Goal: Information Seeking & Learning: Find specific page/section

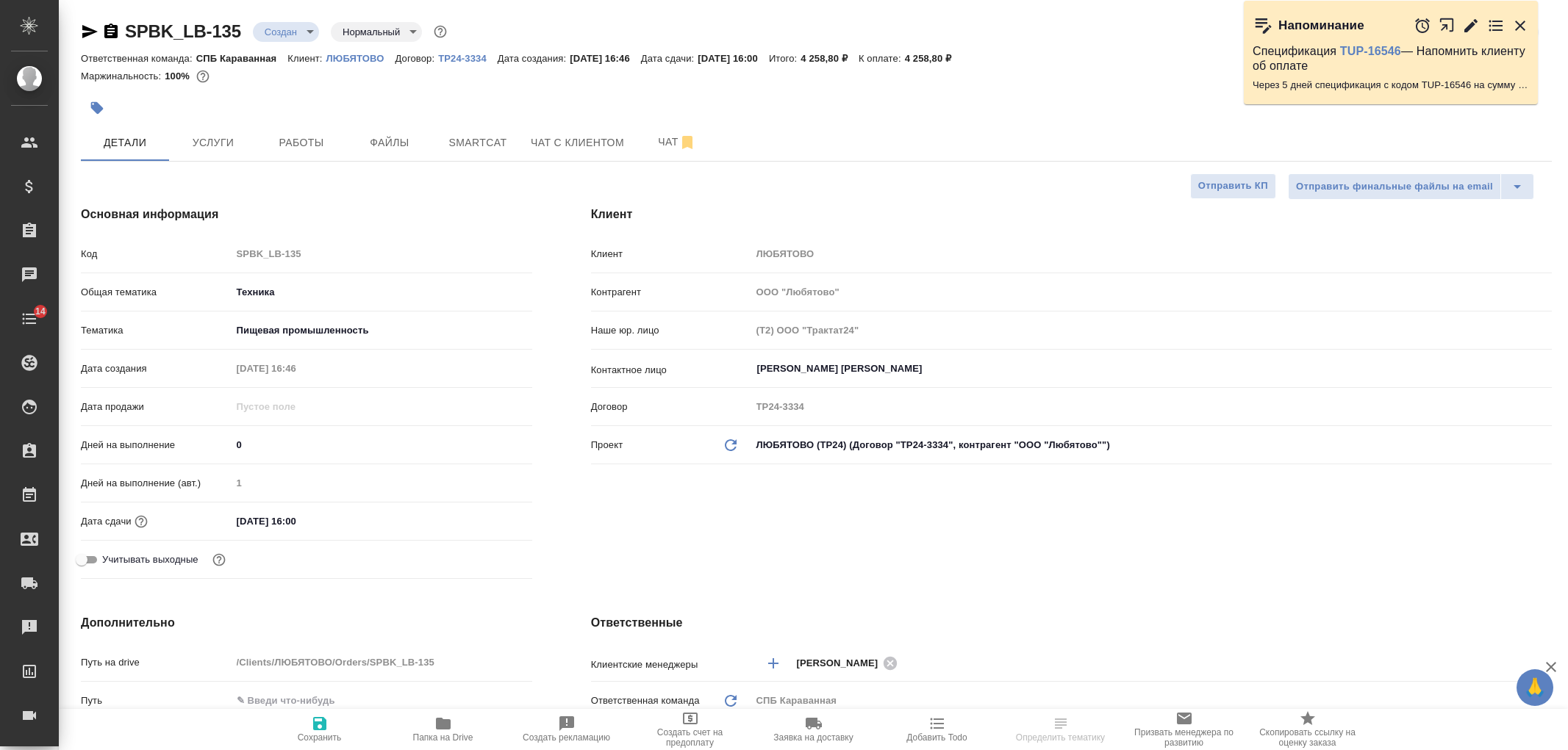
select select "RU"
click at [320, 526] on input "12.09.2025 16:00" at bounding box center [295, 522] width 128 height 22
click at [491, 513] on icon "button" at bounding box center [490, 520] width 18 height 18
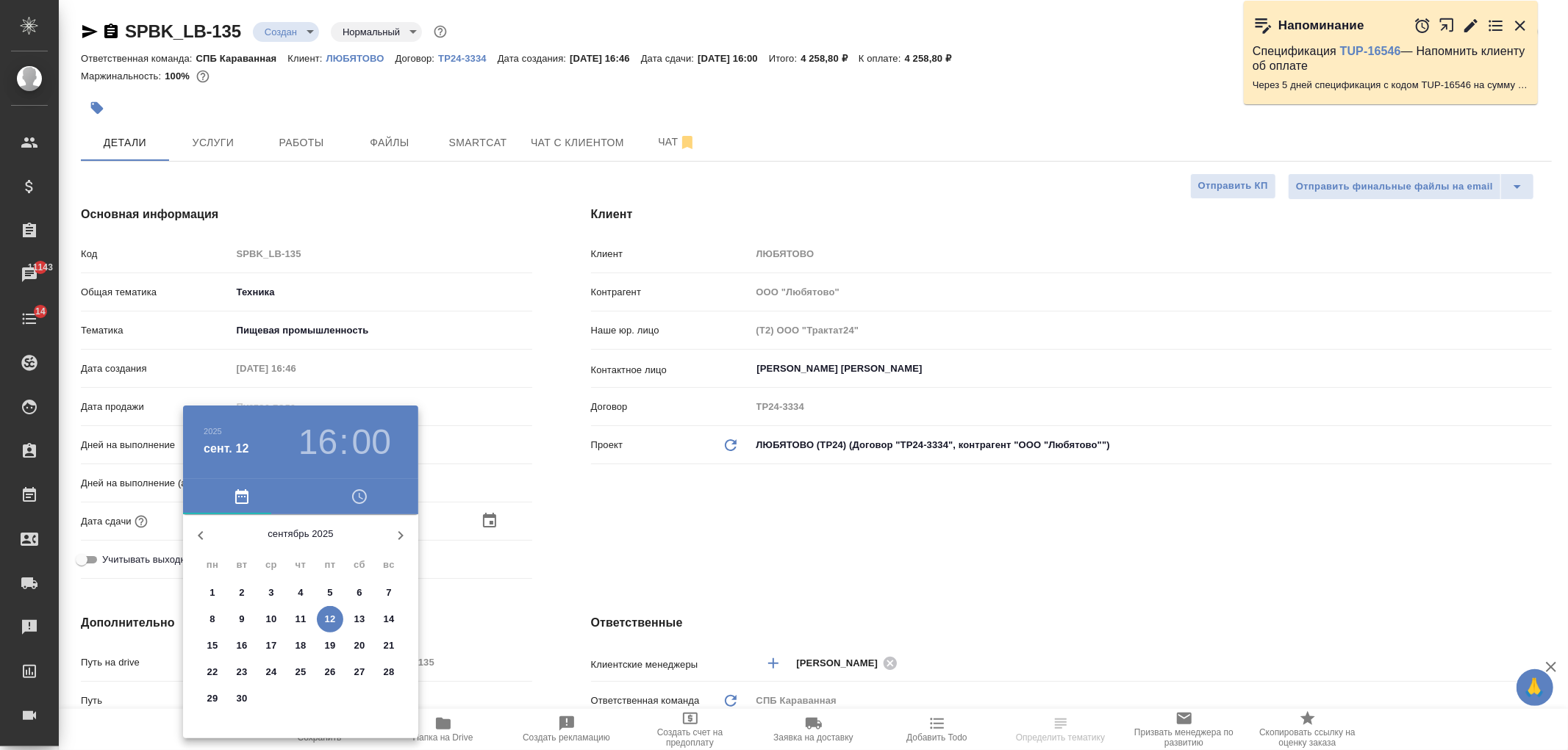
click at [323, 431] on h3 "16" at bounding box center [318, 442] width 39 height 41
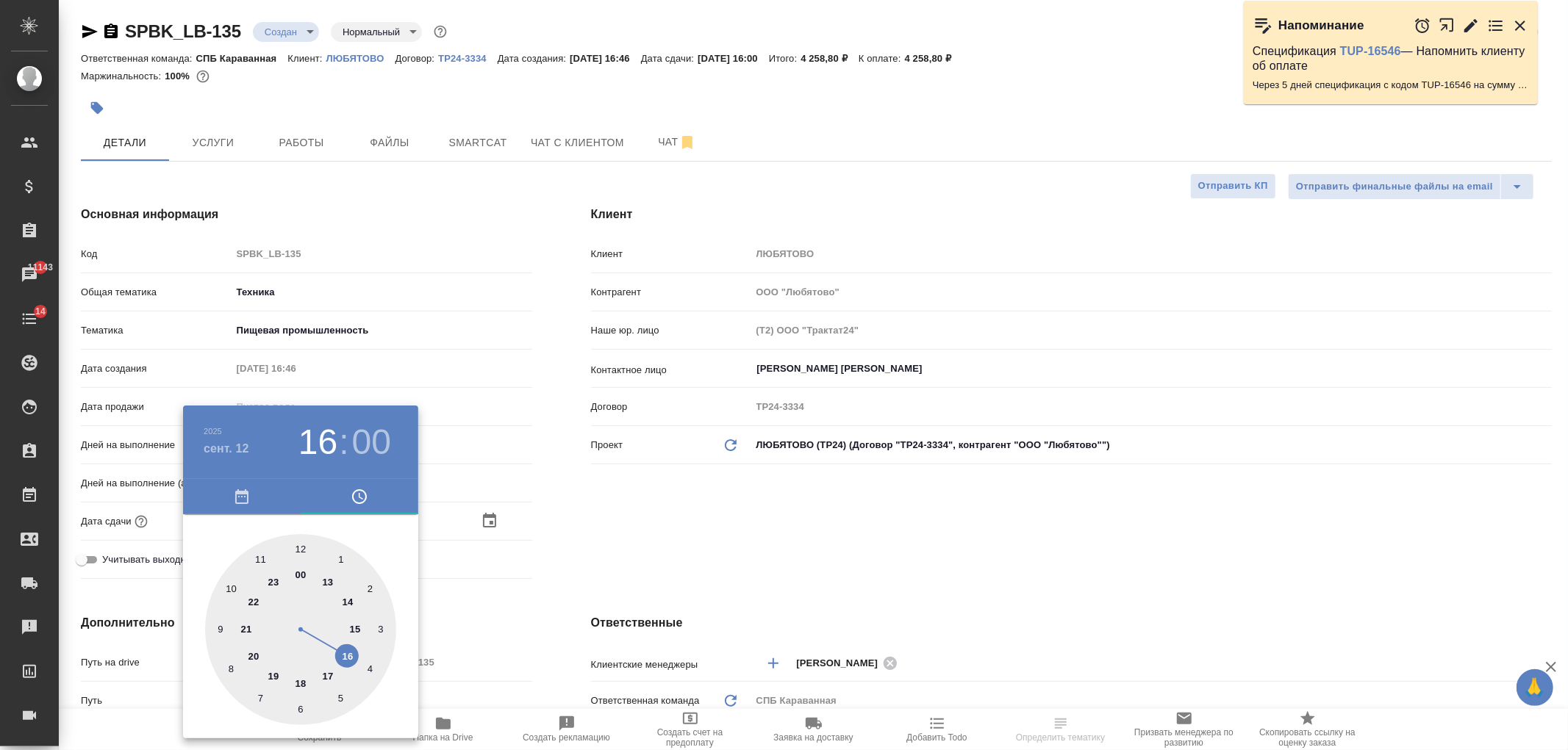
click at [326, 671] on div at bounding box center [300, 629] width 191 height 191
type input "12.09.2025 17:00"
click at [617, 512] on div at bounding box center [784, 375] width 1568 height 750
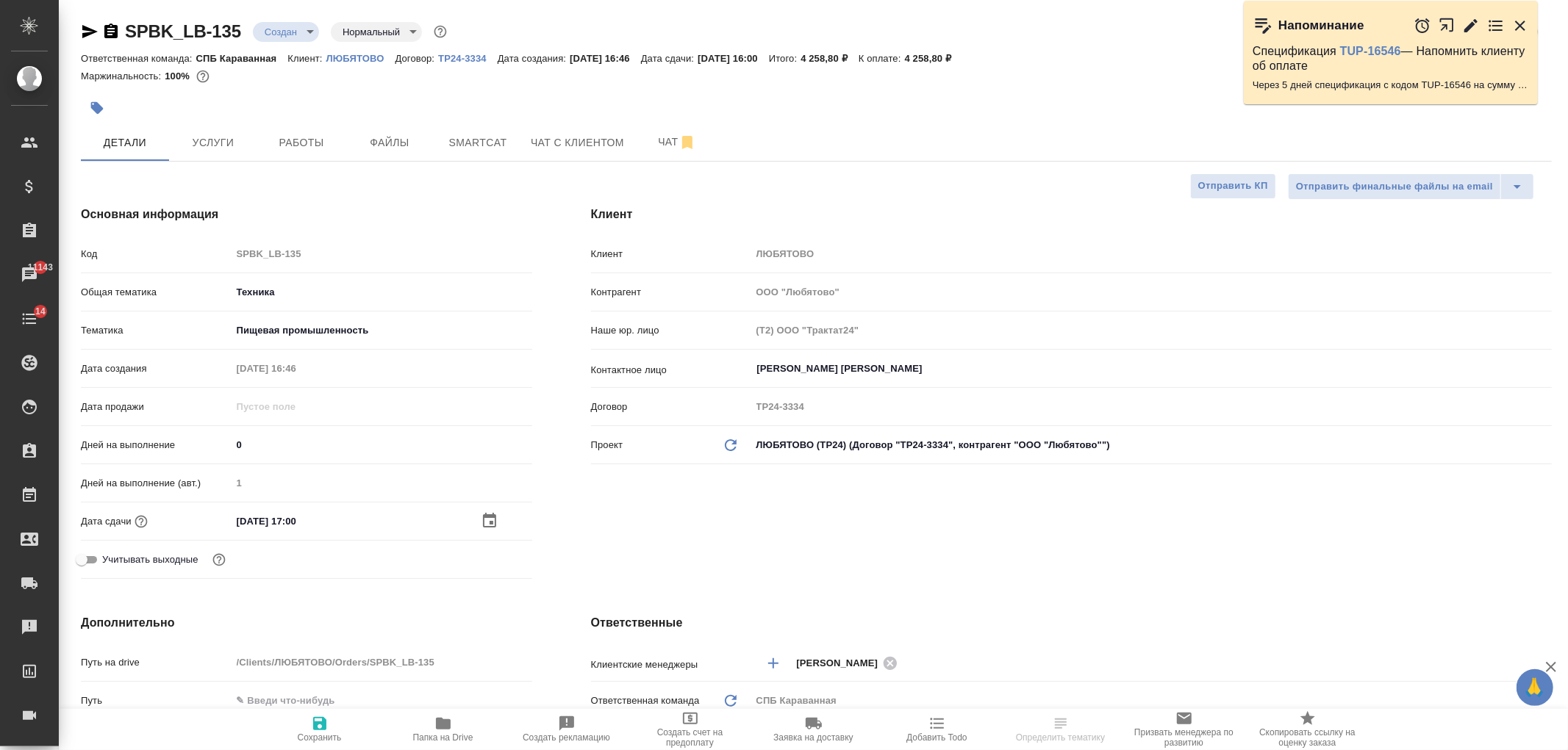
click at [328, 740] on span "Сохранить" at bounding box center [319, 738] width 44 height 10
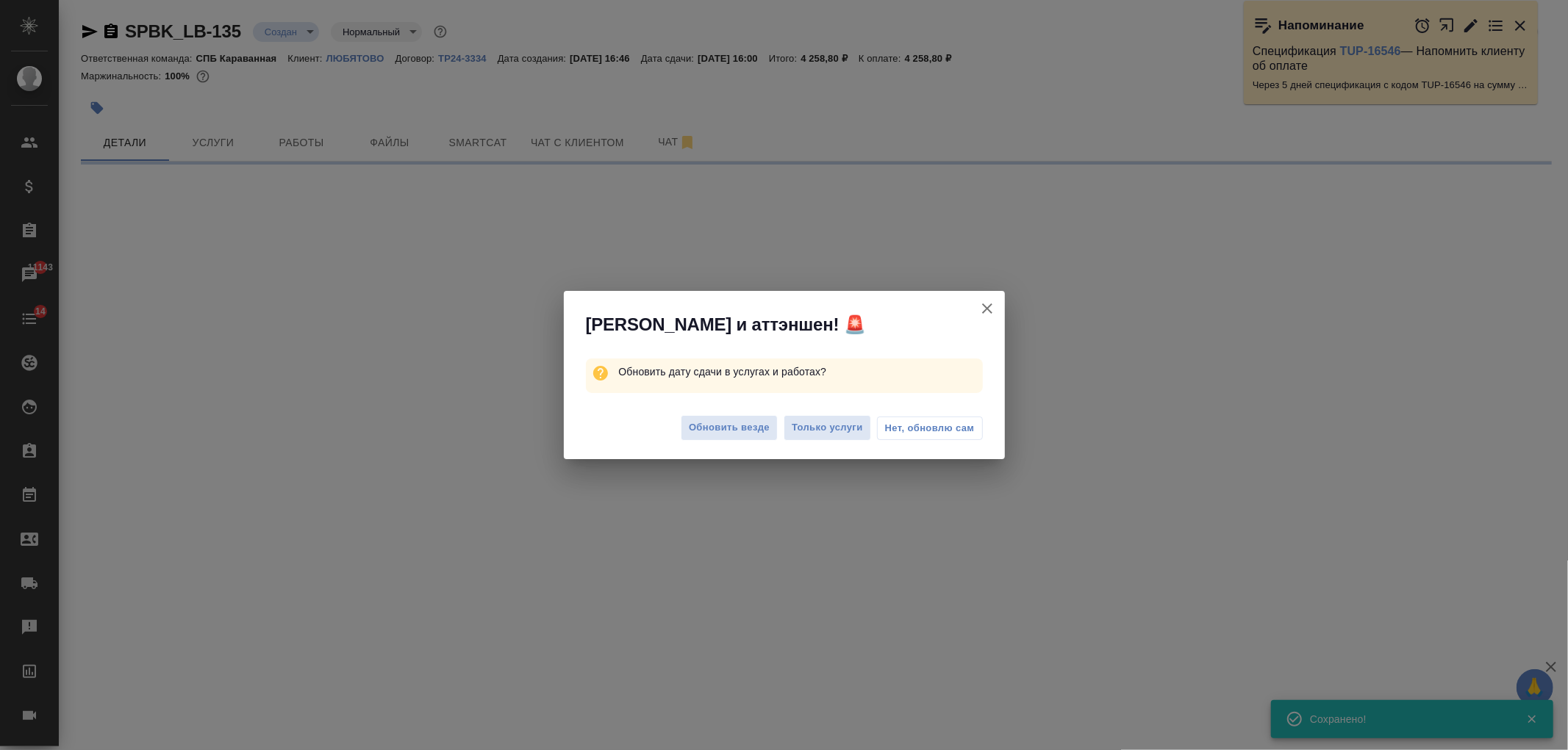
select select "RU"
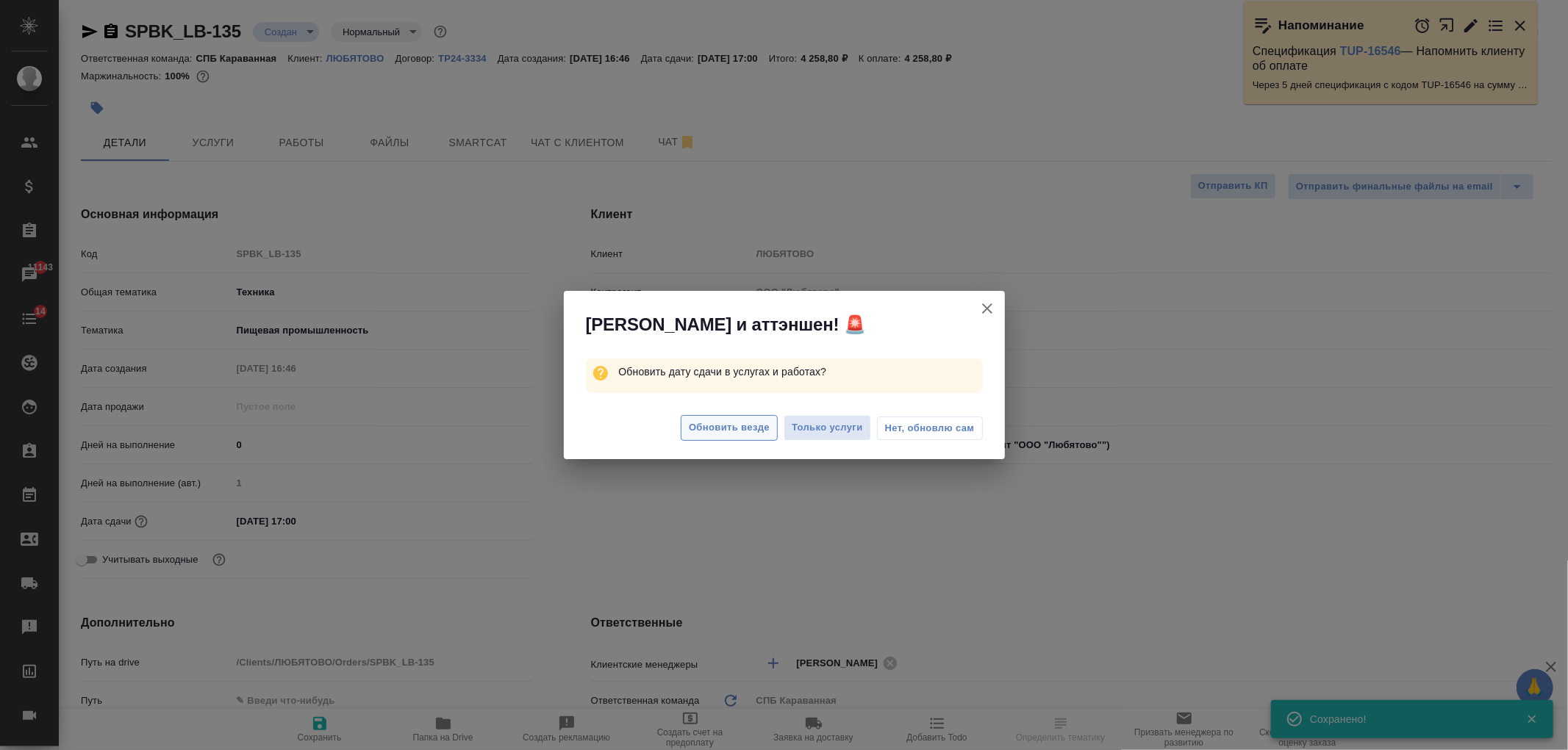
type textarea "x"
click at [728, 427] on span "Обновить везде" at bounding box center [729, 428] width 81 height 17
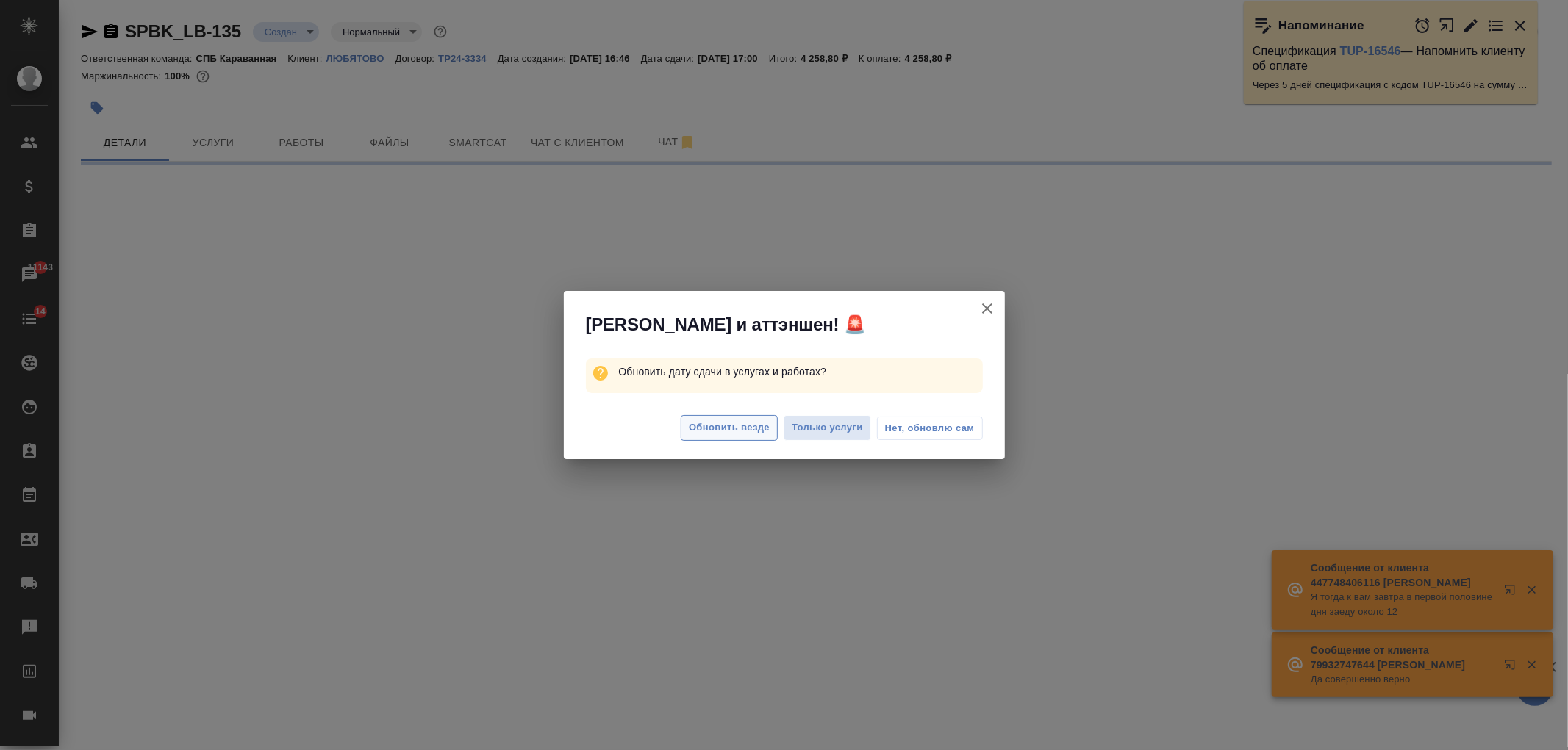
select select "RU"
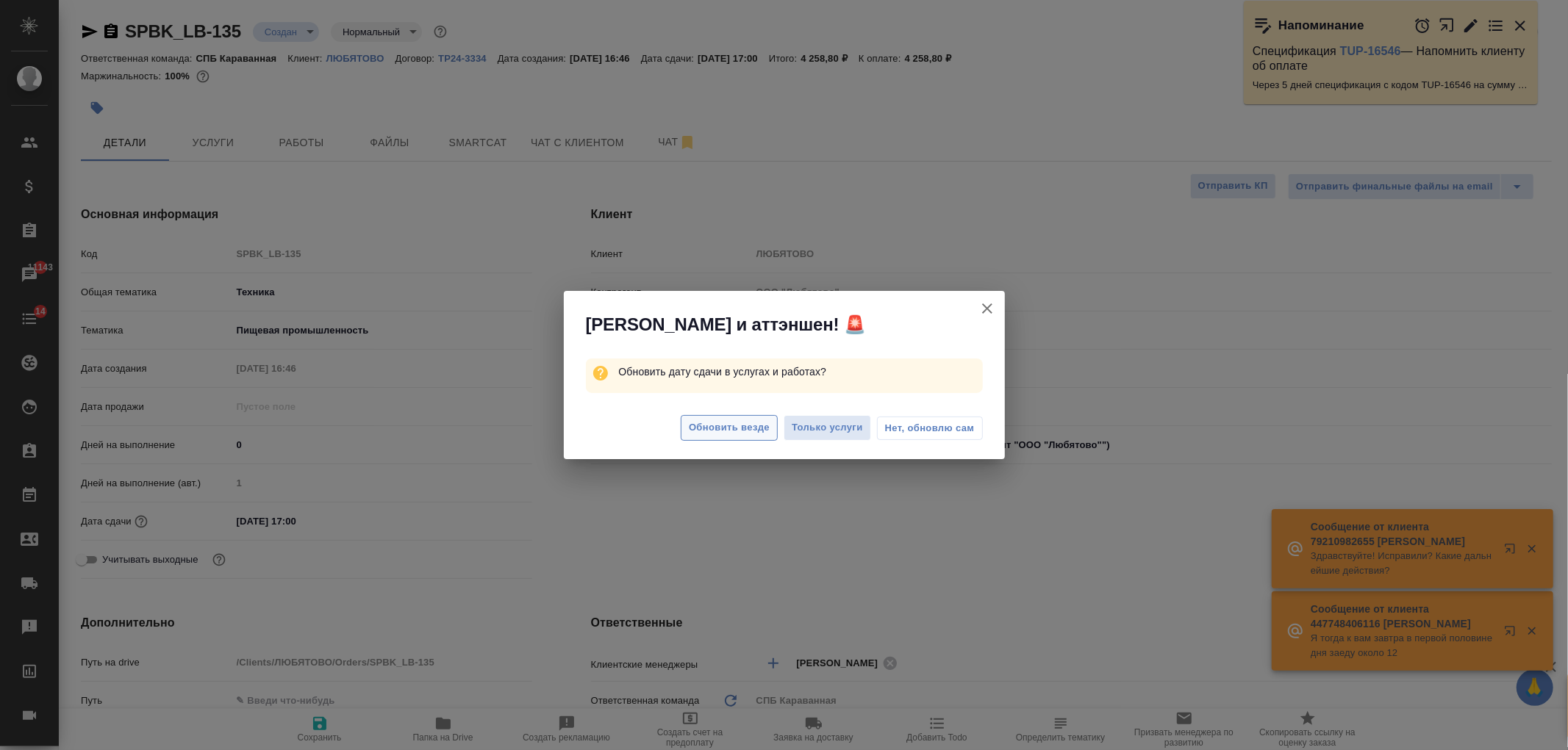
type textarea "x"
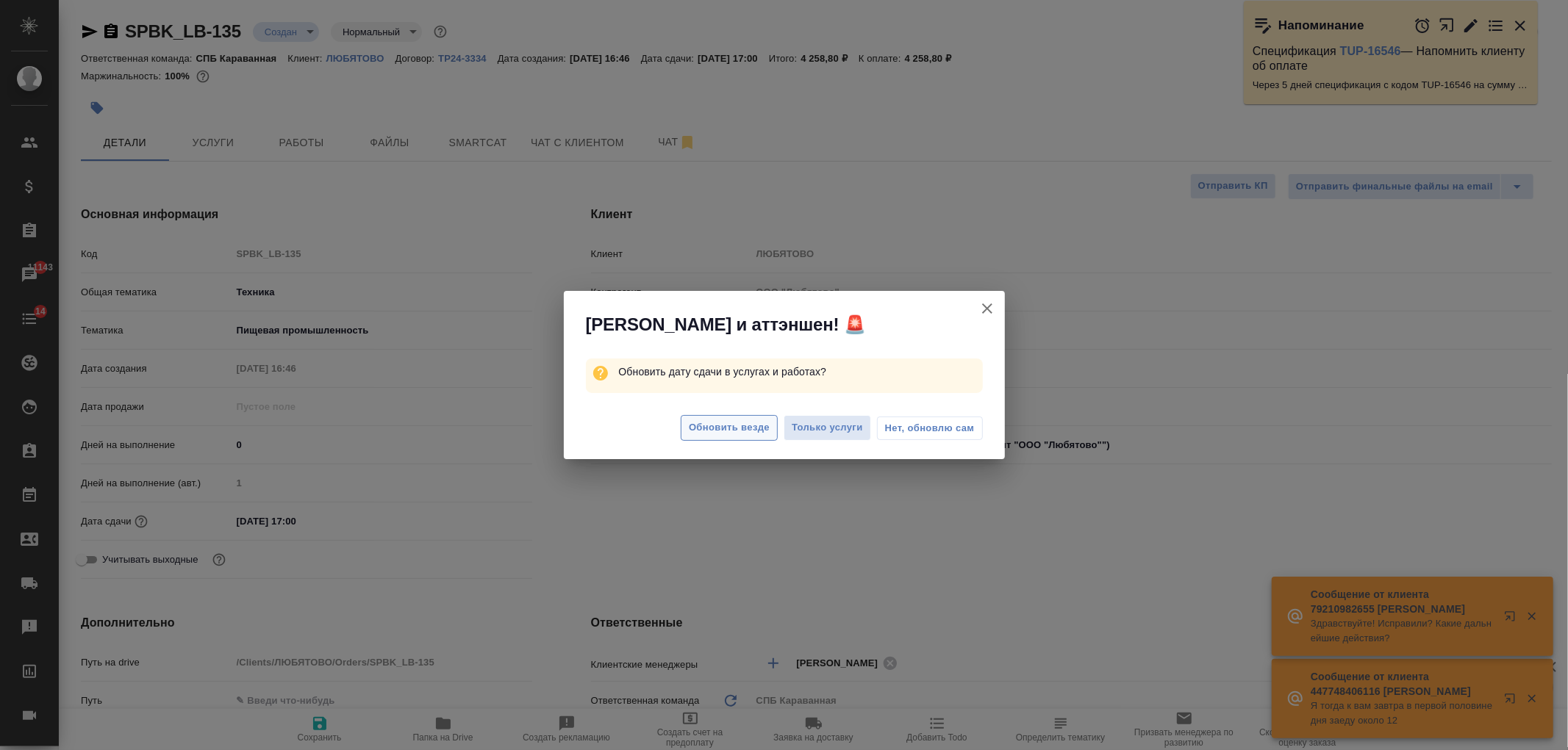
type textarea "x"
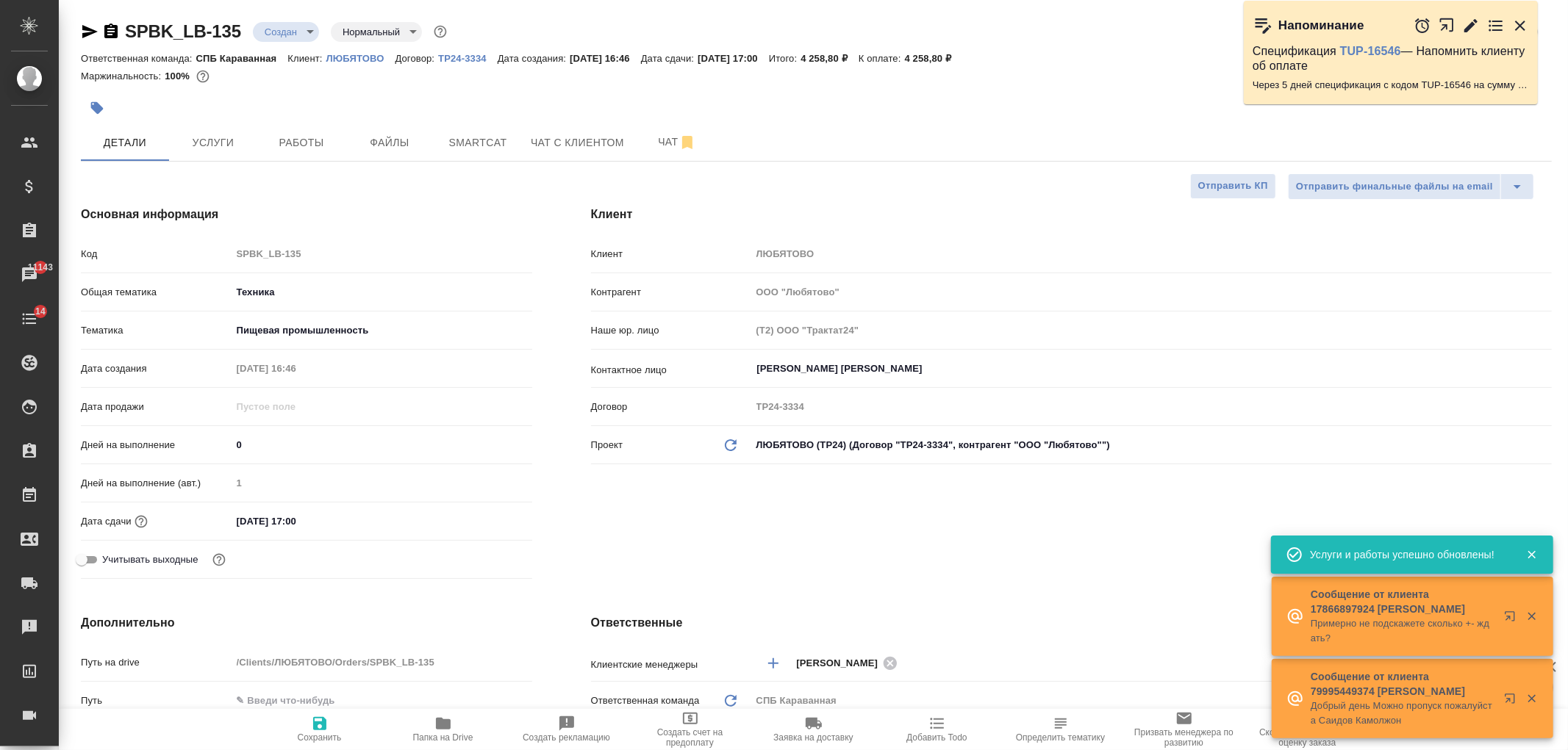
click at [625, 511] on div "Клиент Клиент ЛЮБЯТОВО Контрагент ООО "Любятово" Наше юр. лицо (Т2) ООО "Тракта…" at bounding box center [1071, 395] width 1020 height 438
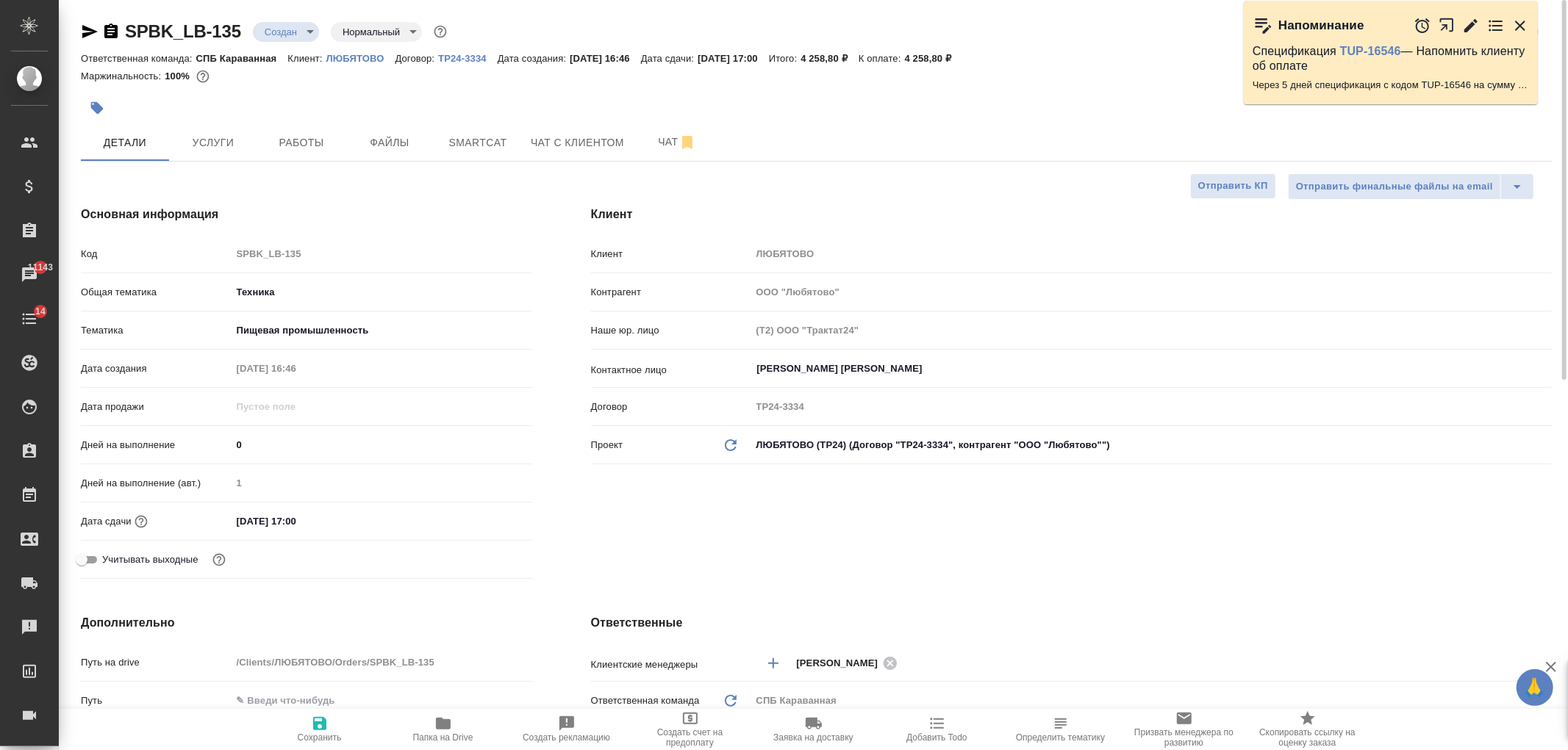
click at [303, 26] on body "🙏 .cls-1 fill:#fff; AWATERA Ivanova Arina Клиенты Спецификации Заказы 11143 Чат…" at bounding box center [784, 375] width 1568 height 750
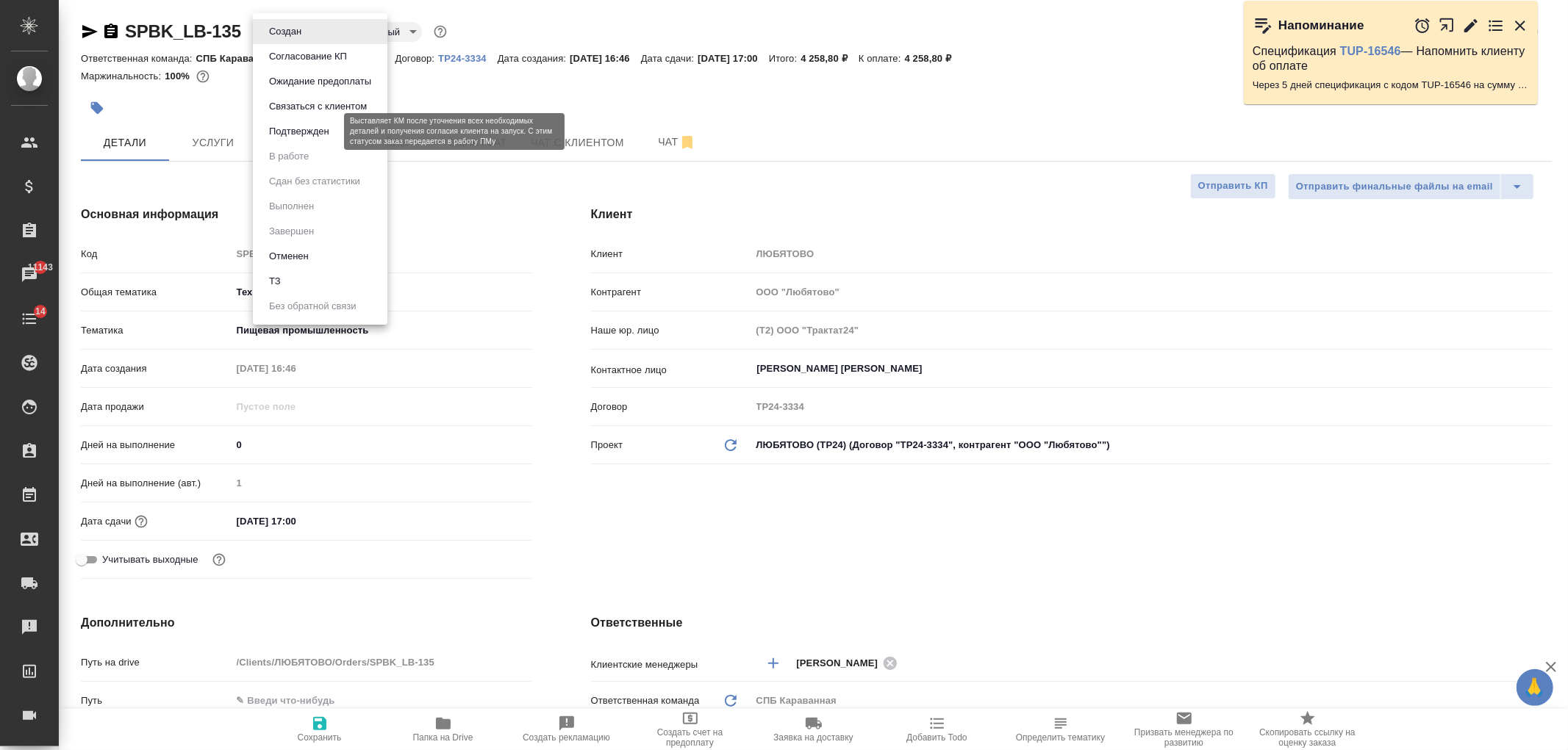
click at [305, 129] on button "Подтвержден" at bounding box center [299, 131] width 69 height 16
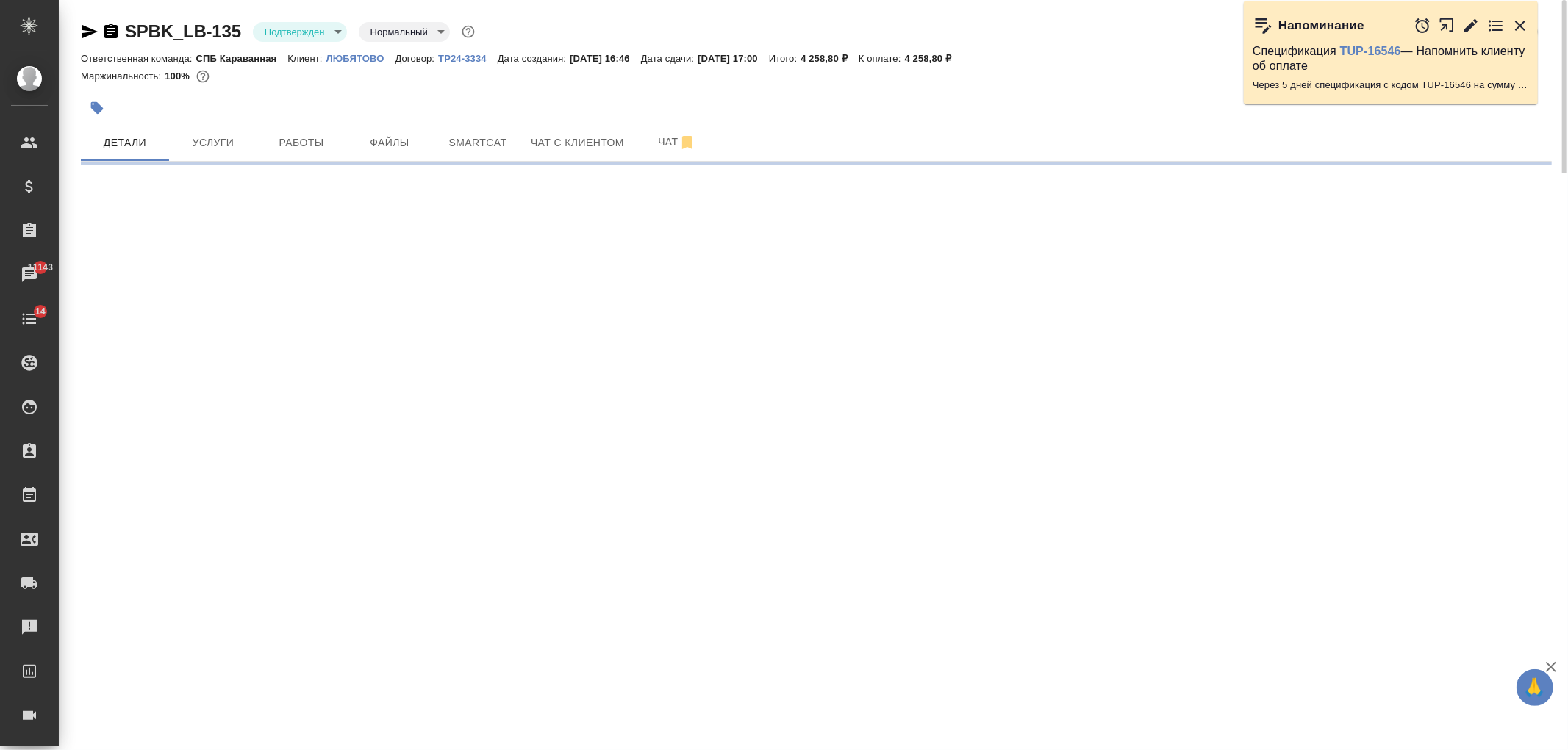
select select "RU"
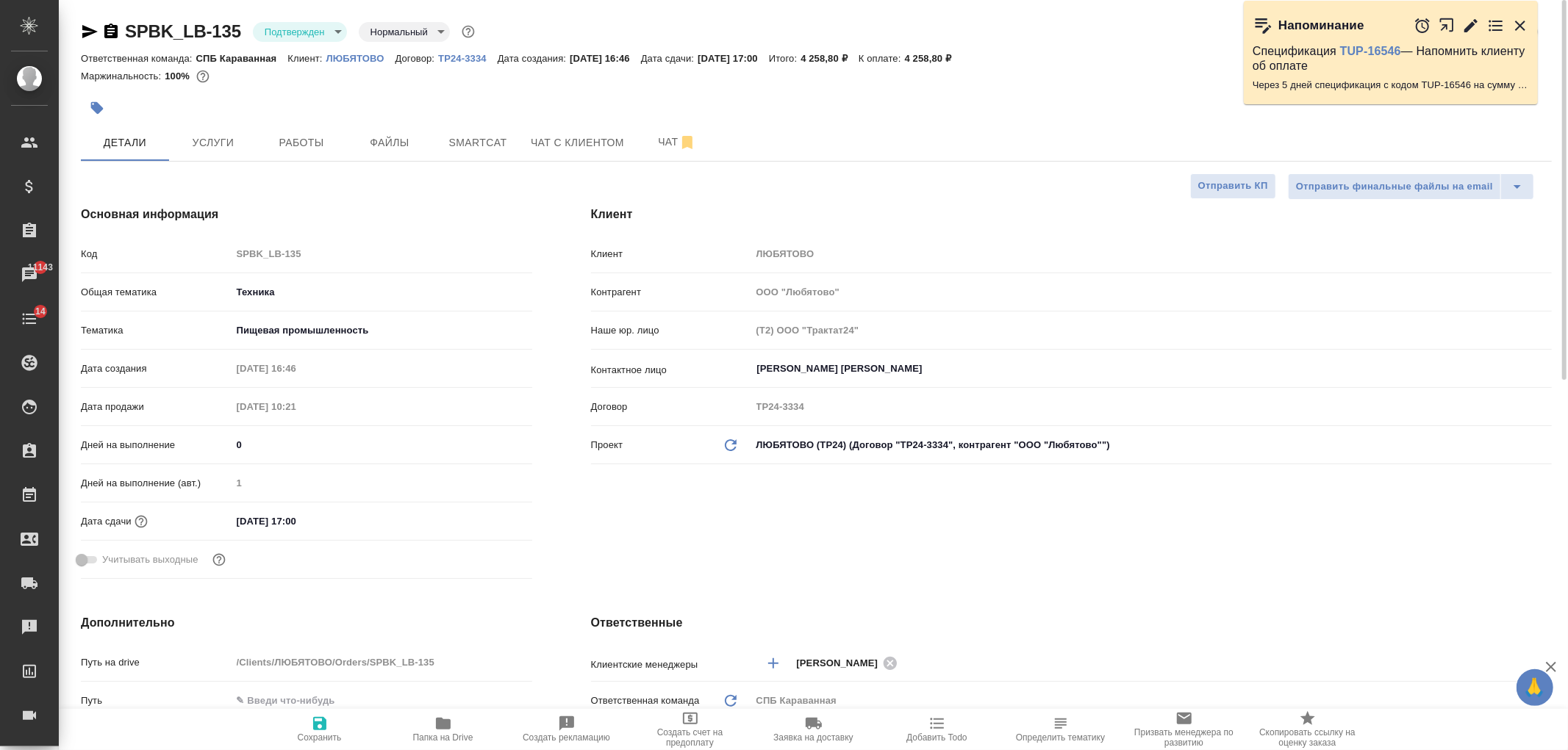
type textarea "x"
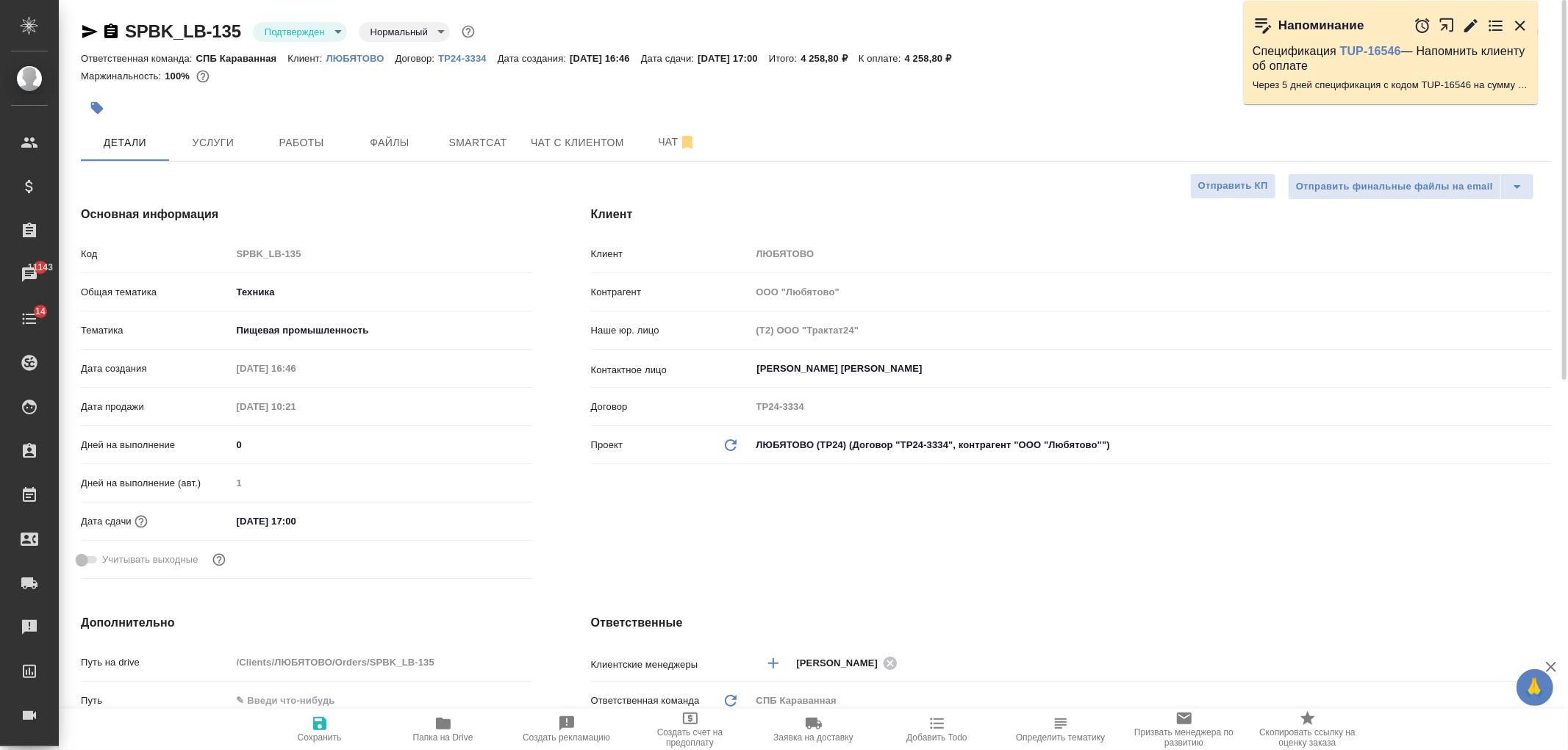
type textarea "x"
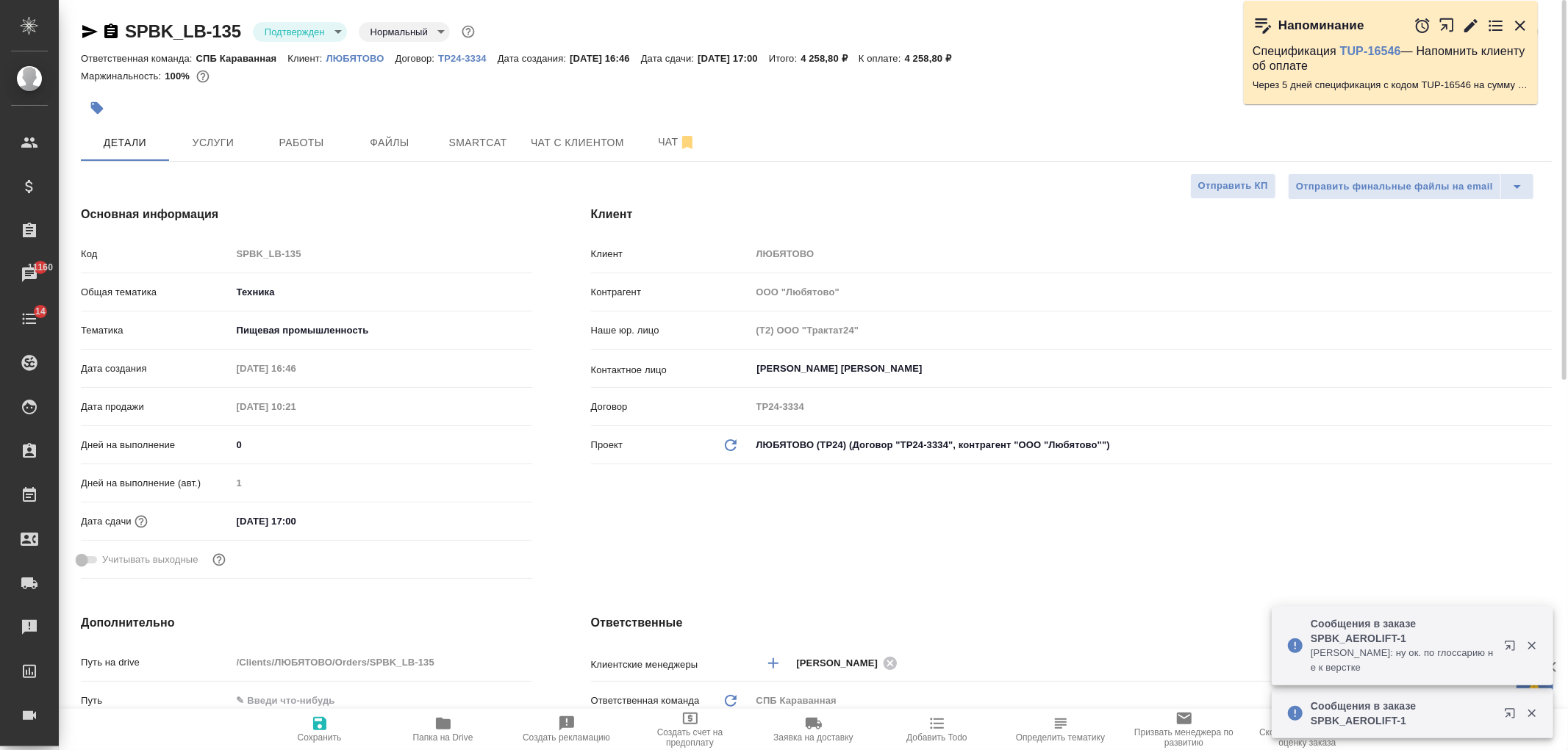
click at [777, 558] on div "Клиент Клиент ЛЮБЯТОВО Контрагент ООО "Любятово" Наше юр. лицо (Т2) ООО "Тракта…" at bounding box center [1071, 395] width 1020 height 438
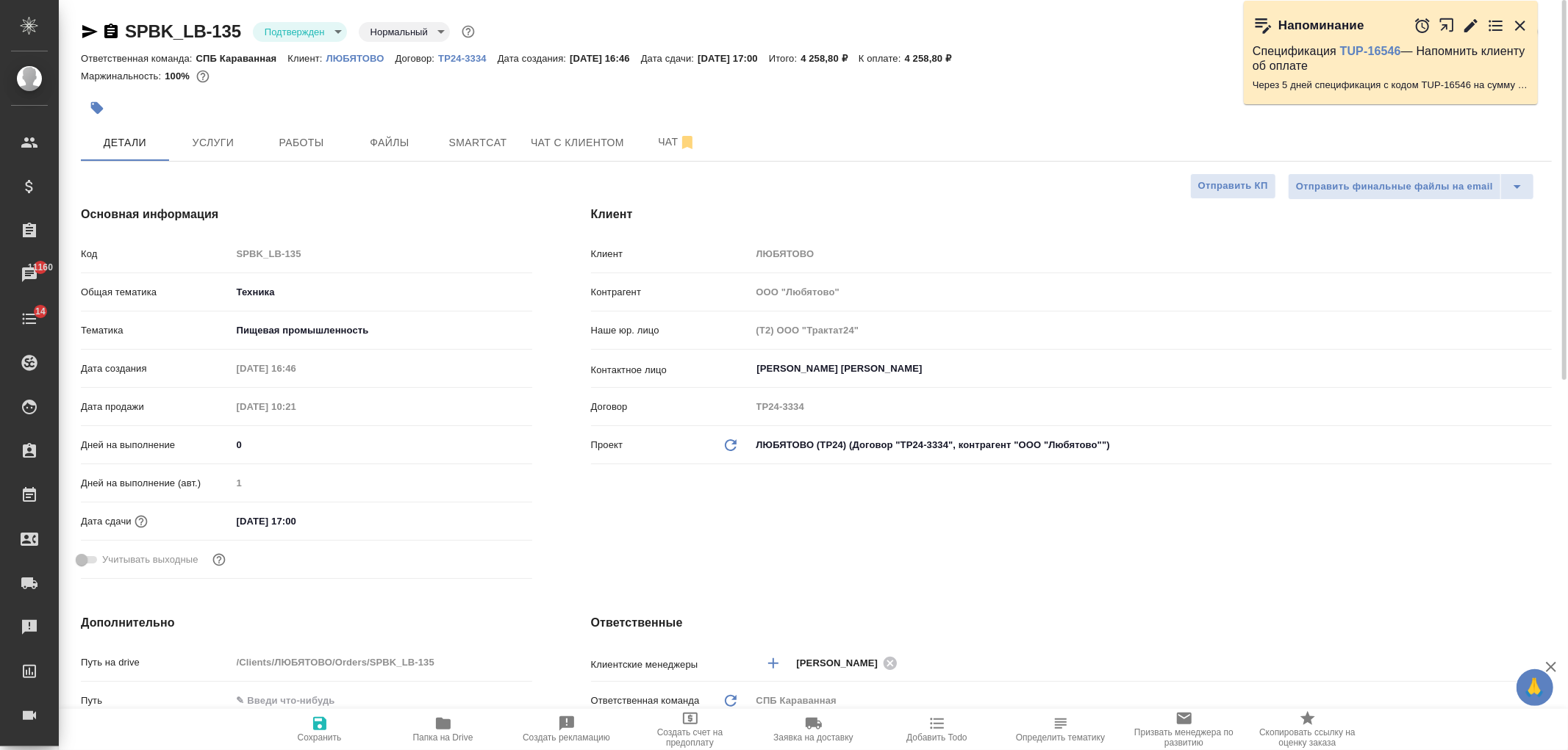
click at [800, 541] on div "Клиент Клиент ЛЮБЯТОВО Контрагент ООО "Любятово" Наше юр. лицо (Т2) ООО "Тракта…" at bounding box center [1071, 395] width 1020 height 438
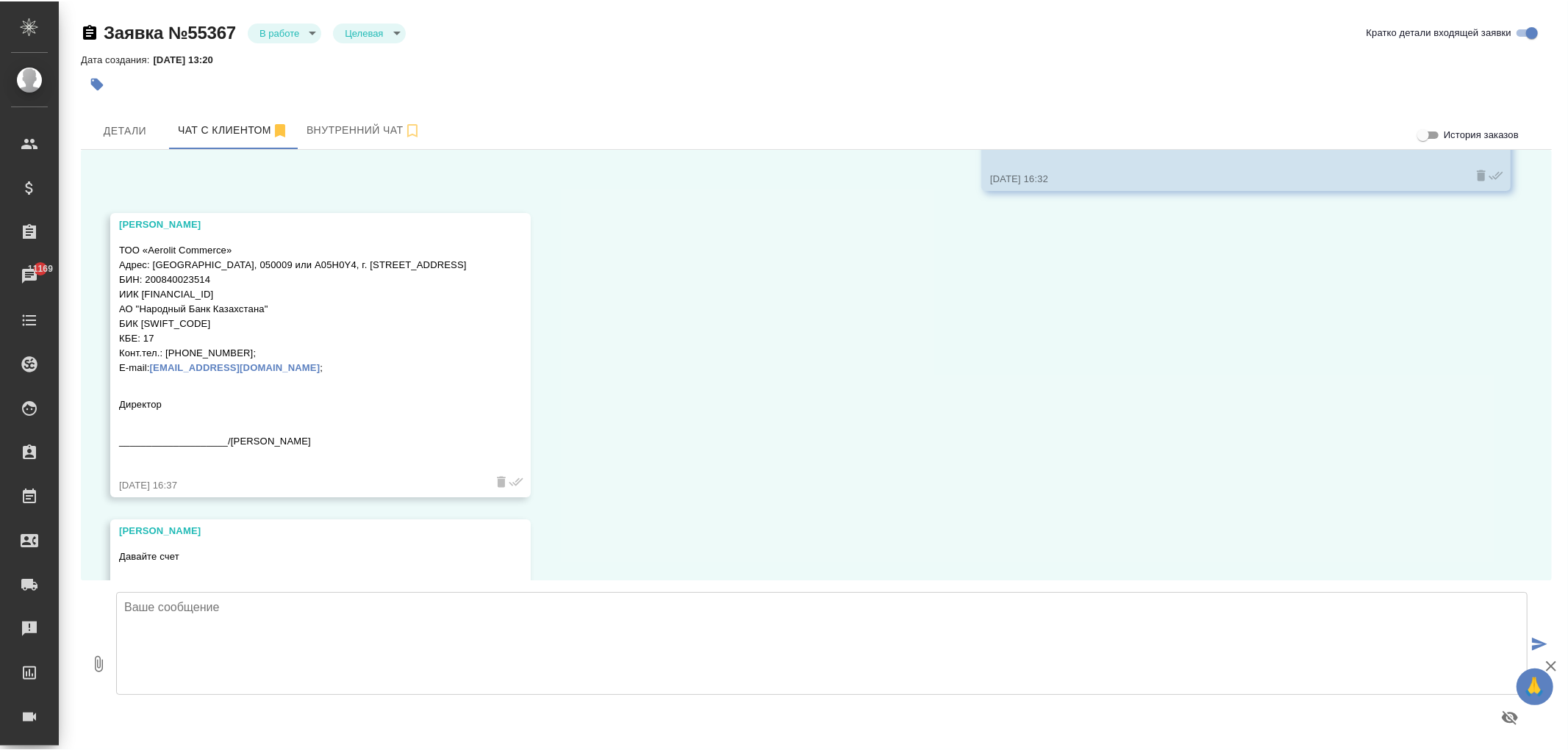
scroll to position [8214, 0]
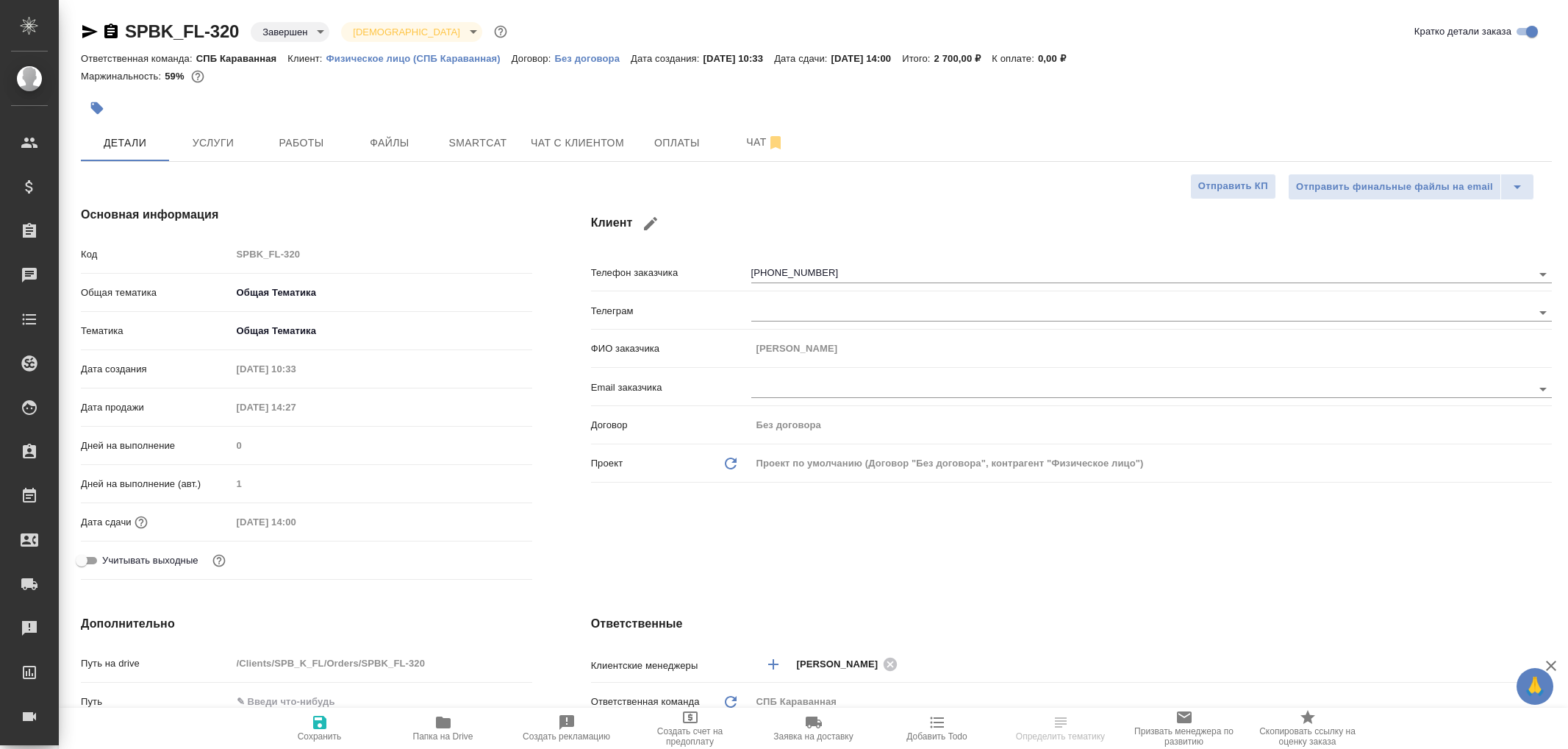
select select "RU"
type textarea "x"
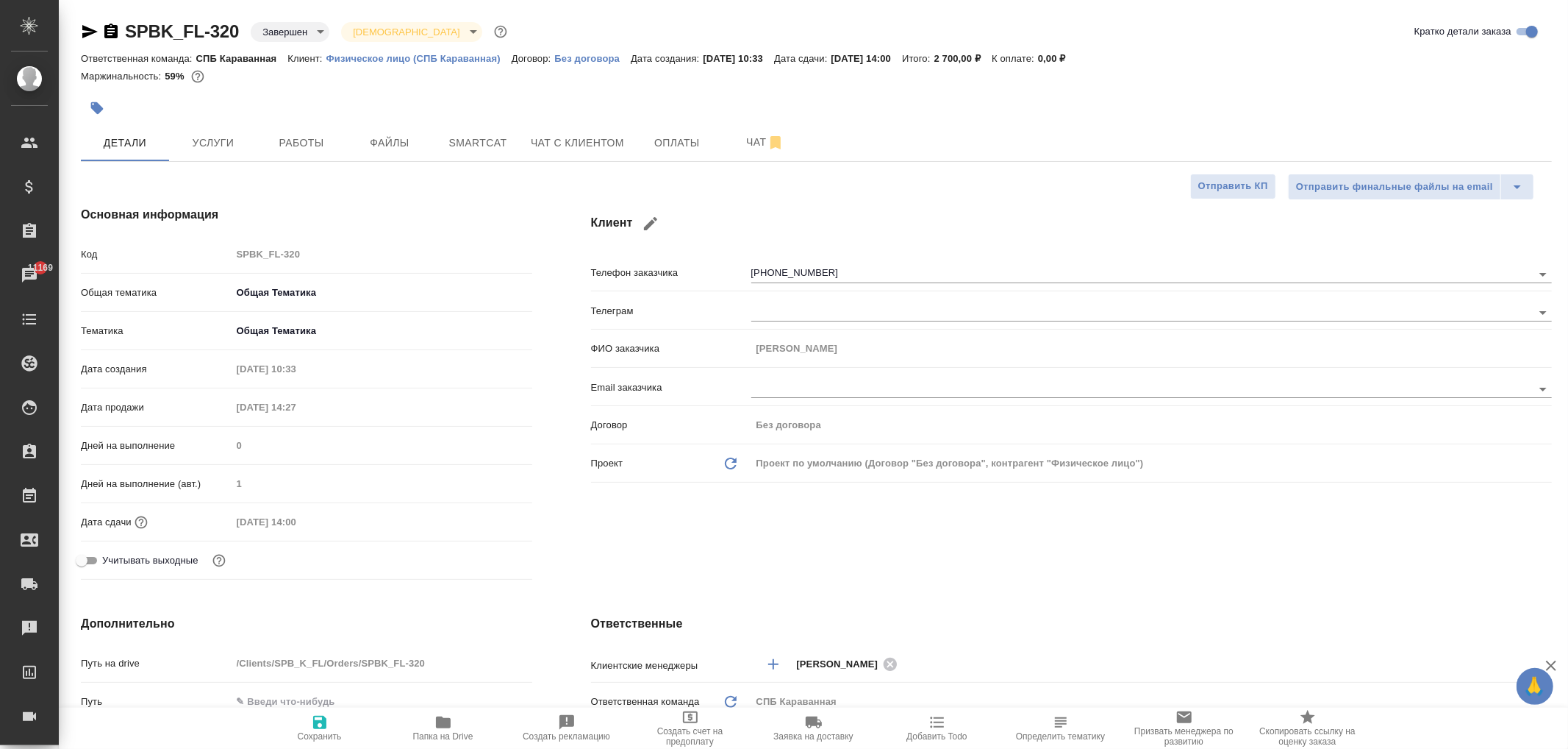
type textarea "x"
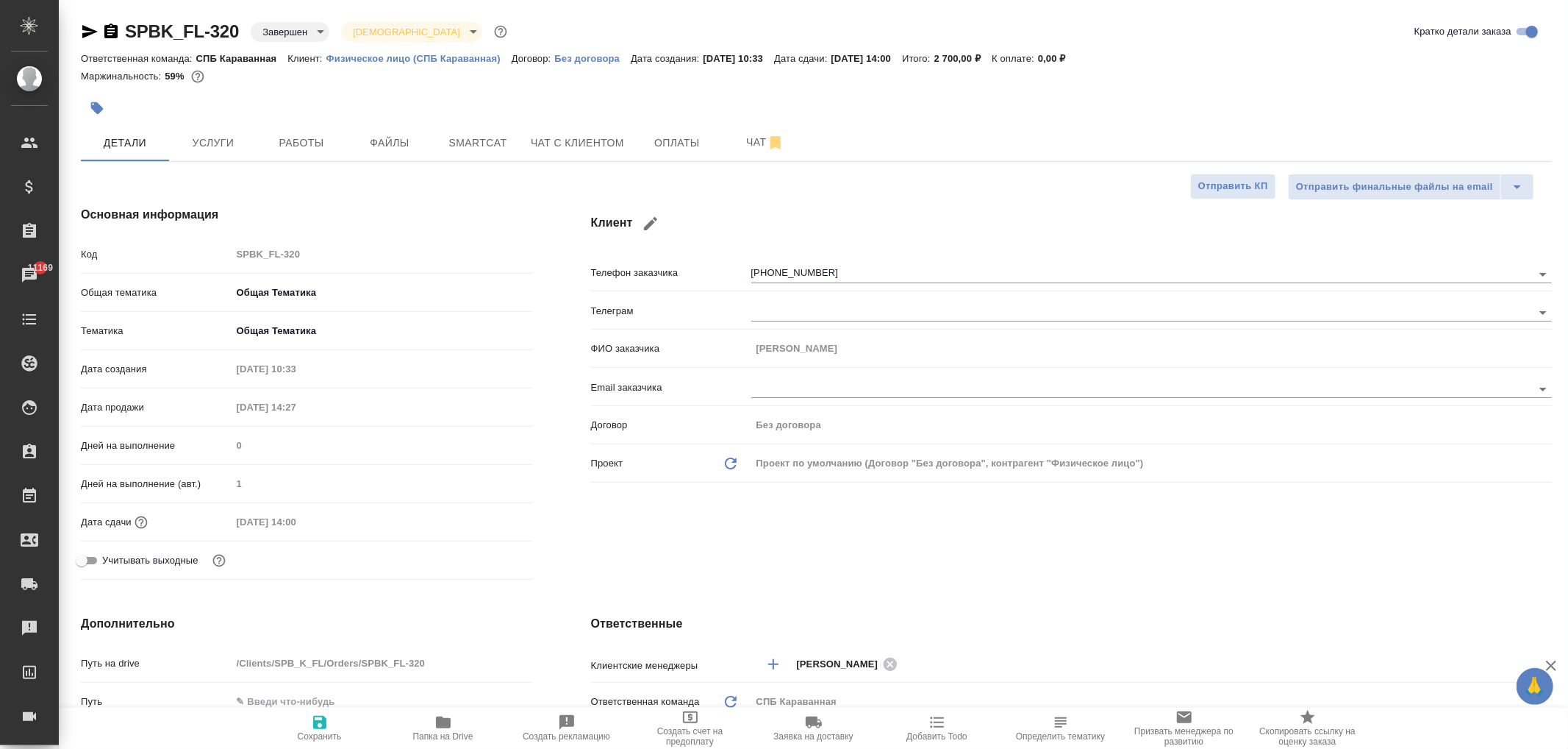
type textarea "x"
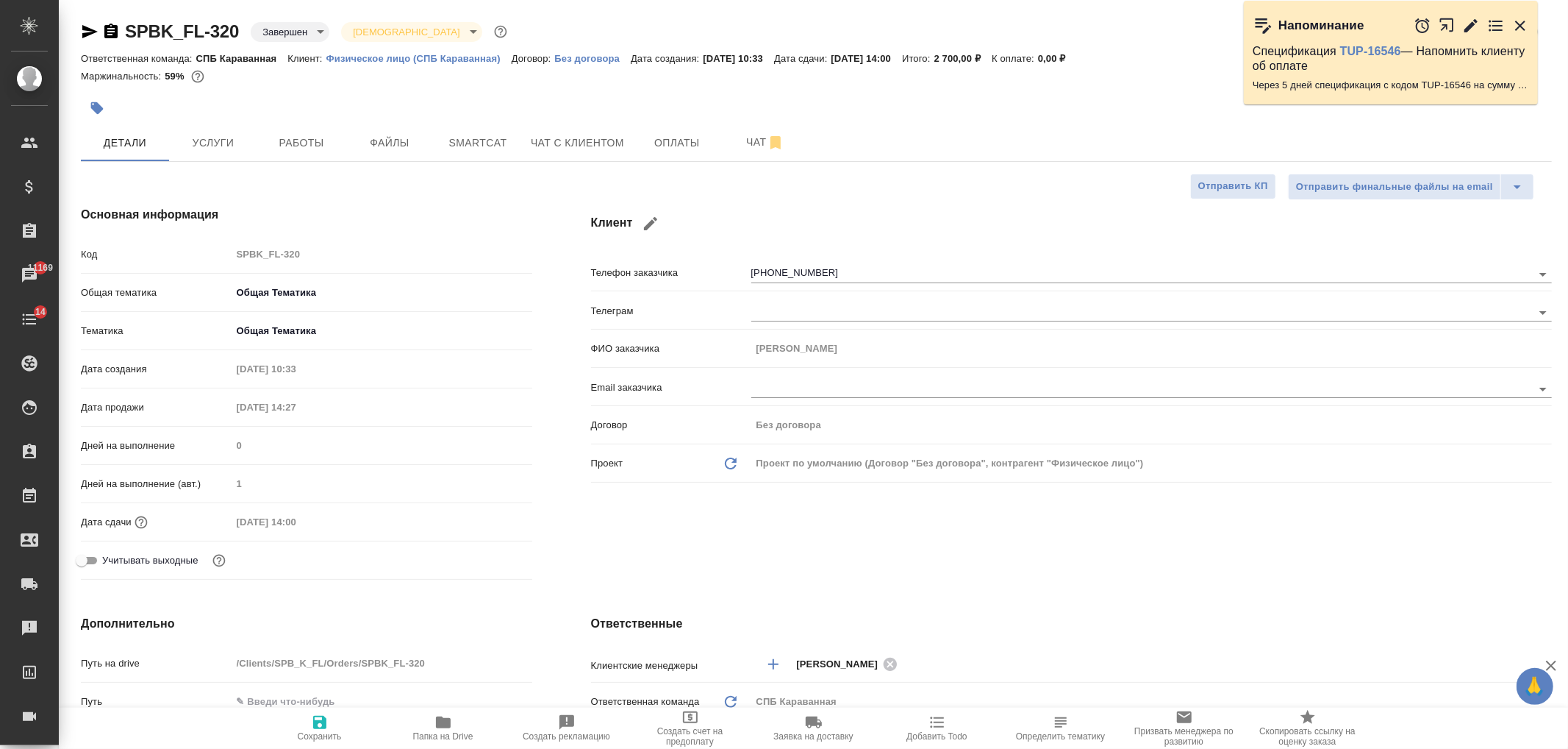
type textarea "x"
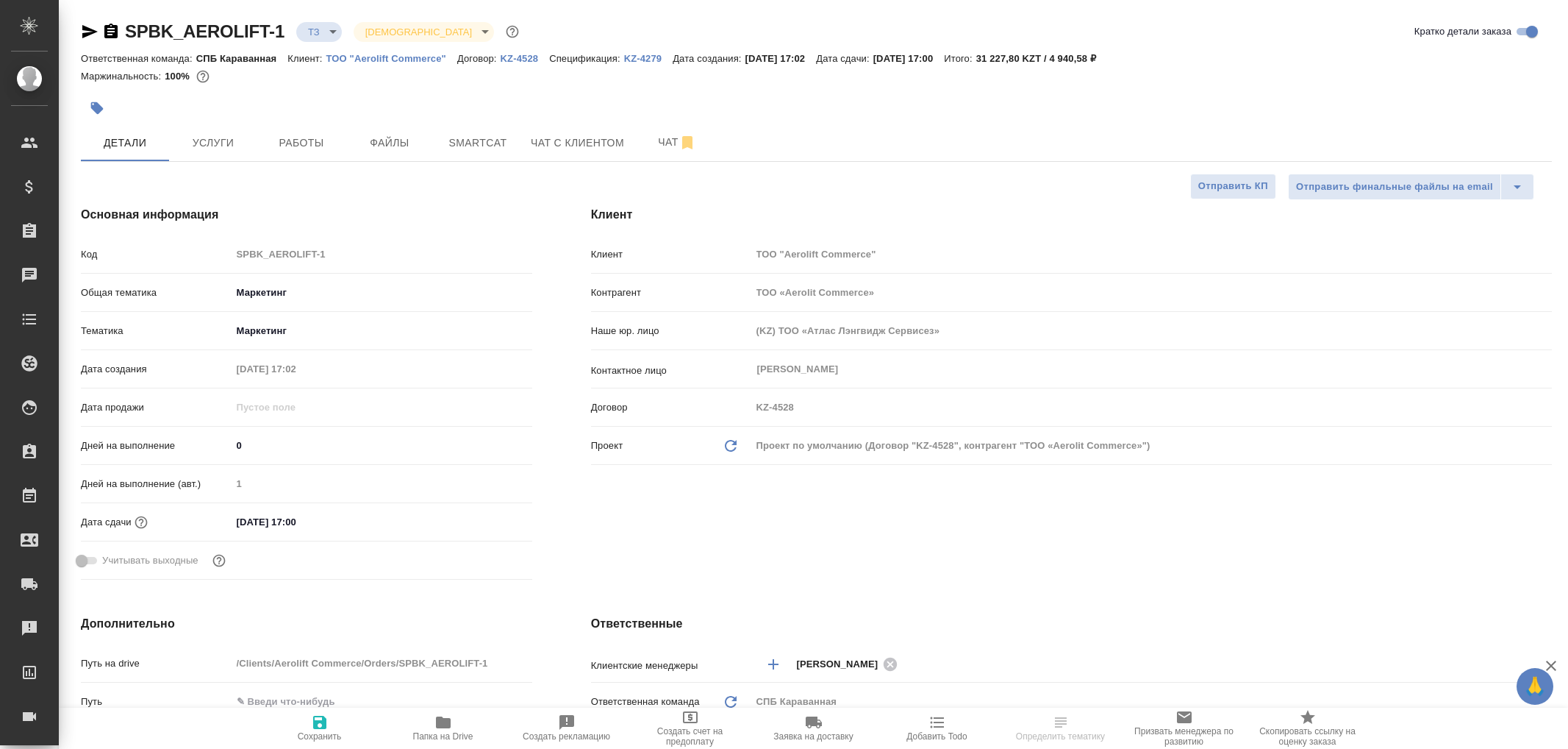
select select "RU"
type textarea "x"
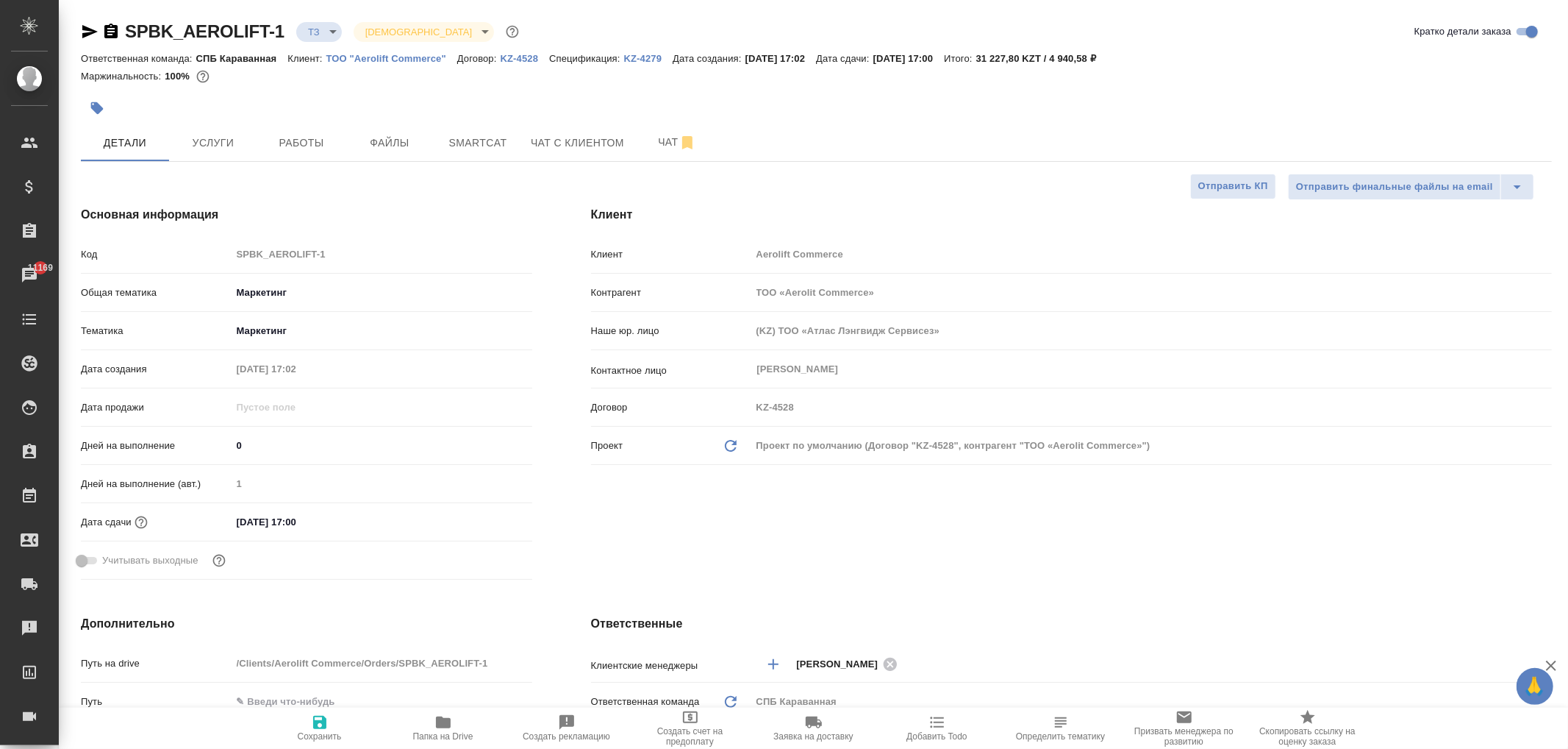
type textarea "x"
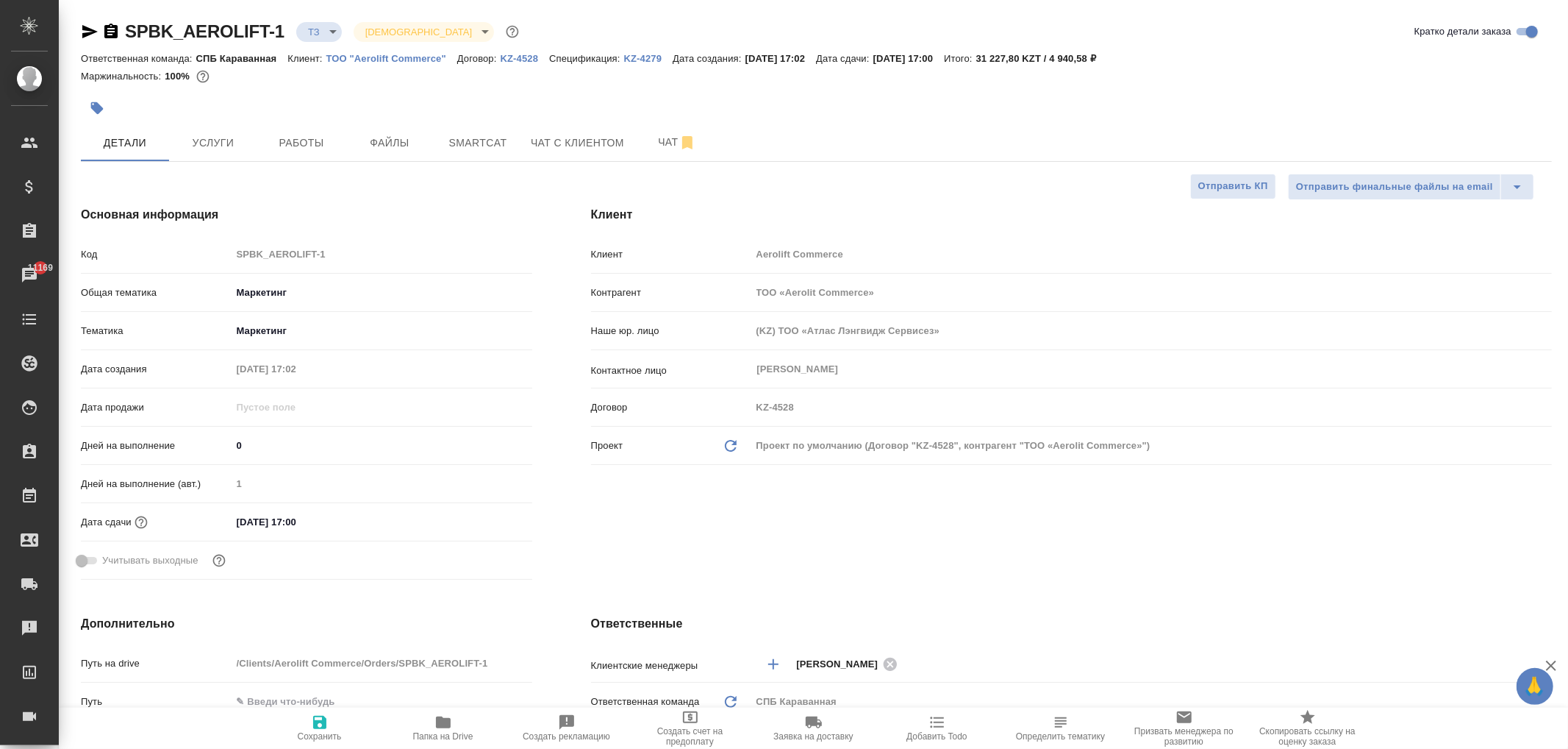
type textarea "x"
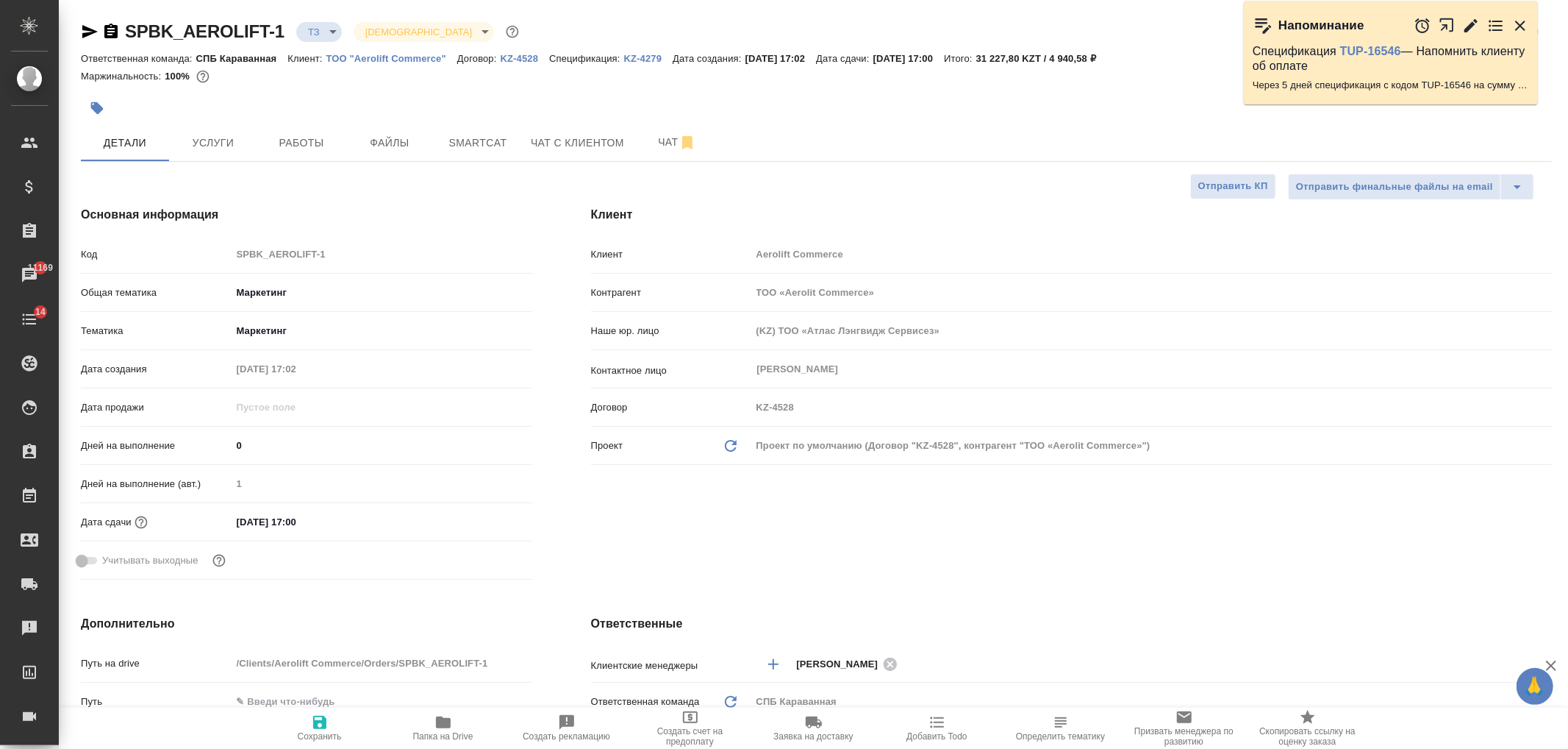
type textarea "x"
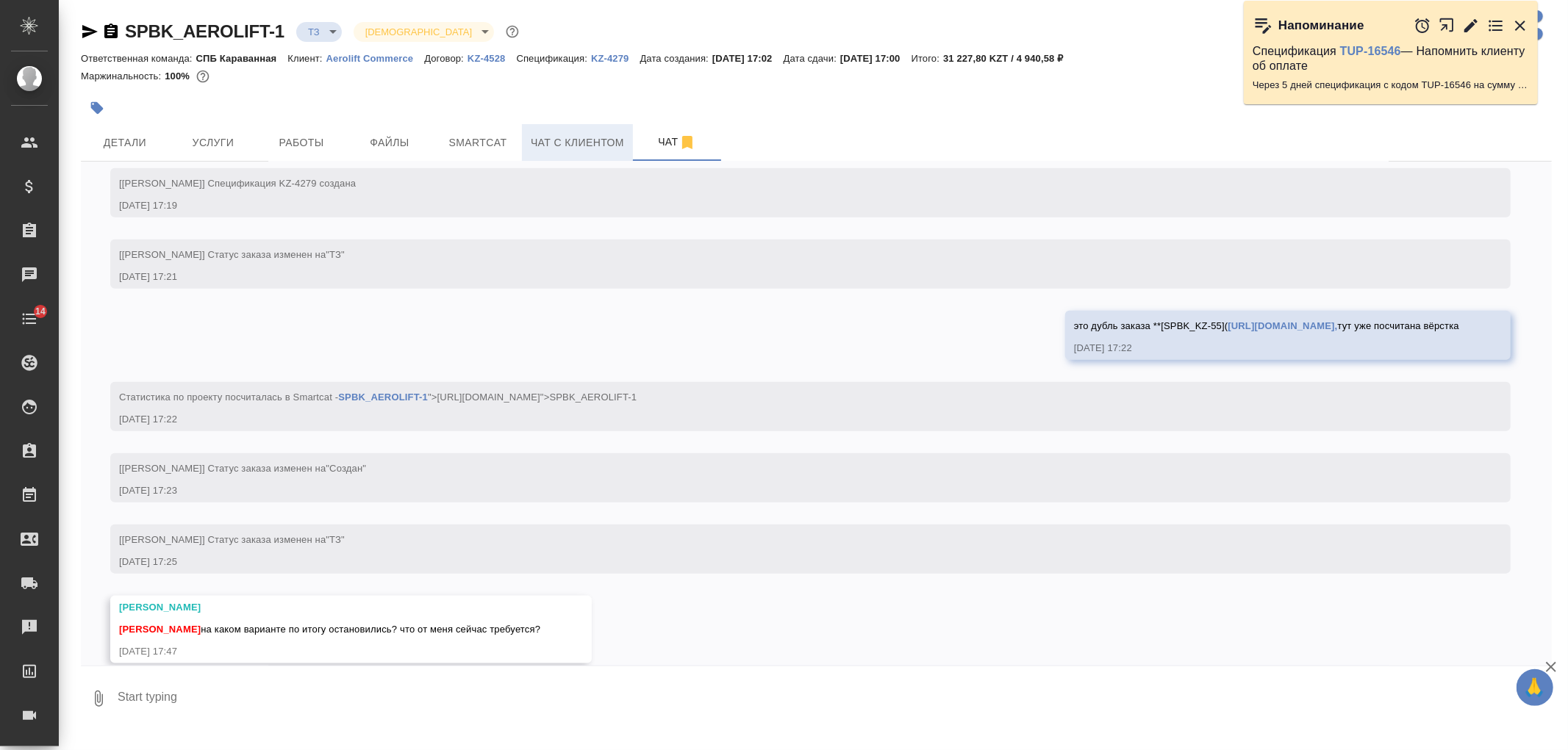
scroll to position [1360, 0]
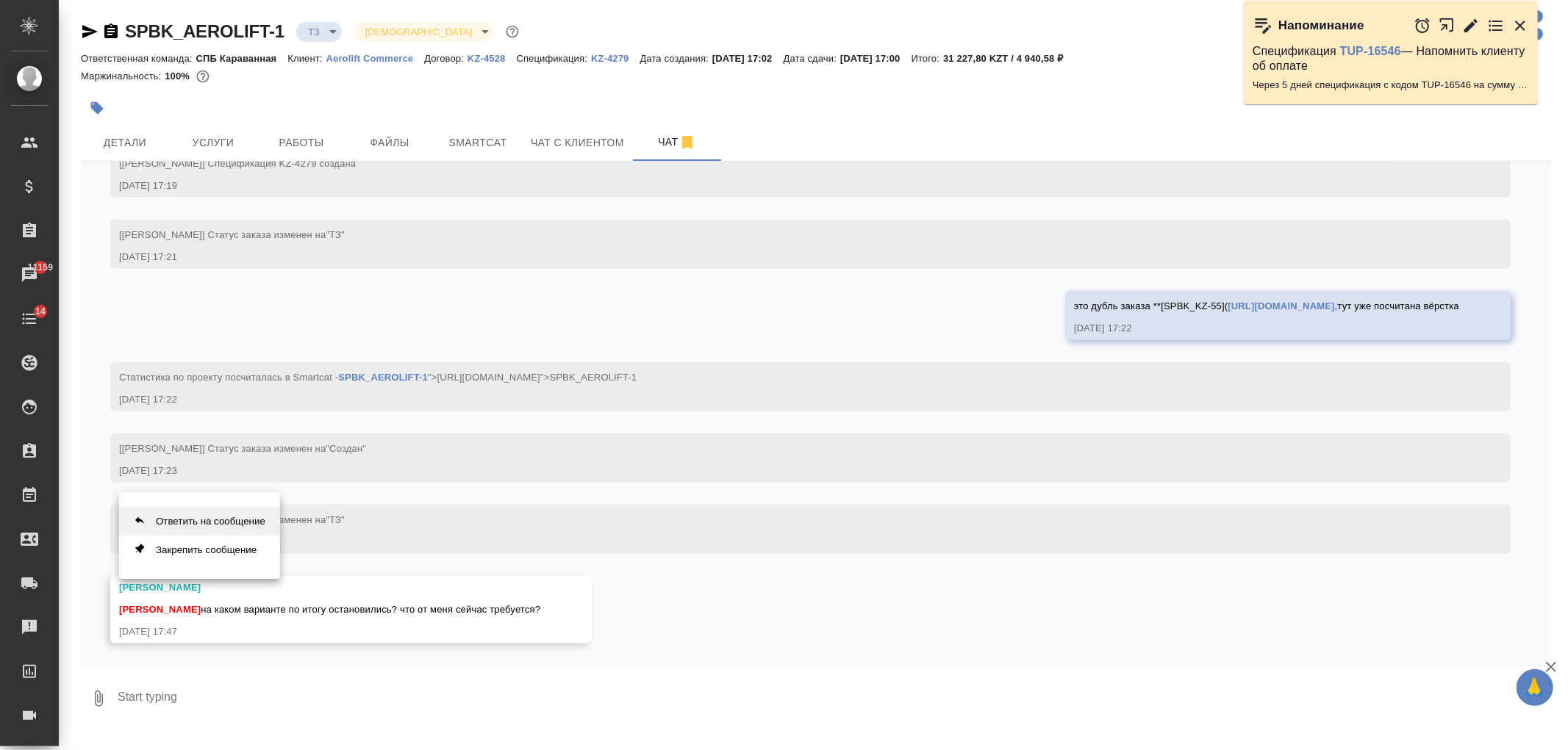
click at [193, 523] on button "Ответить на сообщение" at bounding box center [200, 521] width 161 height 29
click at [278, 699] on textarea at bounding box center [834, 708] width 1436 height 50
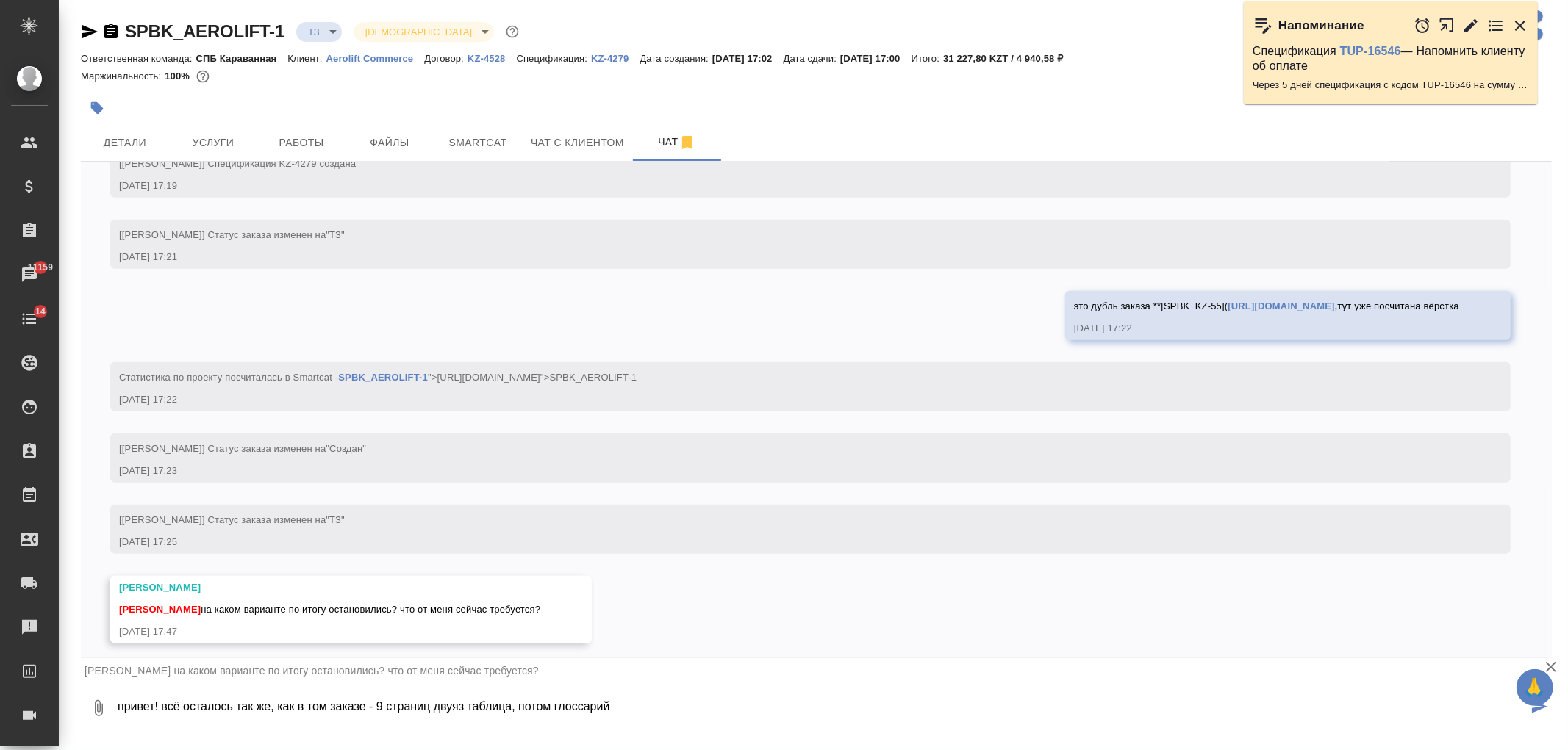
type textarea "привет! всё осталось так же, как в том заказе - 9 страниц двуяз таблица, потом …"
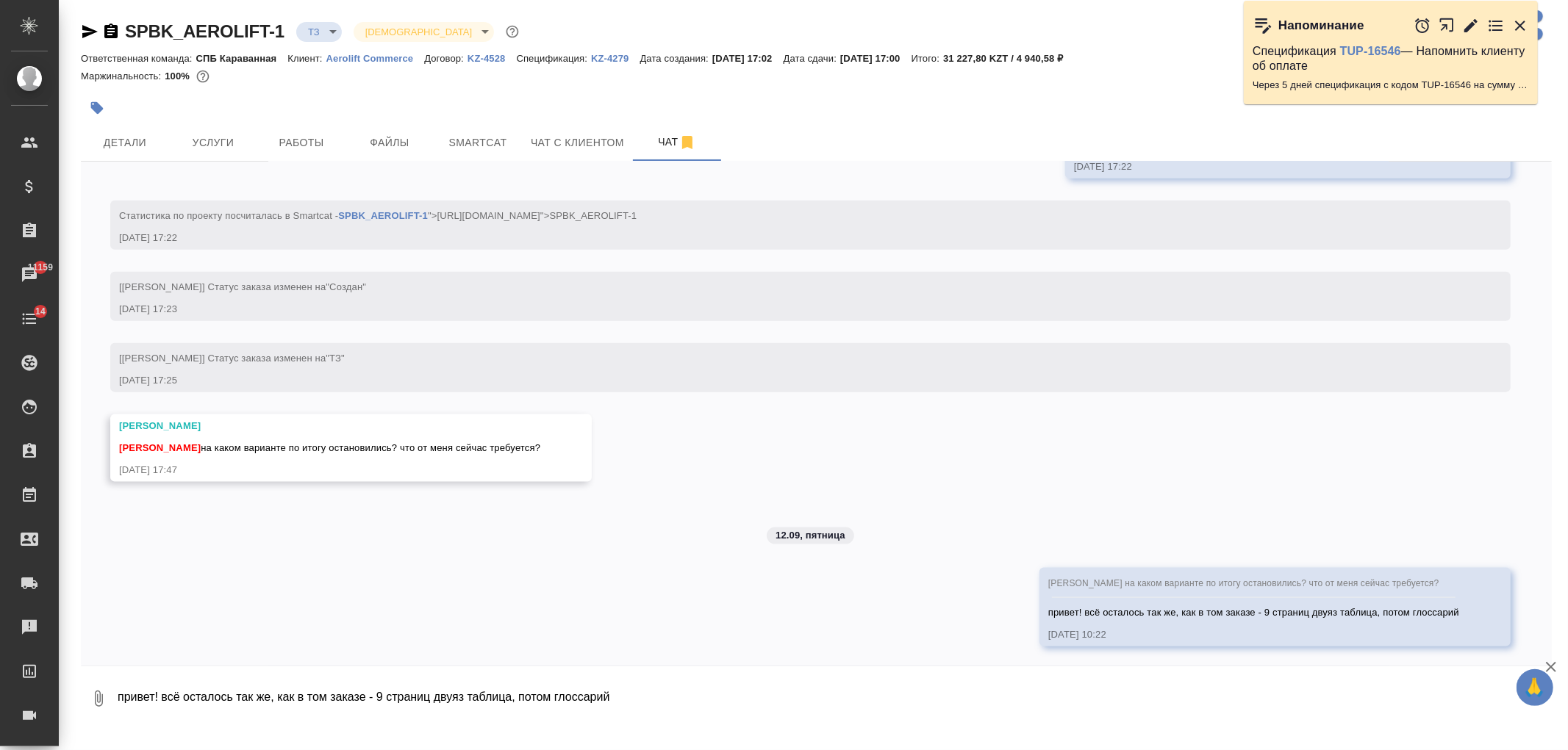
scroll to position [1524, 0]
click at [281, 699] on textarea "привет! всё осталось так же, как в том заказе - 9 страниц двуяз таблица, потом …" at bounding box center [834, 699] width 1436 height 50
click at [223, 138] on span "Услуги" at bounding box center [213, 143] width 70 height 19
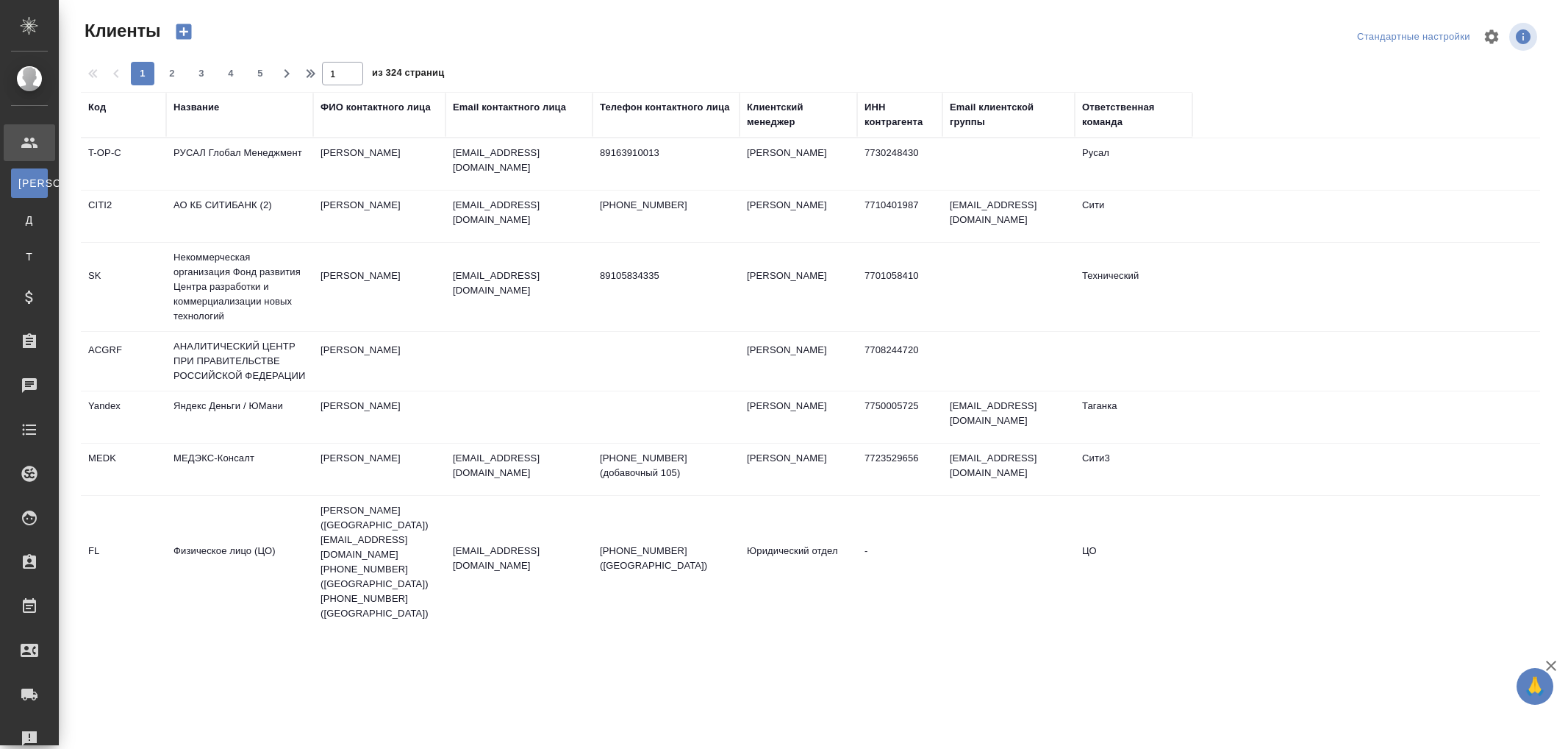
select select "RU"
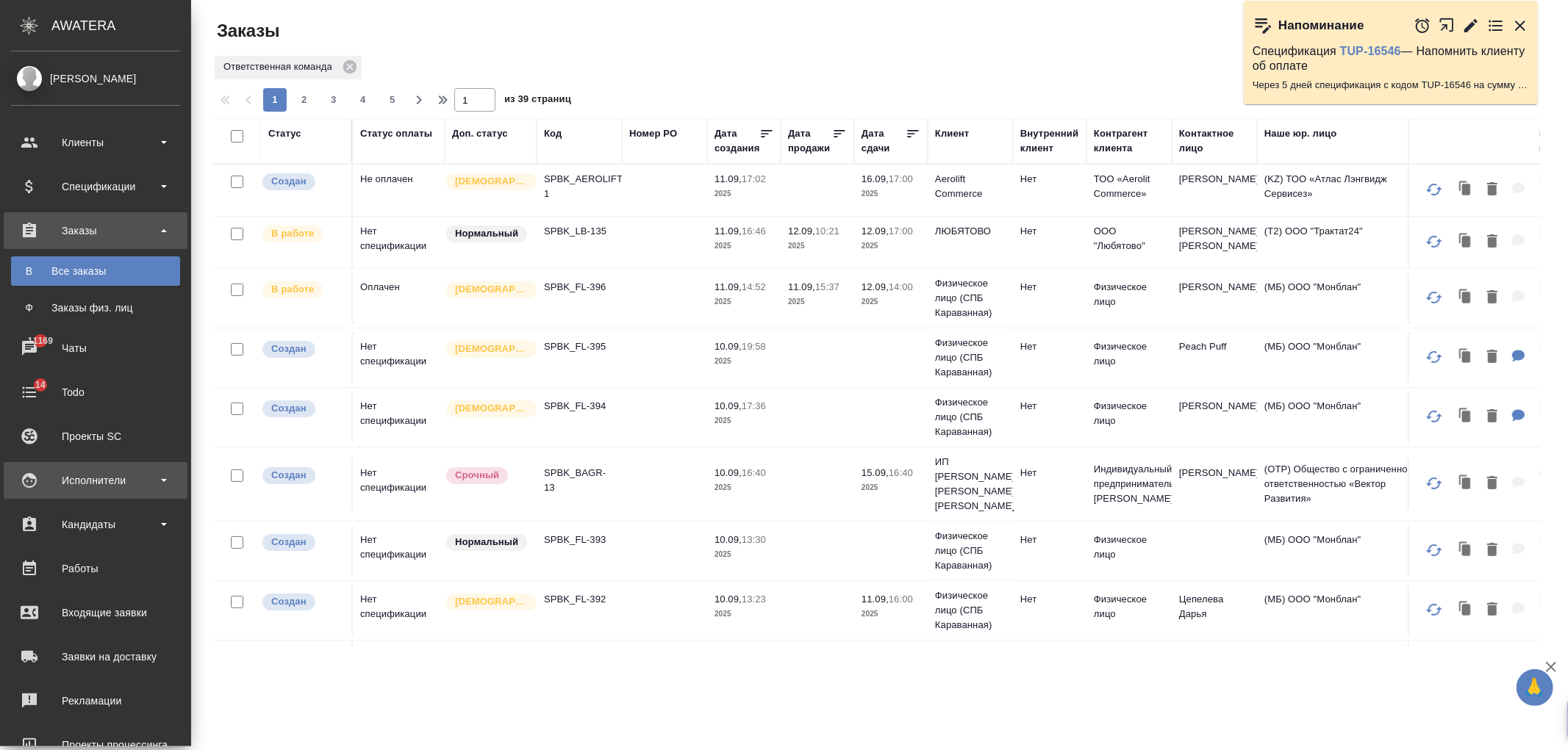
click at [30, 483] on div "Исполнители" at bounding box center [95, 480] width 169 height 22
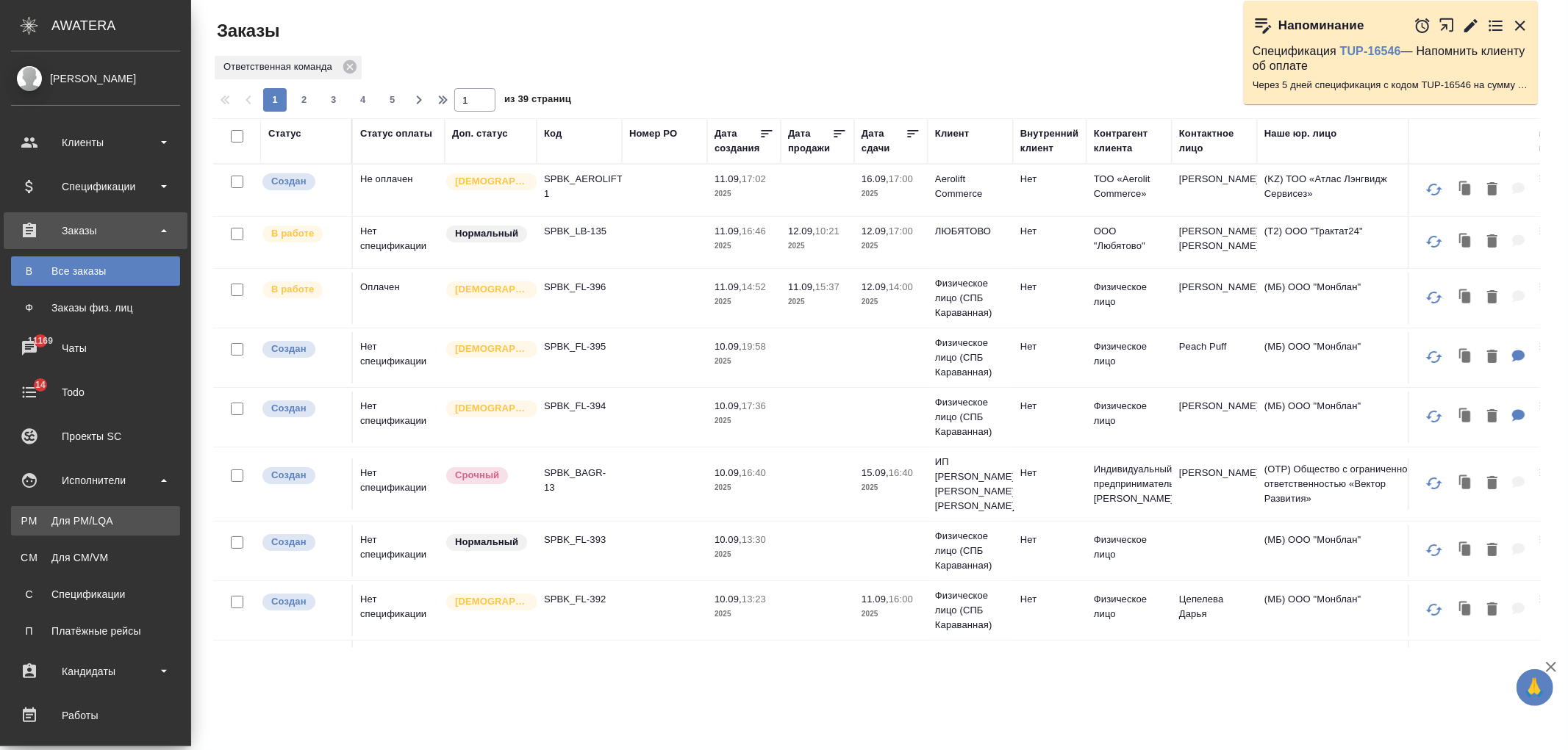
click at [148, 527] on div "Для PM/LQA" at bounding box center [96, 520] width 155 height 15
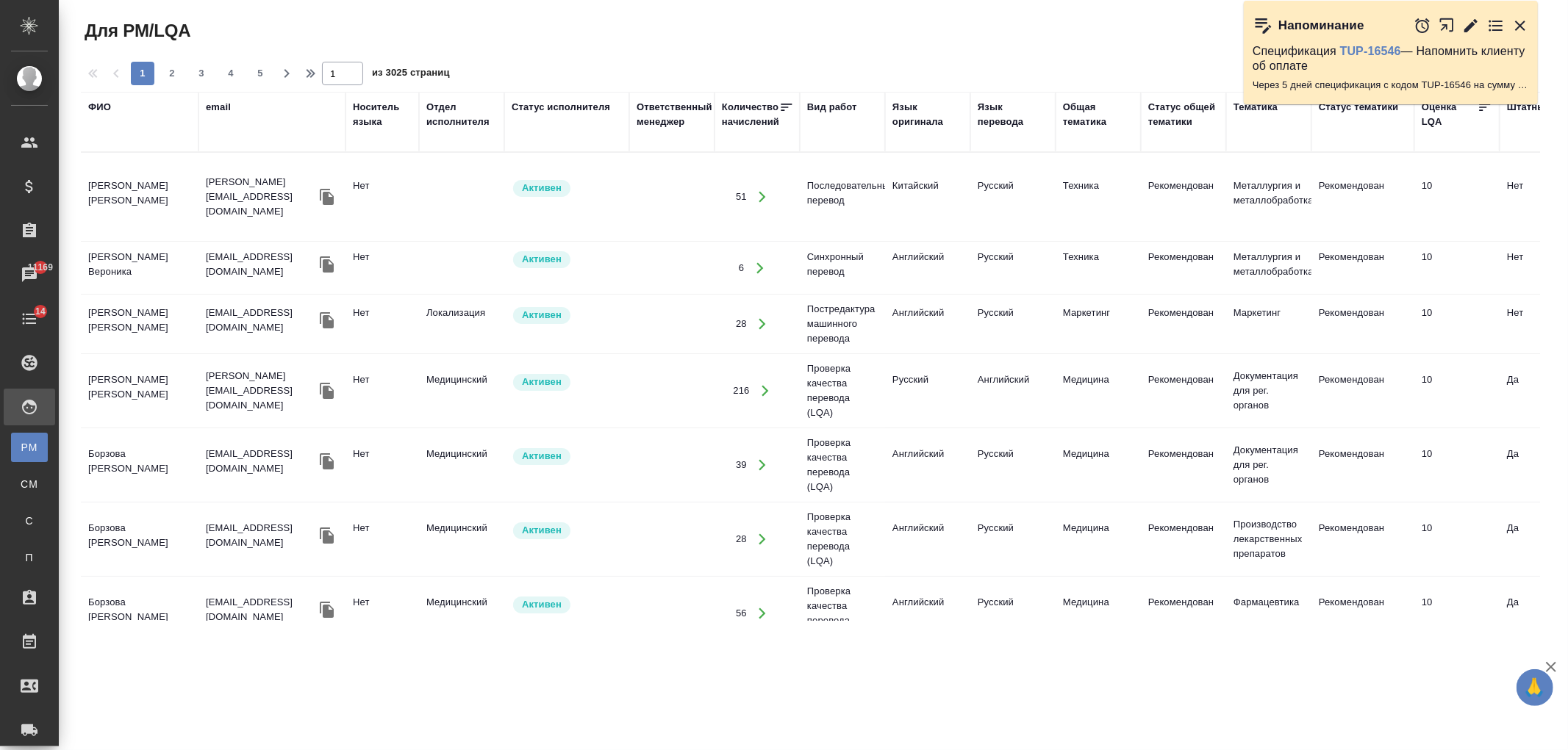
click at [99, 111] on div "ФИО" at bounding box center [99, 107] width 22 height 15
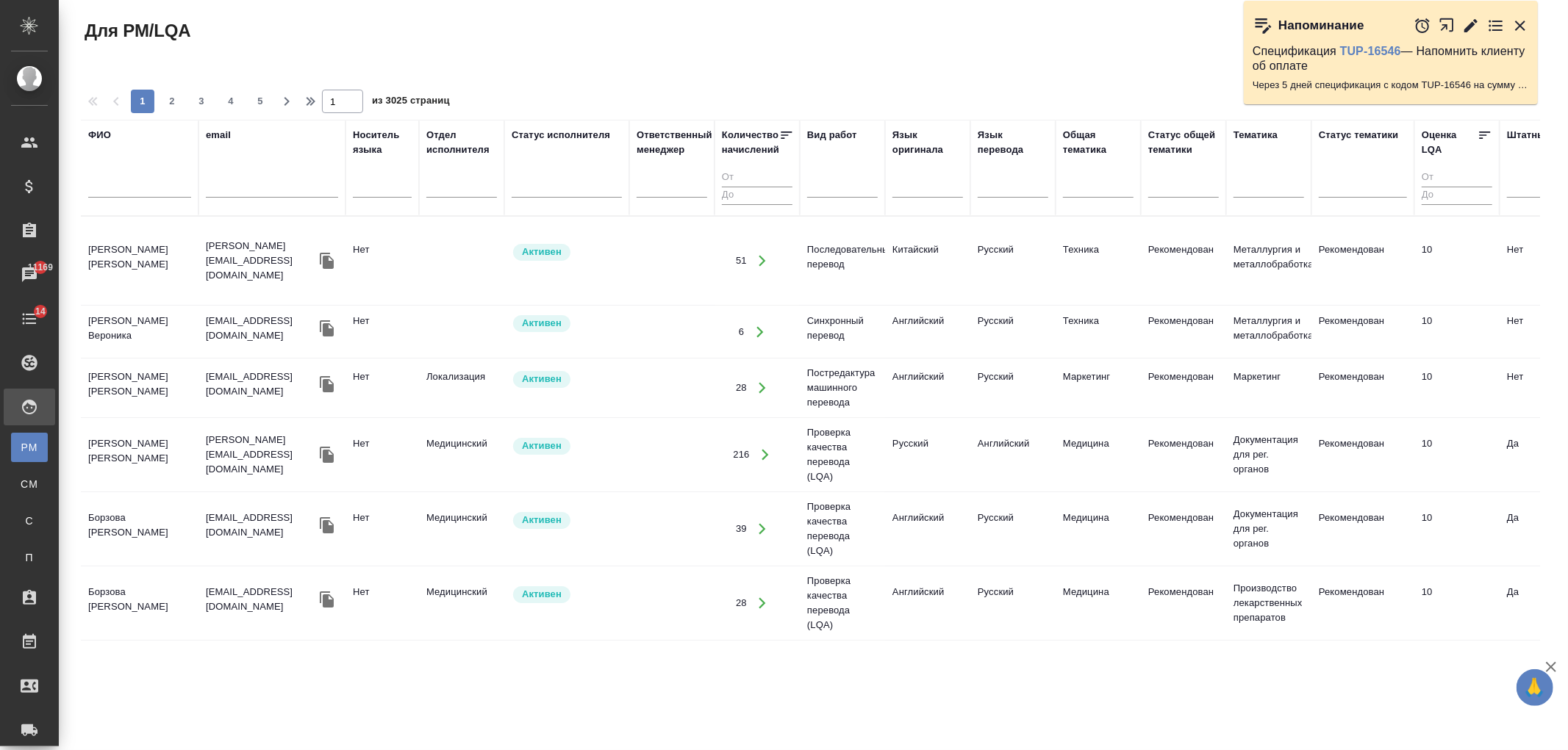
click at [144, 196] on input "text" at bounding box center [139, 189] width 103 height 19
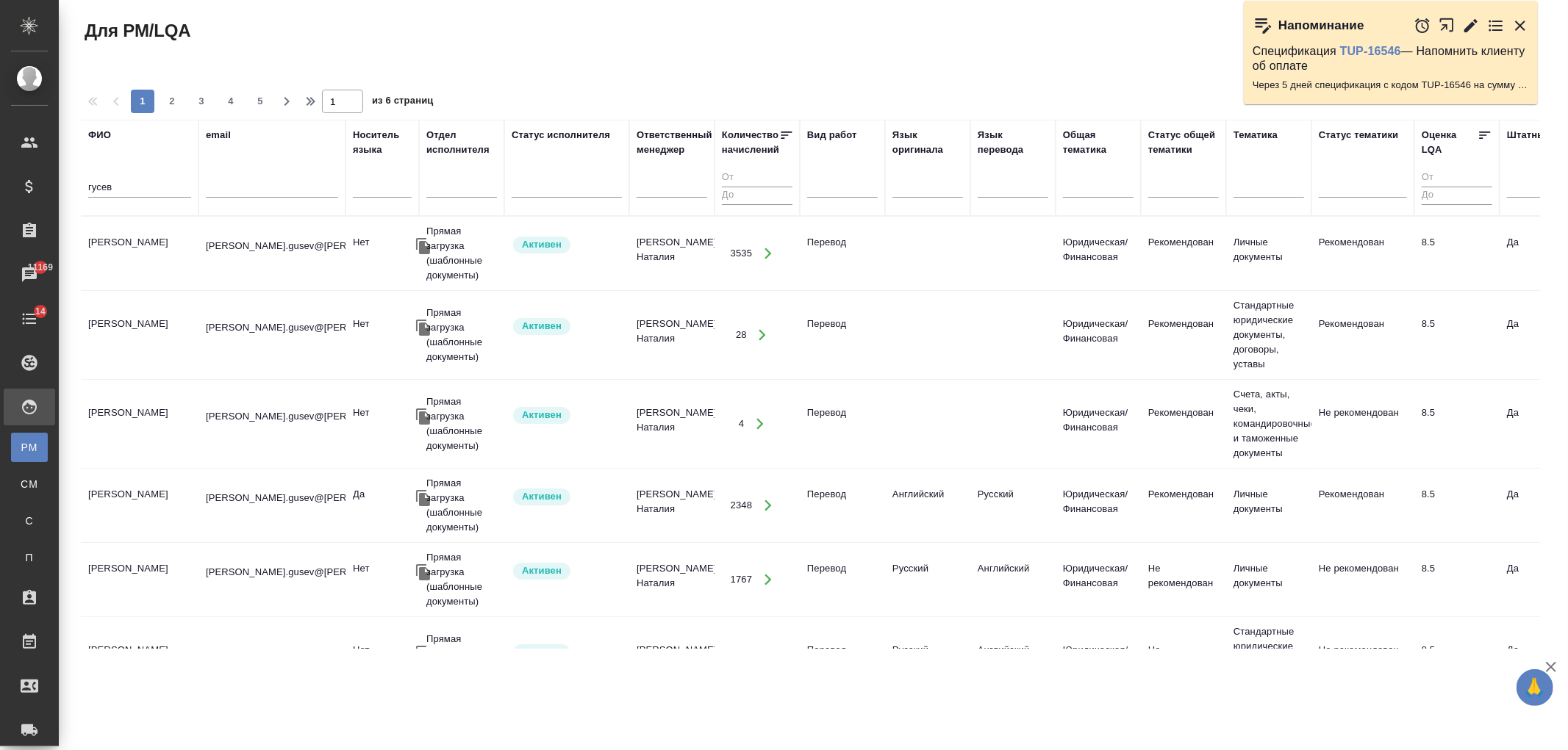
click at [118, 237] on td "Гусев Александр" at bounding box center [140, 254] width 118 height 52
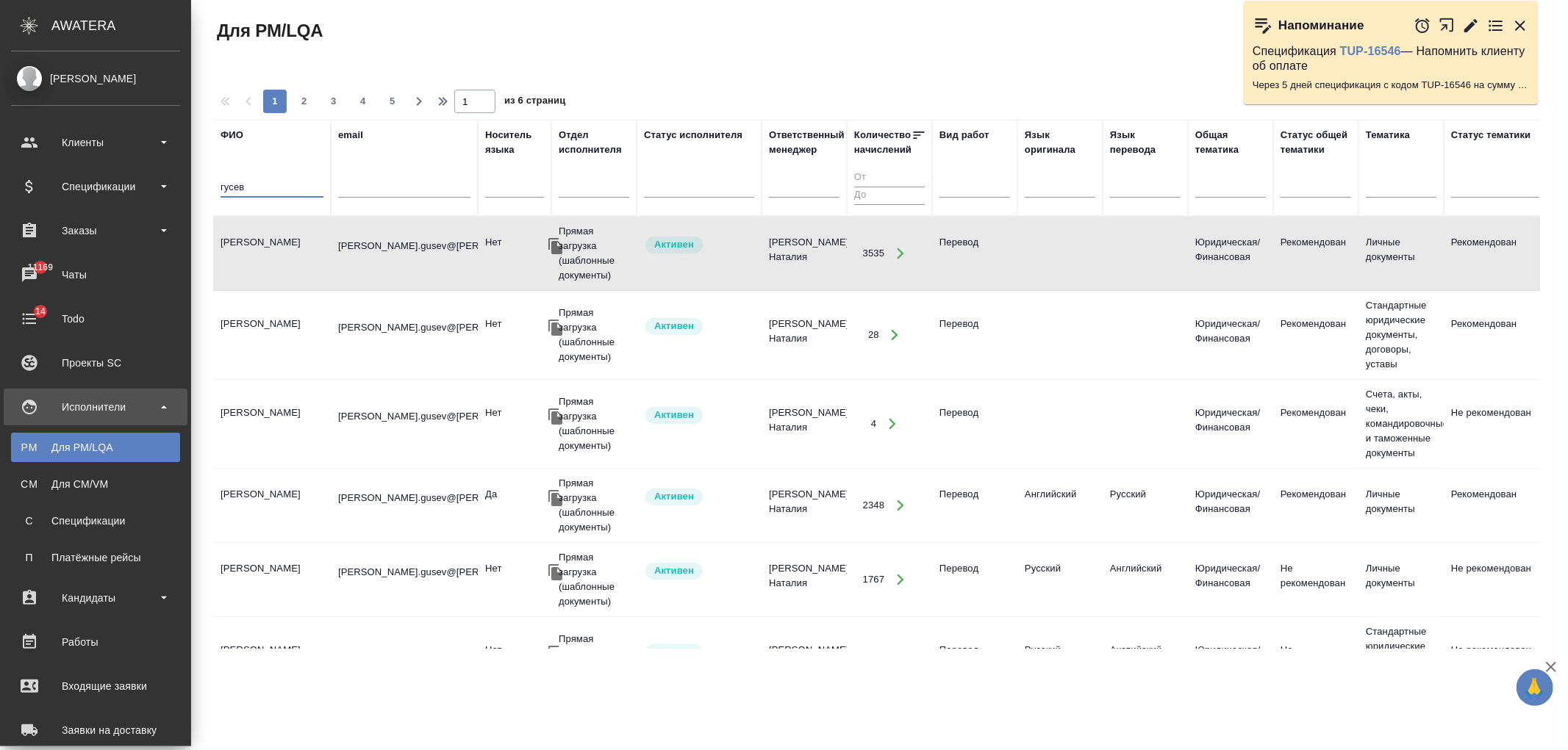
drag, startPoint x: 126, startPoint y: 185, endPoint x: 0, endPoint y: 173, distance: 126.6
click at [0, 173] on div ".cls-1 fill:#fff; AWATERA Ivanova Arina Клиенты Спецификации Заказы 11169 Чаты …" at bounding box center [784, 375] width 1568 height 750
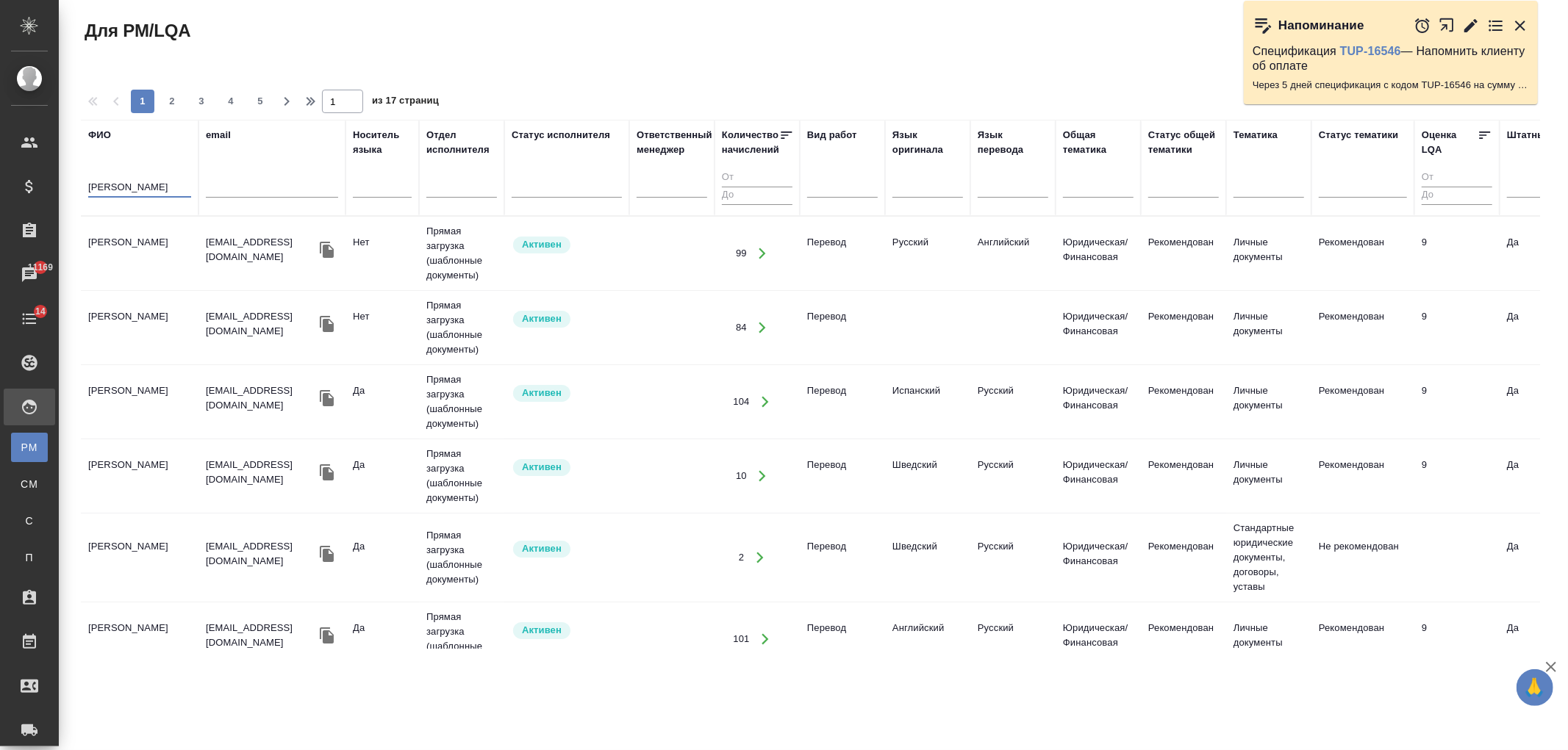
type input "иглаков"
click at [173, 245] on td "Иглаков Максим" at bounding box center [140, 254] width 118 height 52
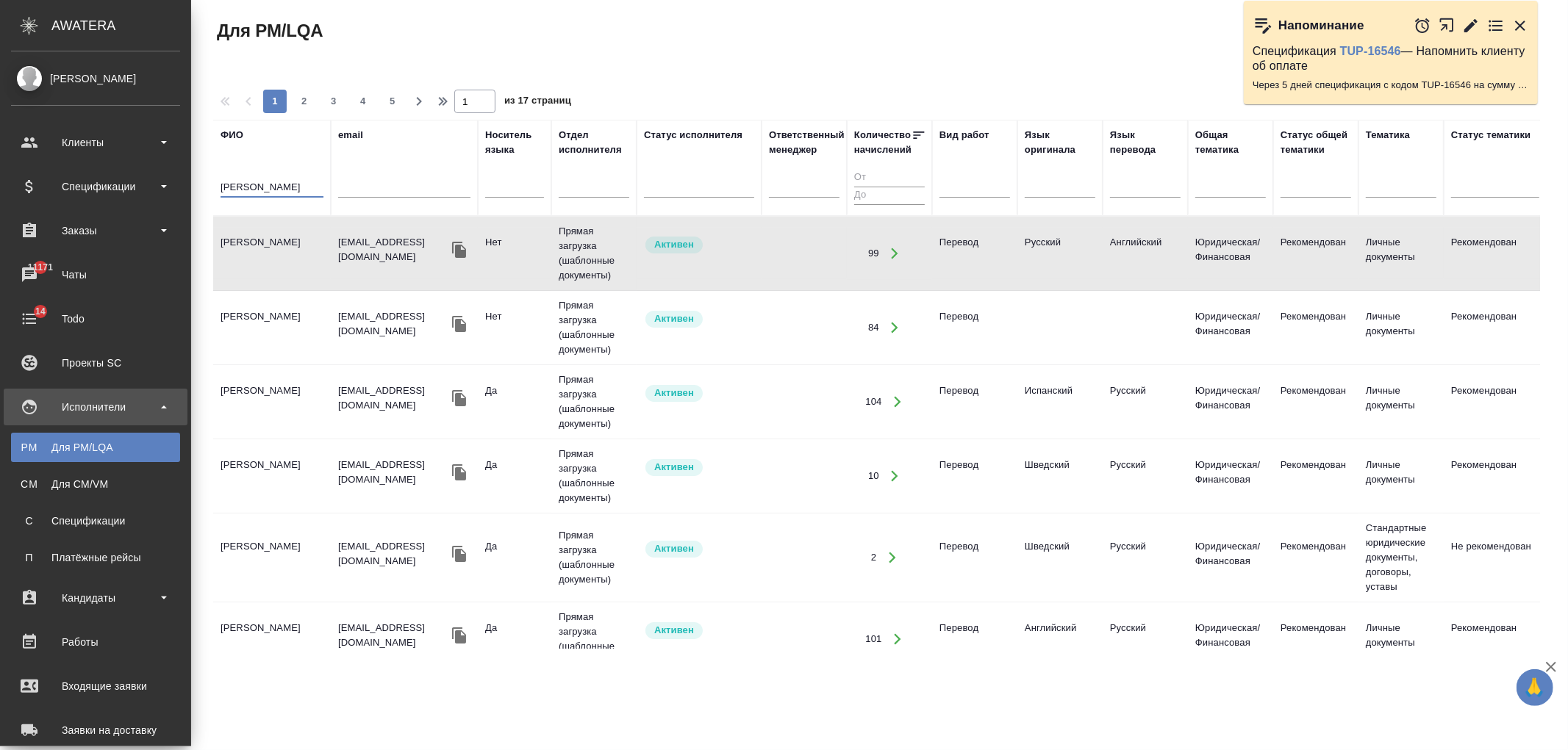
drag, startPoint x: 126, startPoint y: 189, endPoint x: 111, endPoint y: 202, distance: 19.8
click at [52, 192] on div ".cls-1 fill:#fff; AWATERA Ivanova Arina Клиенты Спецификации Заказы 11171 Чаты …" at bounding box center [784, 375] width 1568 height 750
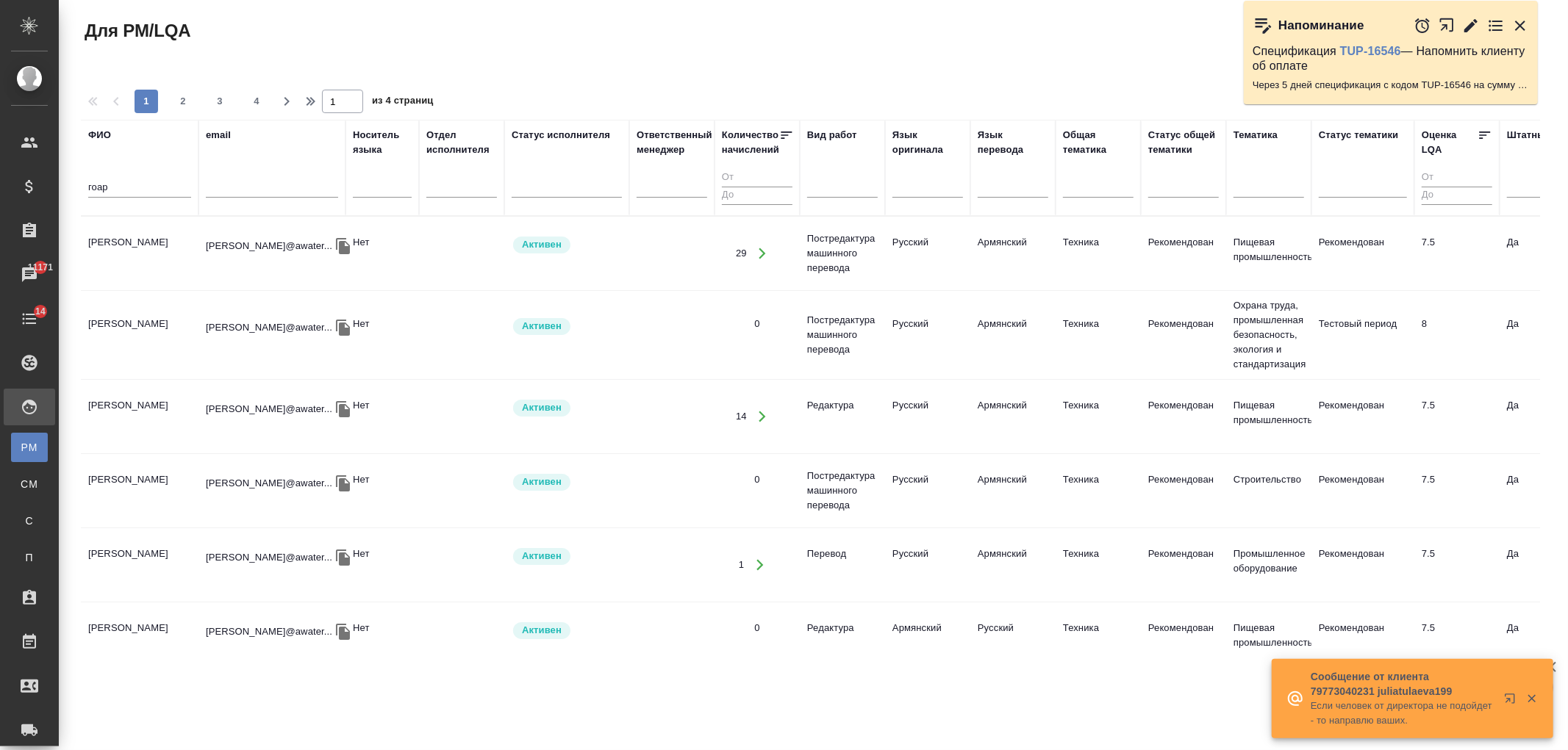
click at [162, 253] on td "Арутюнян Гоар Давидовна" at bounding box center [140, 254] width 118 height 52
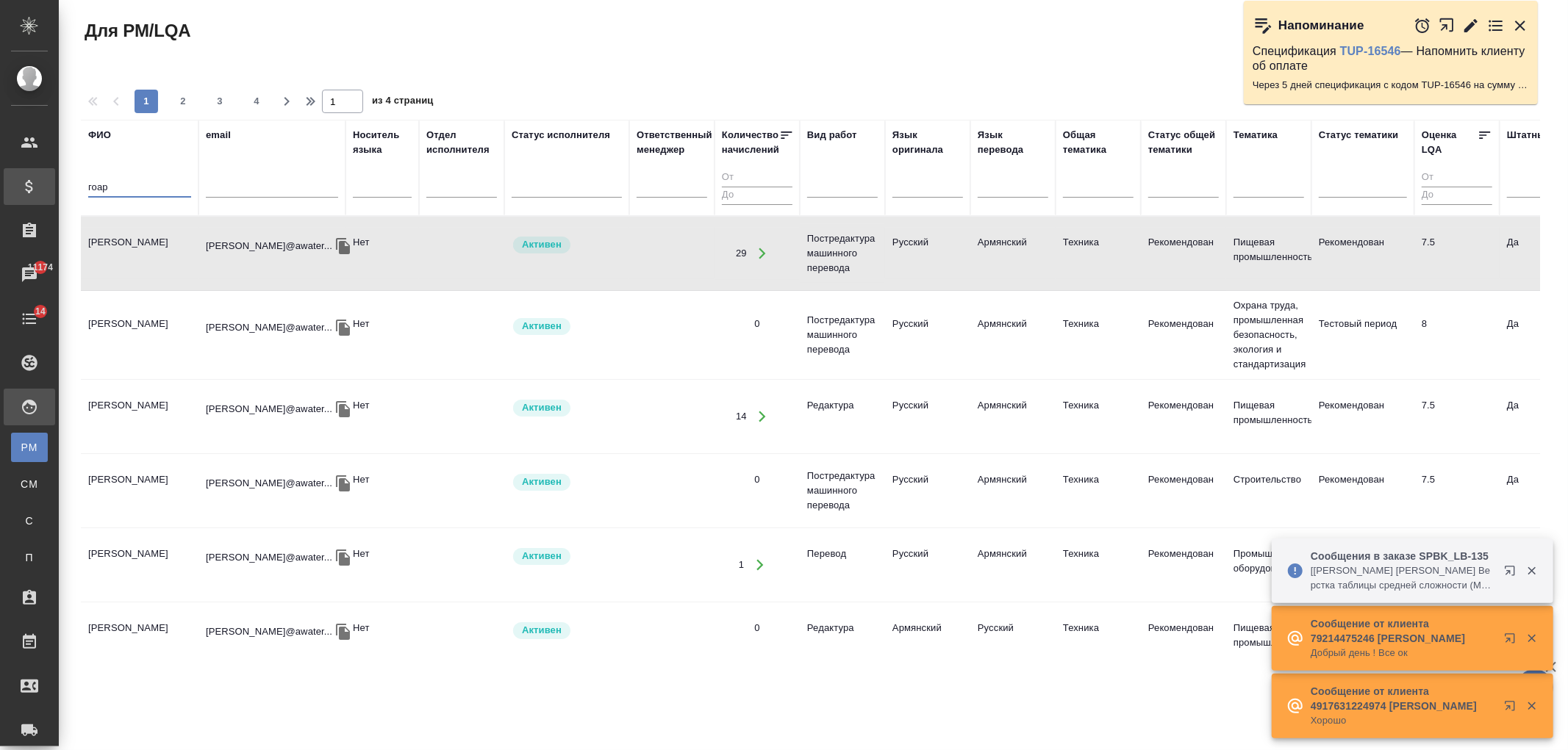
drag, startPoint x: 121, startPoint y: 196, endPoint x: 149, endPoint y: 179, distance: 32.8
click at [55, 188] on div ".cls-1 fill:#fff; AWATERA Ivanova Arina Клиенты Спецификации Заказы 11174 Чаты …" at bounding box center [784, 375] width 1568 height 750
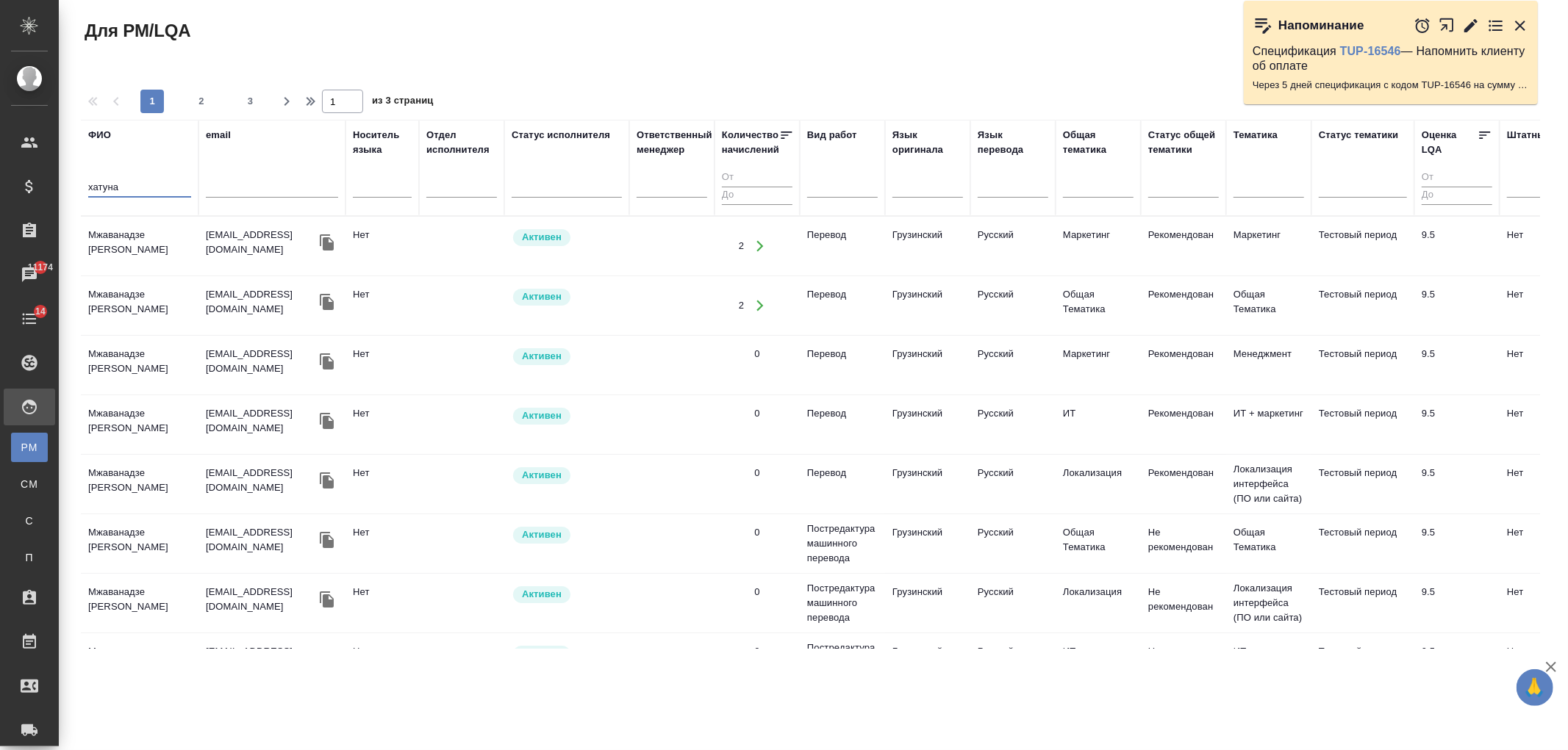
type input "хатуна"
click at [178, 244] on td "Мжаванадзе Хатуна Зурабовна" at bounding box center [140, 246] width 118 height 52
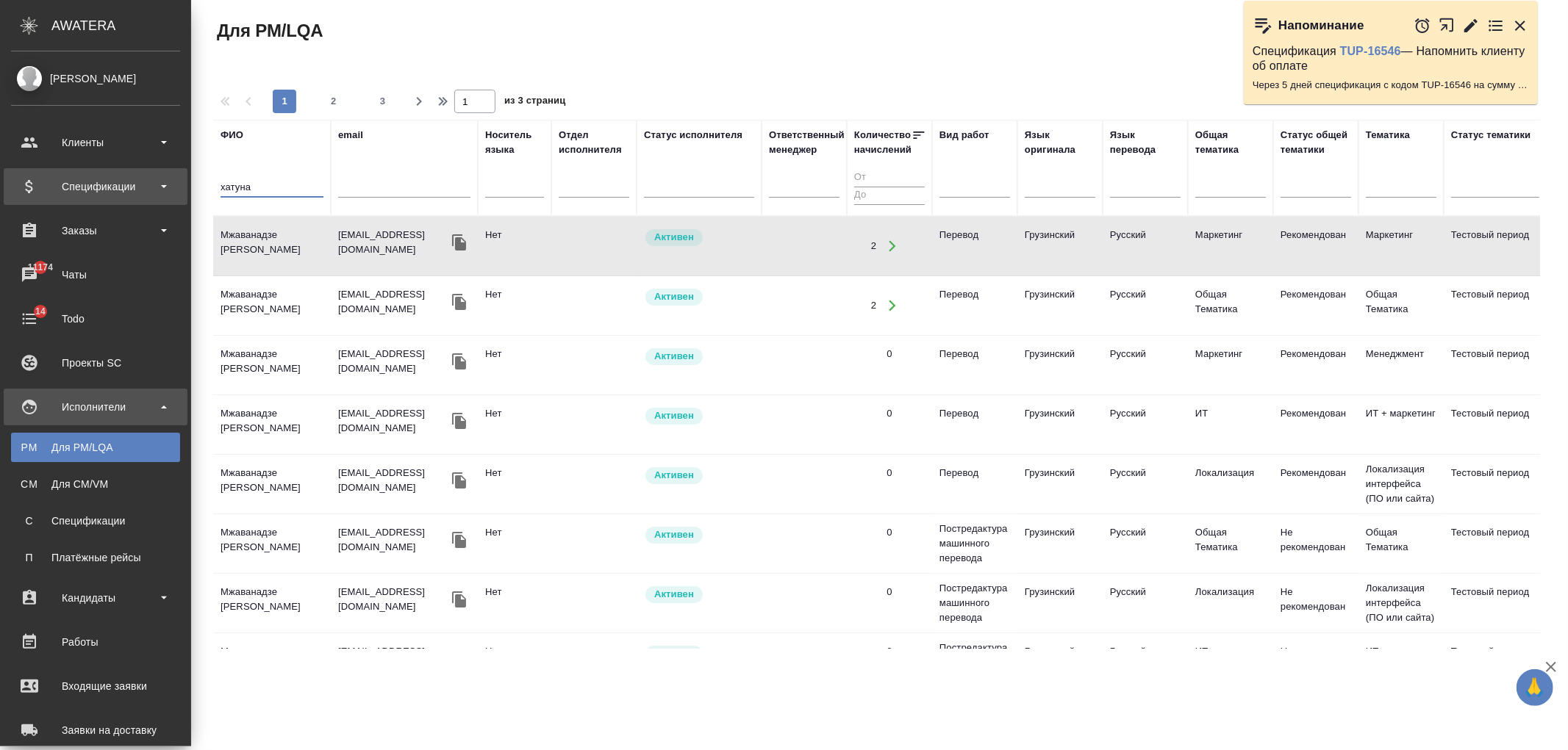
drag, startPoint x: 148, startPoint y: 181, endPoint x: 8, endPoint y: 200, distance: 141.3
click at [8, 200] on div ".cls-1 fill:#fff; AWATERA Ivanova Arina Клиенты Спецификации Заказы 11174 Чаты …" at bounding box center [784, 375] width 1568 height 750
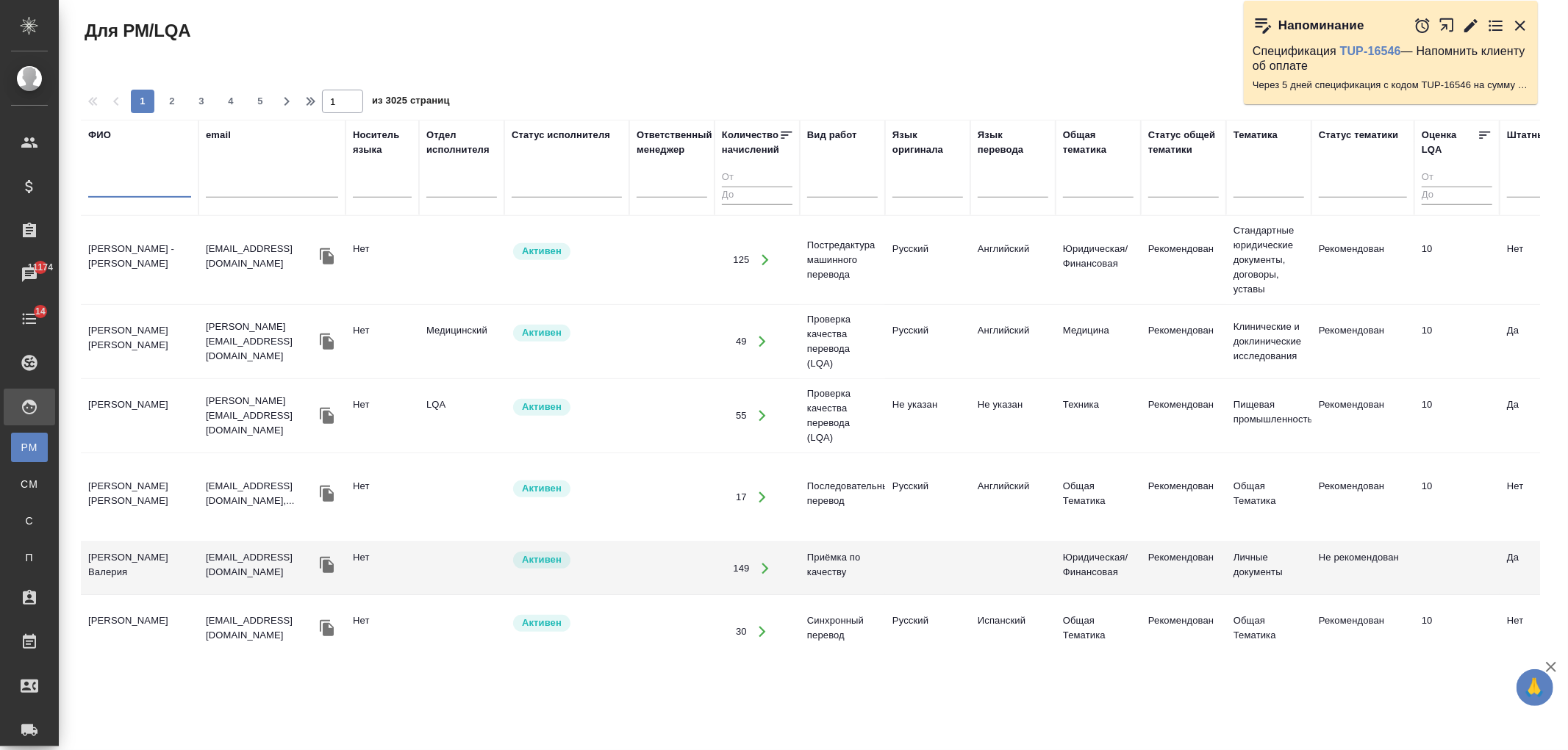
scroll to position [615, 0]
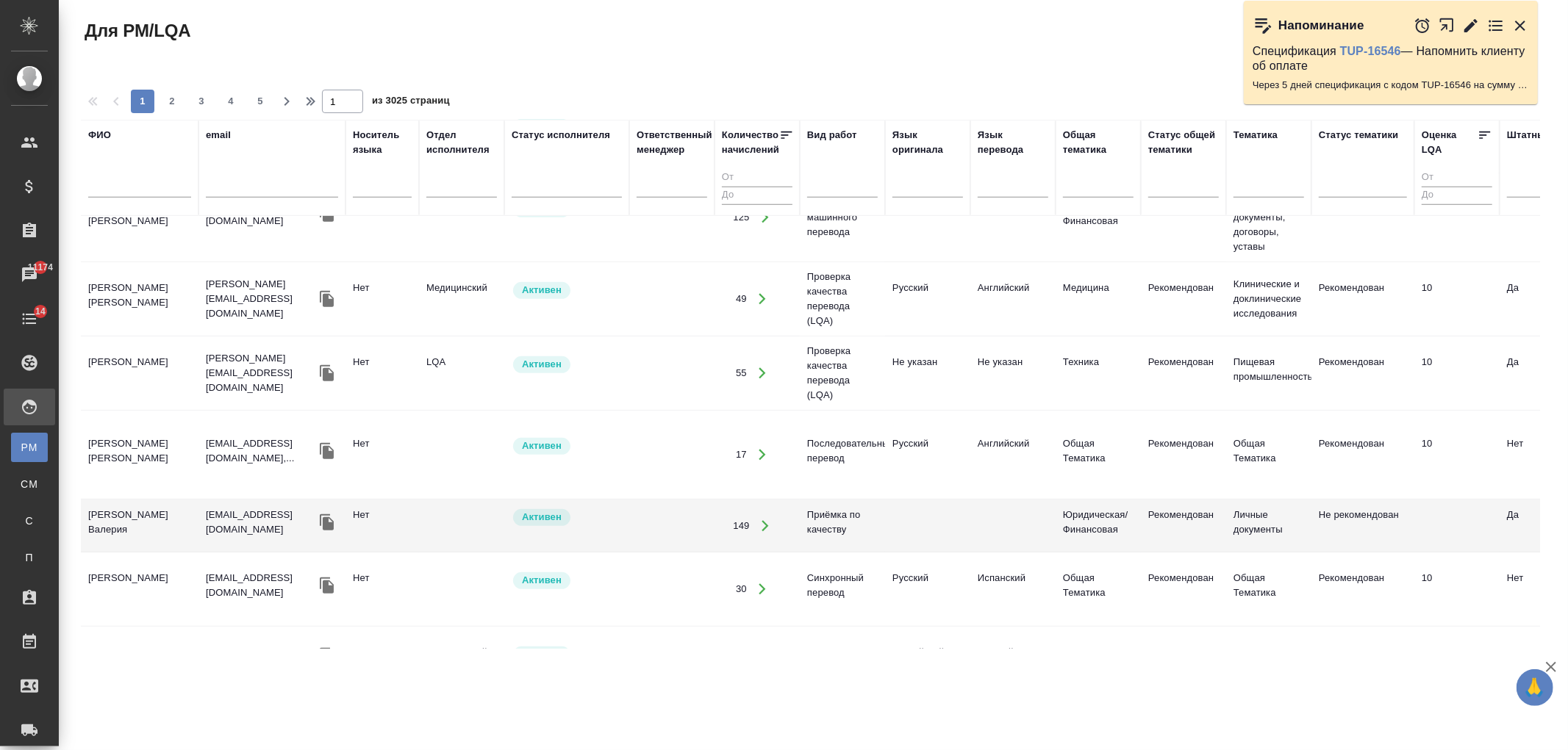
click at [162, 366] on td "Ширина Сабина Даулетбековна" at bounding box center [140, 373] width 118 height 52
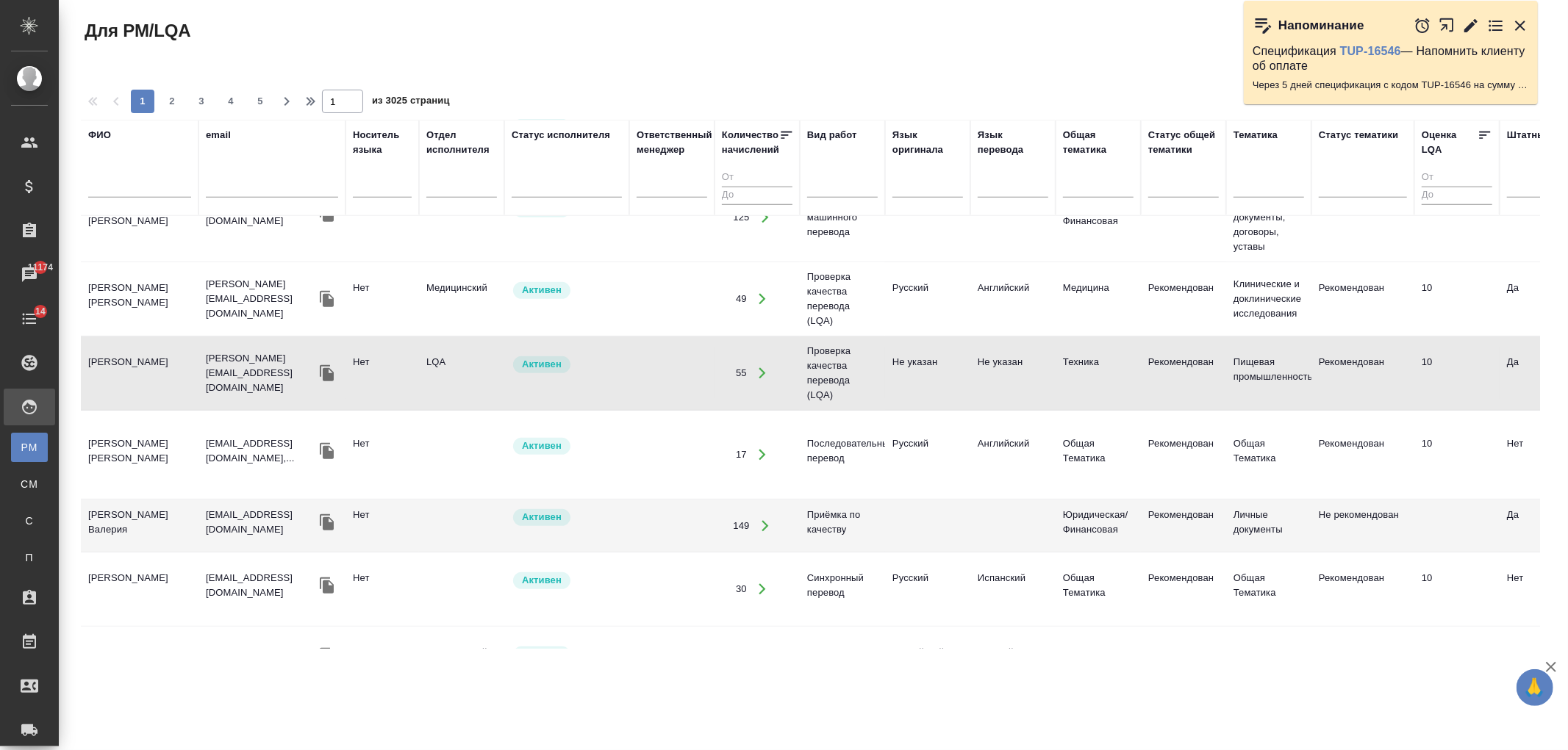
click at [162, 366] on td "Ширина Сабина Даулетбековна" at bounding box center [140, 373] width 118 height 52
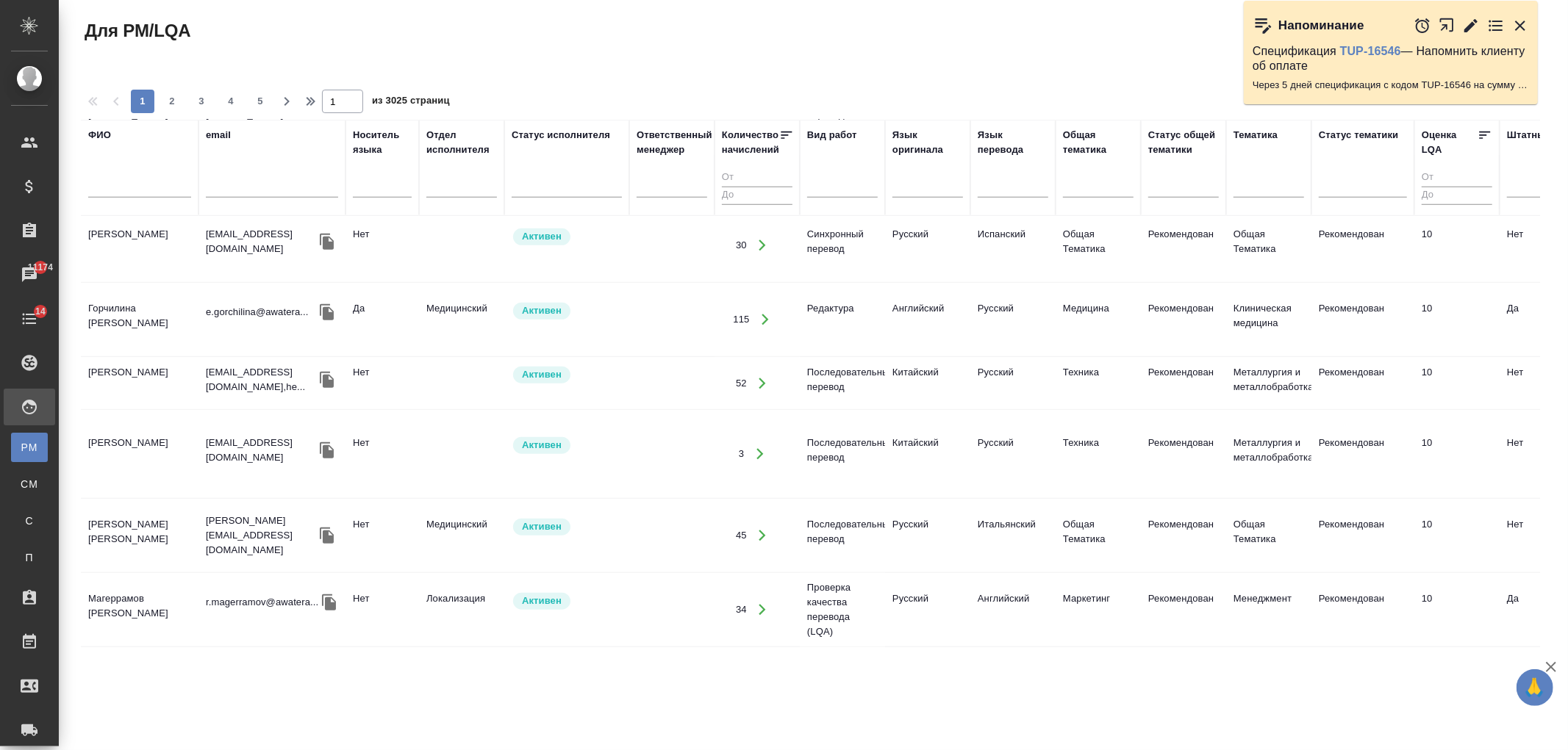
scroll to position [1086, 0]
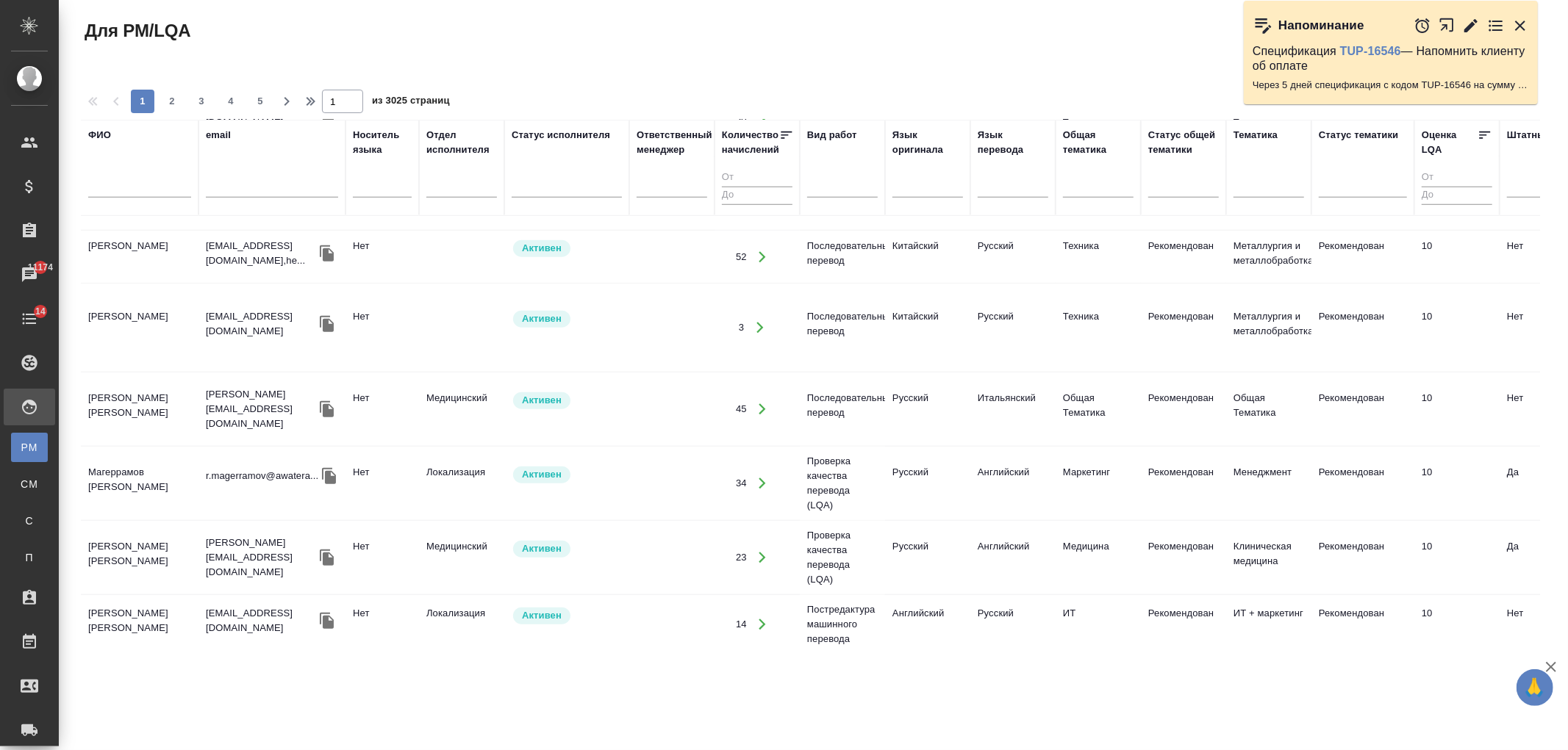
click at [152, 460] on td "Магеррамов Руслан" at bounding box center [140, 483] width 118 height 52
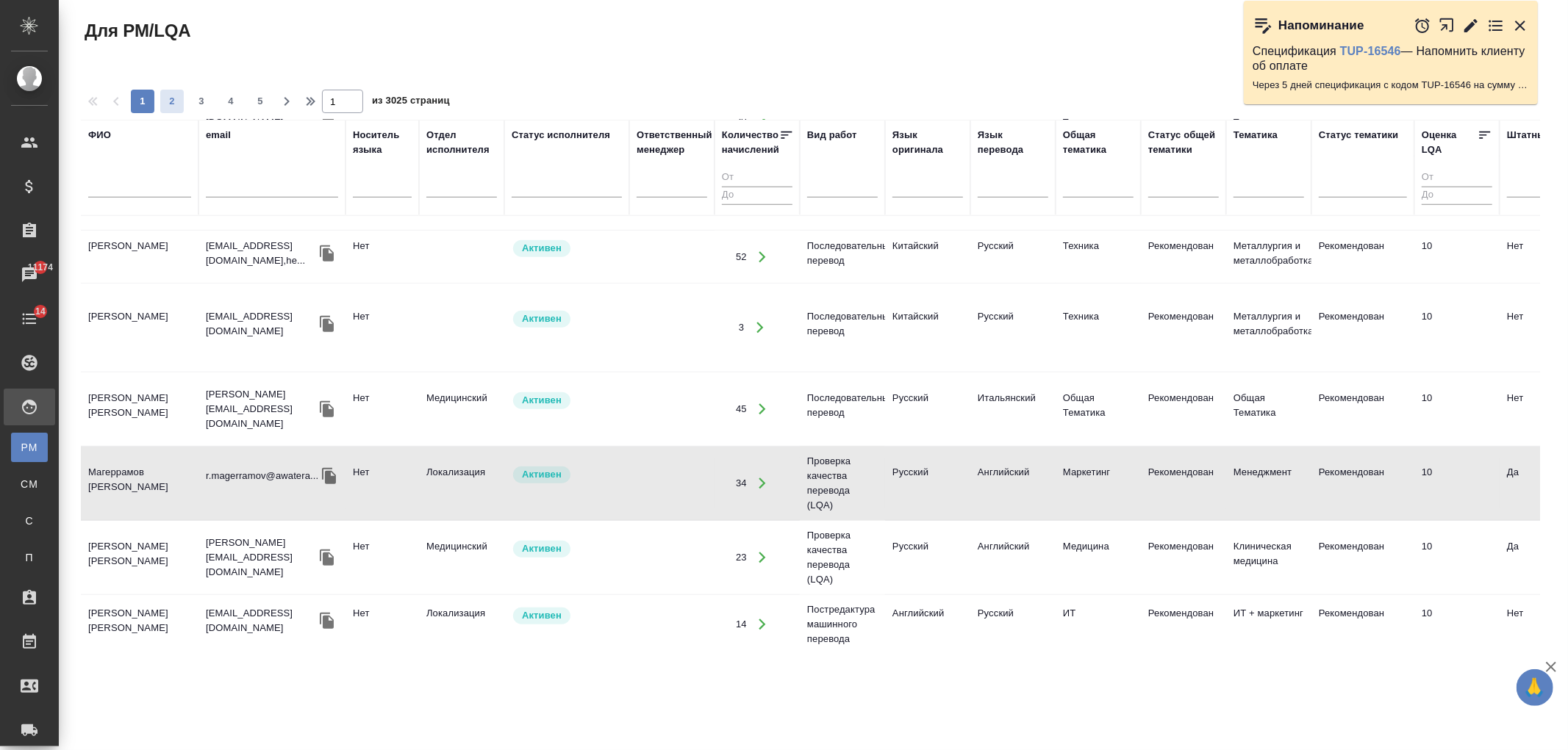
click at [177, 111] on button "2" at bounding box center [172, 101] width 23 height 23
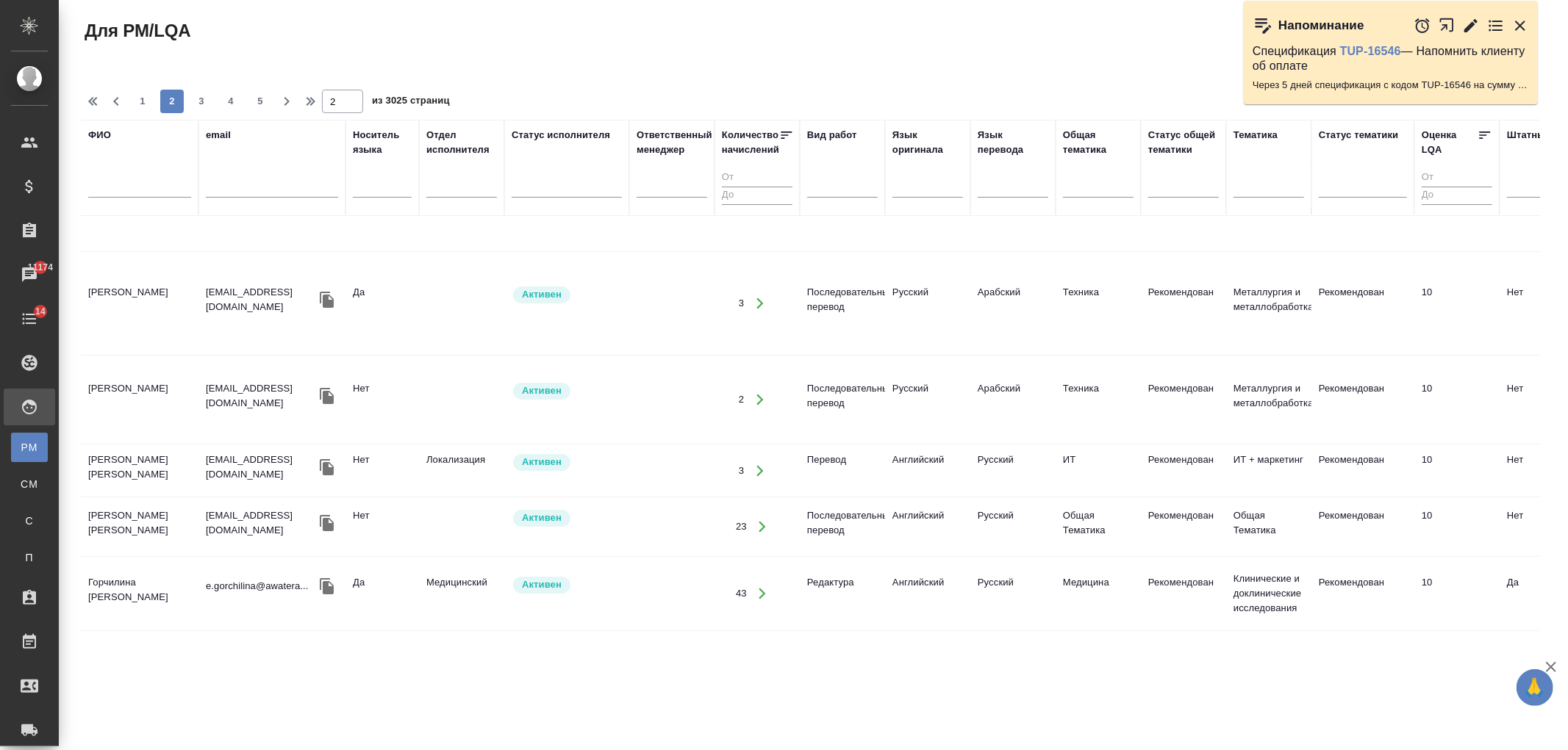
scroll to position [0, 0]
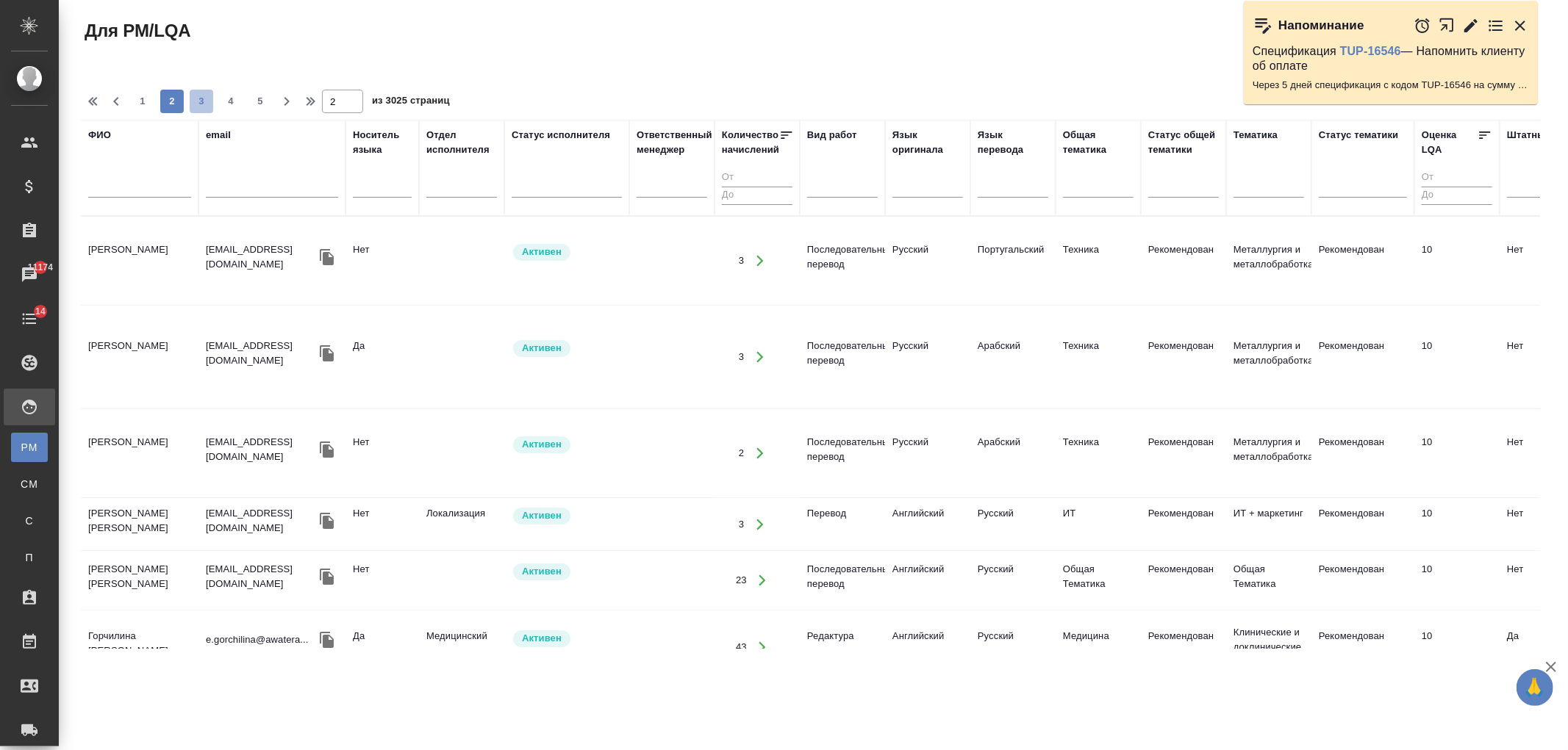
click at [199, 104] on span "3" at bounding box center [201, 101] width 23 height 15
type input "3"
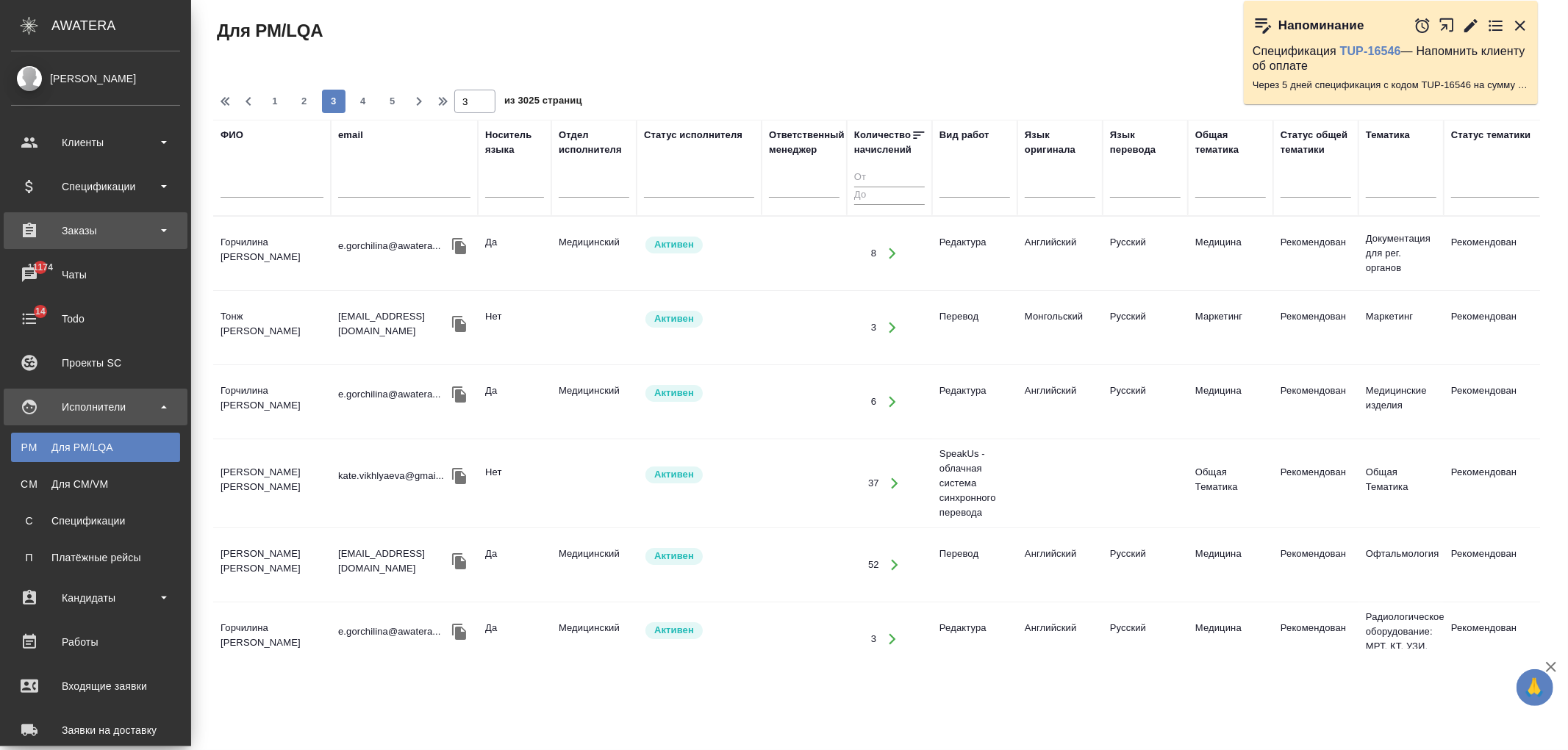
click at [138, 234] on div "Заказы" at bounding box center [95, 230] width 169 height 22
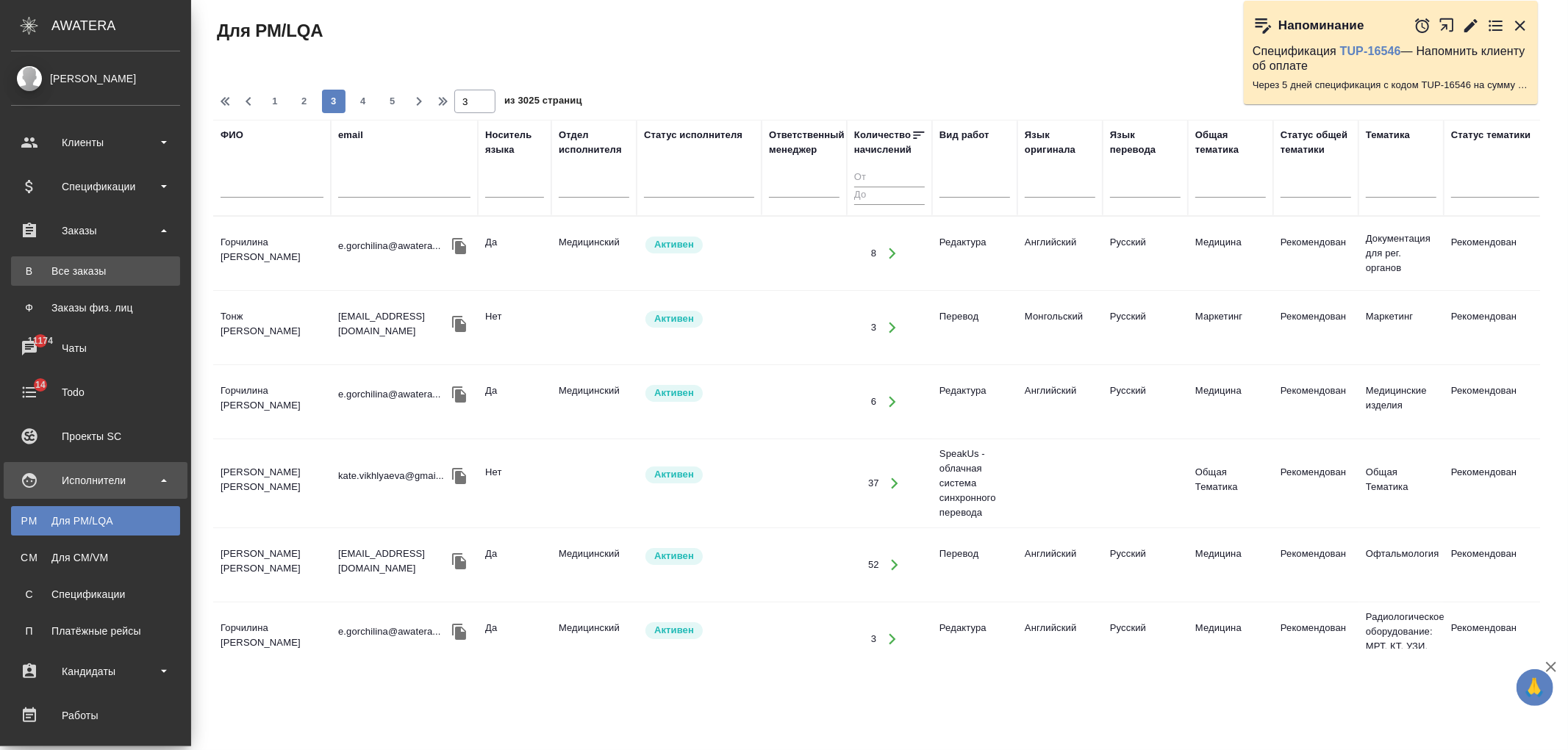
click at [94, 267] on div "Все заказы" at bounding box center [96, 271] width 155 height 15
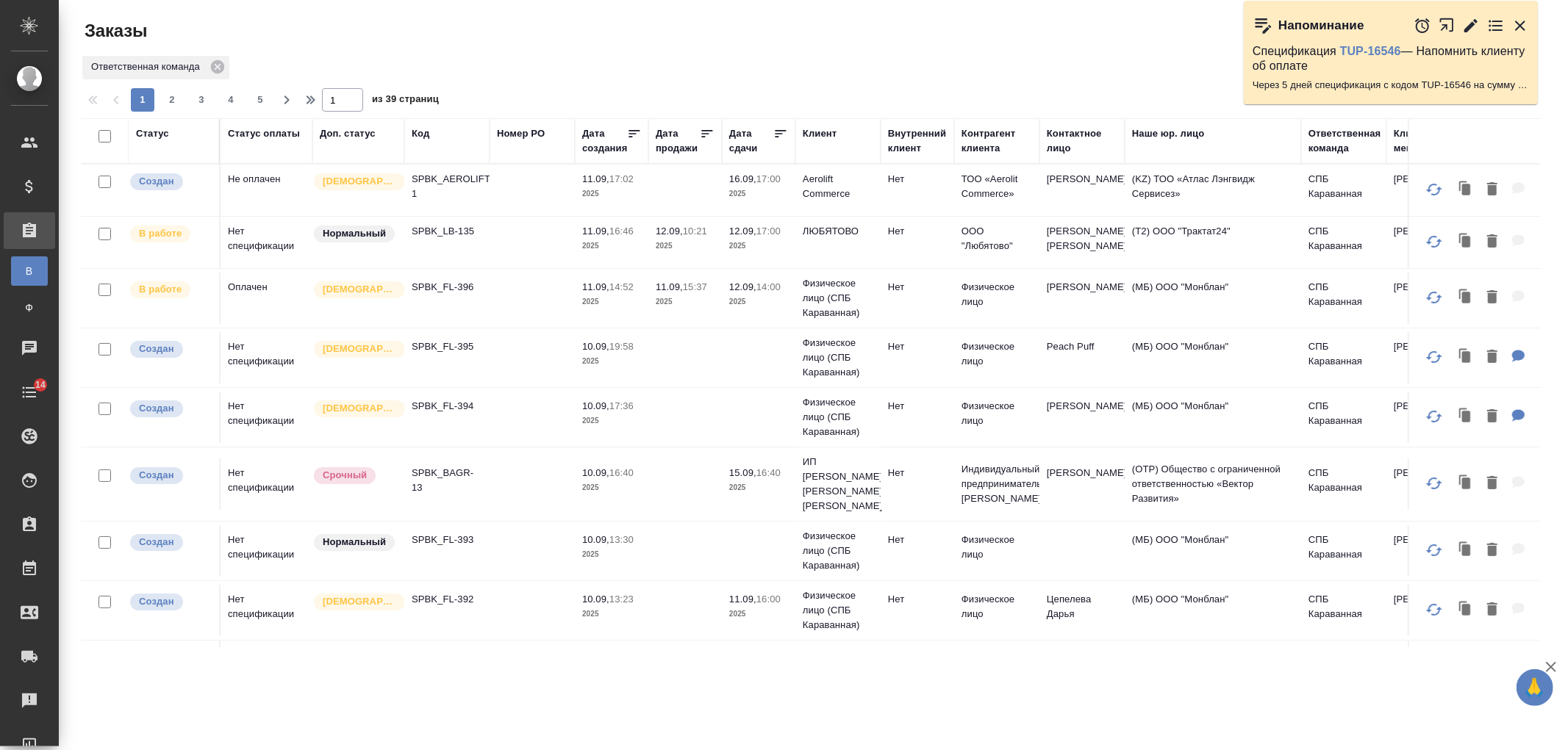
click at [159, 135] on div "Статус" at bounding box center [152, 133] width 33 height 15
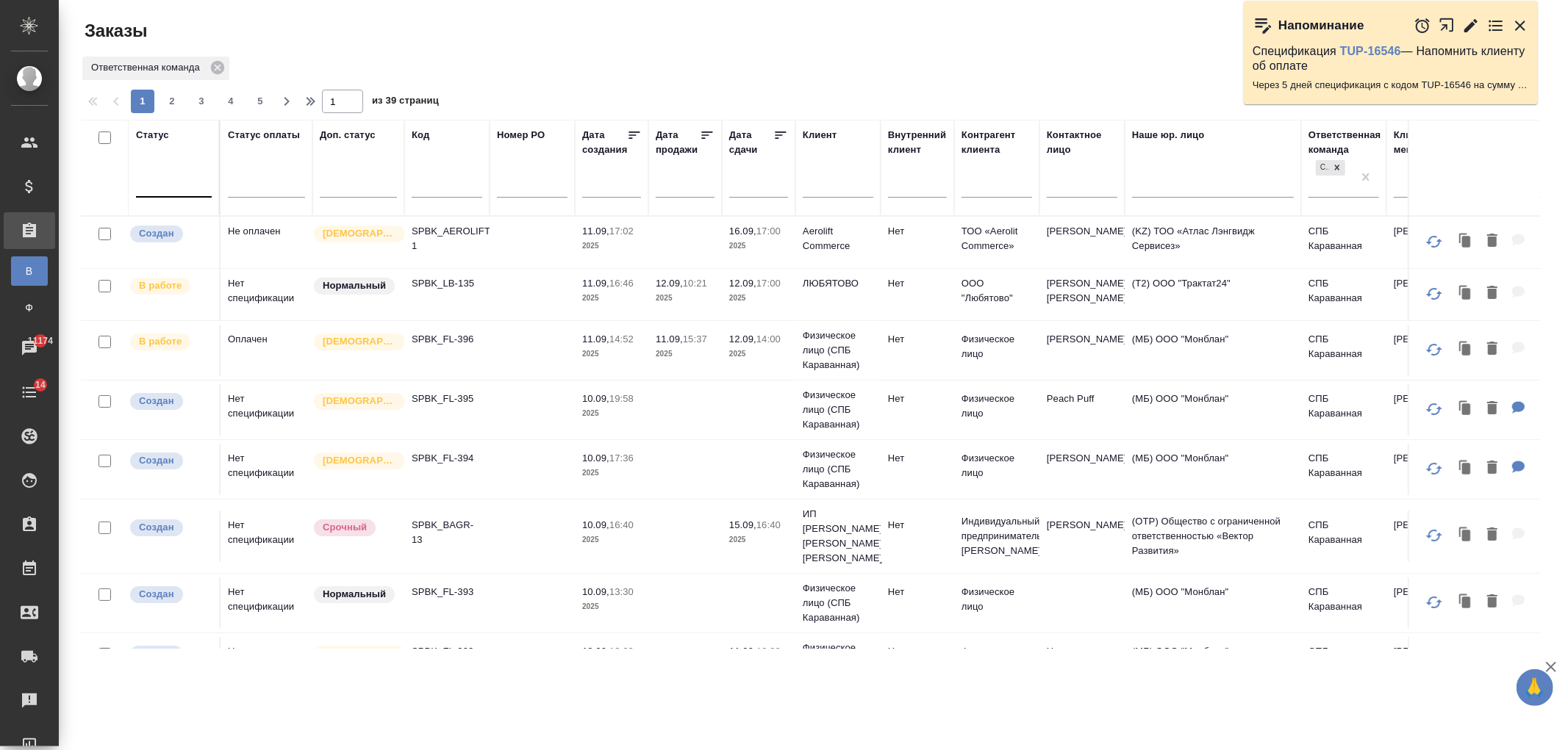
click at [160, 180] on div at bounding box center [174, 182] width 76 height 22
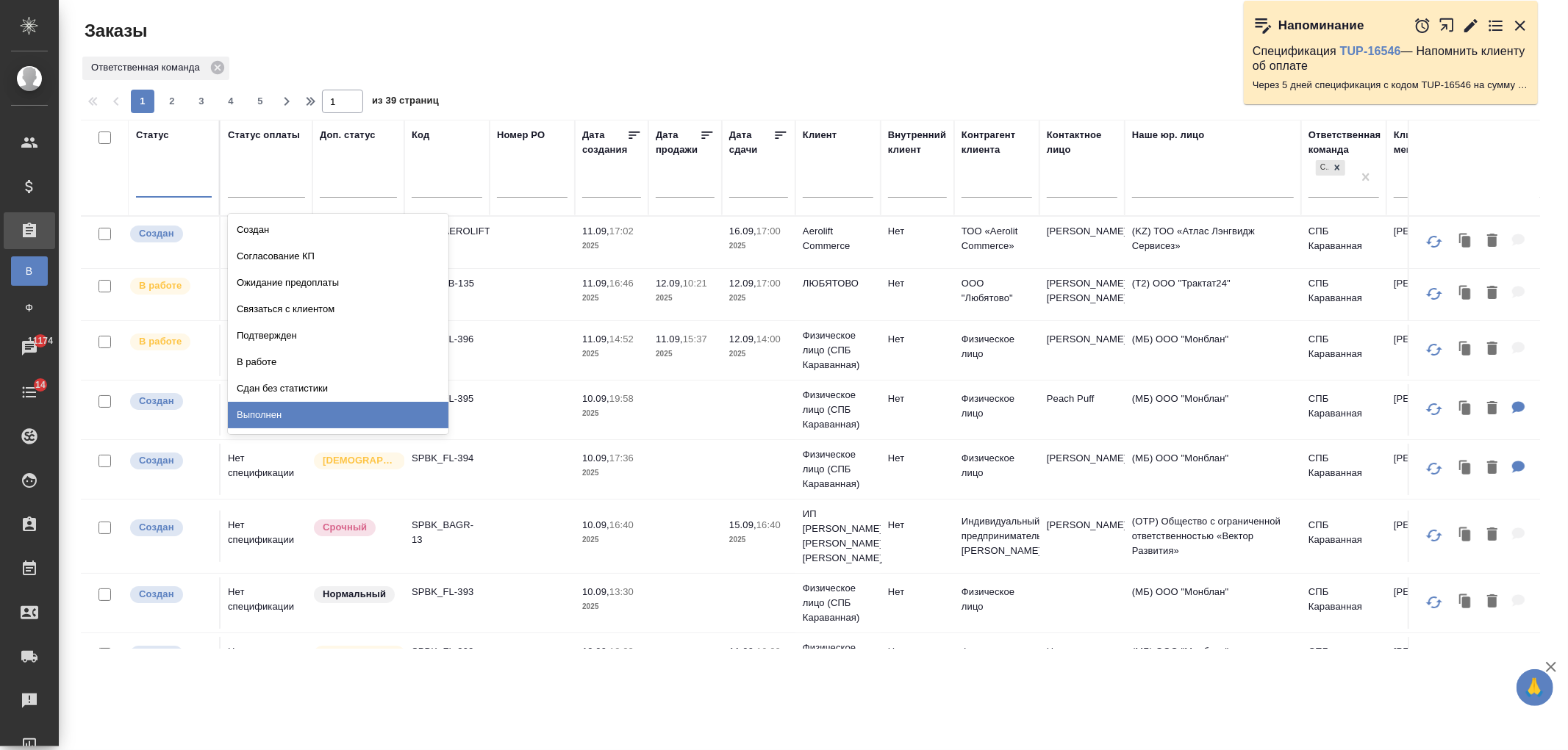
click at [315, 422] on div "Выполнен" at bounding box center [338, 415] width 220 height 26
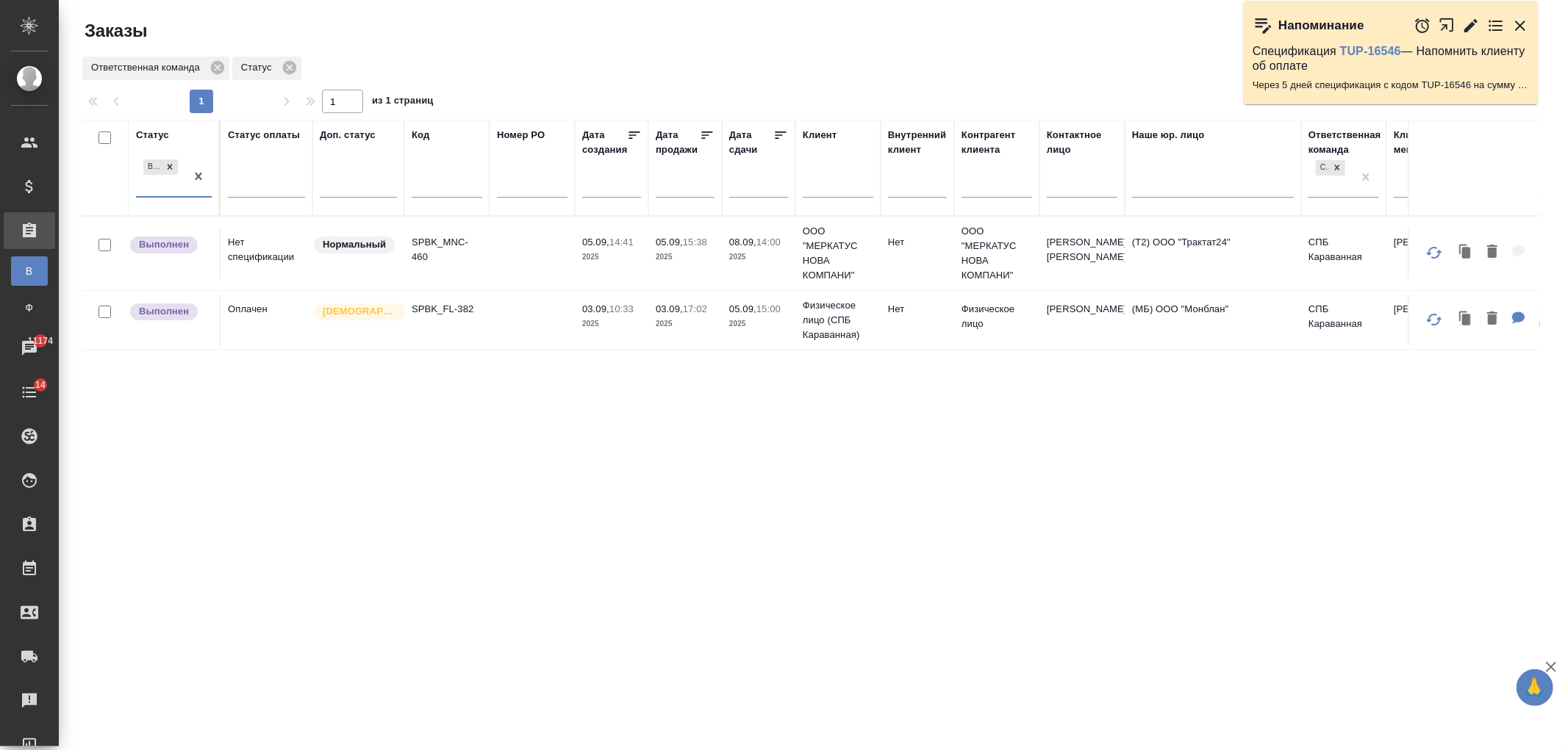
click at [505, 335] on td at bounding box center [532, 320] width 85 height 52
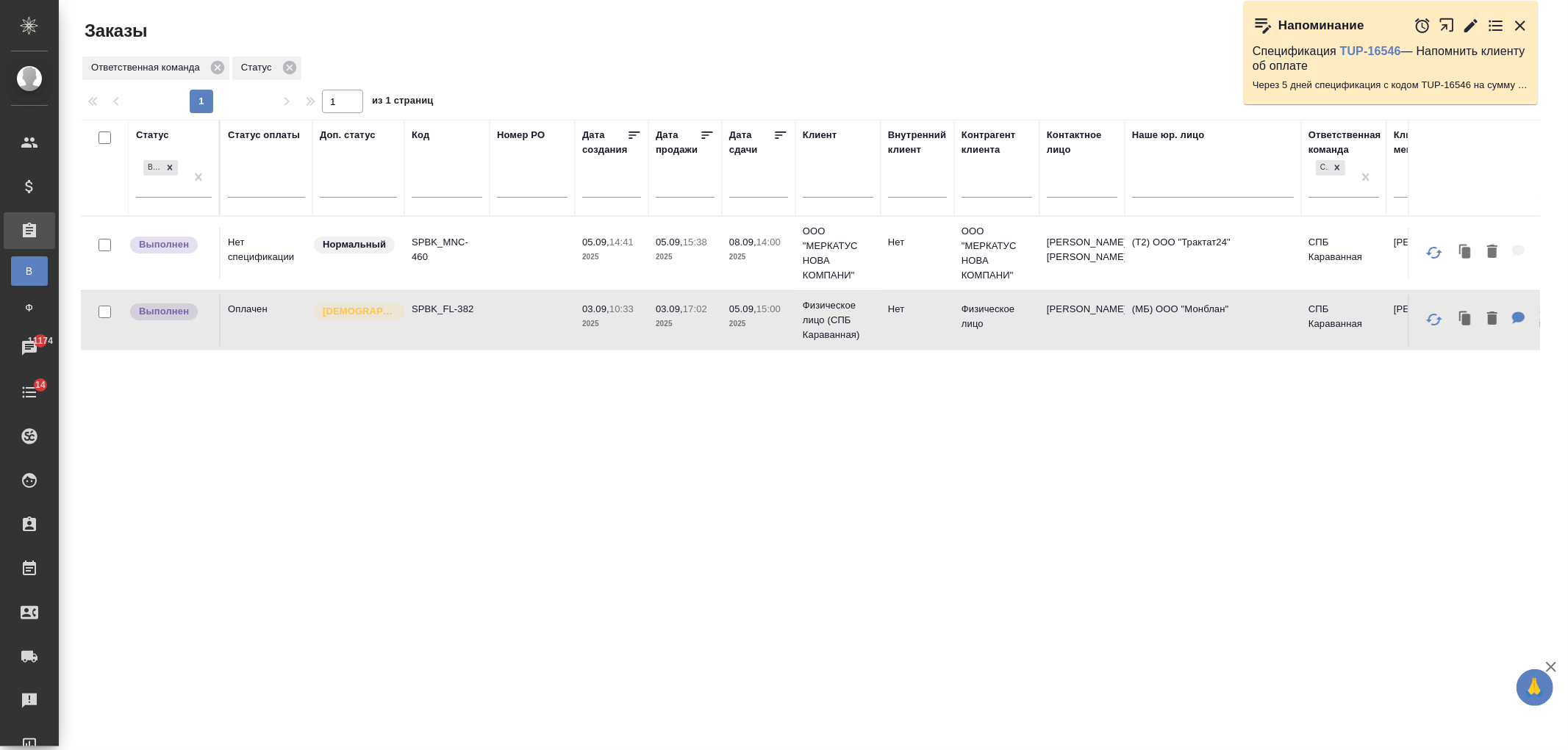
click at [505, 335] on td at bounding box center [532, 320] width 85 height 52
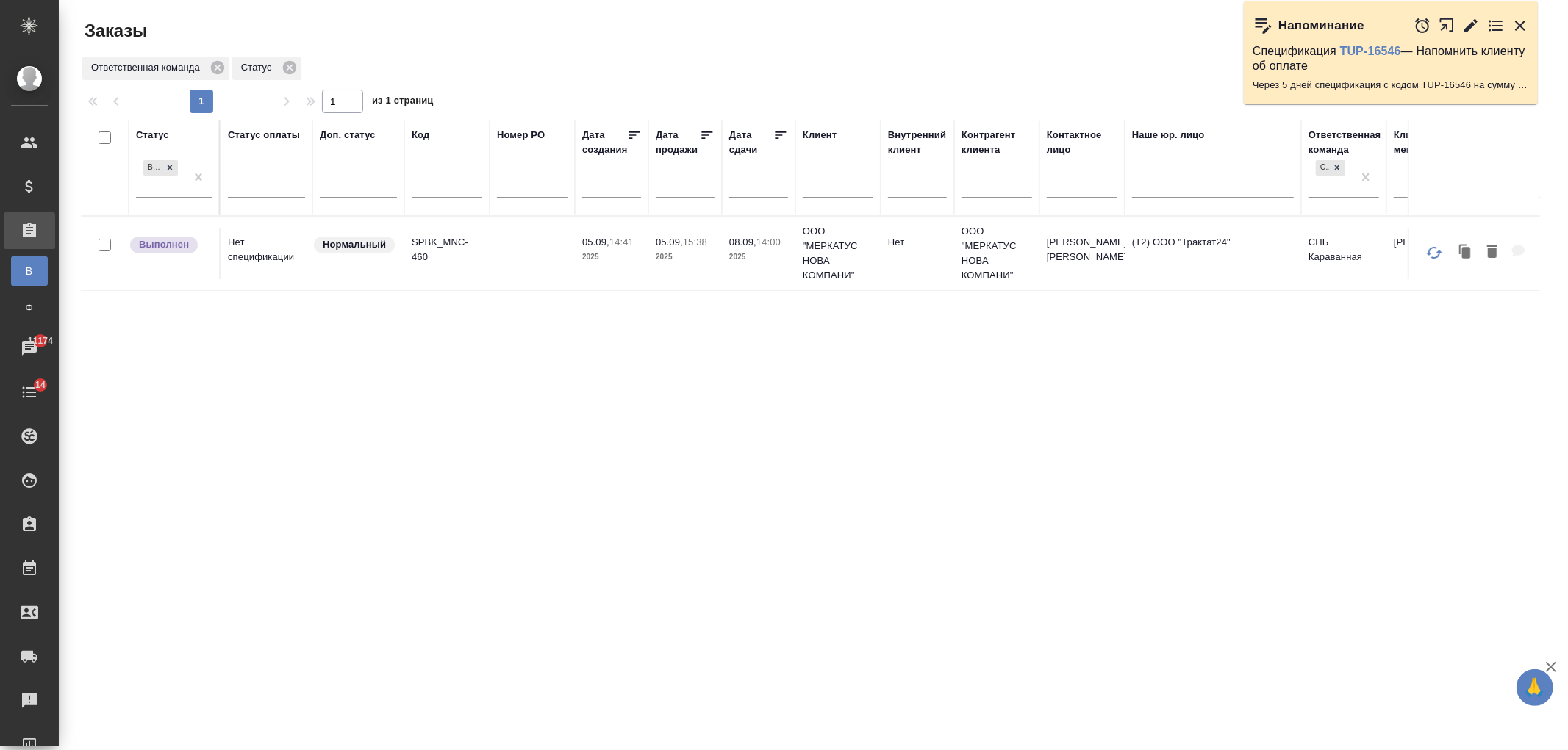
click at [505, 244] on td at bounding box center [532, 254] width 85 height 52
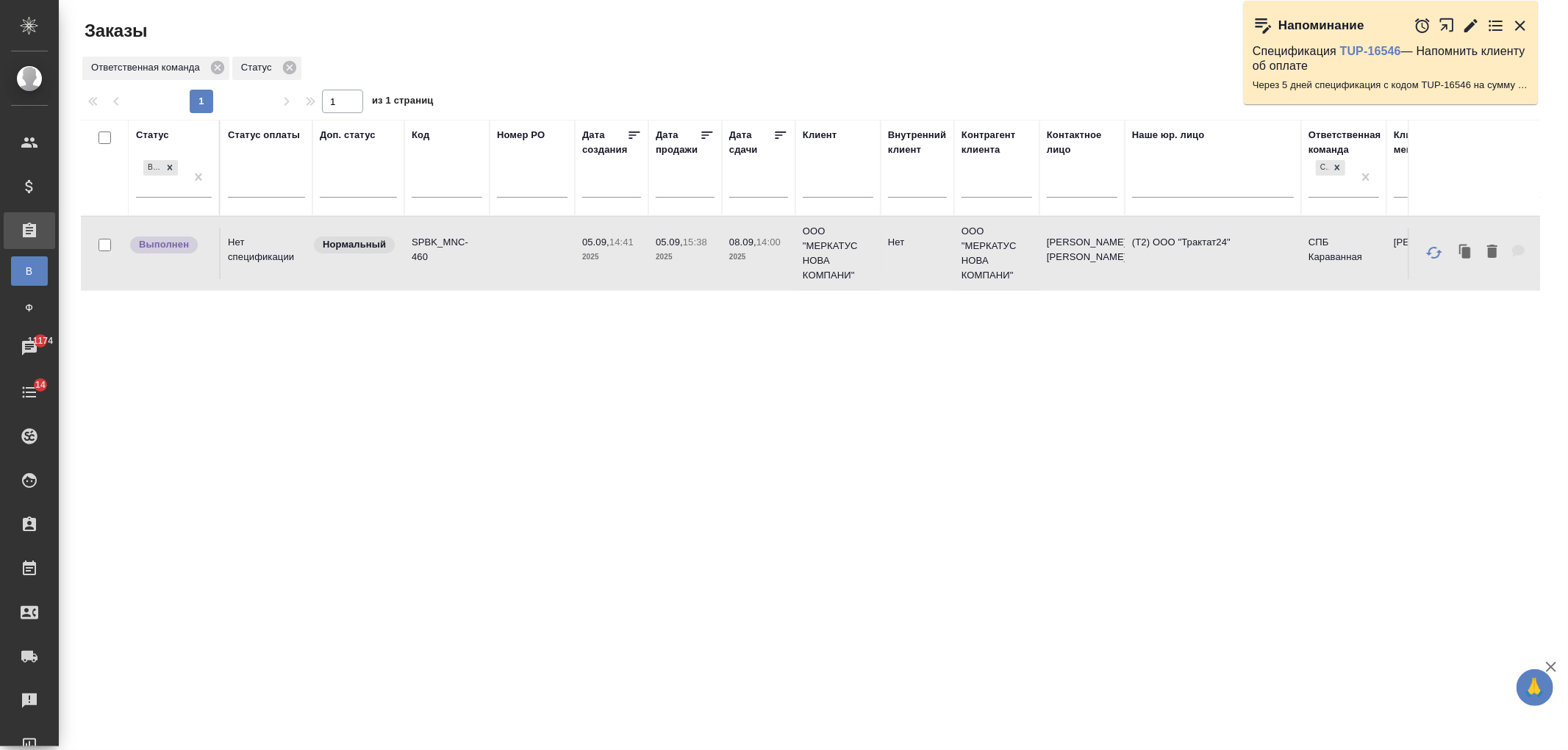
click at [505, 244] on td at bounding box center [532, 254] width 85 height 52
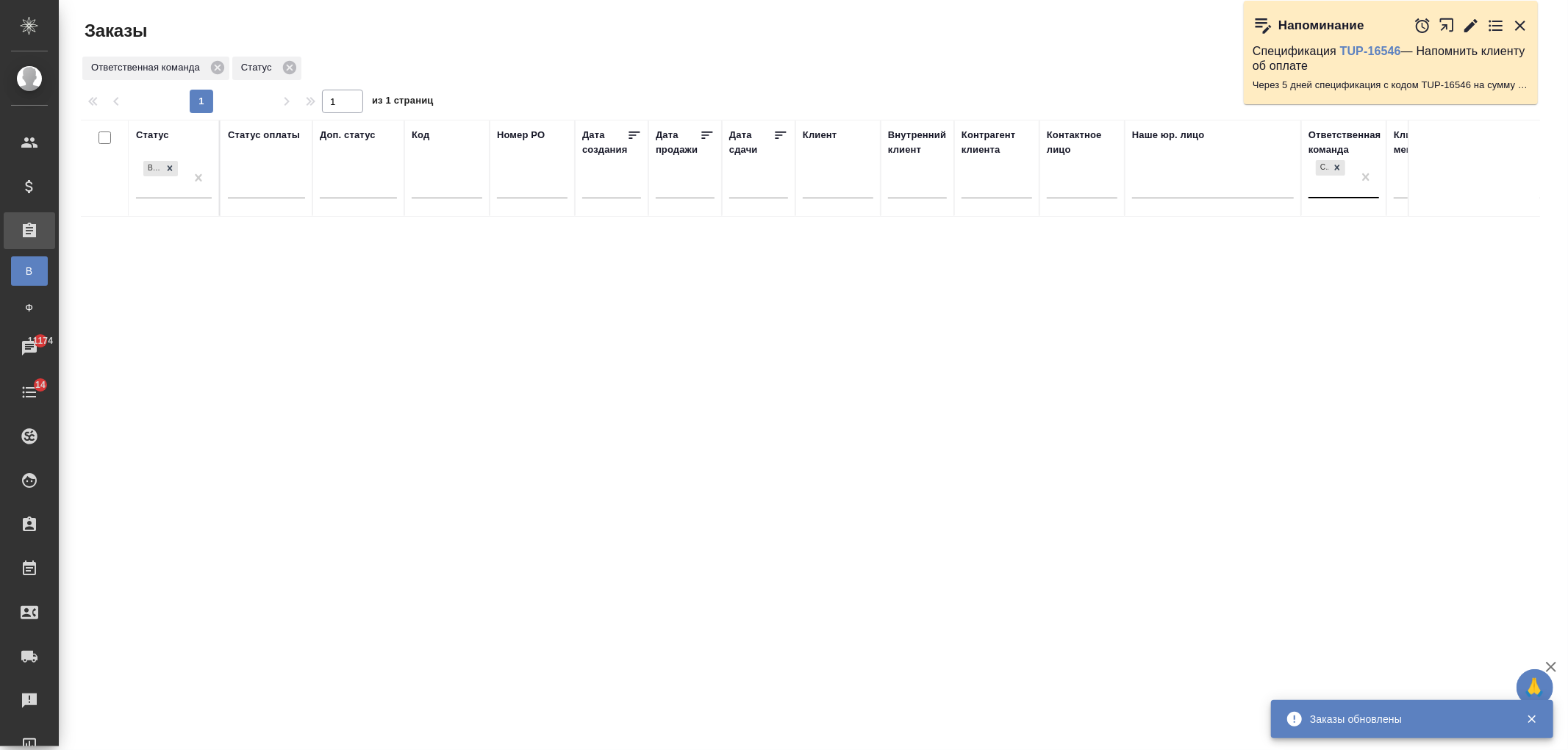
click at [1322, 184] on div "СПБ Караванная" at bounding box center [1331, 176] width 44 height 39
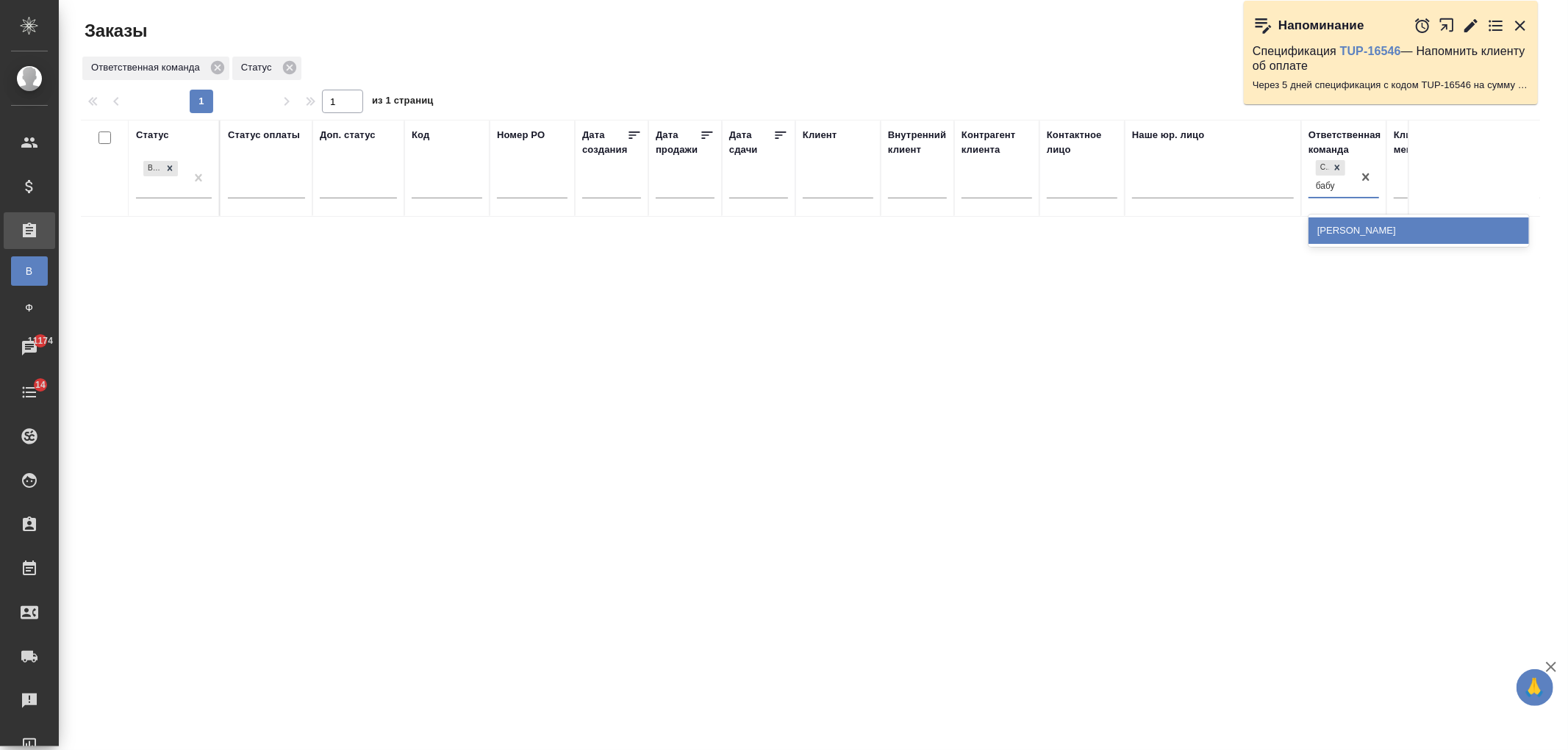
type input "бабуш"
click at [1340, 232] on div "Бабушкинская" at bounding box center [1419, 230] width 220 height 26
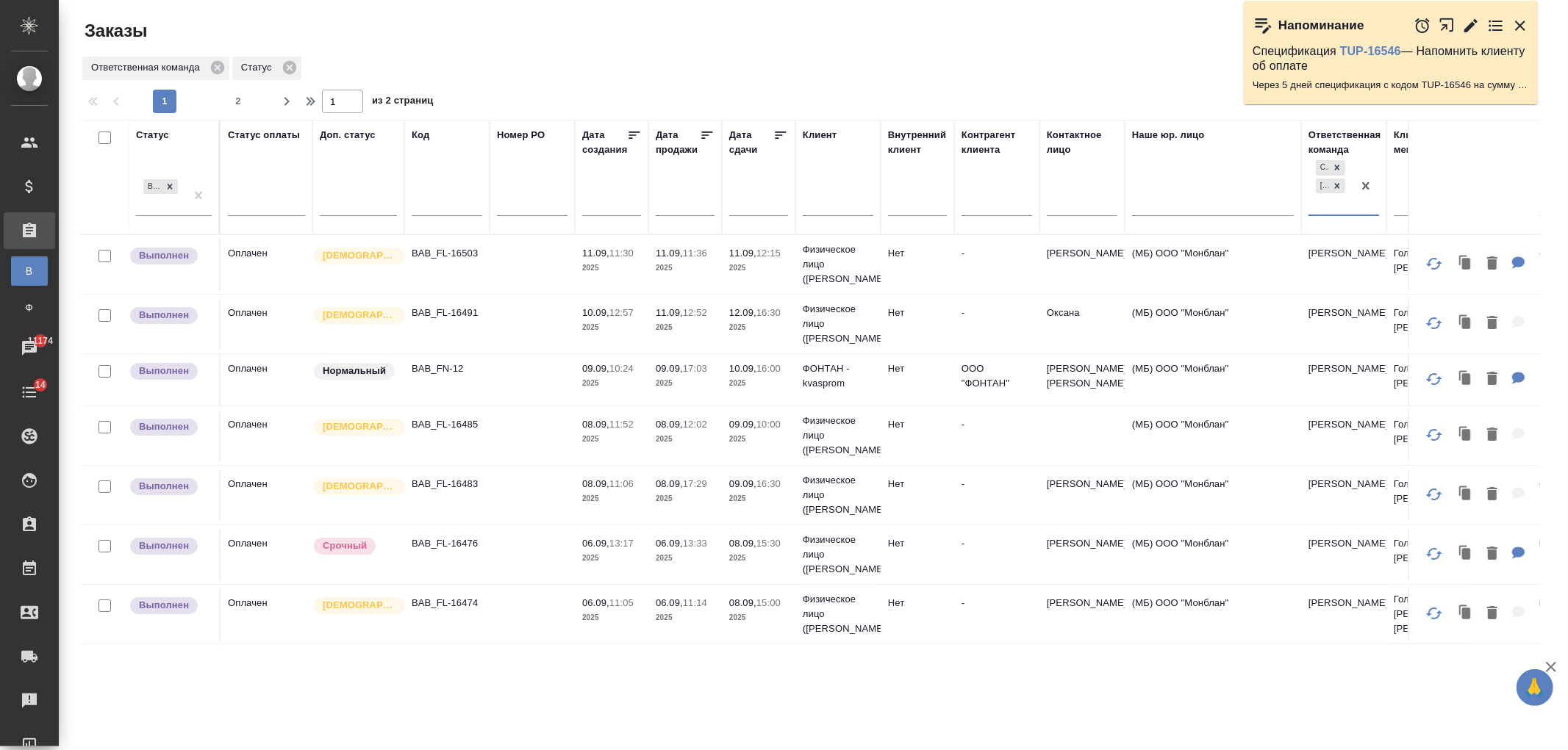
click at [762, 214] on input "text" at bounding box center [763, 204] width 50 height 21
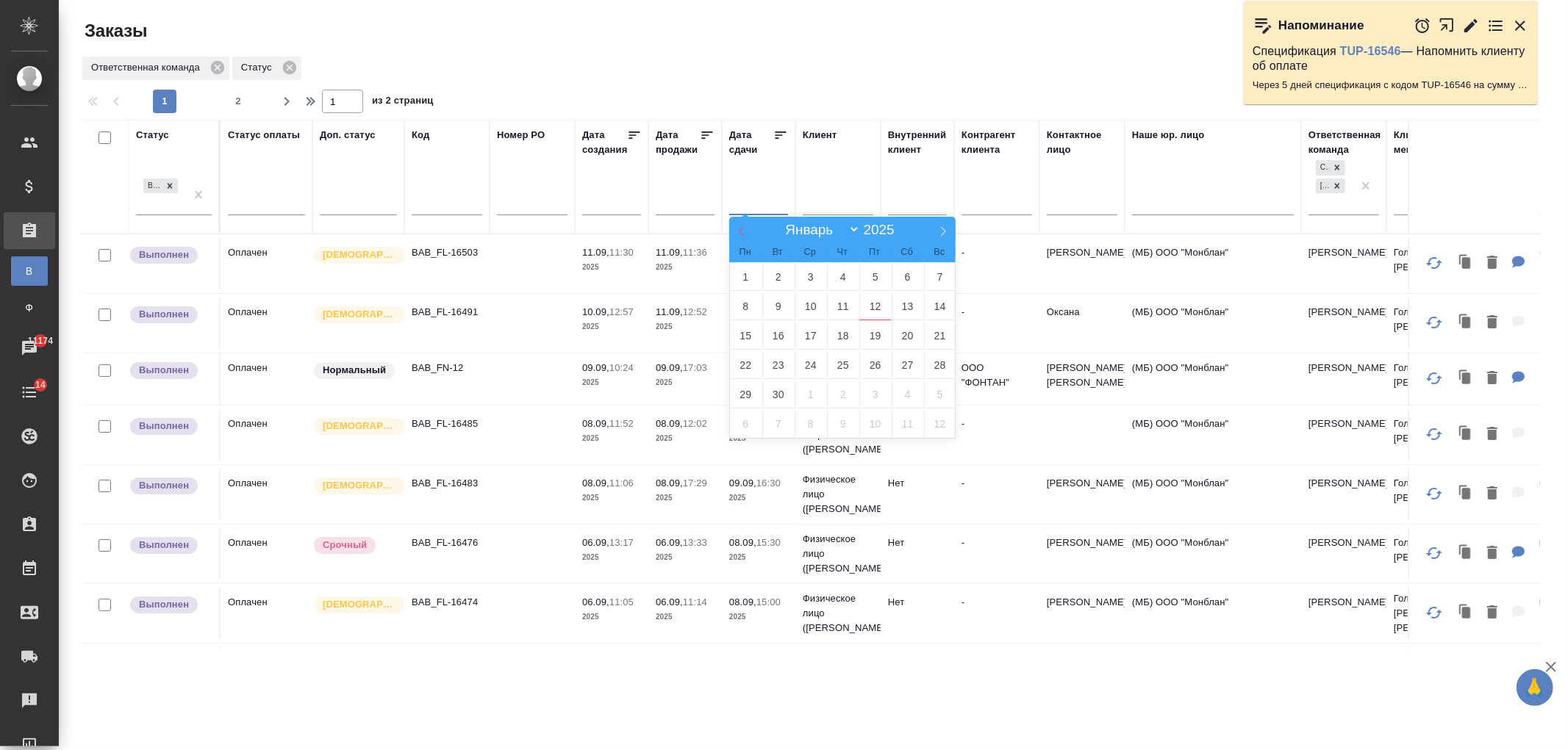
click at [740, 236] on span at bounding box center [742, 229] width 25 height 25
select select "7"
click at [875, 282] on span "1" at bounding box center [876, 276] width 32 height 29
type div "2025-07-31T21:00:00.000Z"
click at [938, 231] on icon at bounding box center [943, 231] width 10 height 10
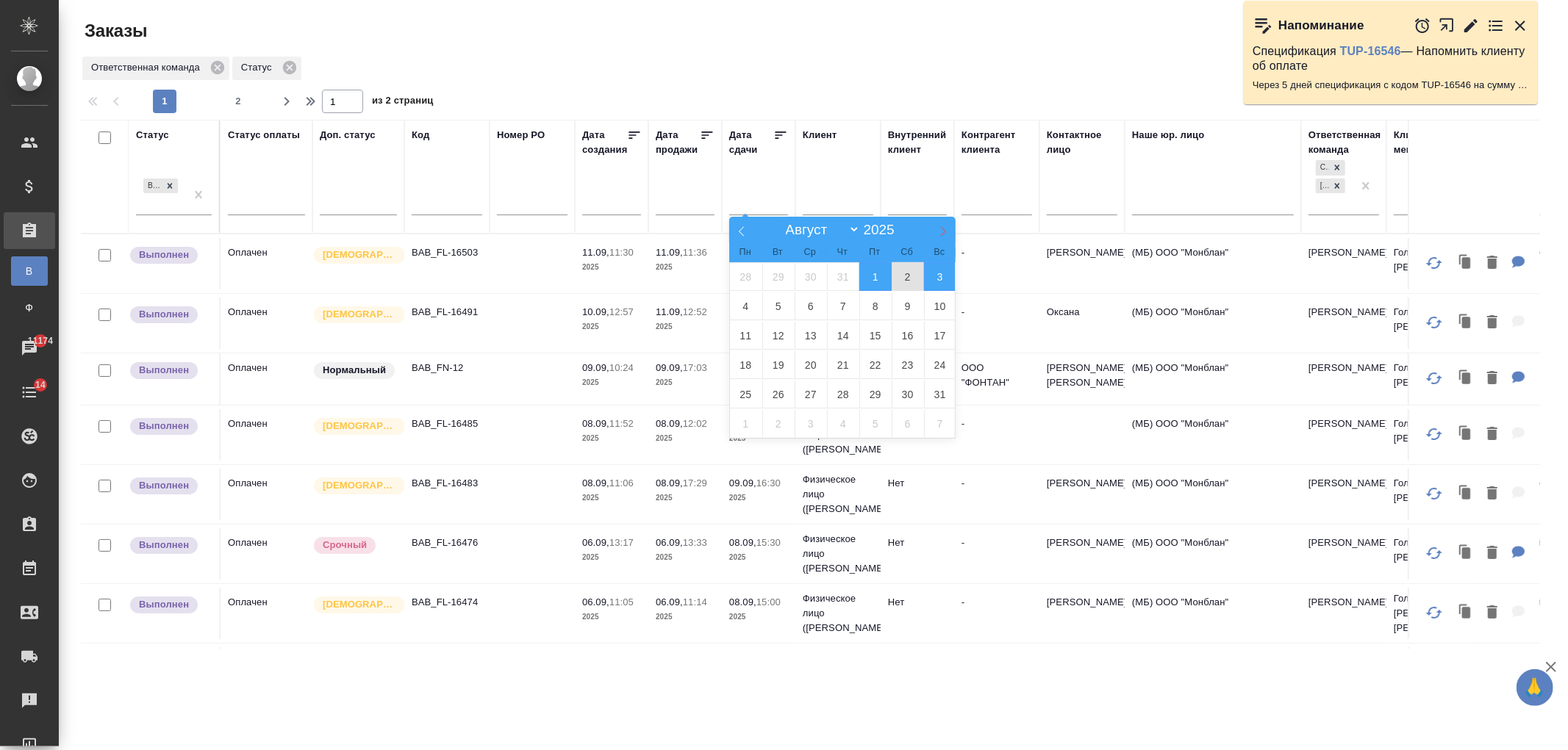
select select "8"
click at [814, 298] on span "10" at bounding box center [811, 305] width 32 height 29
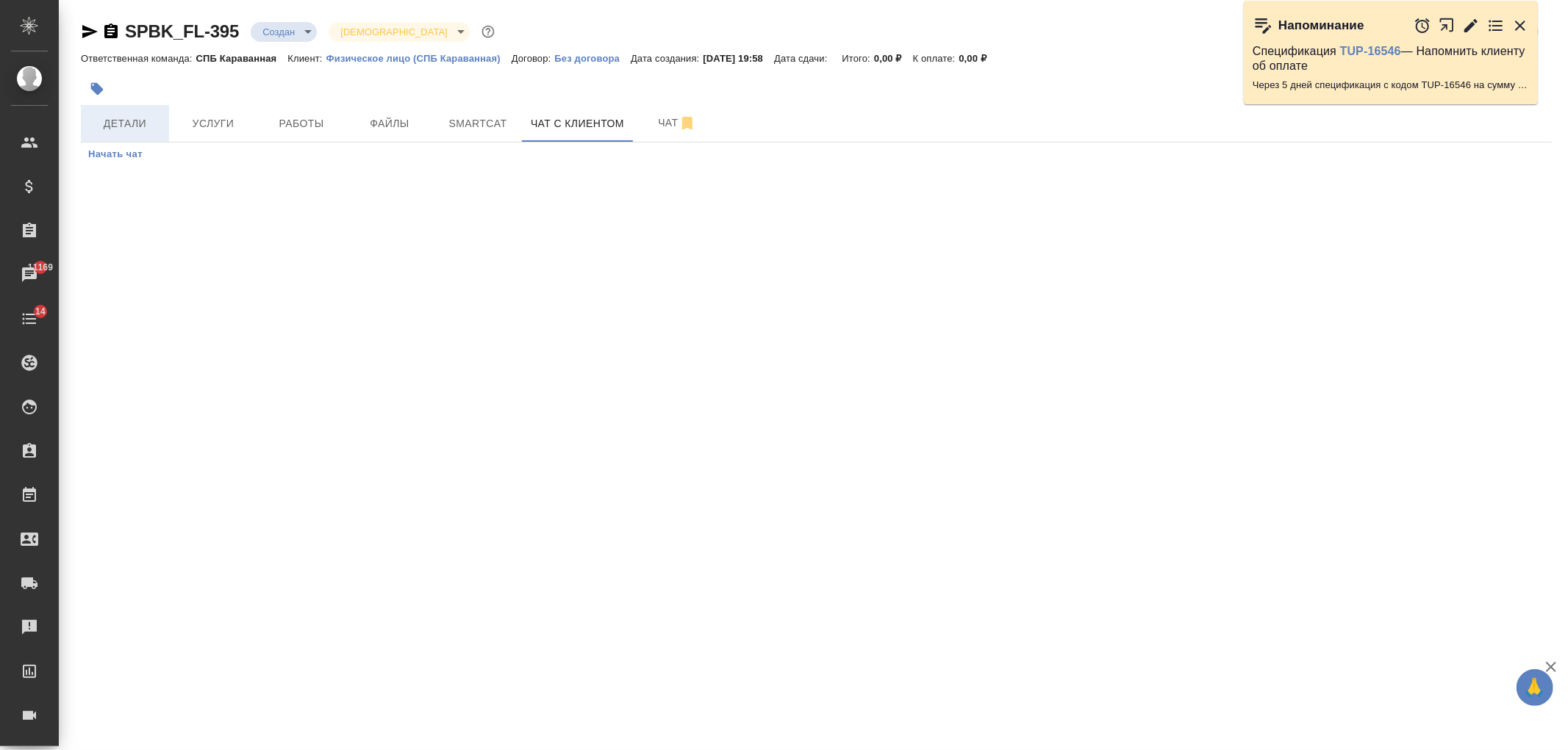
click at [138, 128] on span "Детали" at bounding box center [125, 124] width 70 height 19
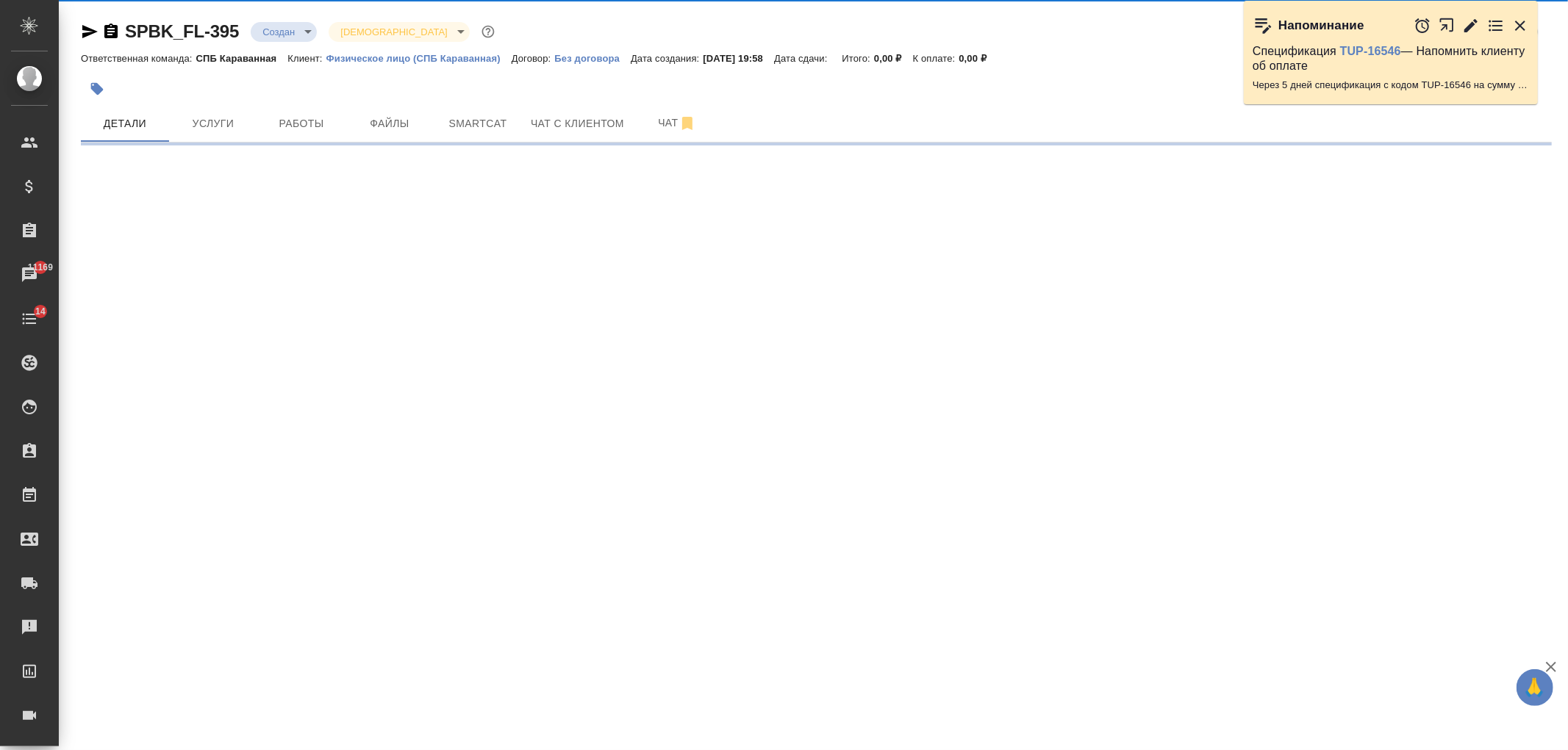
select select "RU"
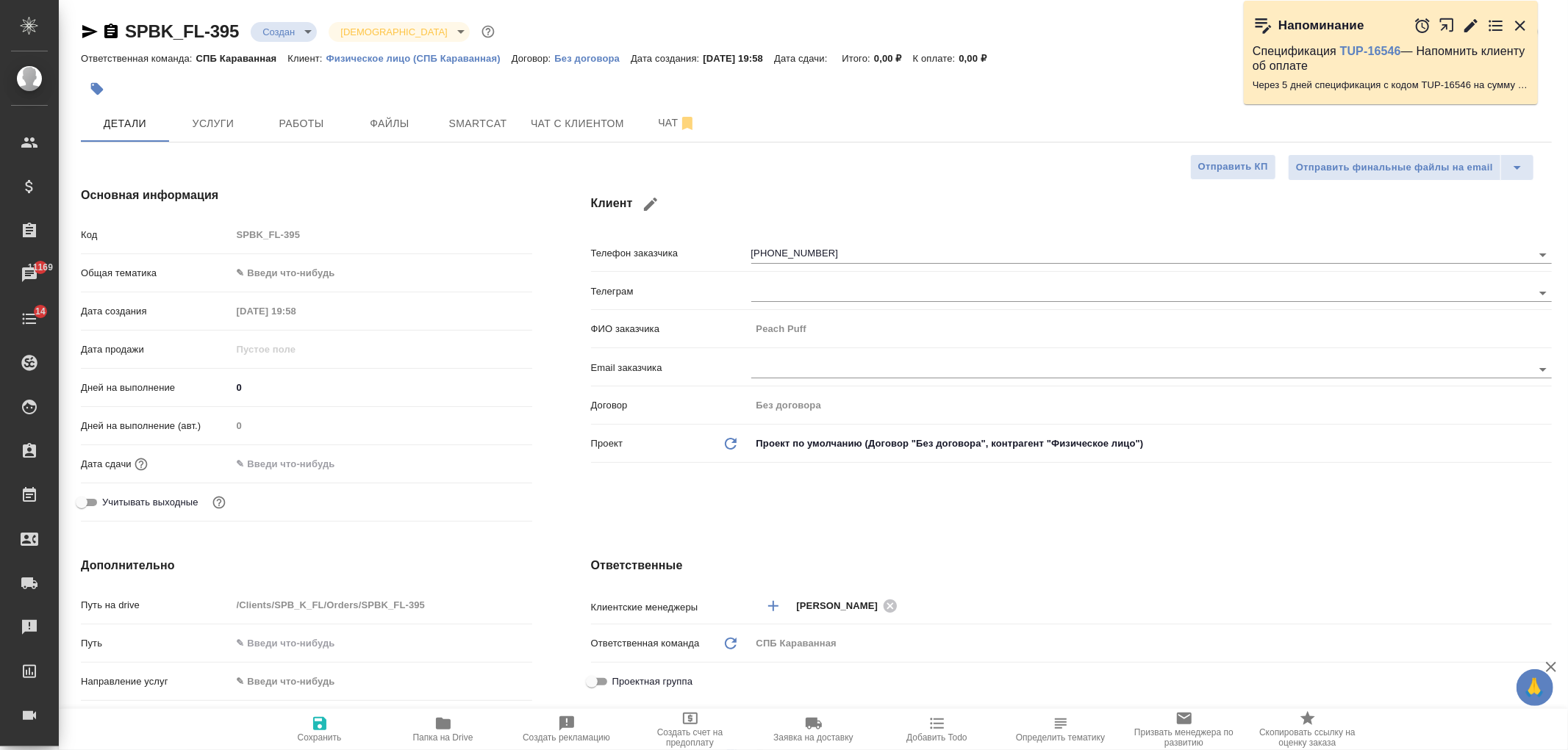
type textarea "x"
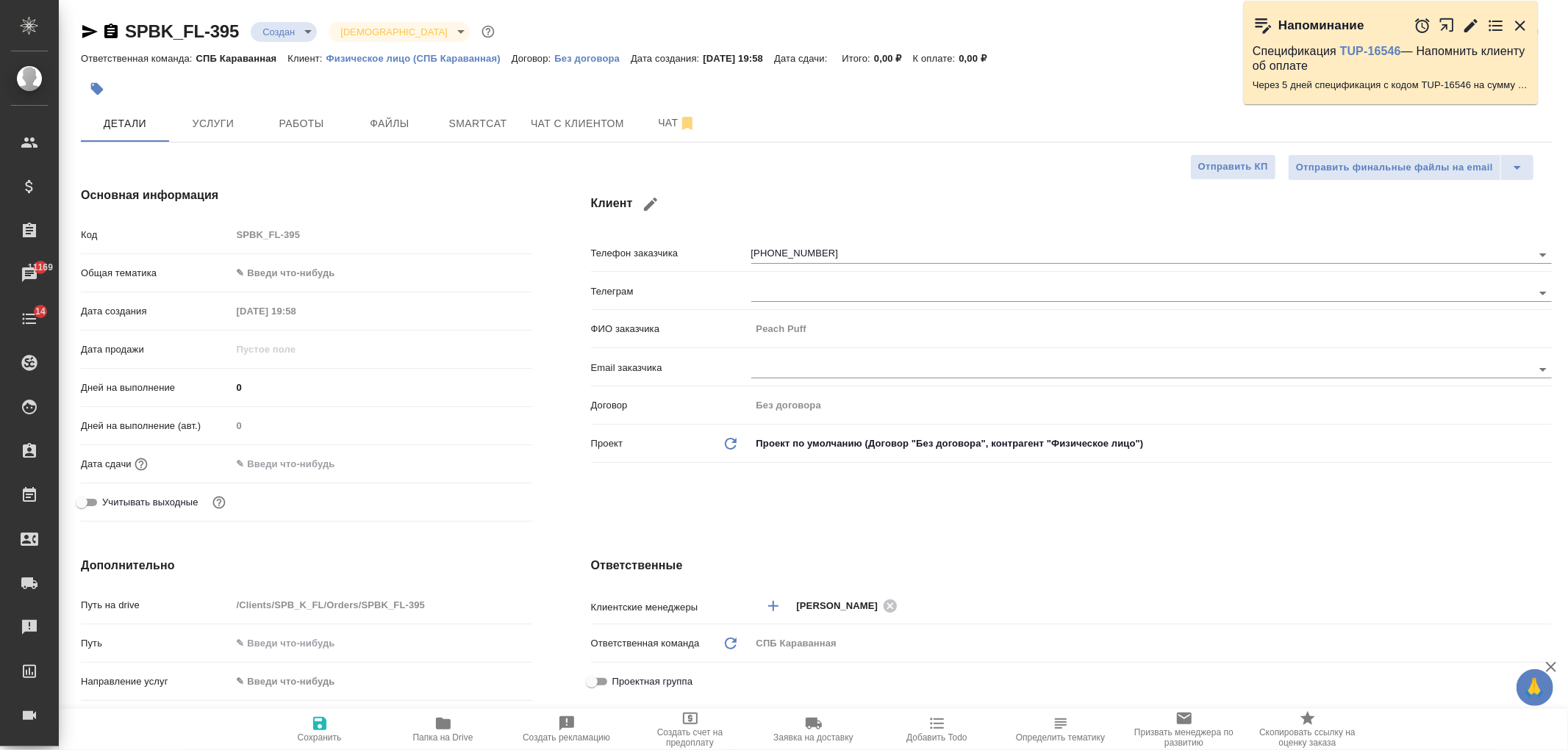
type textarea "x"
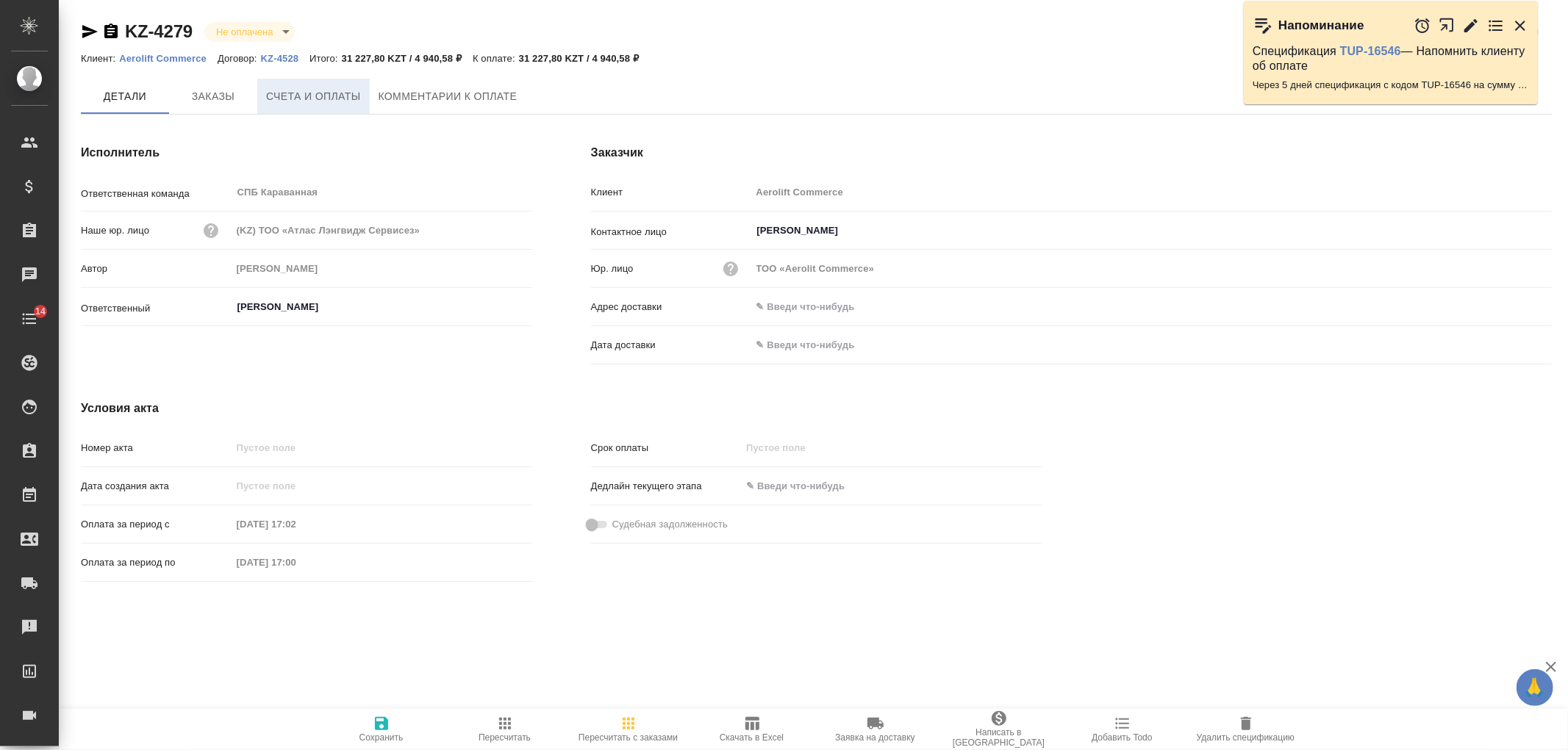
click at [310, 88] on span "Счета и оплаты" at bounding box center [313, 97] width 95 height 19
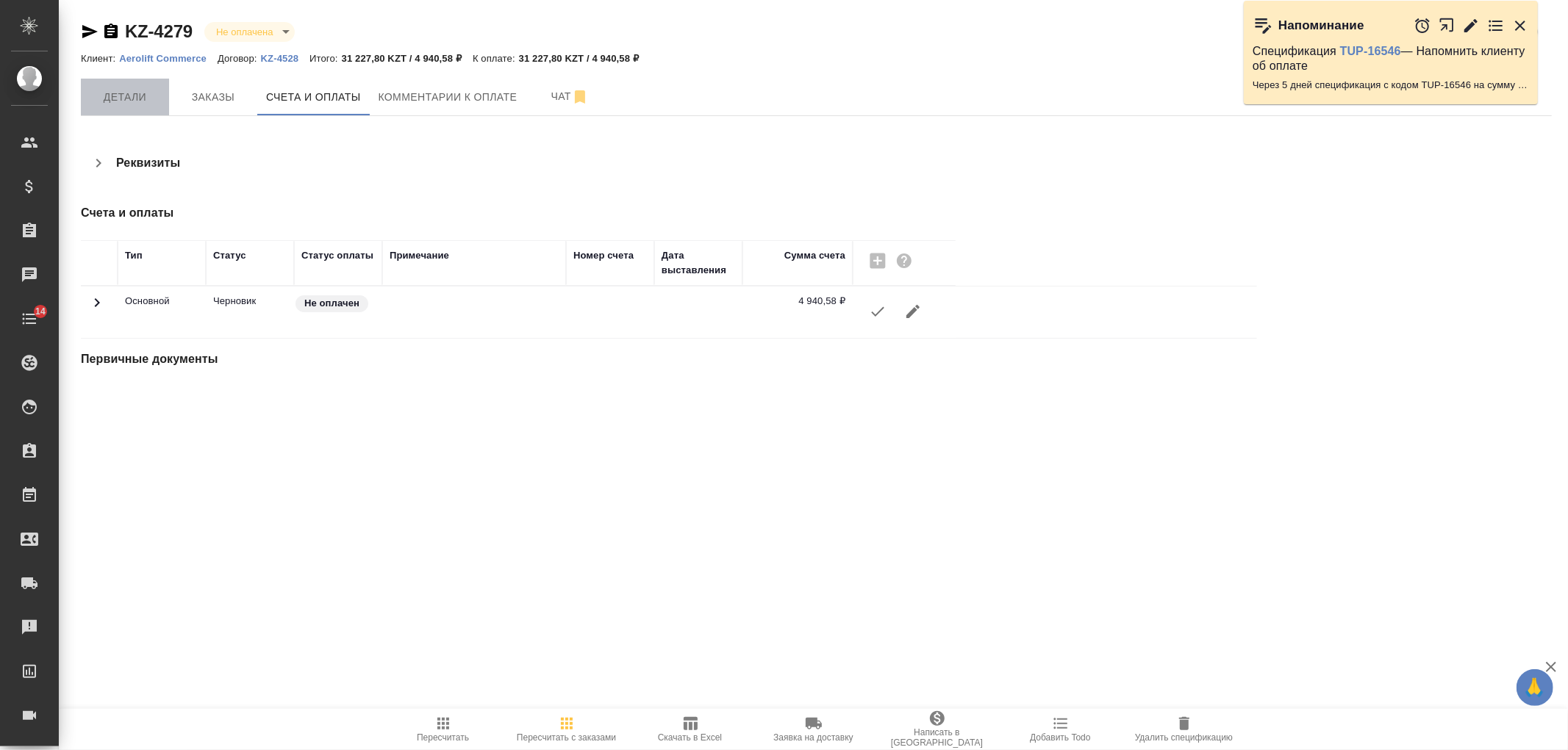
click at [101, 92] on span "Детали" at bounding box center [125, 97] width 70 height 19
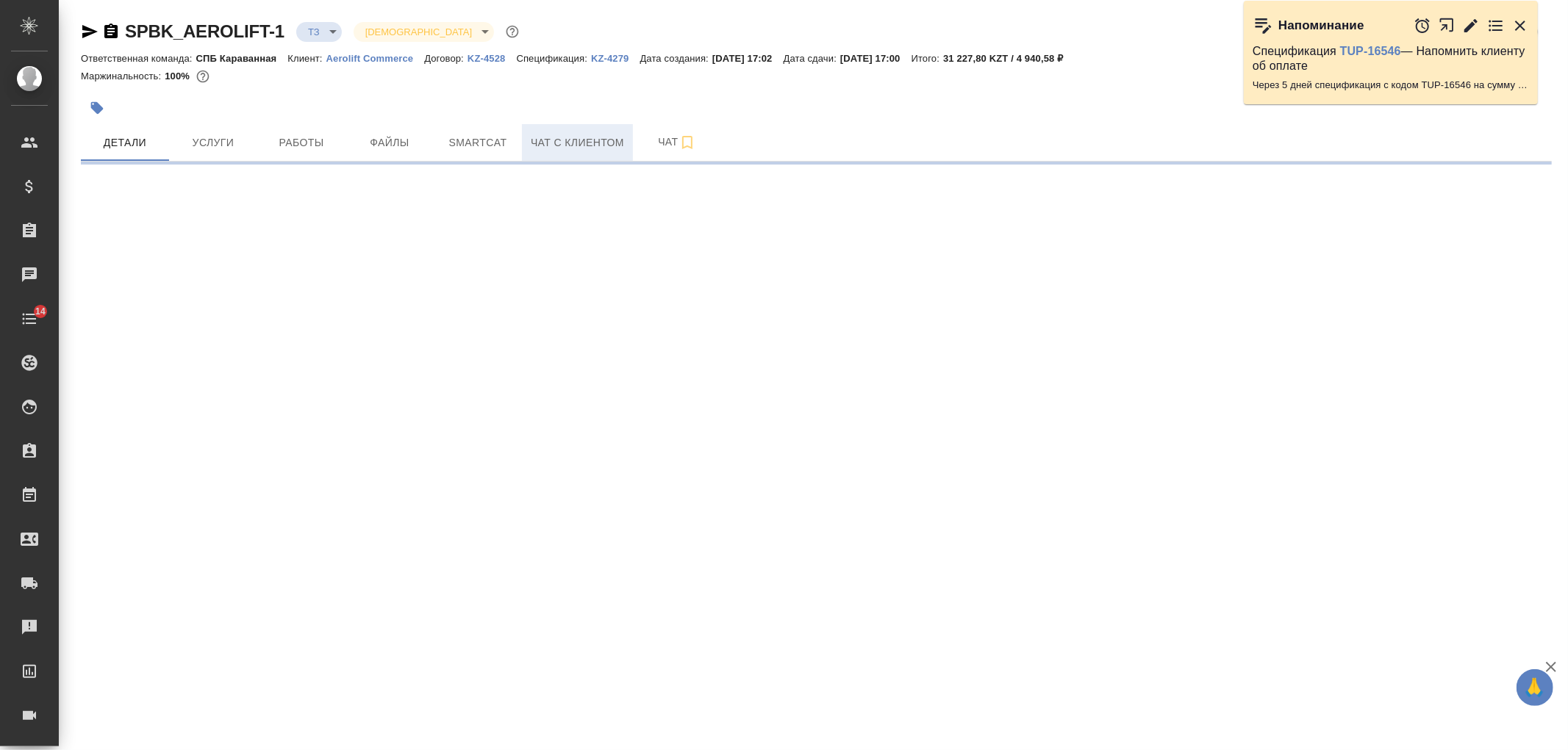
select select "RU"
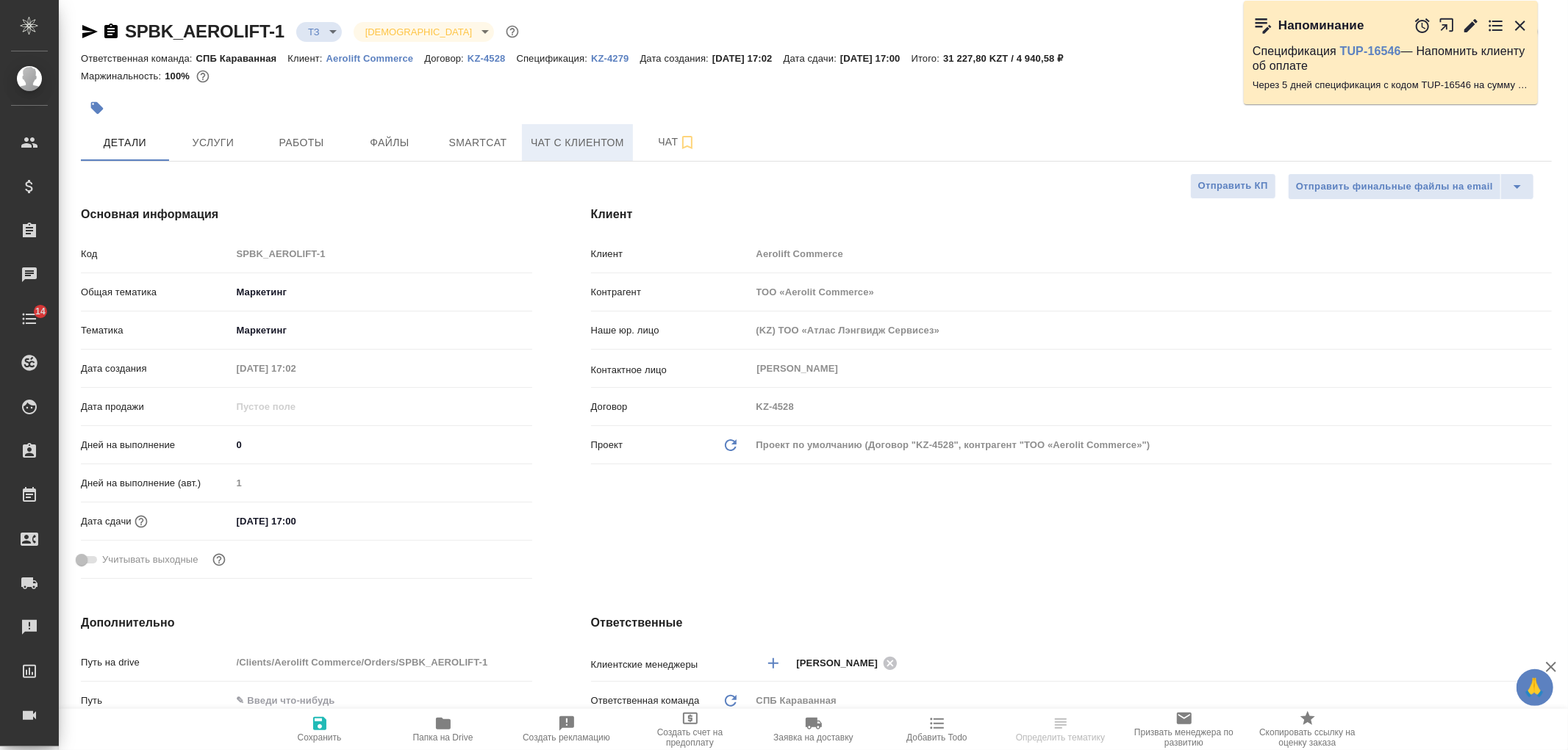
type textarea "x"
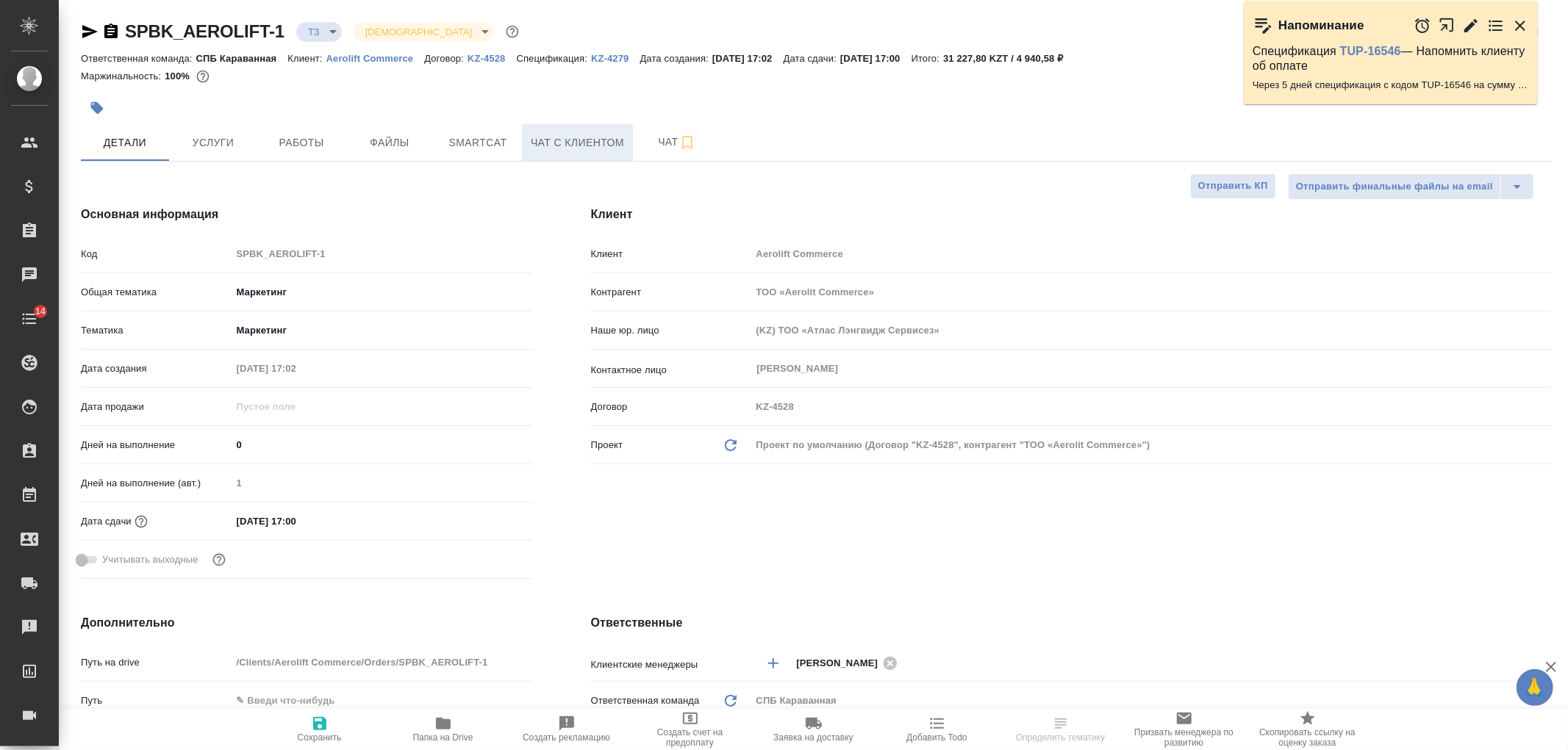
type textarea "x"
click at [566, 148] on span "Чат с клиентом" at bounding box center [577, 143] width 94 height 19
type textarea "x"
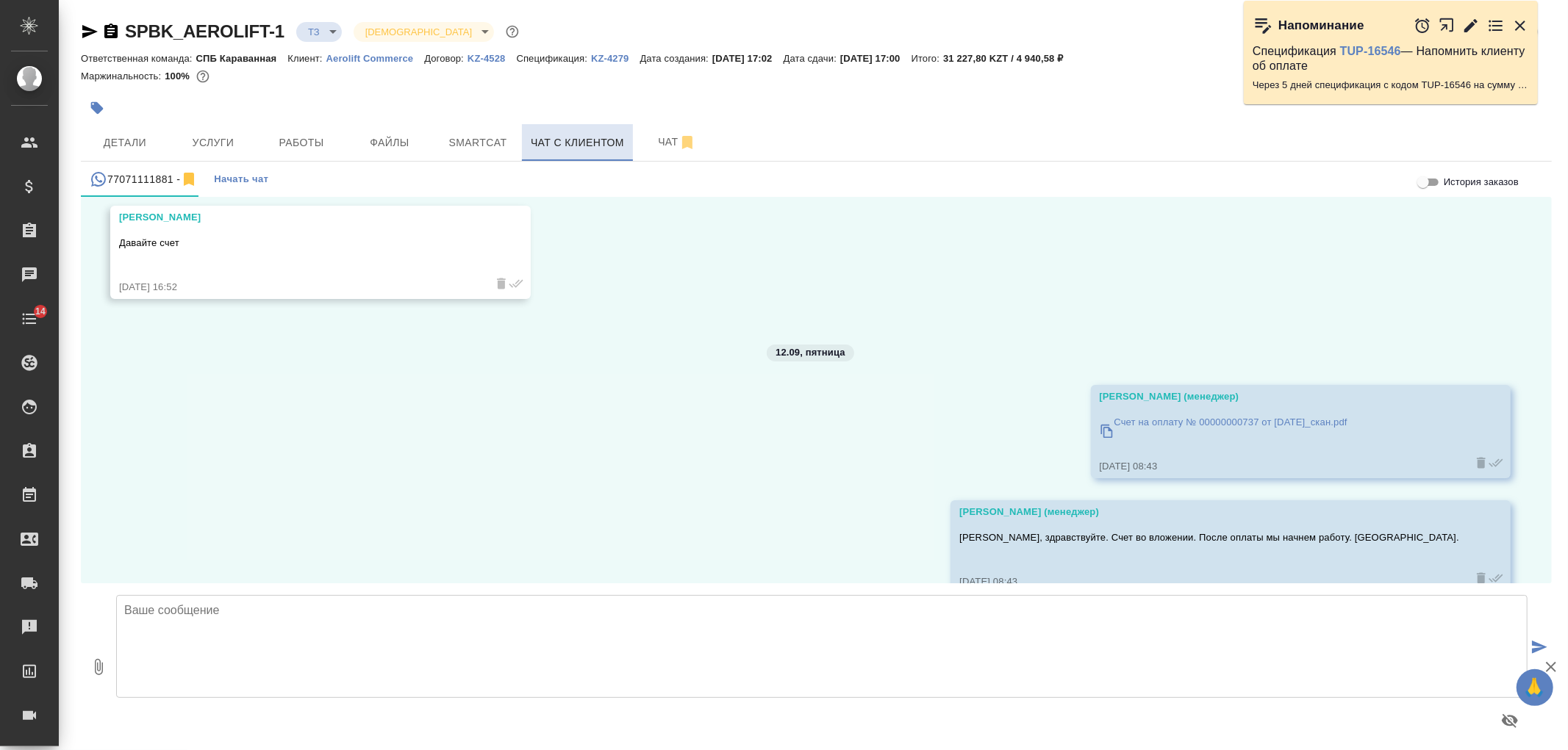
scroll to position [8269, 0]
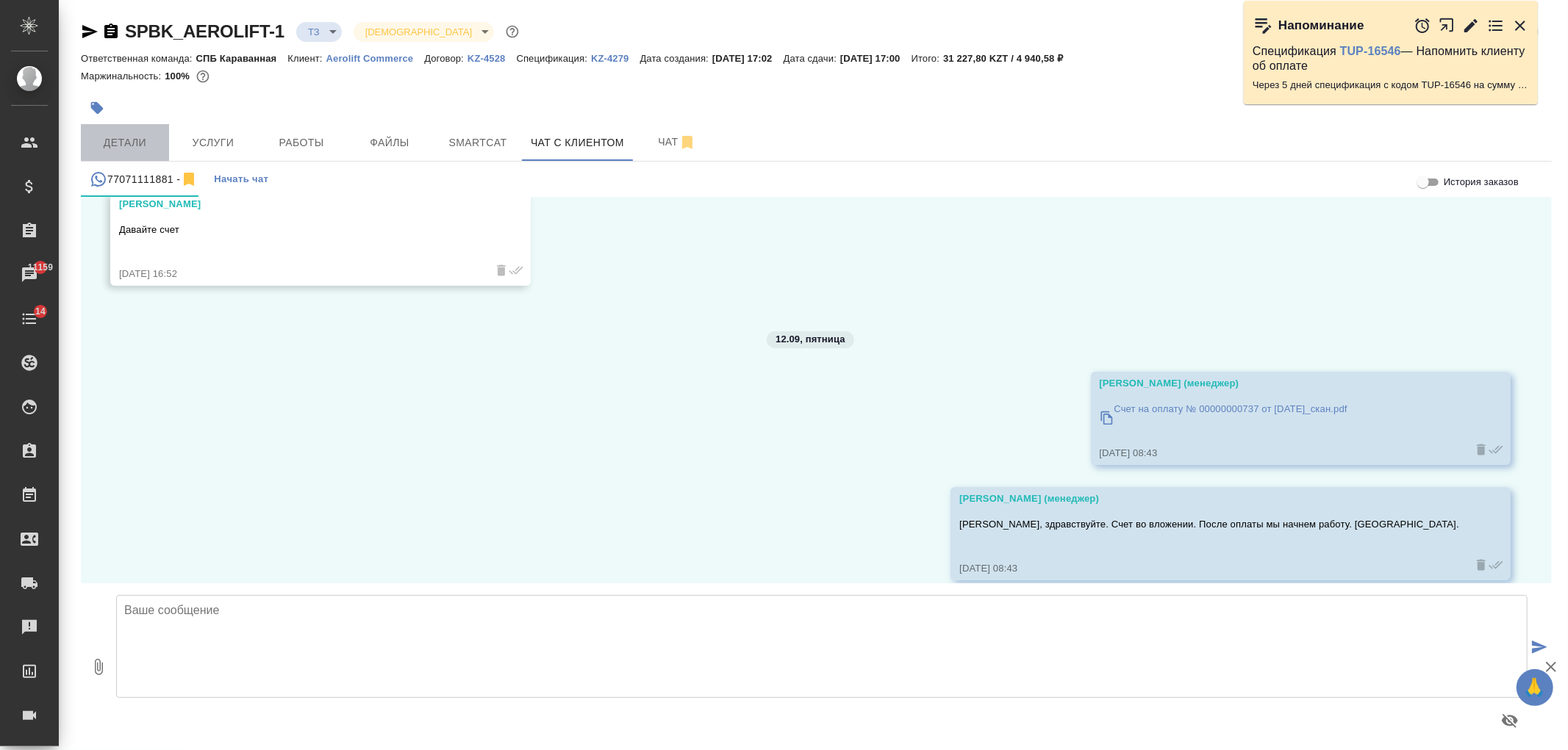
click at [138, 140] on span "Детали" at bounding box center [125, 143] width 70 height 19
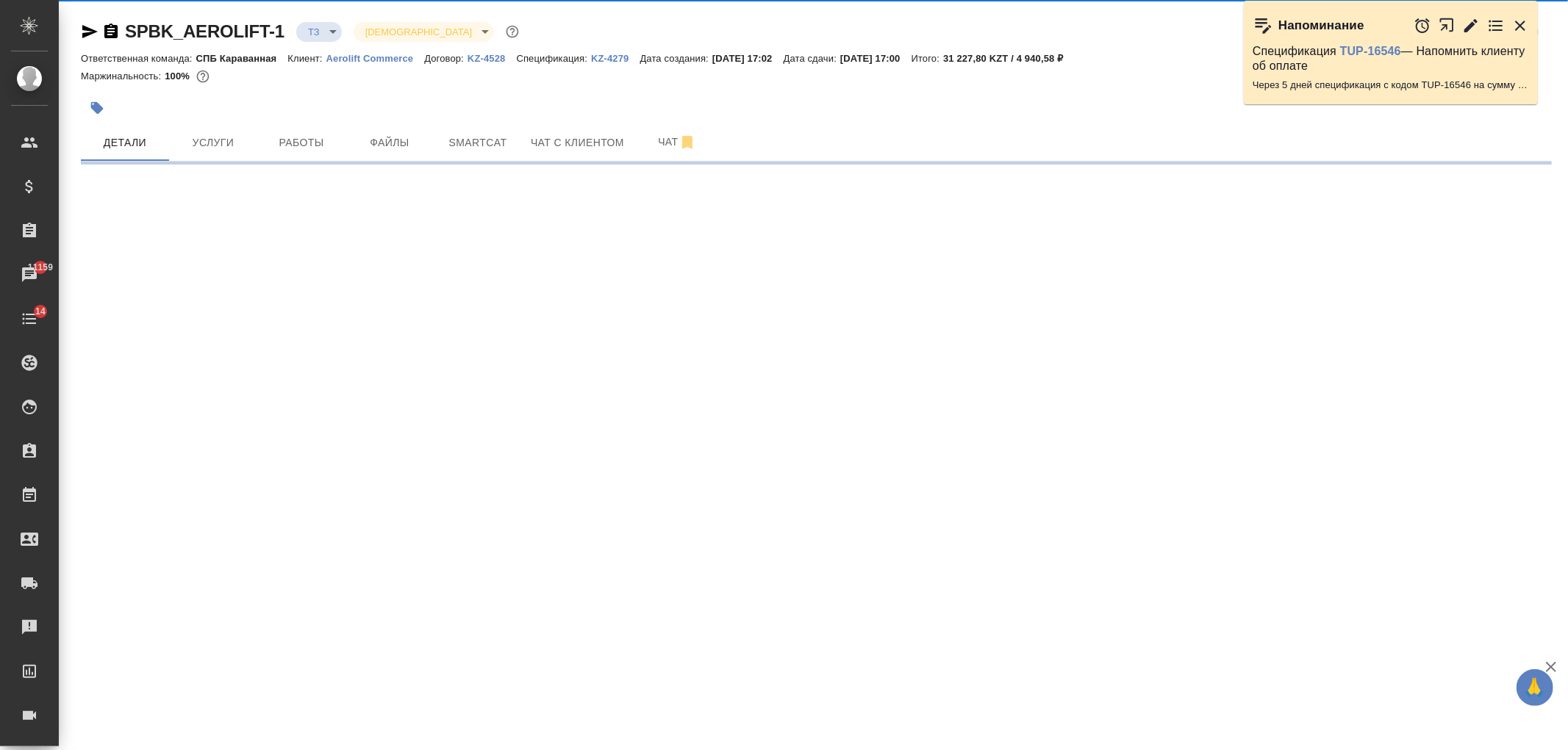
select select "RU"
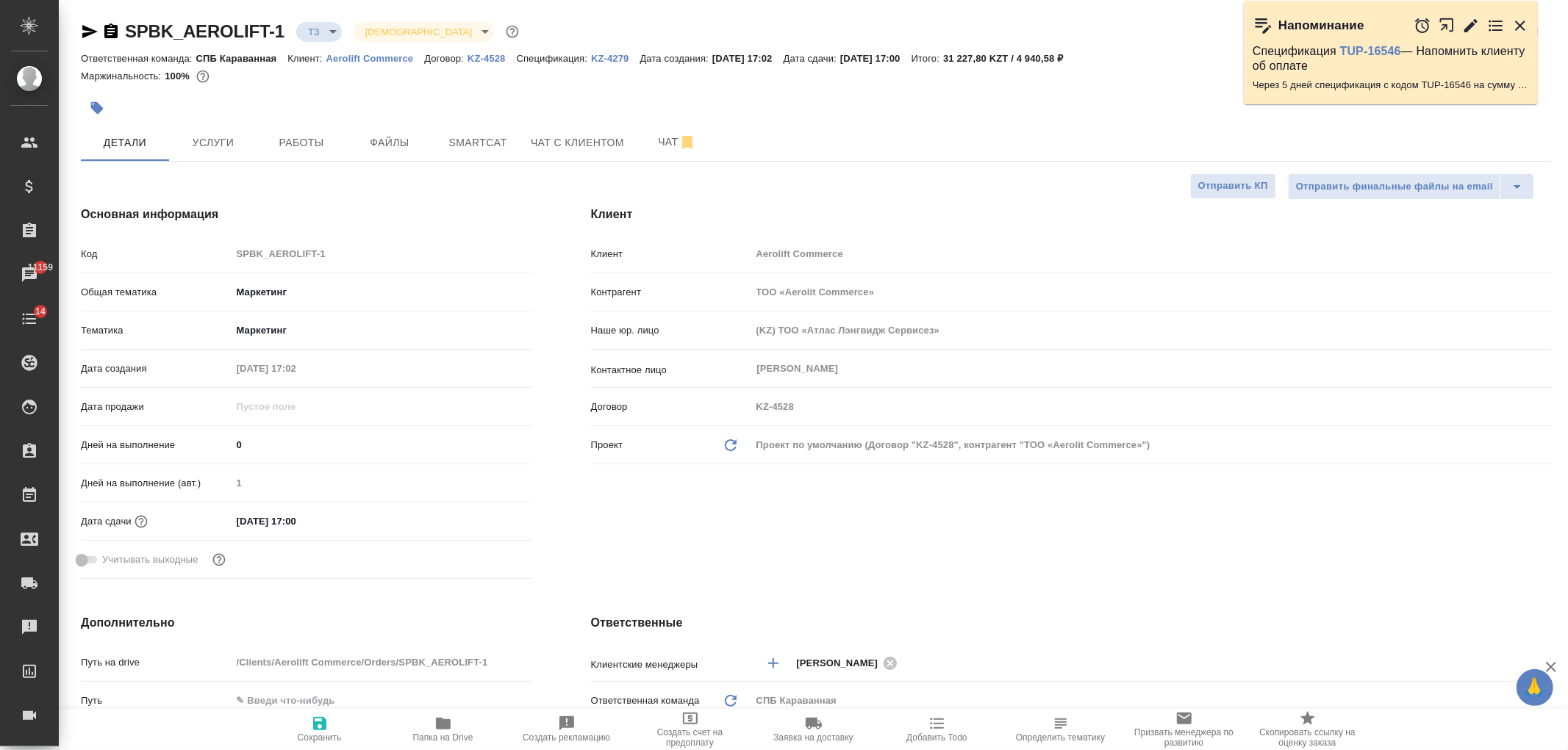
type textarea "x"
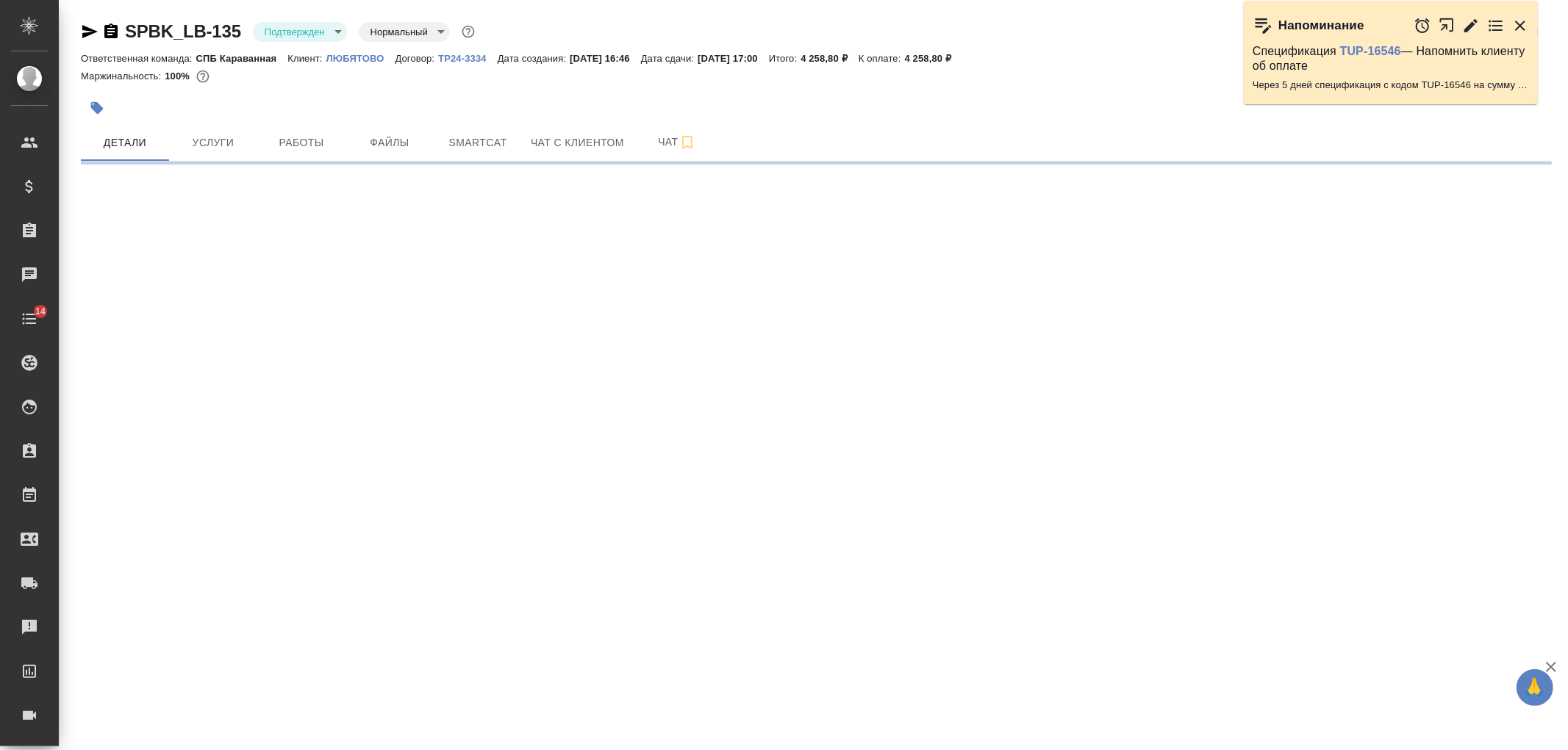
select select "RU"
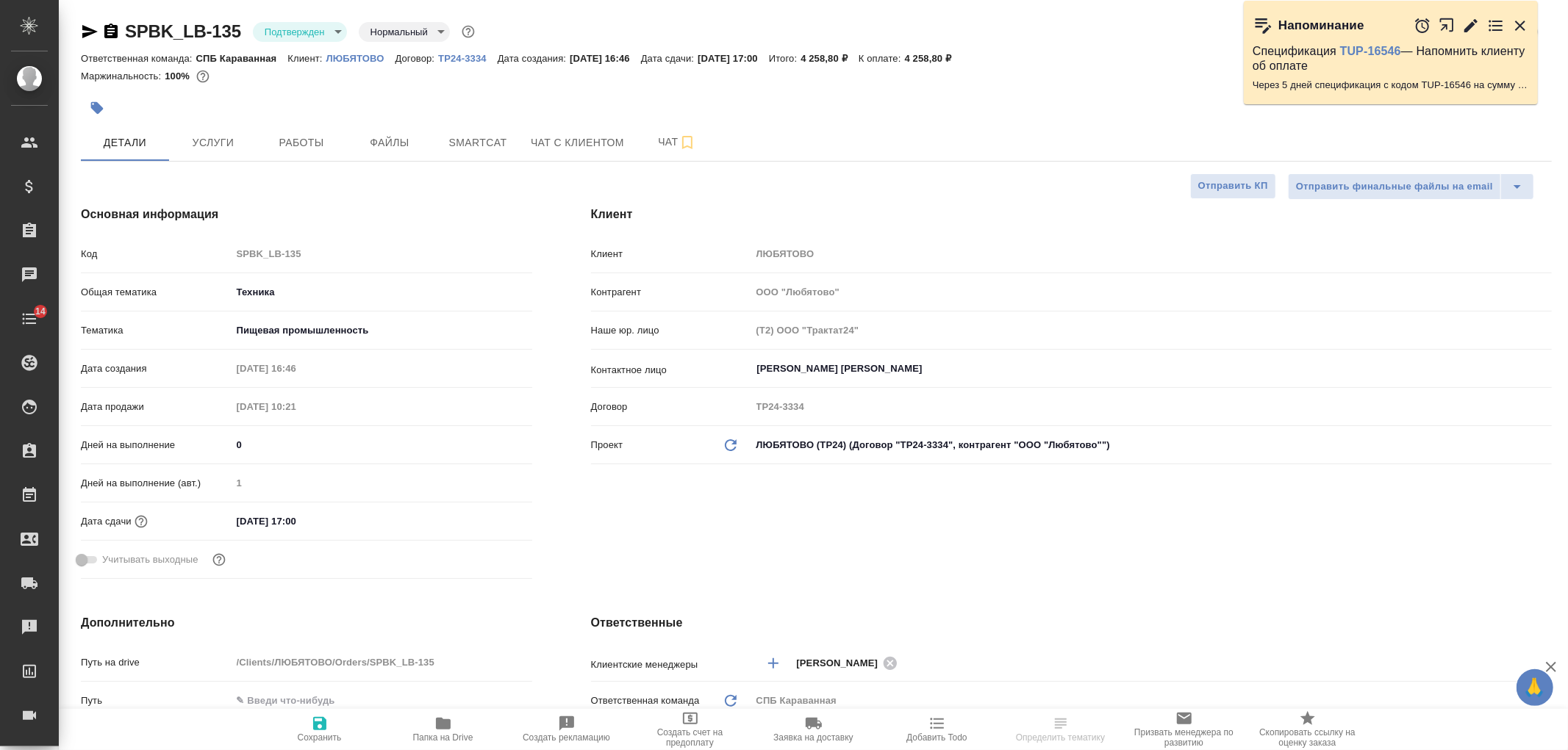
type textarea "x"
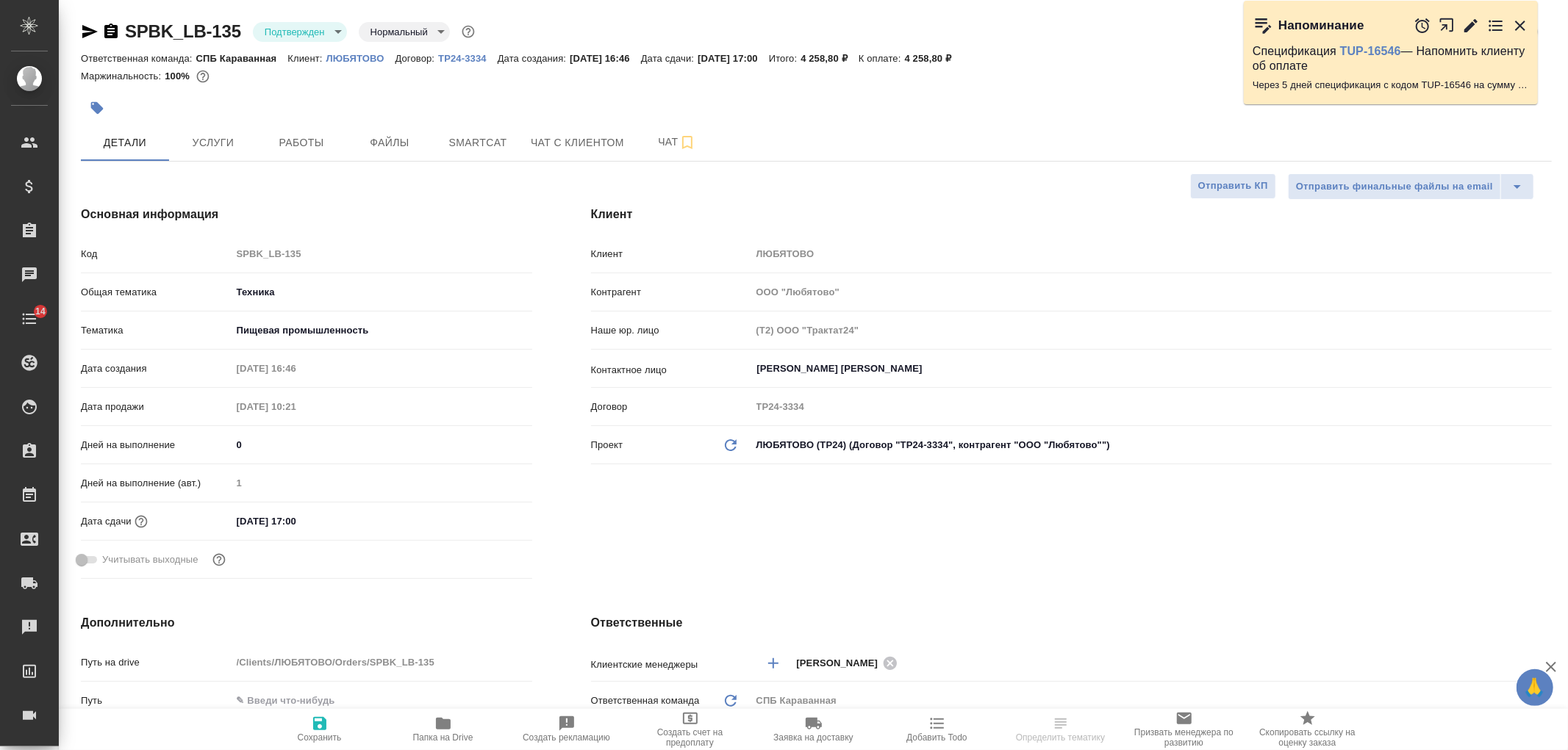
type textarea "x"
click at [942, 554] on div "Клиент Клиент ЛЮБЯТОВО Контрагент ООО "Любятово" Наше юр. лицо (Т2) ООО "Тракта…" at bounding box center [1071, 395] width 1020 height 438
type textarea "x"
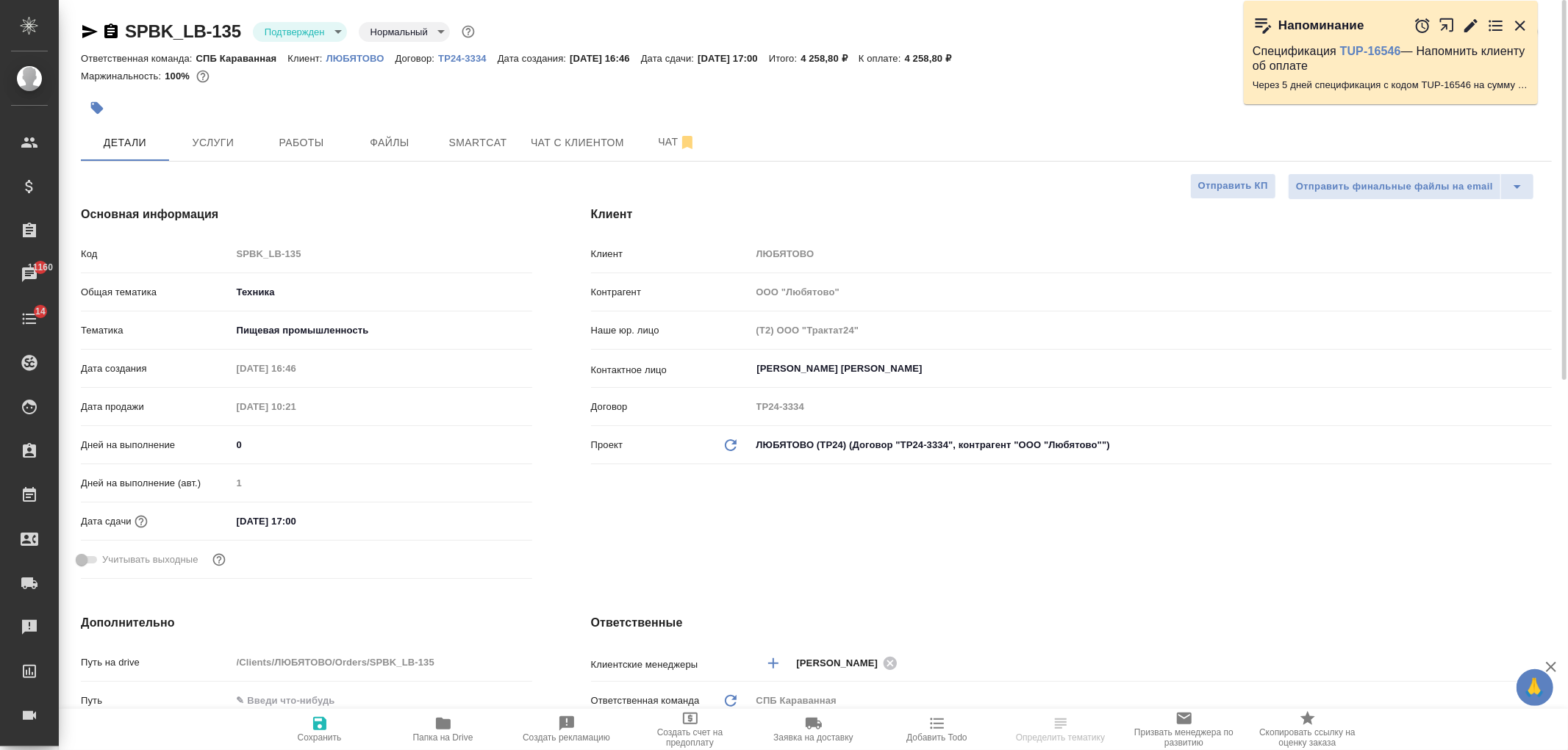
type textarea "x"
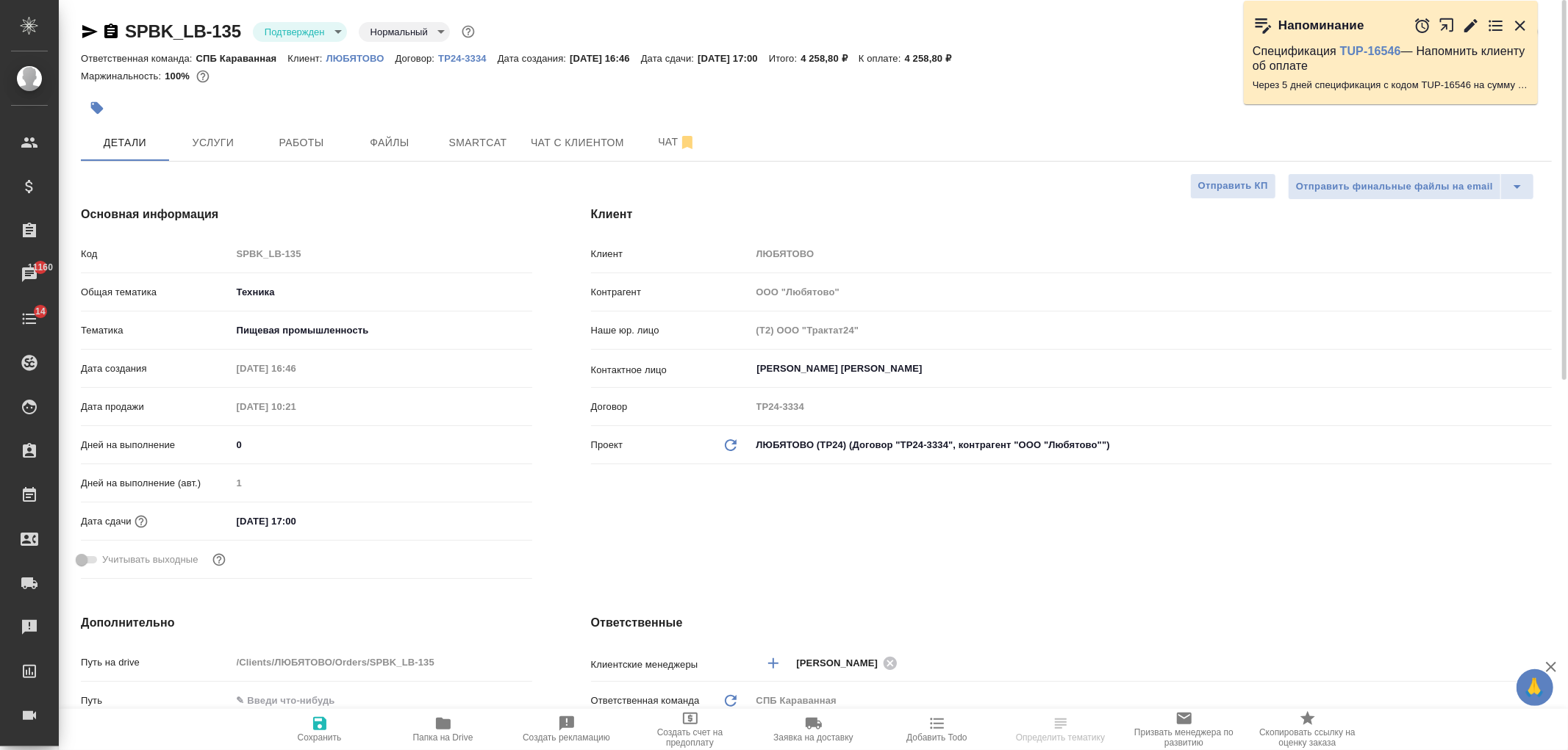
type textarea "x"
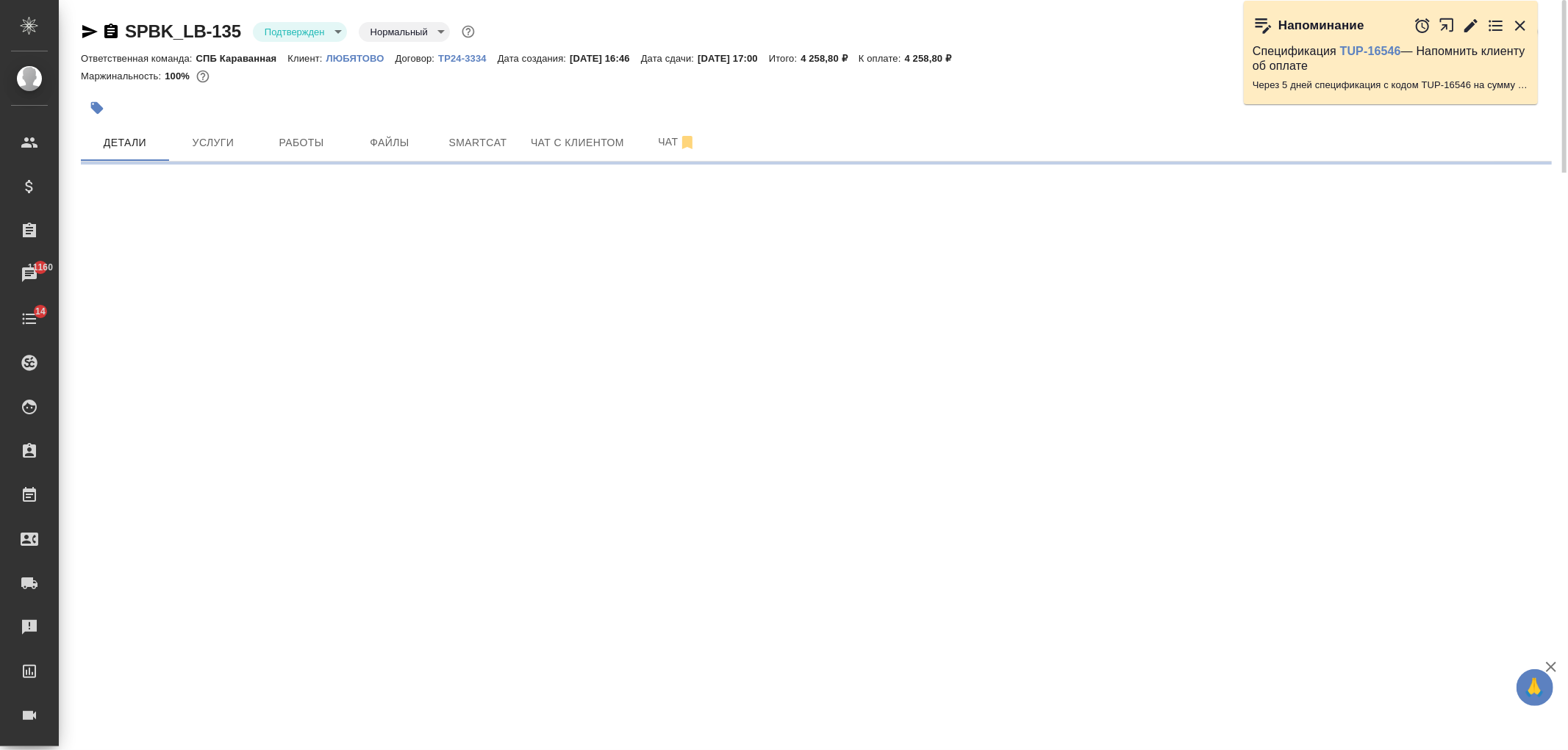
select select "RU"
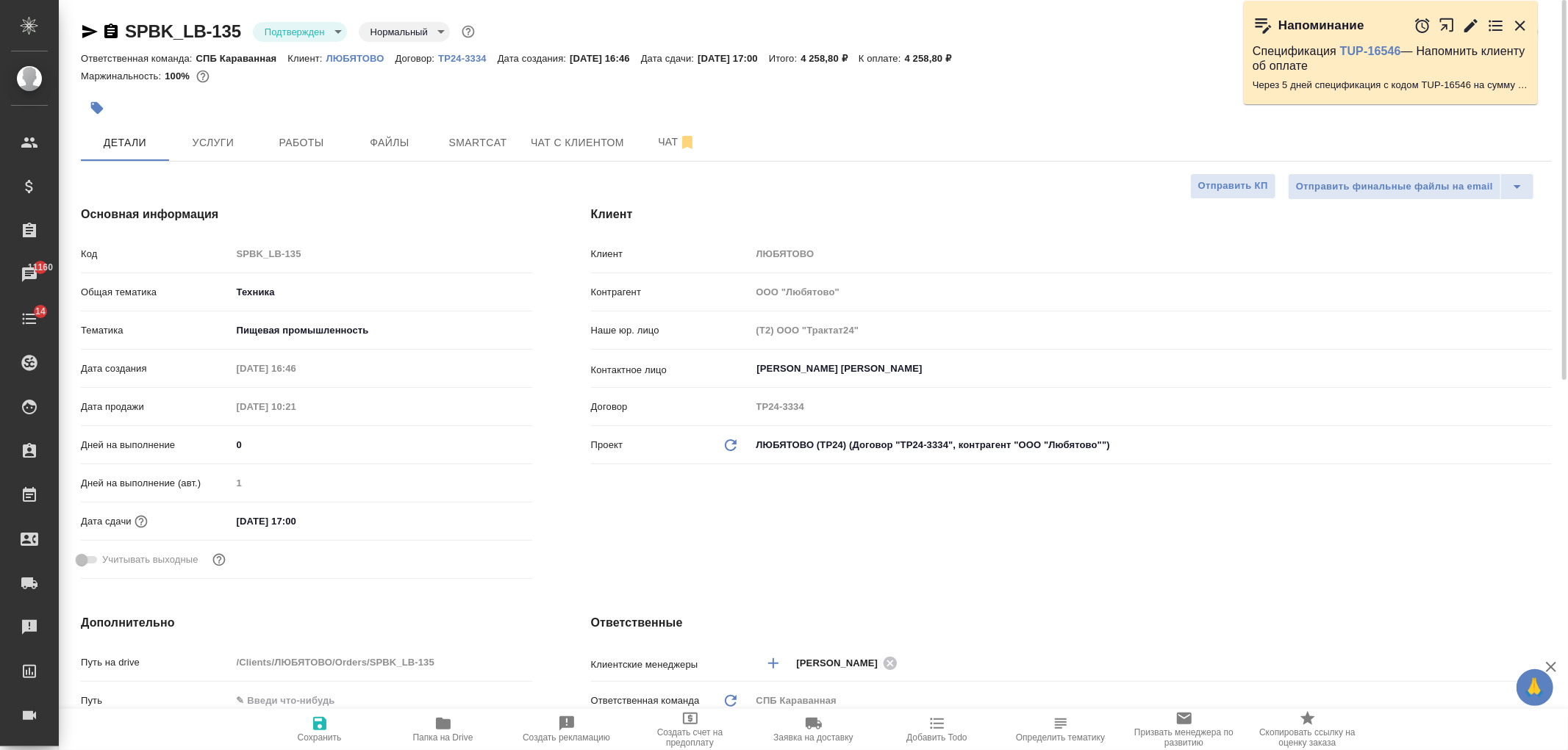
type textarea "x"
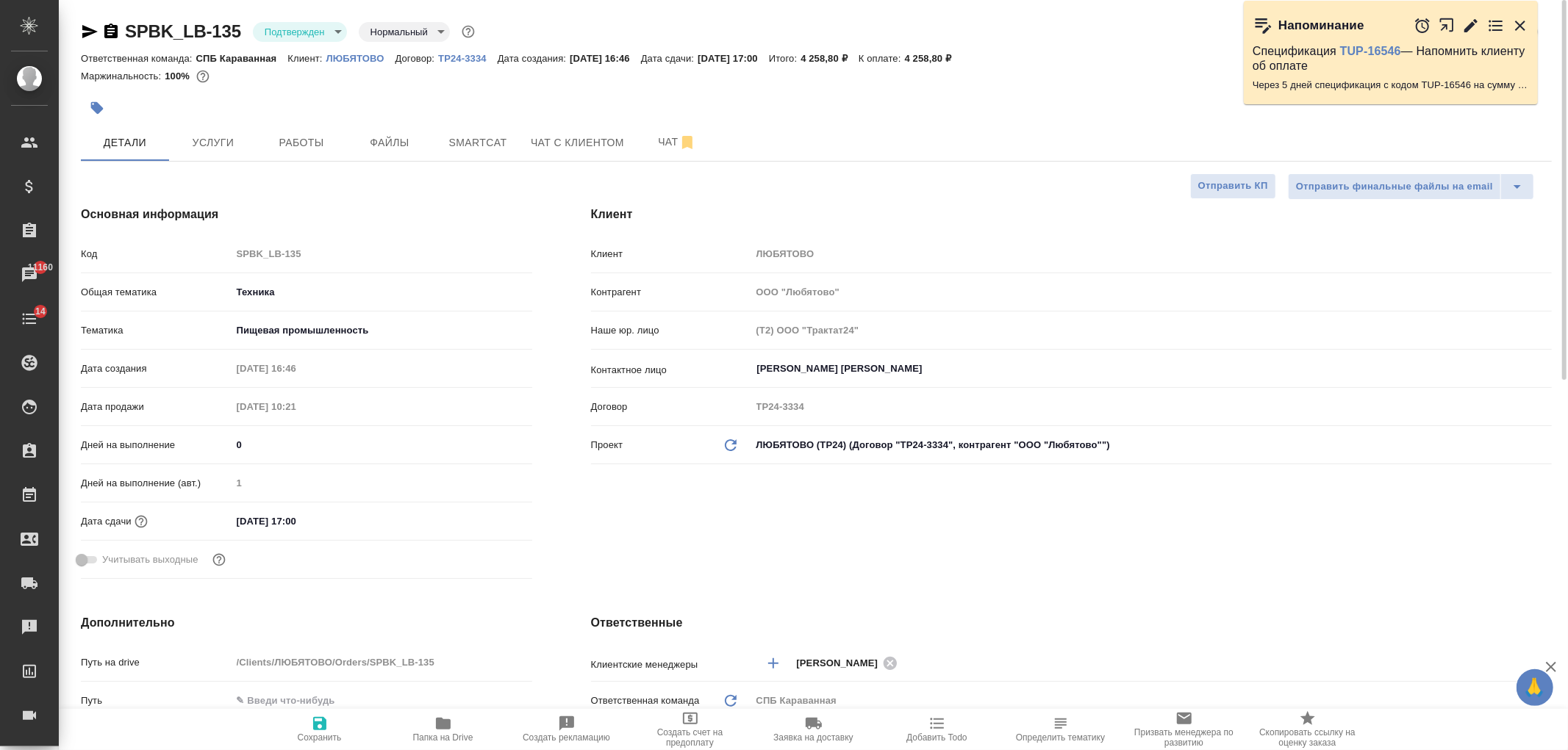
type textarea "x"
select select "RU"
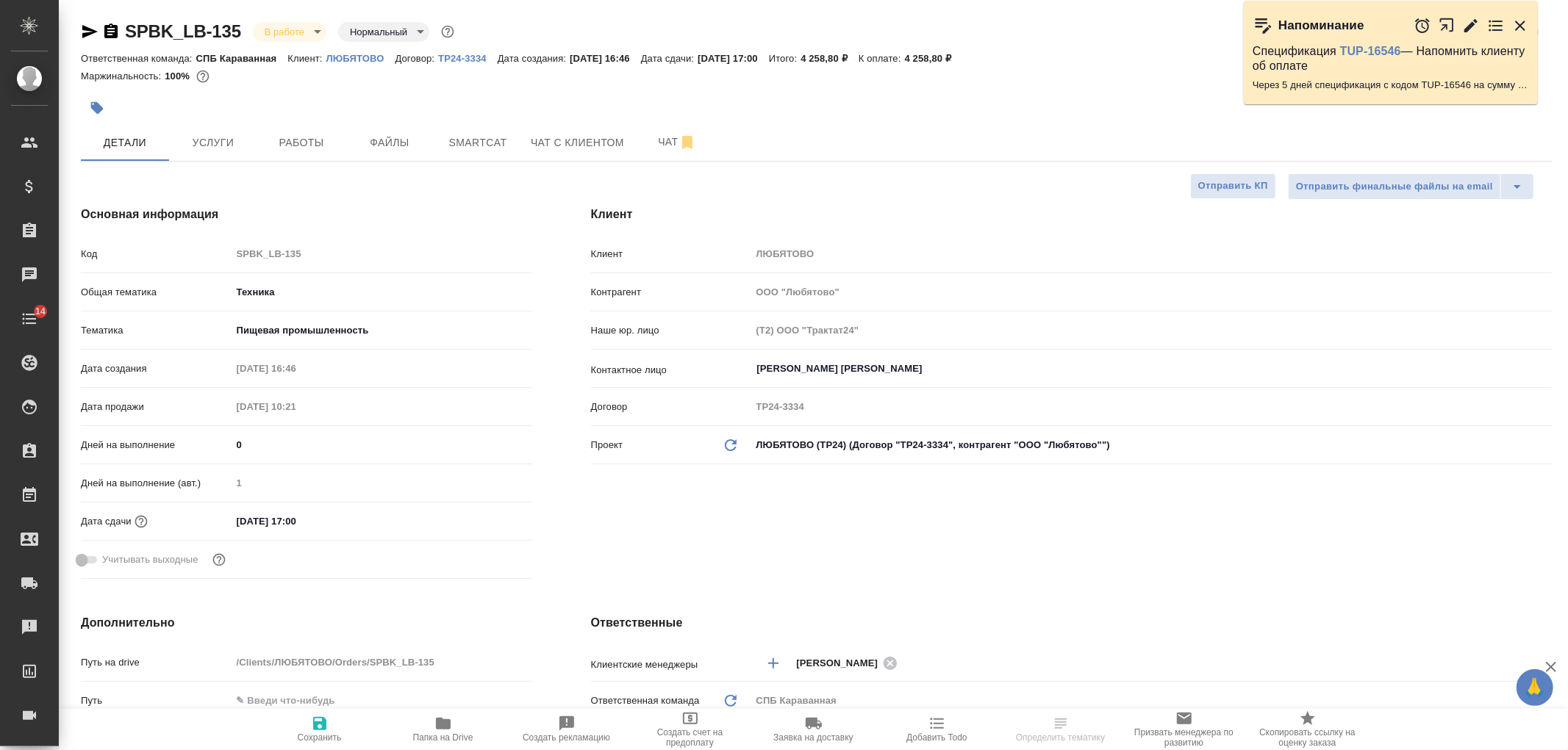
click at [907, 575] on div "Клиент Клиент ЛЮБЯТОВО Контрагент ООО "Любятово" Наше юр. лицо (Т2) ООО "Тракта…" at bounding box center [1071, 395] width 1020 height 438
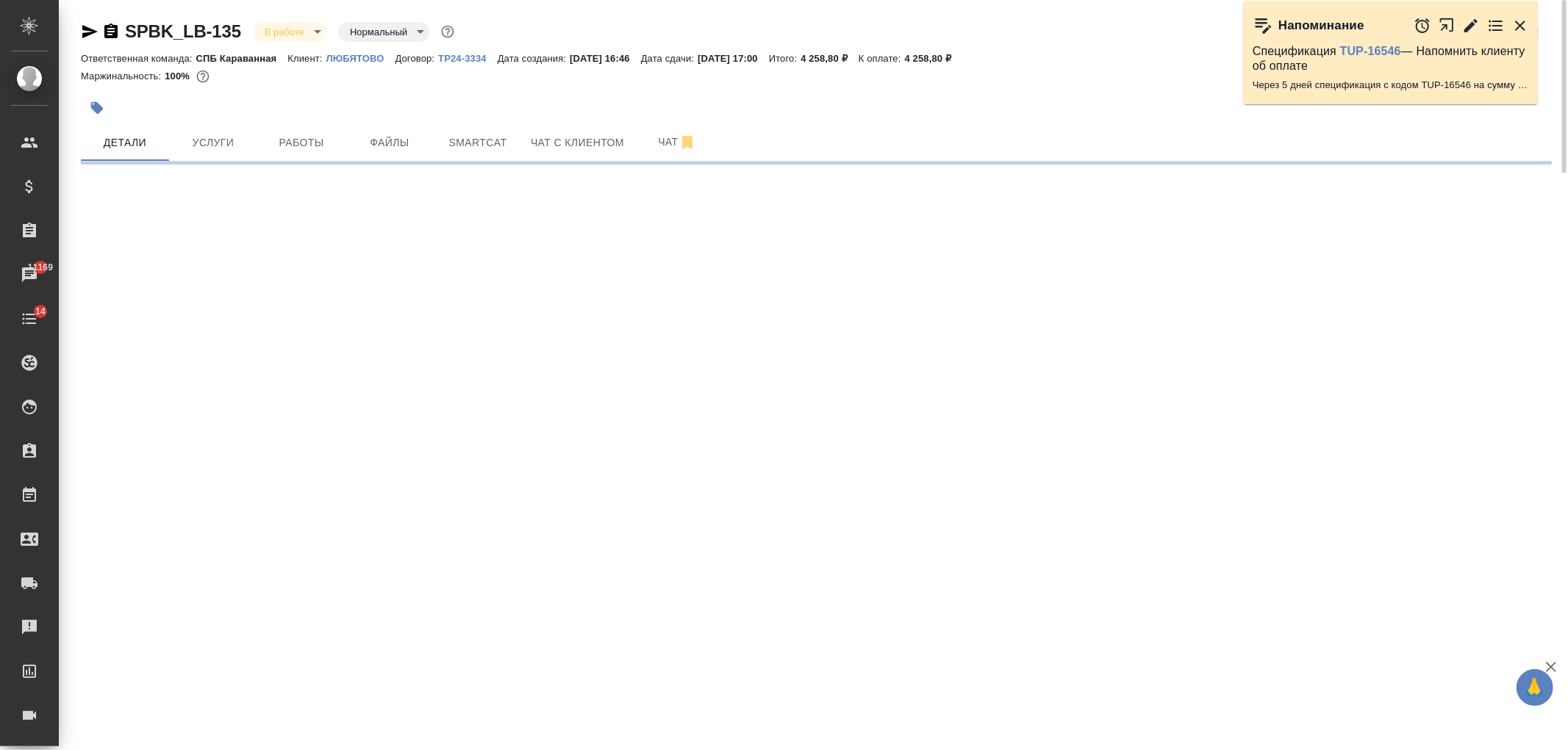
select select "RU"
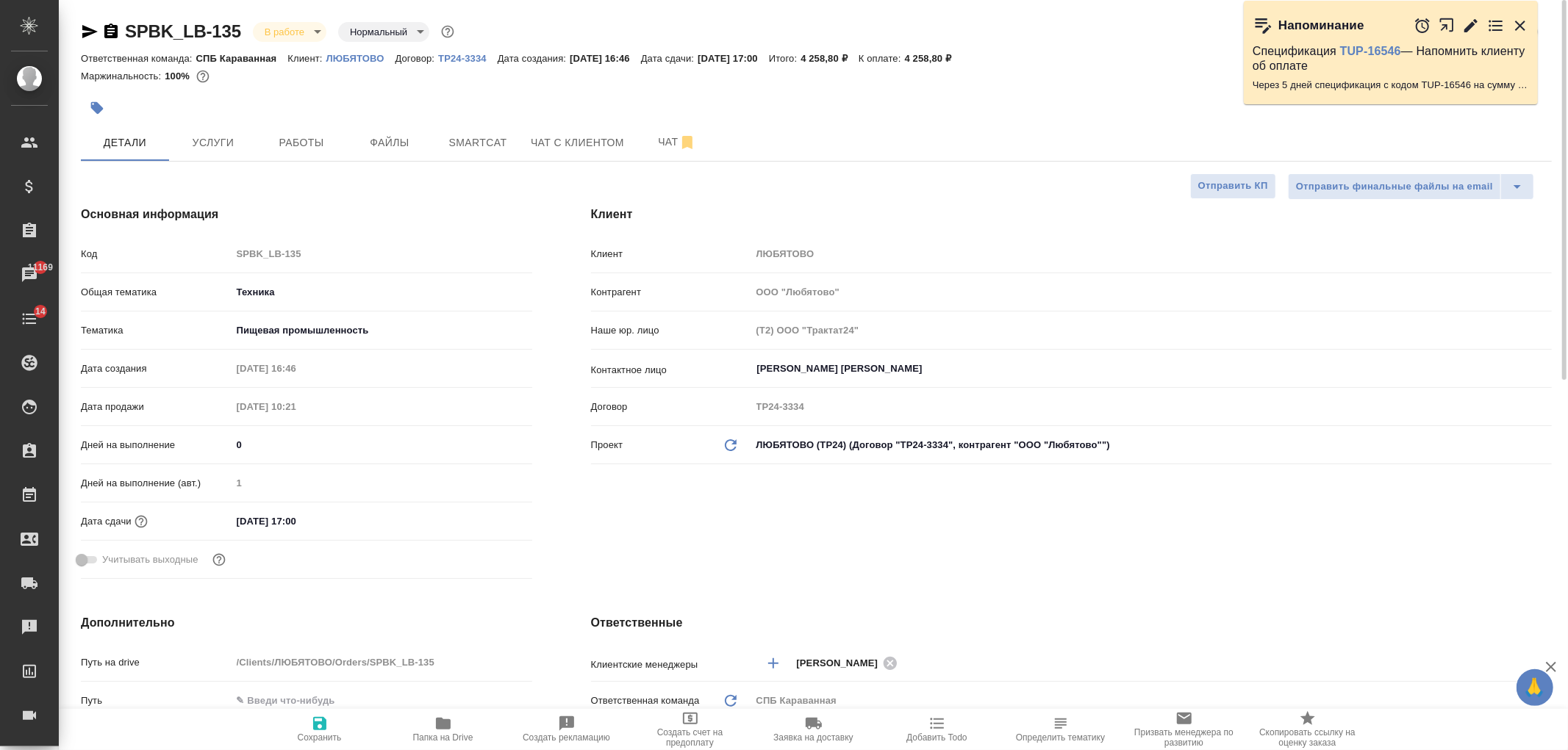
type textarea "x"
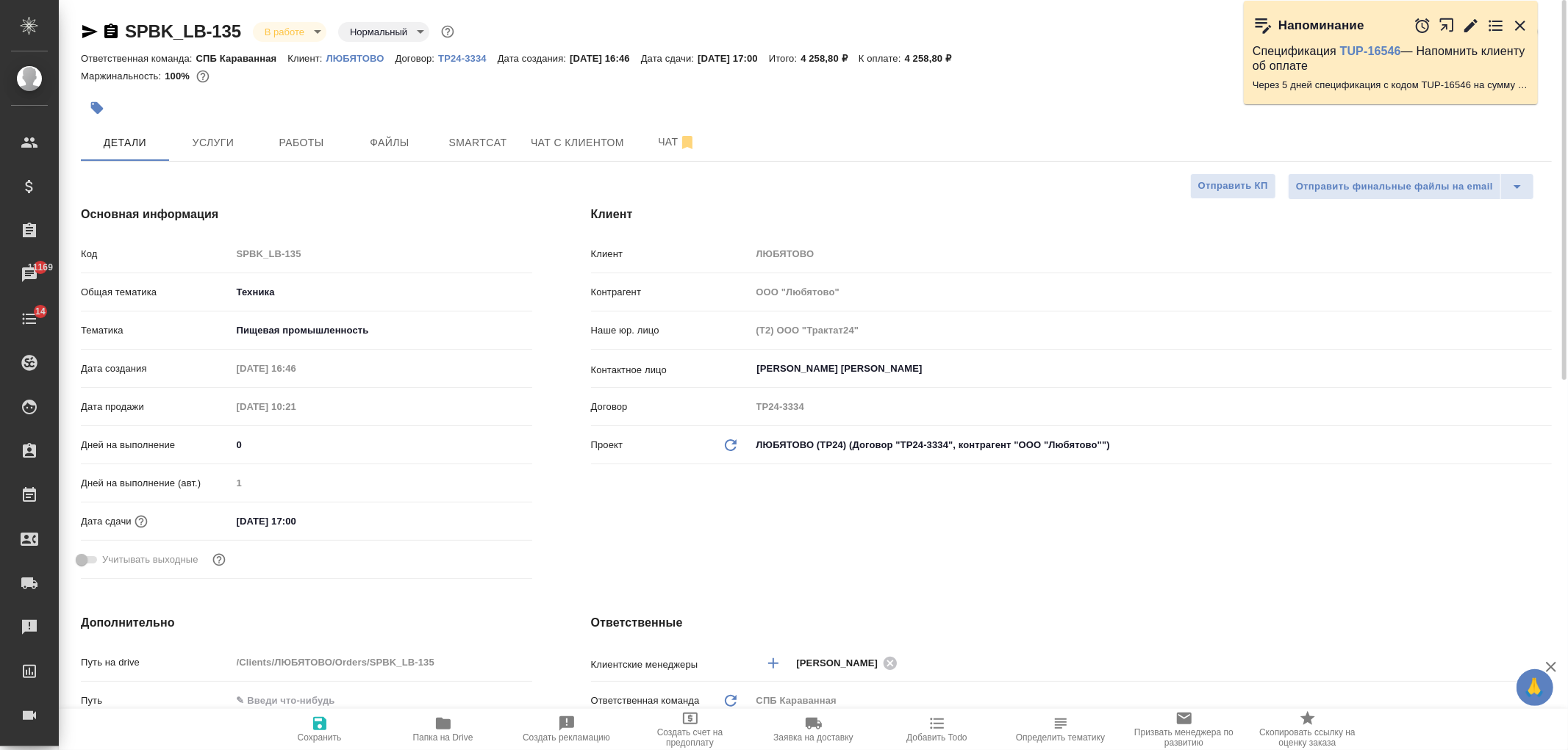
type textarea "x"
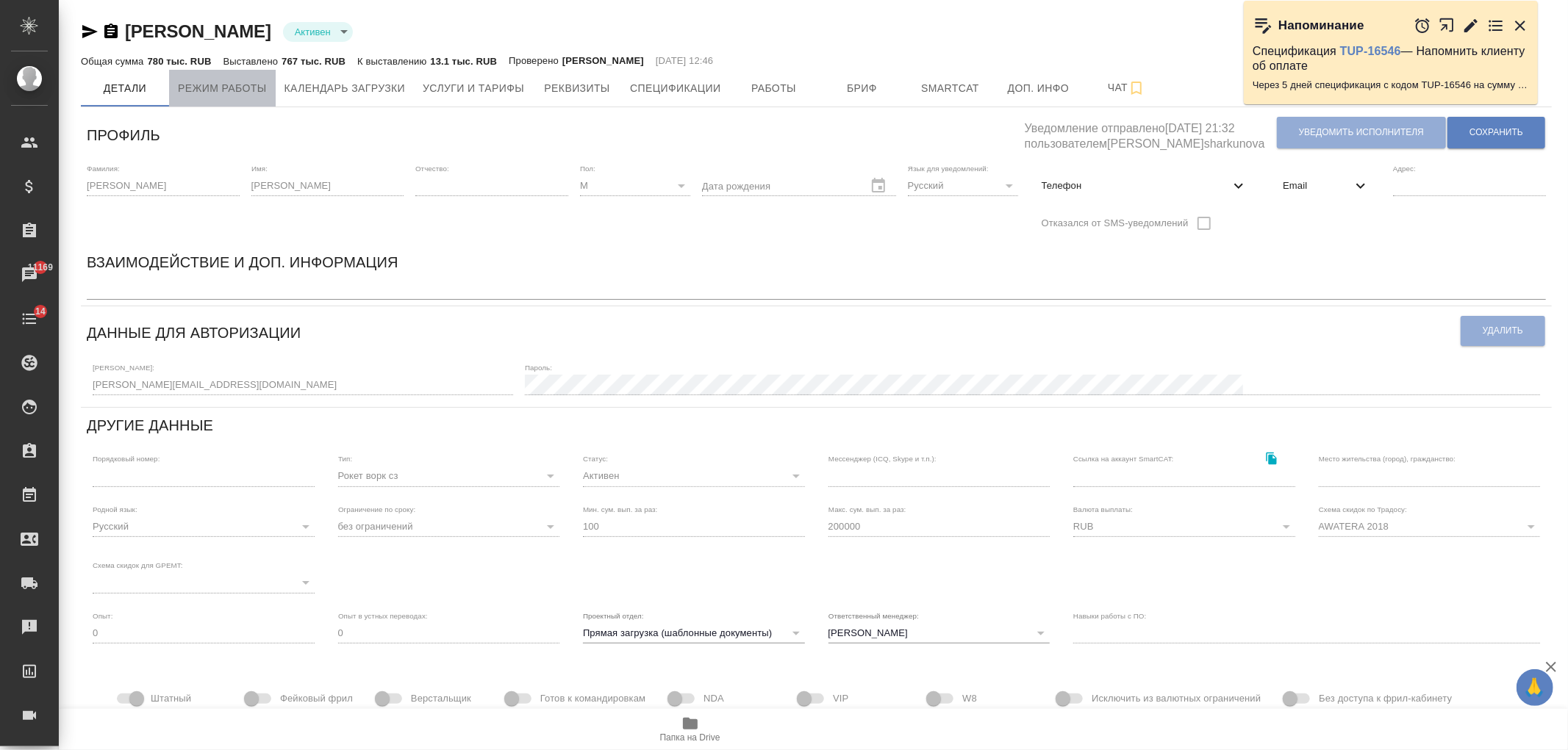
click at [241, 80] on span "Режим работы" at bounding box center [222, 89] width 89 height 19
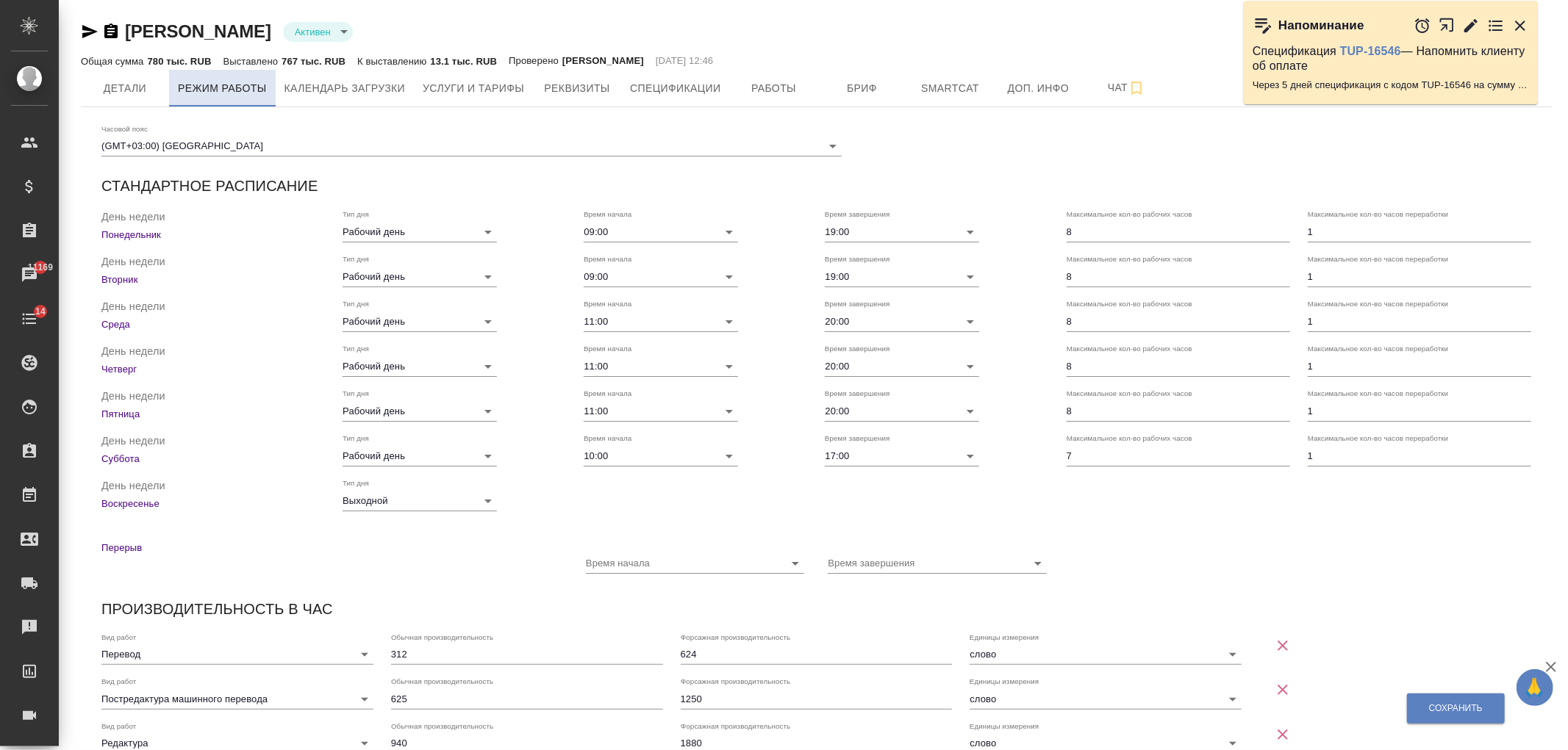
checkbox input "true"
click at [369, 97] on button "Календарь загрузки" at bounding box center [345, 88] width 139 height 37
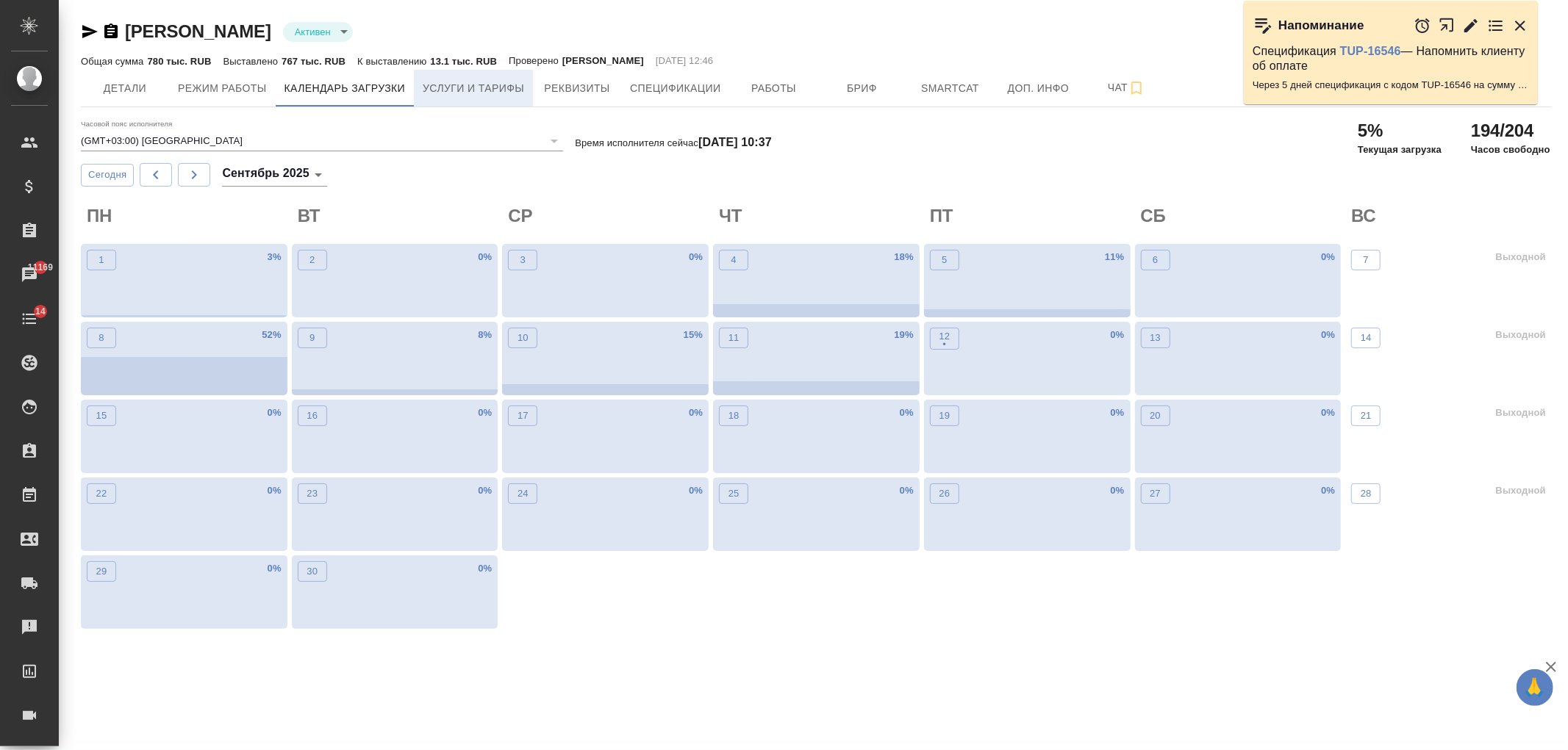
click at [470, 97] on span "Услуги и тарифы" at bounding box center [473, 89] width 101 height 19
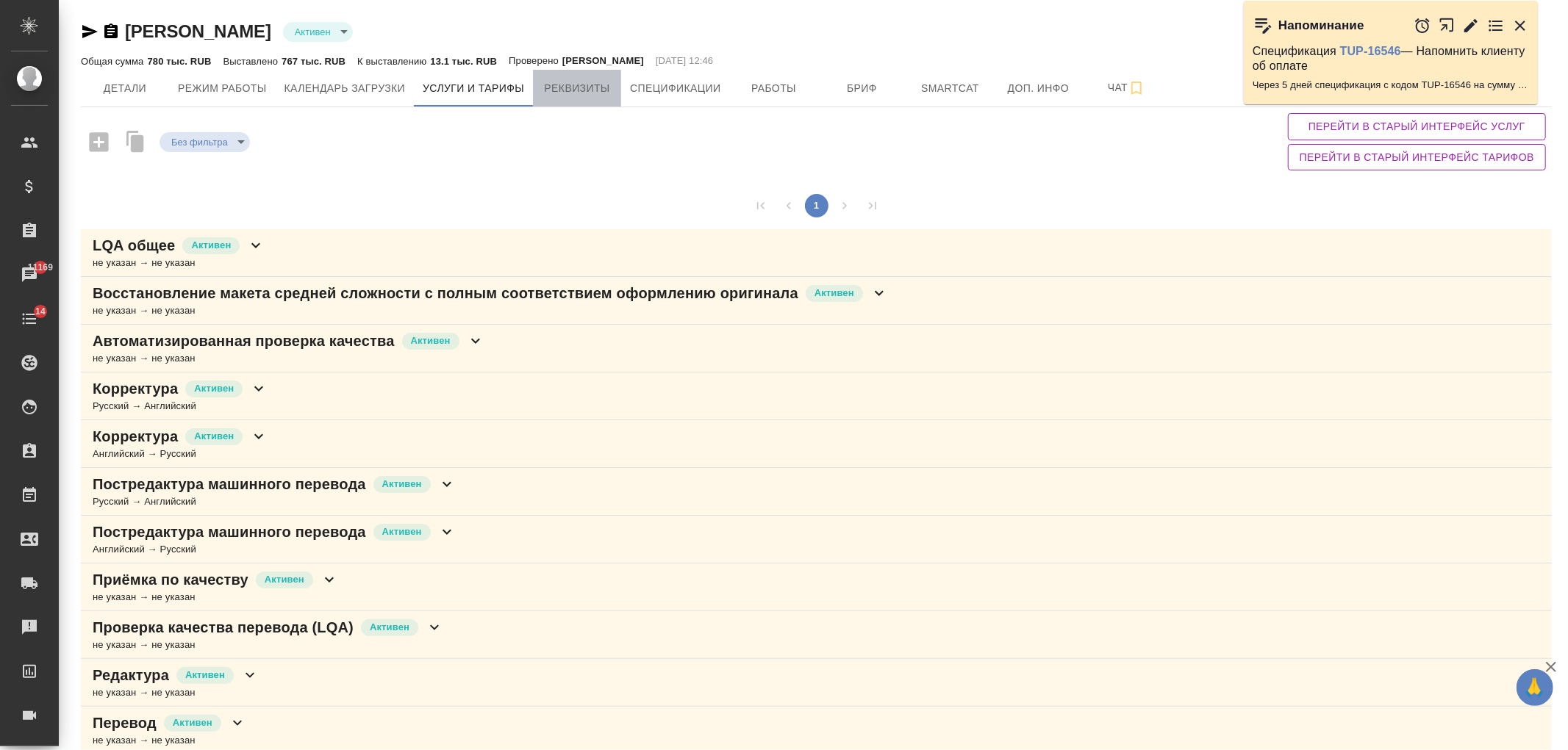
click at [586, 101] on button "Реквизиты" at bounding box center [577, 88] width 88 height 37
select select "10"
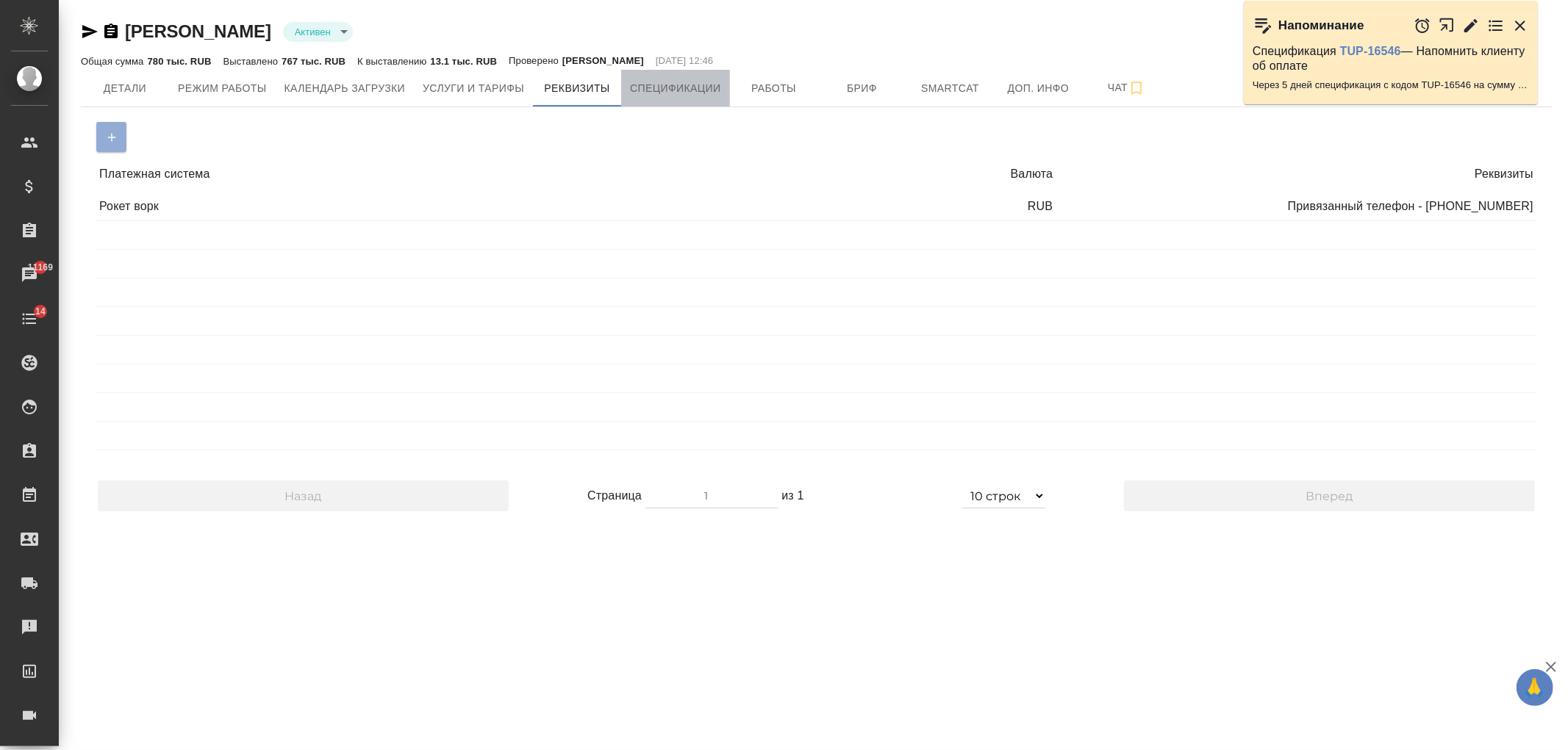
click at [682, 93] on span "Спецификации" at bounding box center [675, 89] width 91 height 19
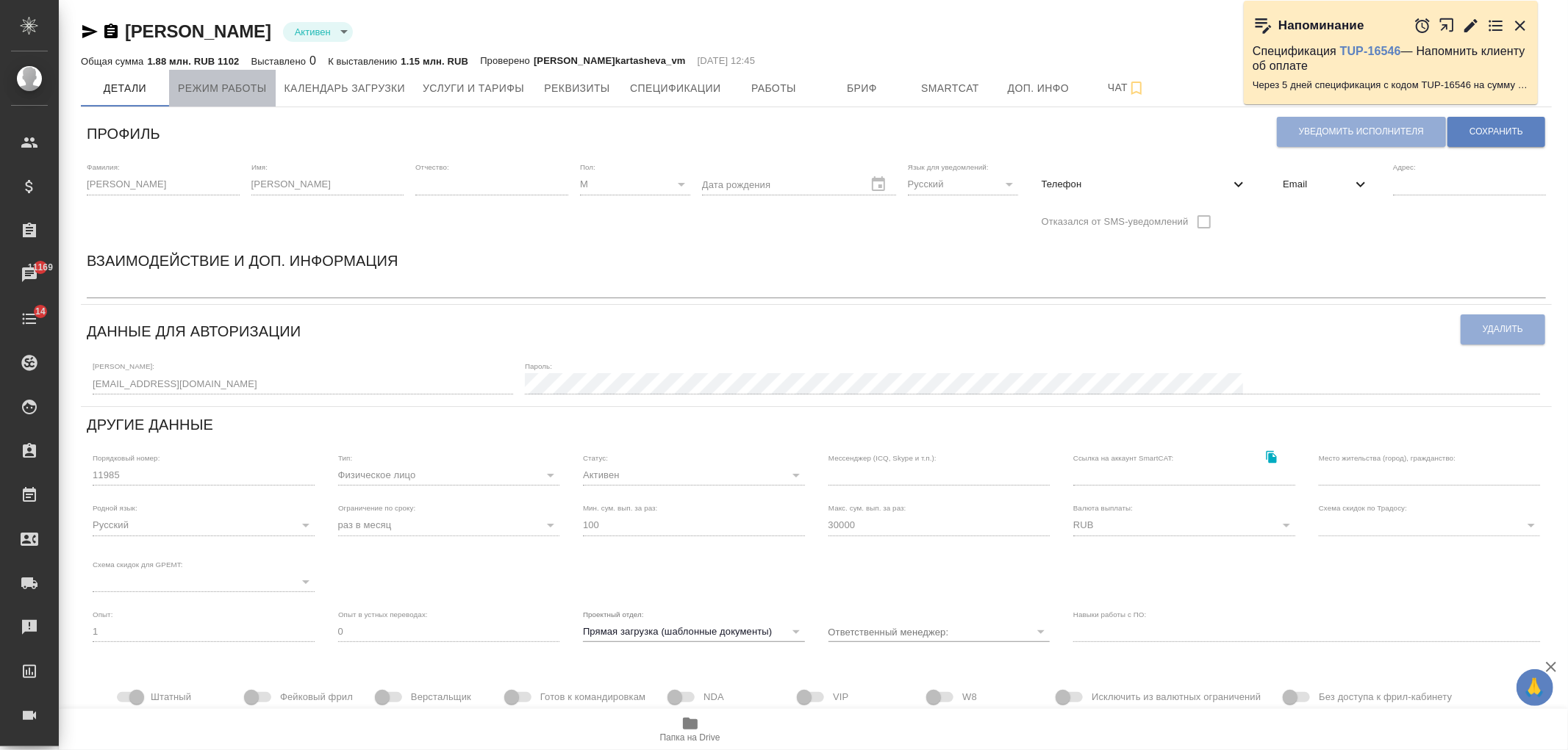
click at [261, 82] on span "Режим работы" at bounding box center [222, 89] width 89 height 19
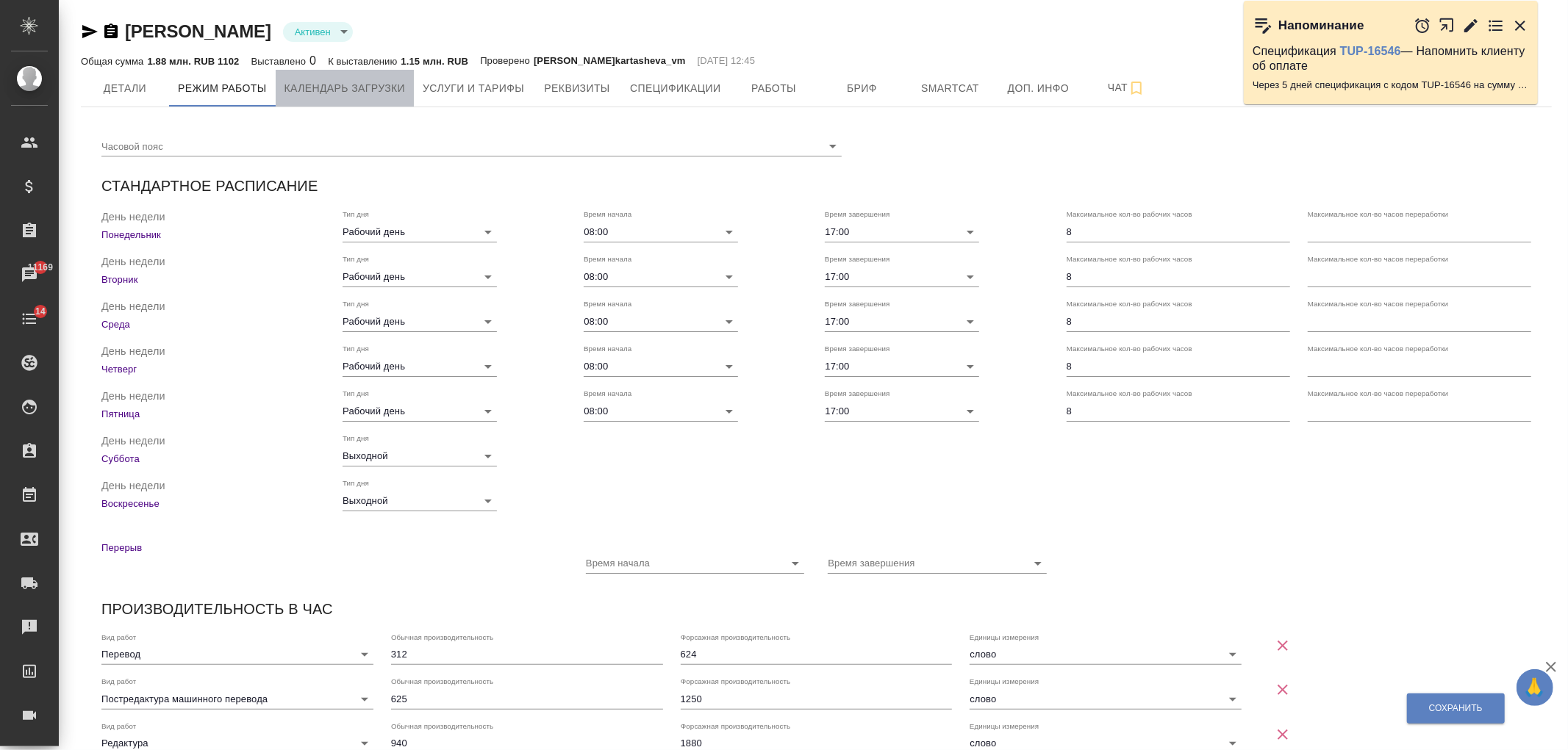
click at [340, 97] on button "Календарь загрузки" at bounding box center [345, 88] width 139 height 37
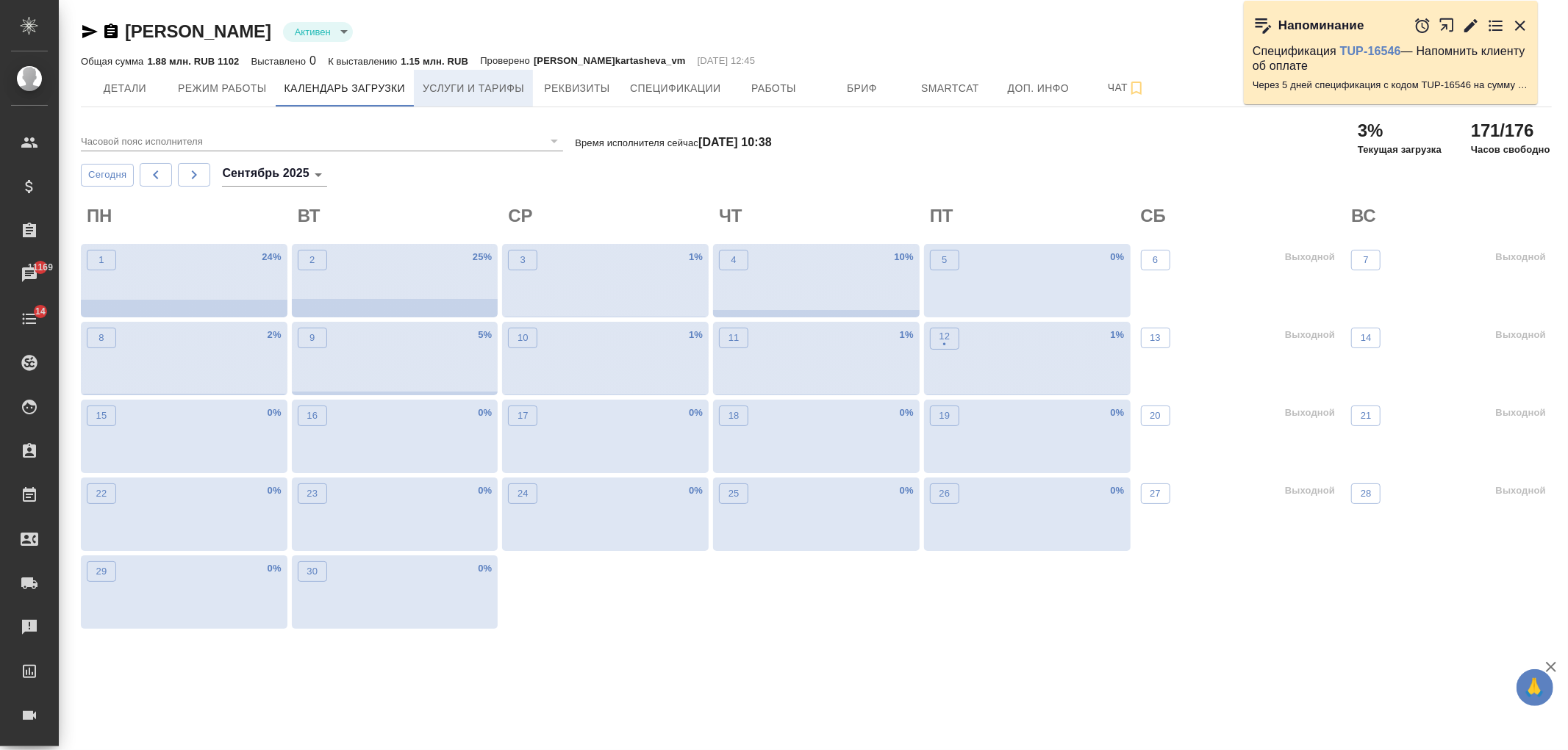
click at [471, 88] on span "Услуги и тарифы" at bounding box center [473, 89] width 101 height 19
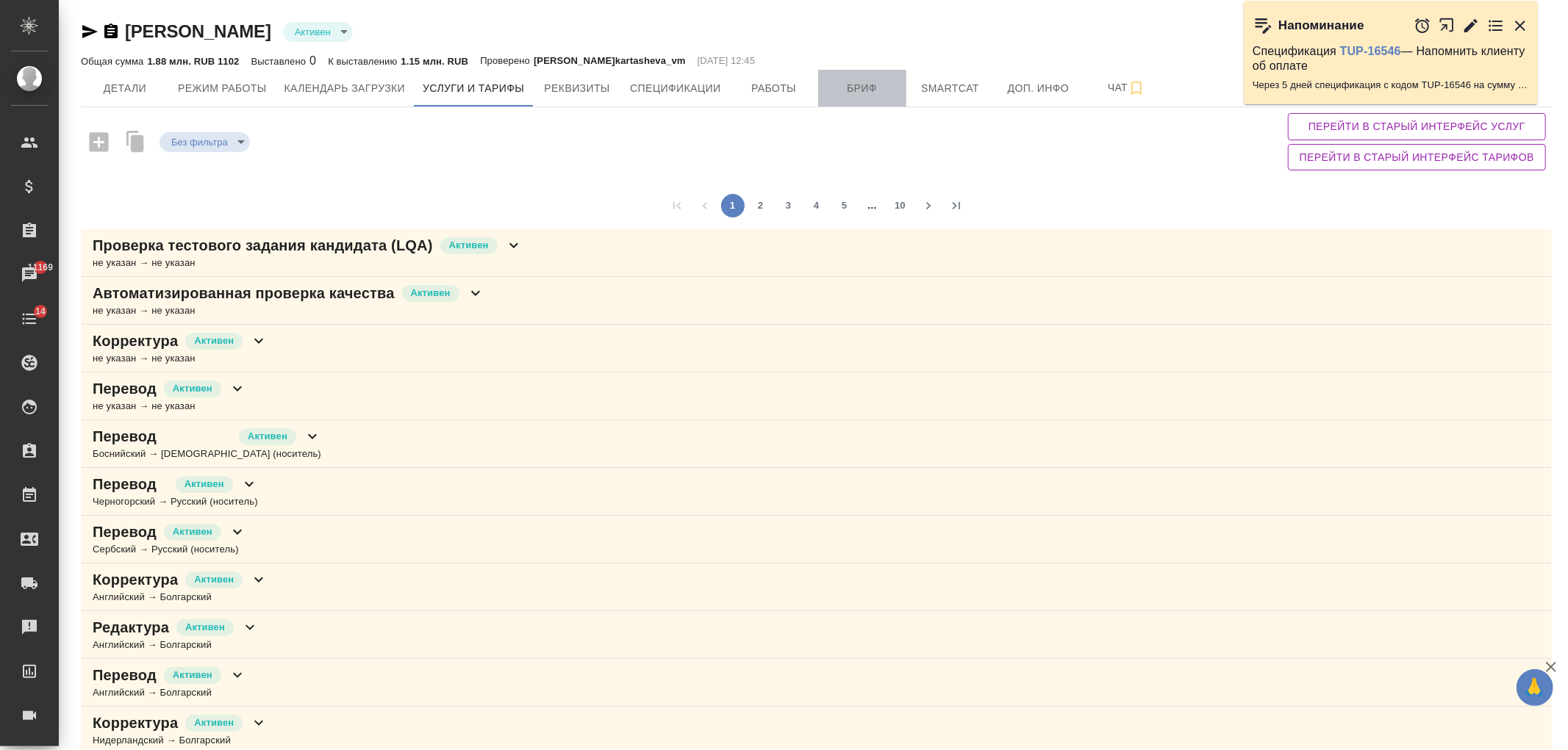
click at [868, 84] on span "Бриф" at bounding box center [862, 89] width 70 height 19
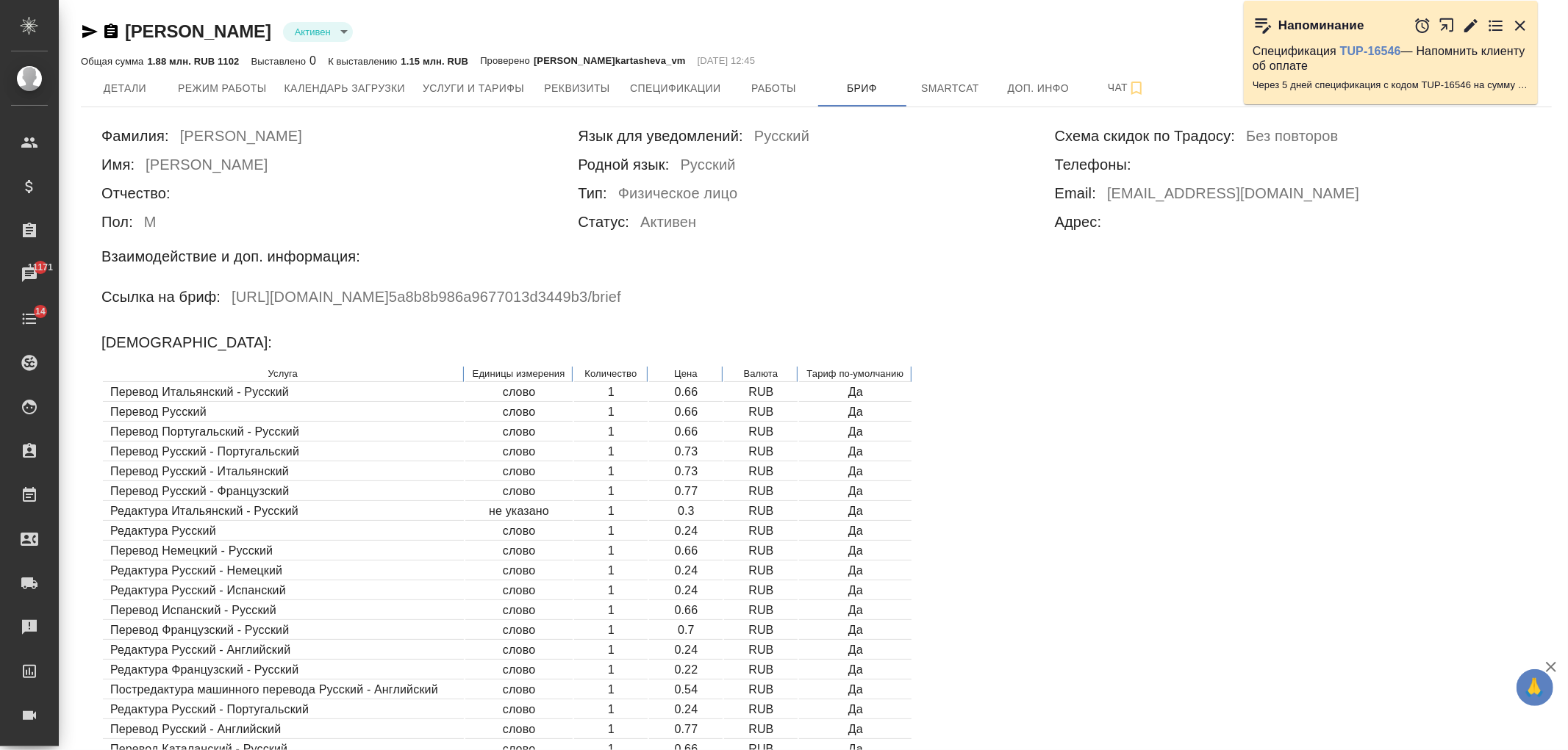
click at [621, 295] on h6 "https://tera.awatera.com/vendor/ 5a8b8b986a9677013d3449b3 /brief" at bounding box center [426, 299] width 390 height 29
click at [621, 298] on h6 "https://tera.awatera.com/vendor/ 5a8b8b986a9677013d3449b3 /brief" at bounding box center [426, 299] width 390 height 29
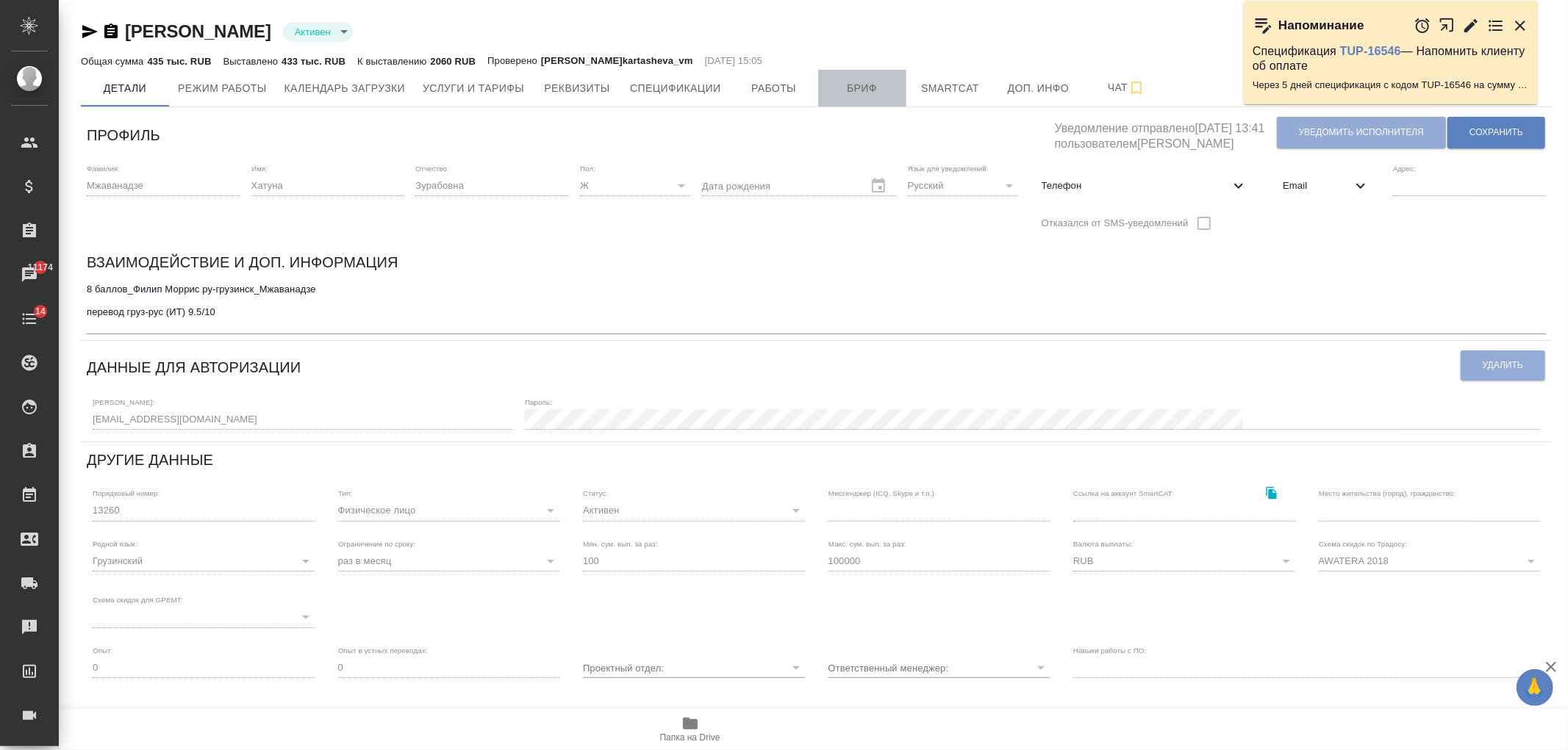
click at [849, 90] on span "Бриф" at bounding box center [862, 89] width 70 height 19
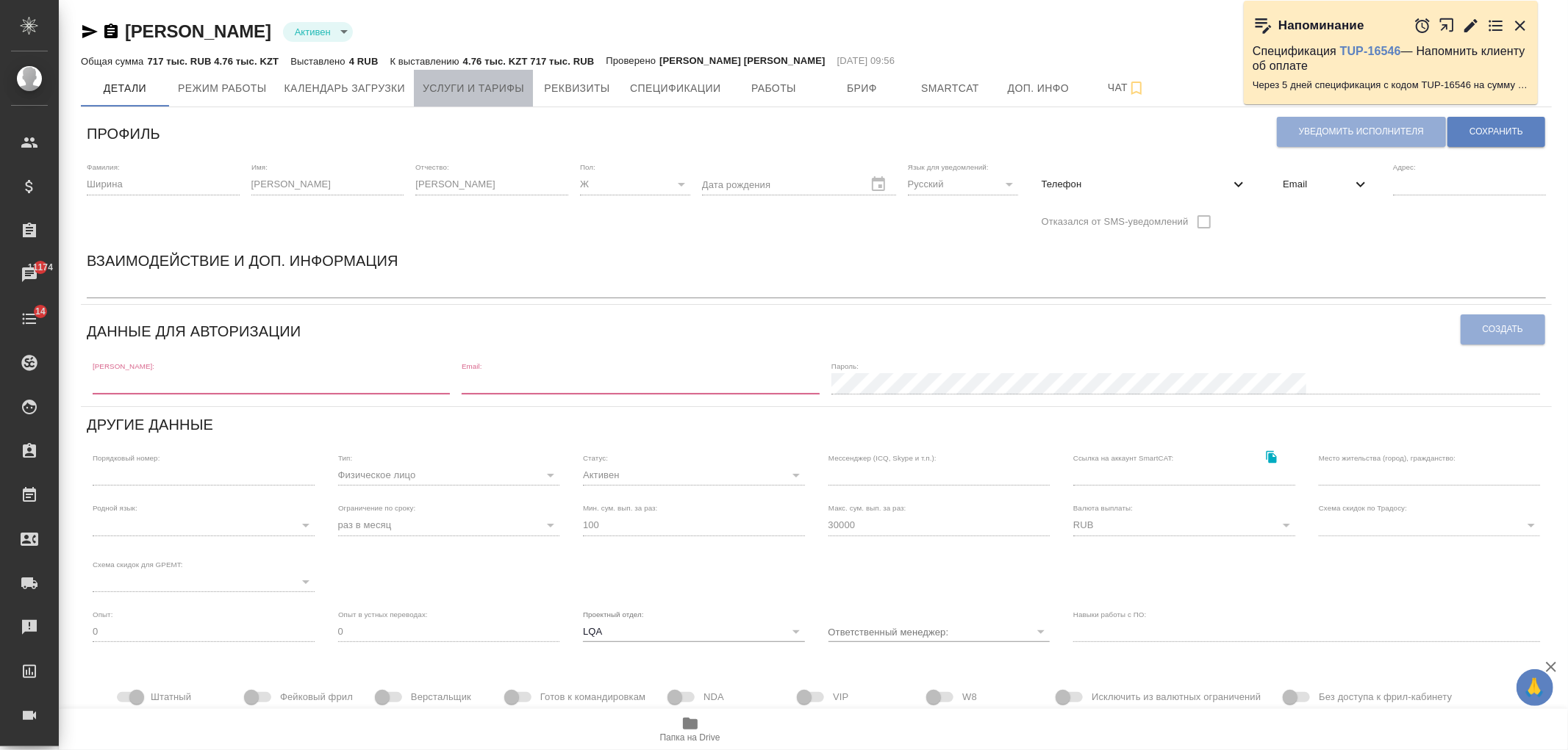
click at [481, 76] on button "Услуги и тарифы" at bounding box center [473, 88] width 119 height 37
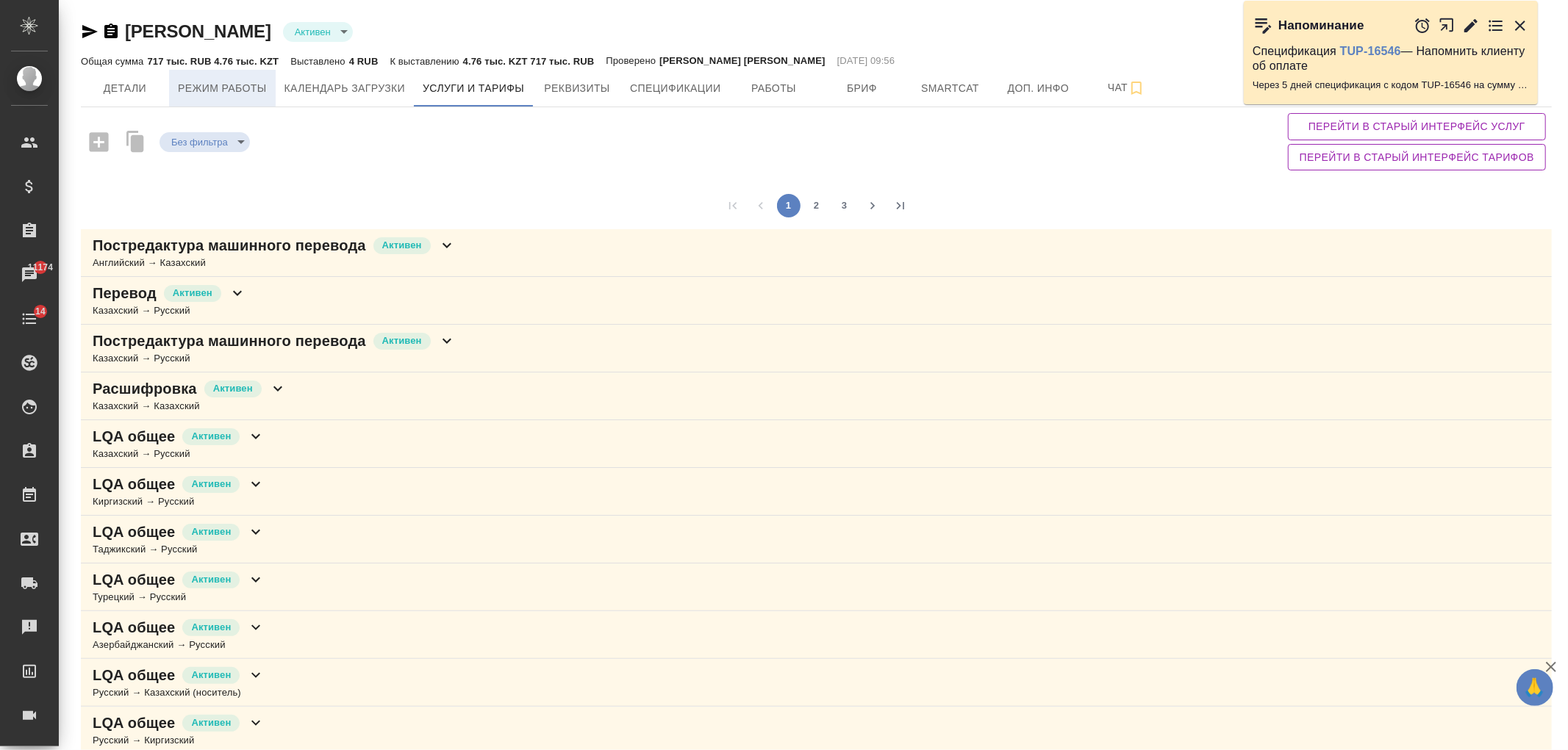
click at [260, 75] on button "Режим работы" at bounding box center [223, 88] width 107 height 37
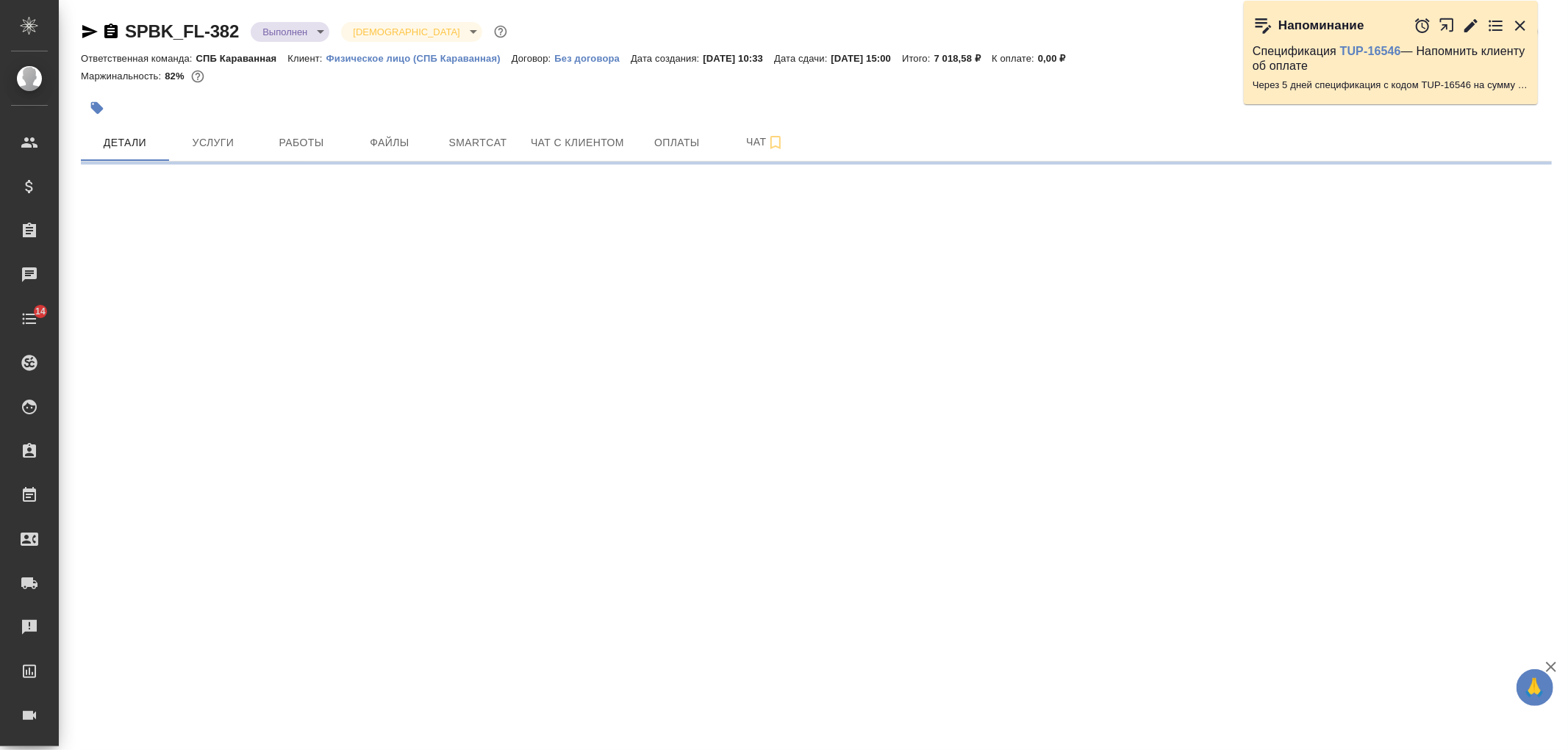
select select "RU"
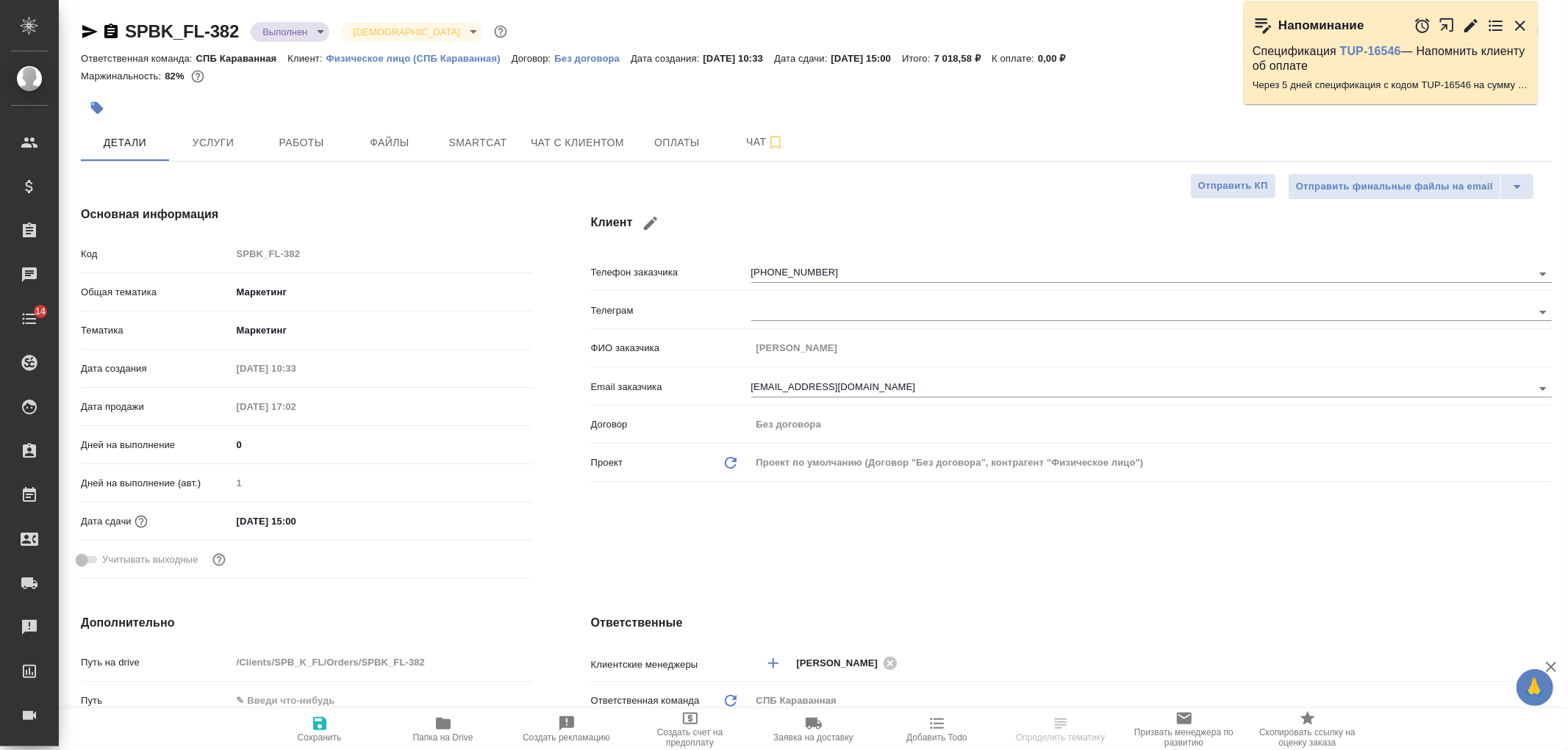
type textarea "x"
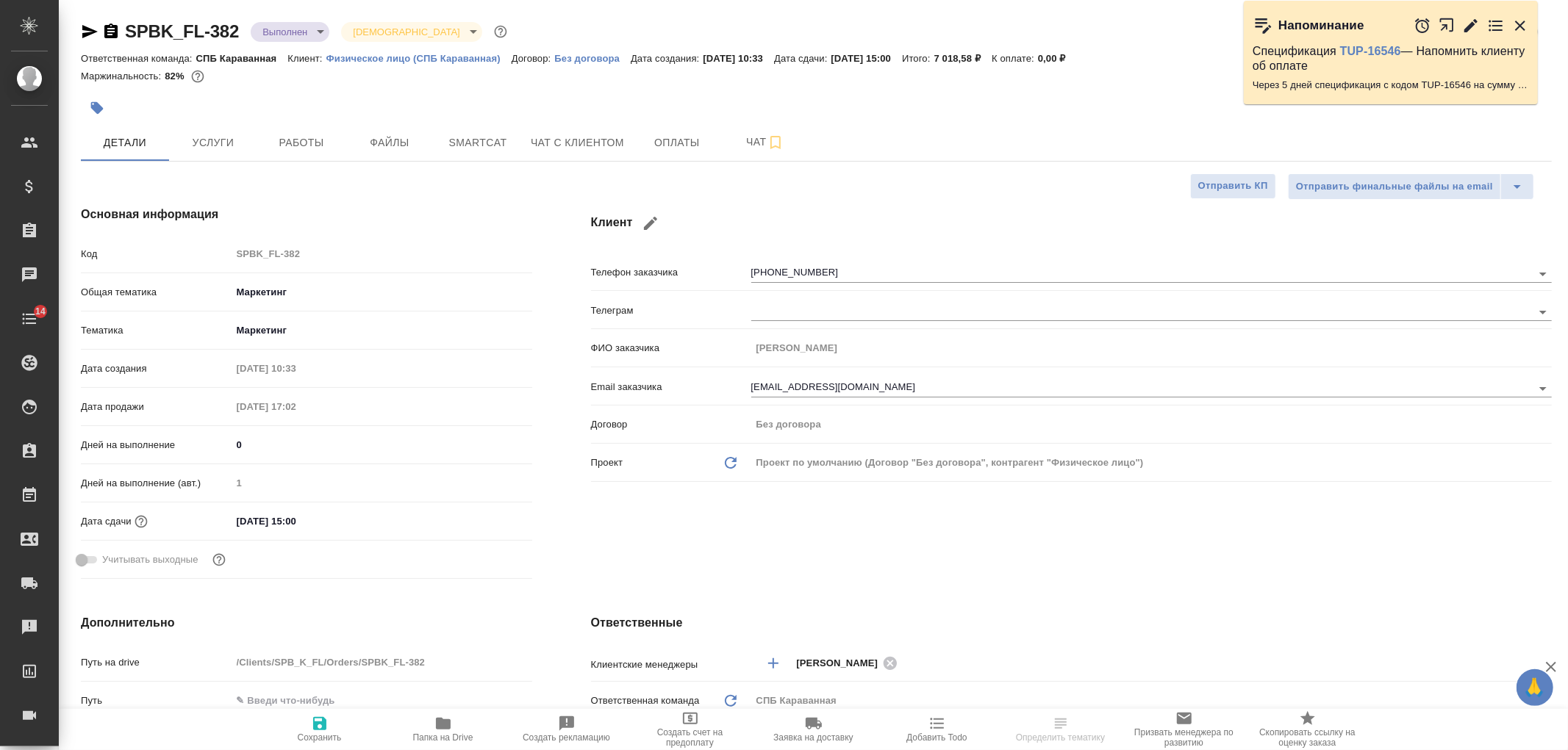
type textarea "x"
click at [294, 22] on body "🙏 .cls-1 fill:#fff; AWATERA Ivanova Arina Клиенты Спецификации Заказы Чаты 14 T…" at bounding box center [784, 375] width 1568 height 750
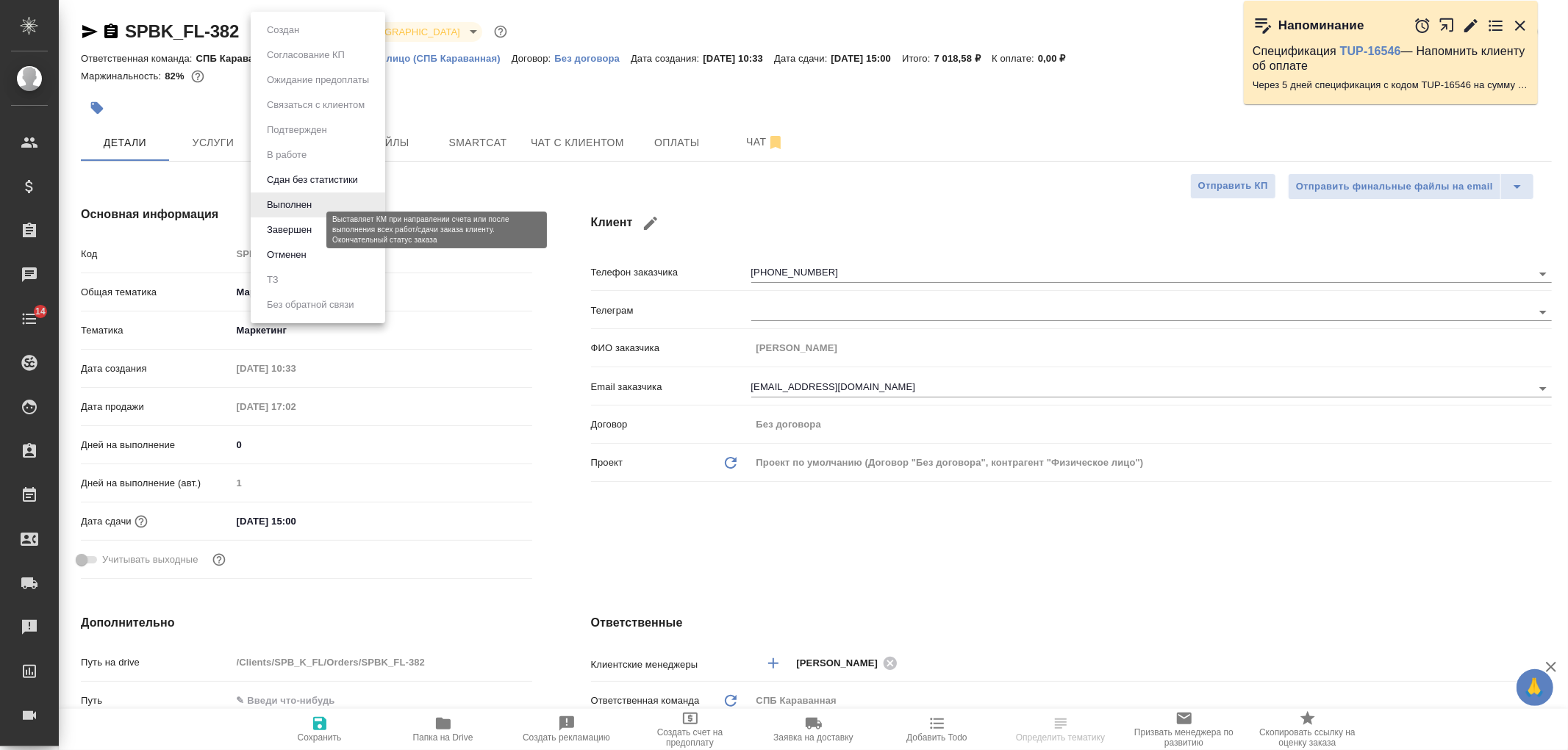
click at [313, 235] on button "Завершен" at bounding box center [289, 230] width 53 height 16
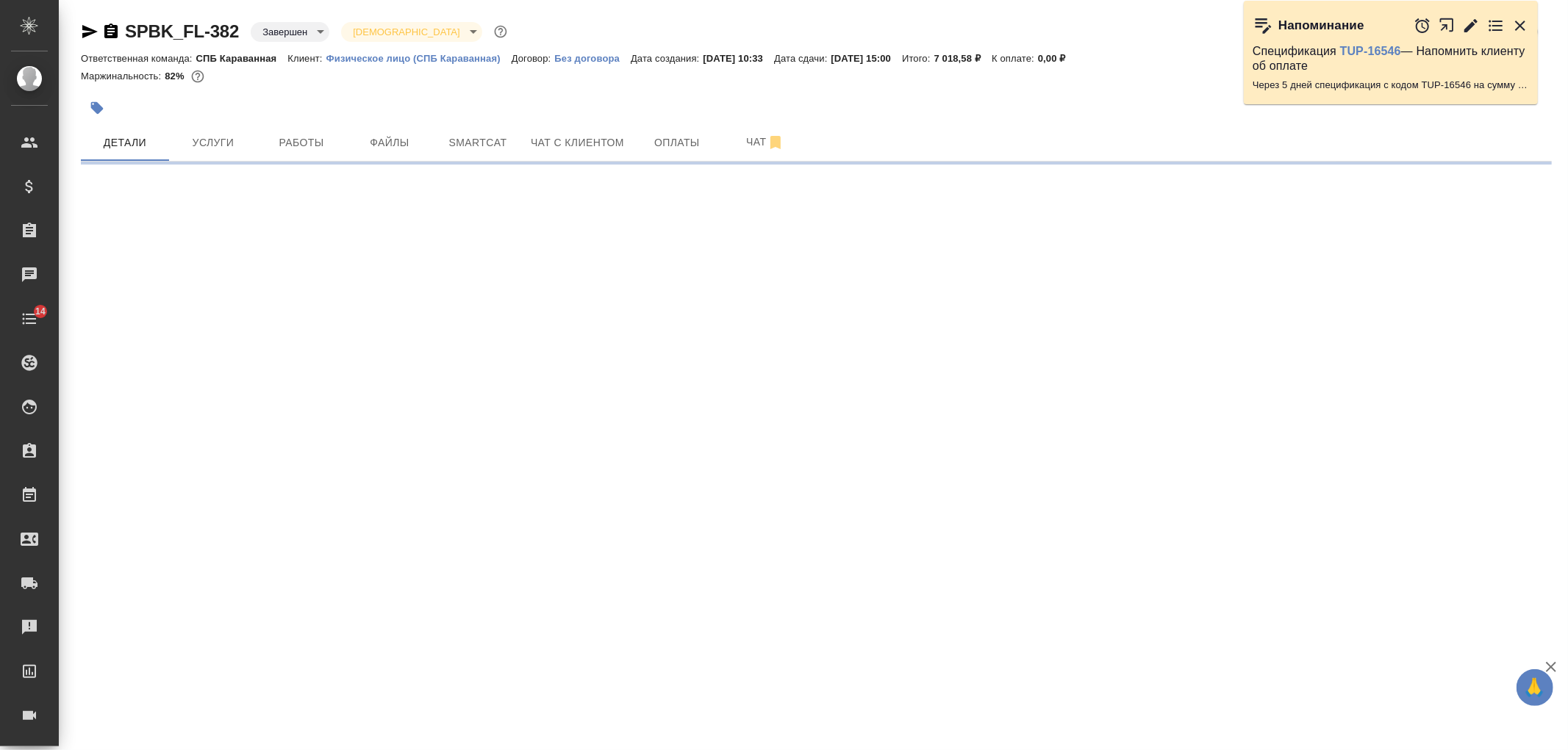
select select "RU"
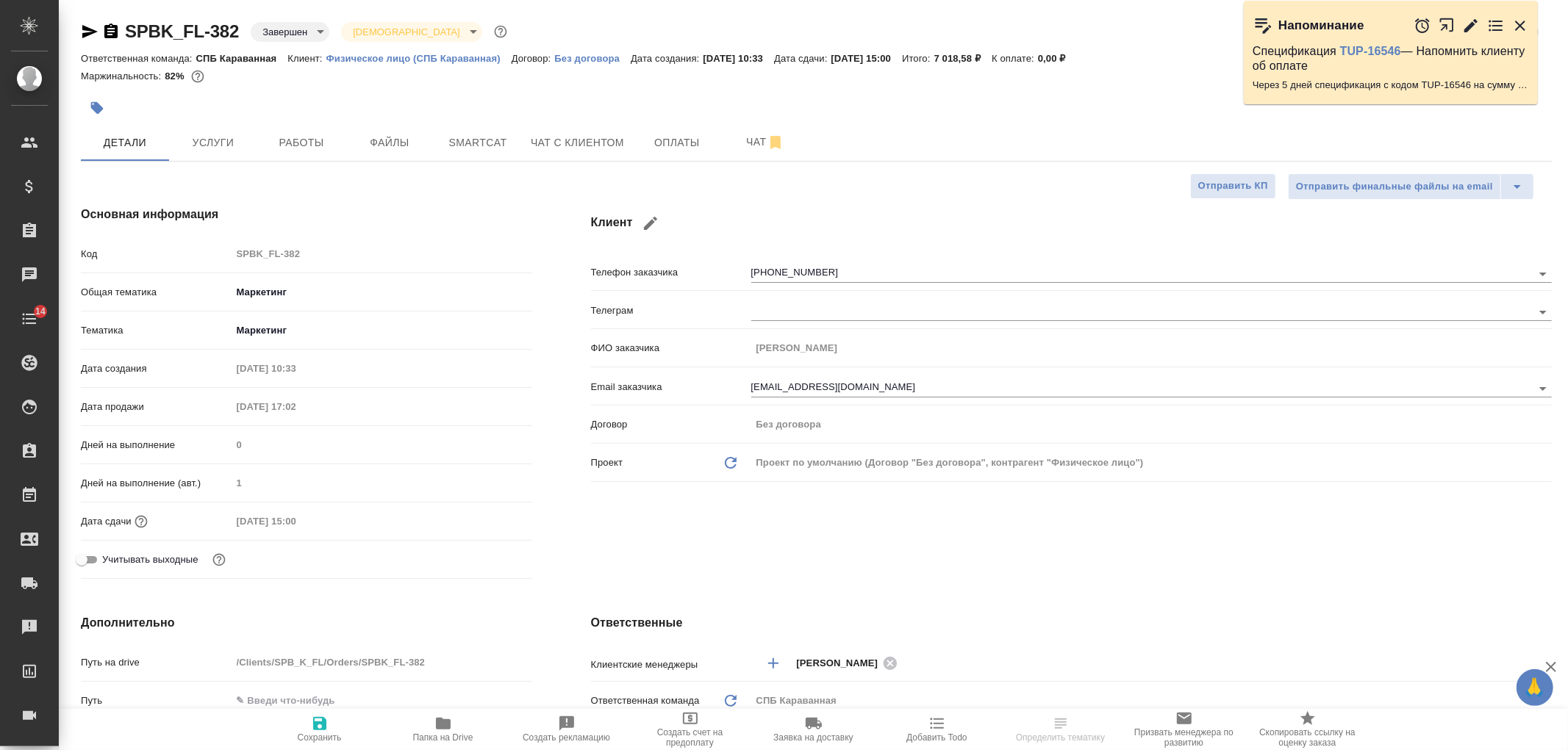
type textarea "x"
click at [1009, 537] on div "Клиент Телефон заказчика +79643638140 Телеграм ФИО заказчика Гузаля Фасхиева Em…" at bounding box center [1071, 395] width 1020 height 438
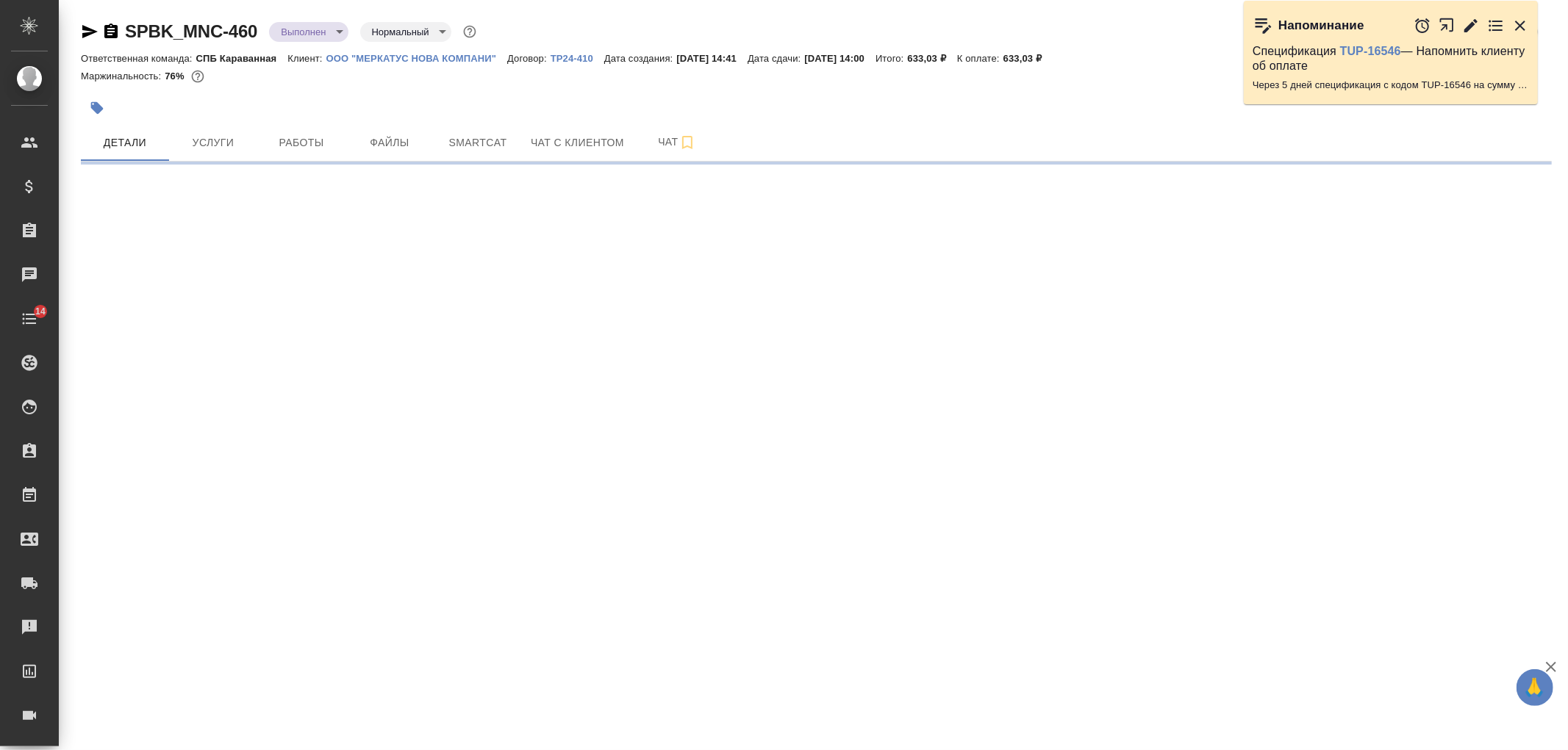
select select "RU"
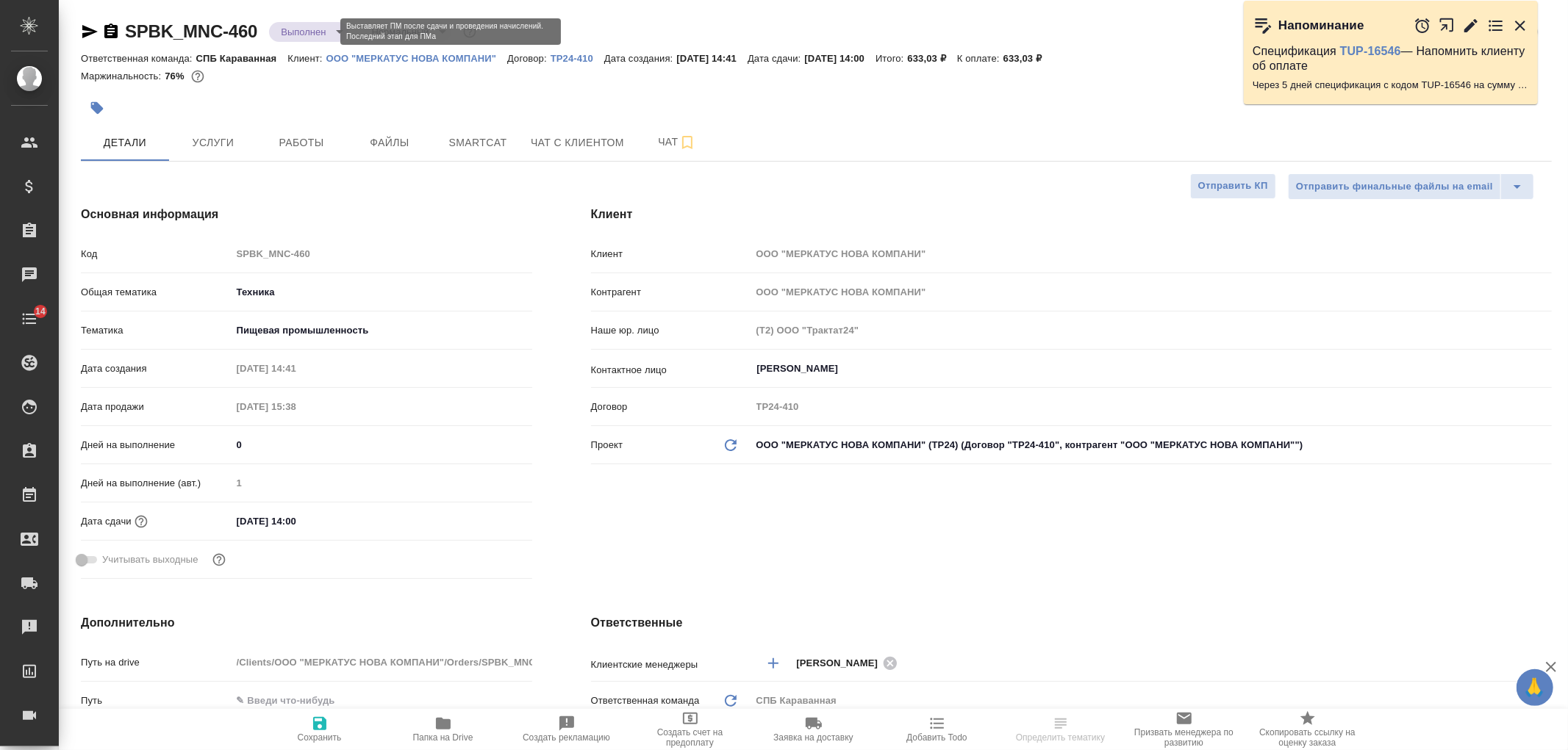
type textarea "x"
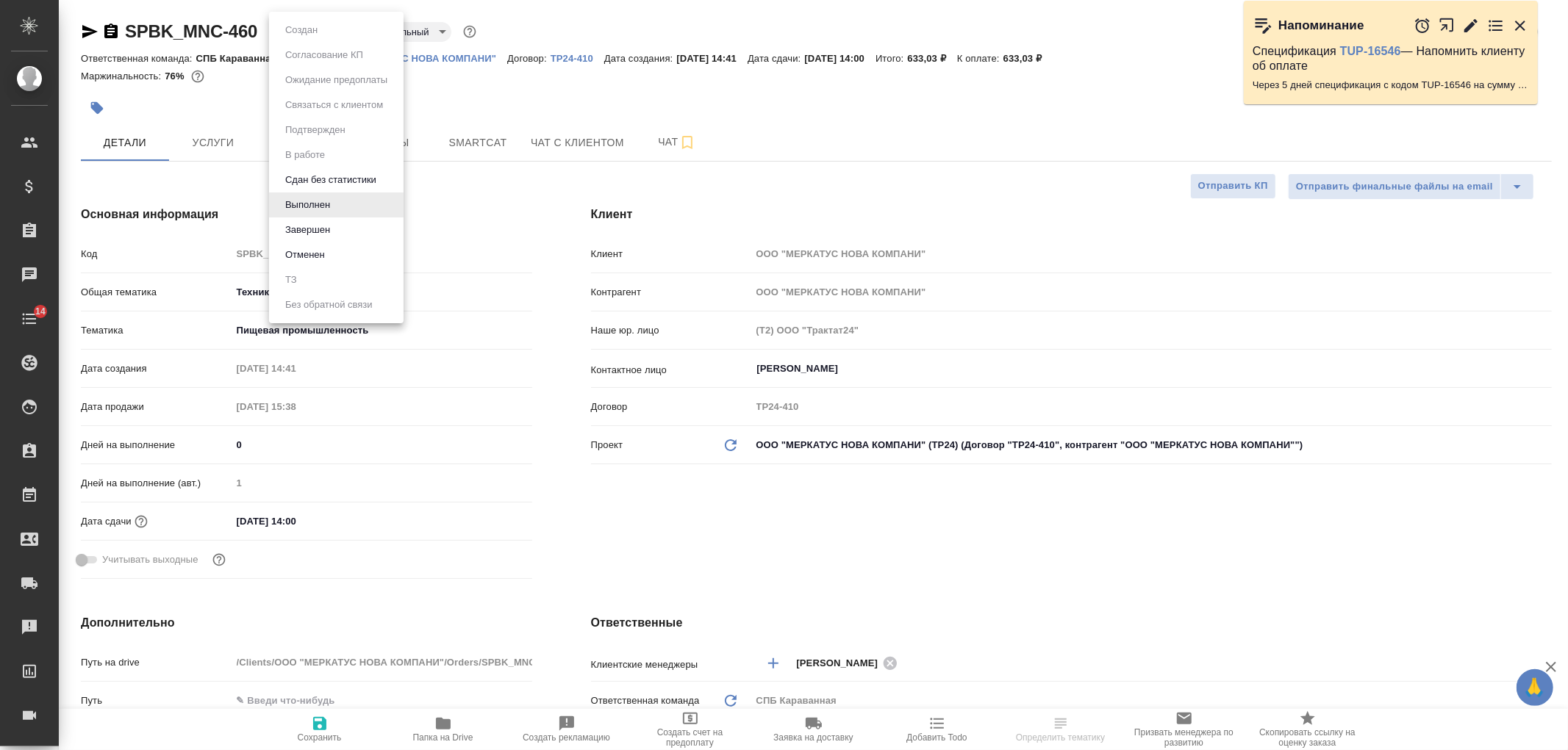
click at [302, 32] on body "🙏 .cls-1 fill:#fff; AWATERA [PERSON_NAME] Спецификации Заказы Чаты 14 Todo Прое…" at bounding box center [784, 375] width 1568 height 750
type textarea "x"
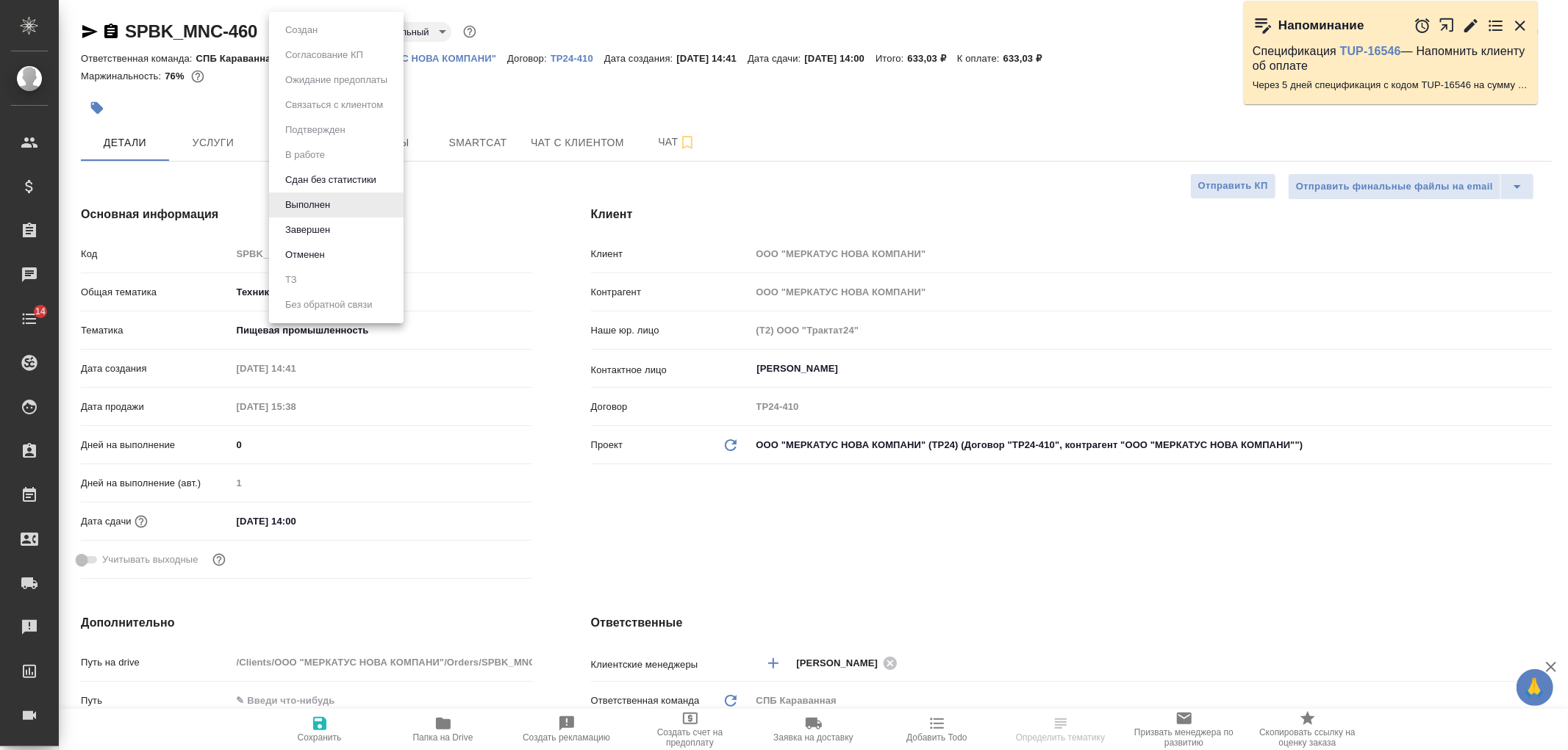
type textarea "x"
click at [327, 218] on li "Завершен" at bounding box center [336, 230] width 135 height 25
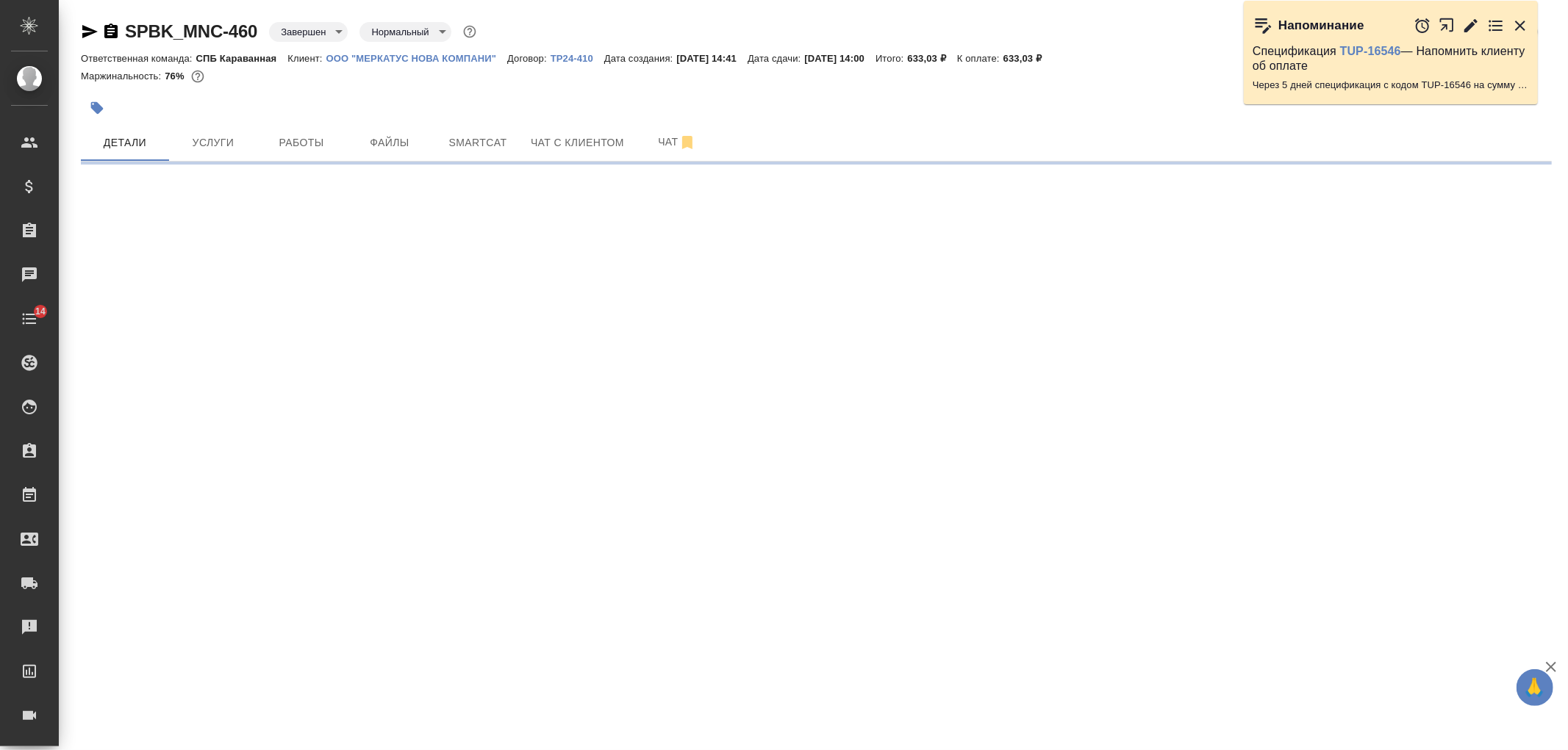
select select "RU"
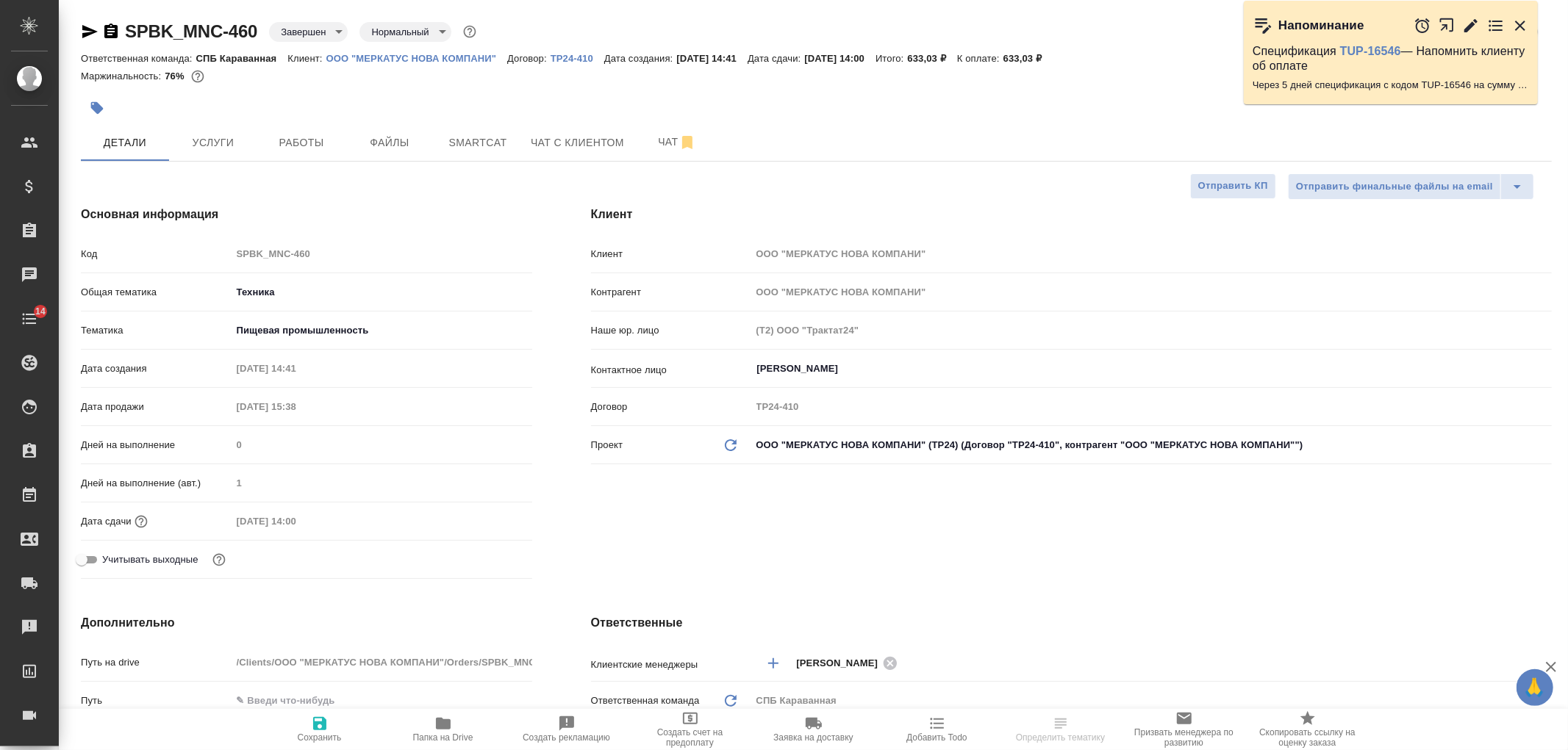
type textarea "x"
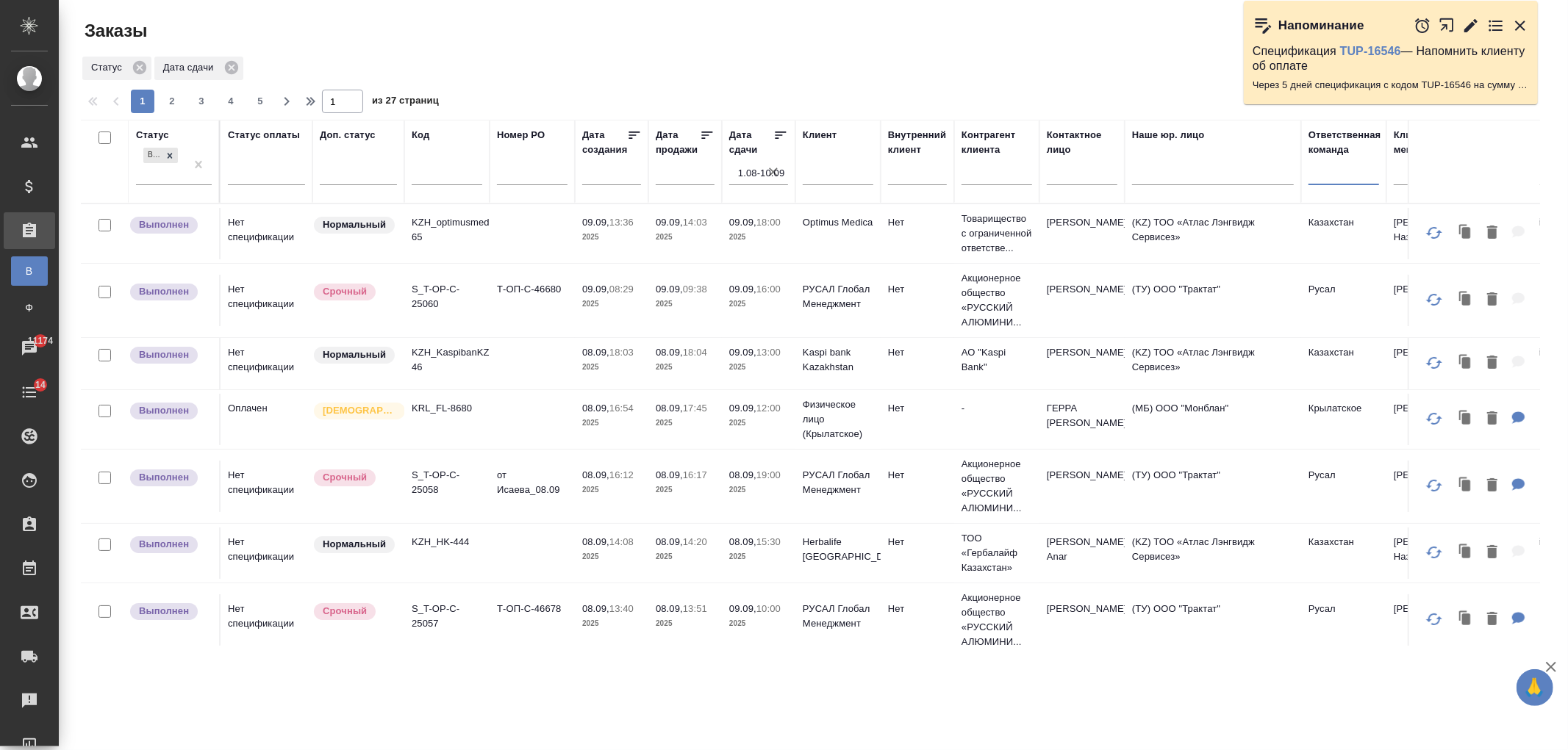
click at [753, 171] on input "1.08-10.09" at bounding box center [763, 173] width 50 height 21
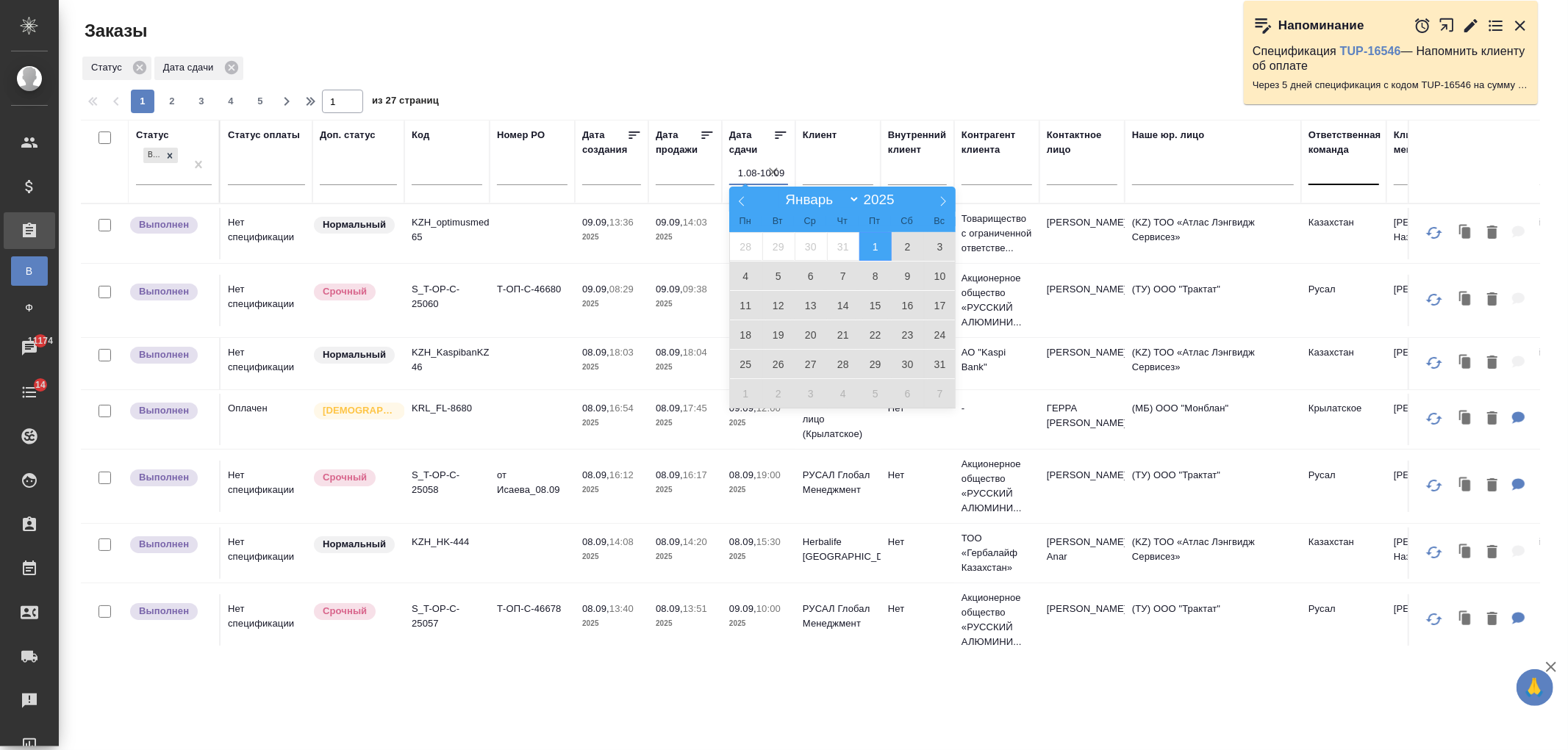
click at [836, 81] on div "Статус Дата сдачи" at bounding box center [811, 68] width 1460 height 28
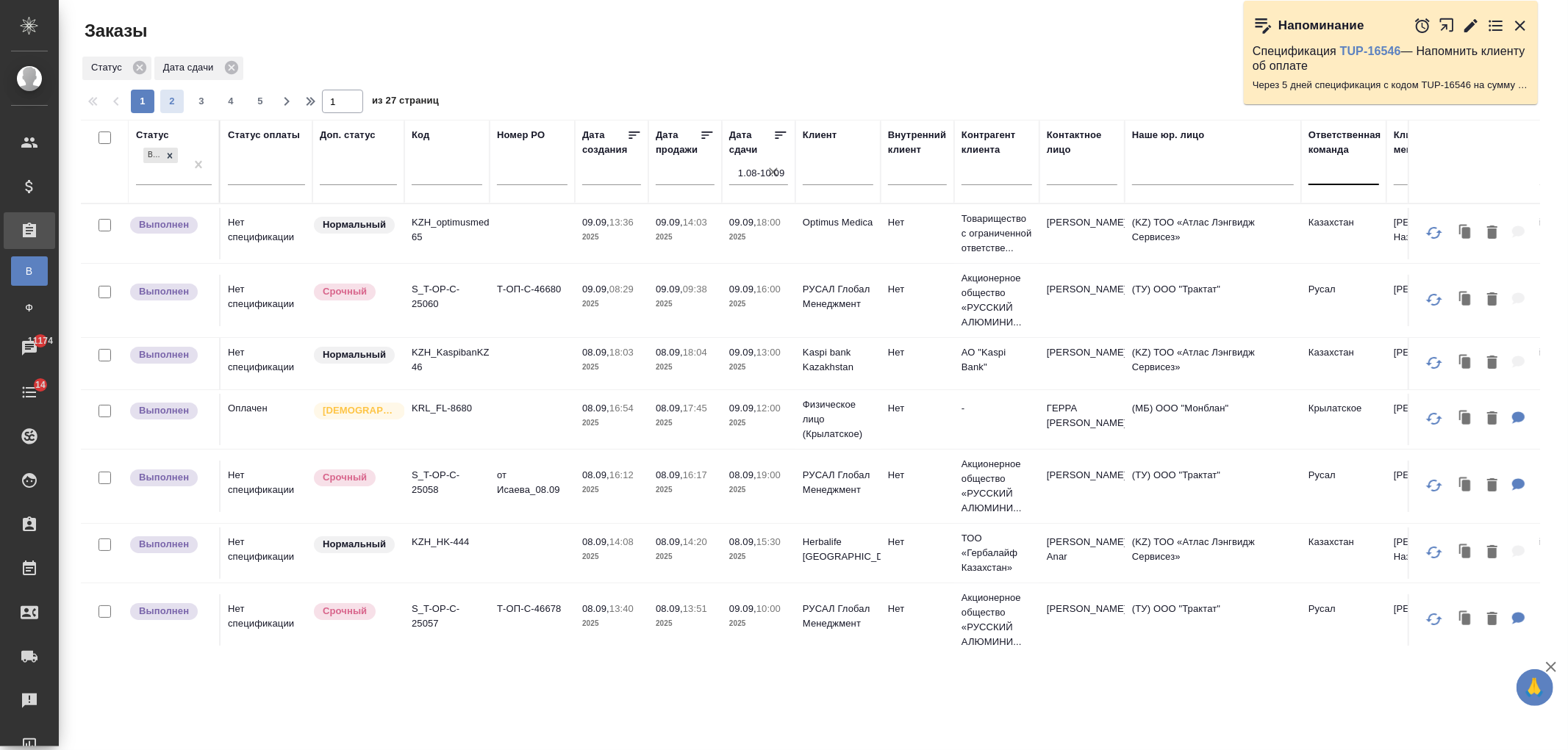
click at [172, 101] on span "2" at bounding box center [172, 101] width 23 height 15
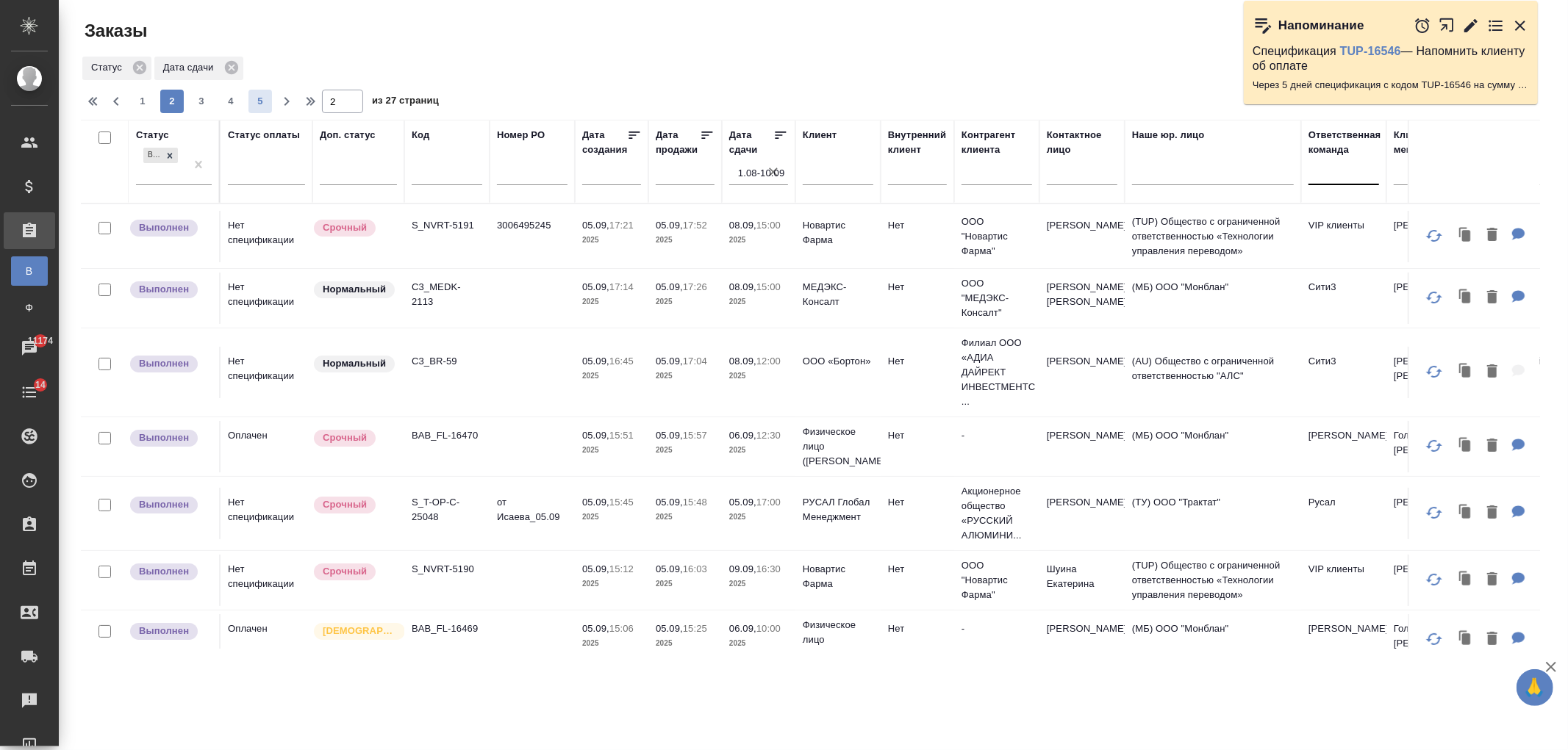
click at [253, 101] on span "5" at bounding box center [260, 101] width 23 height 15
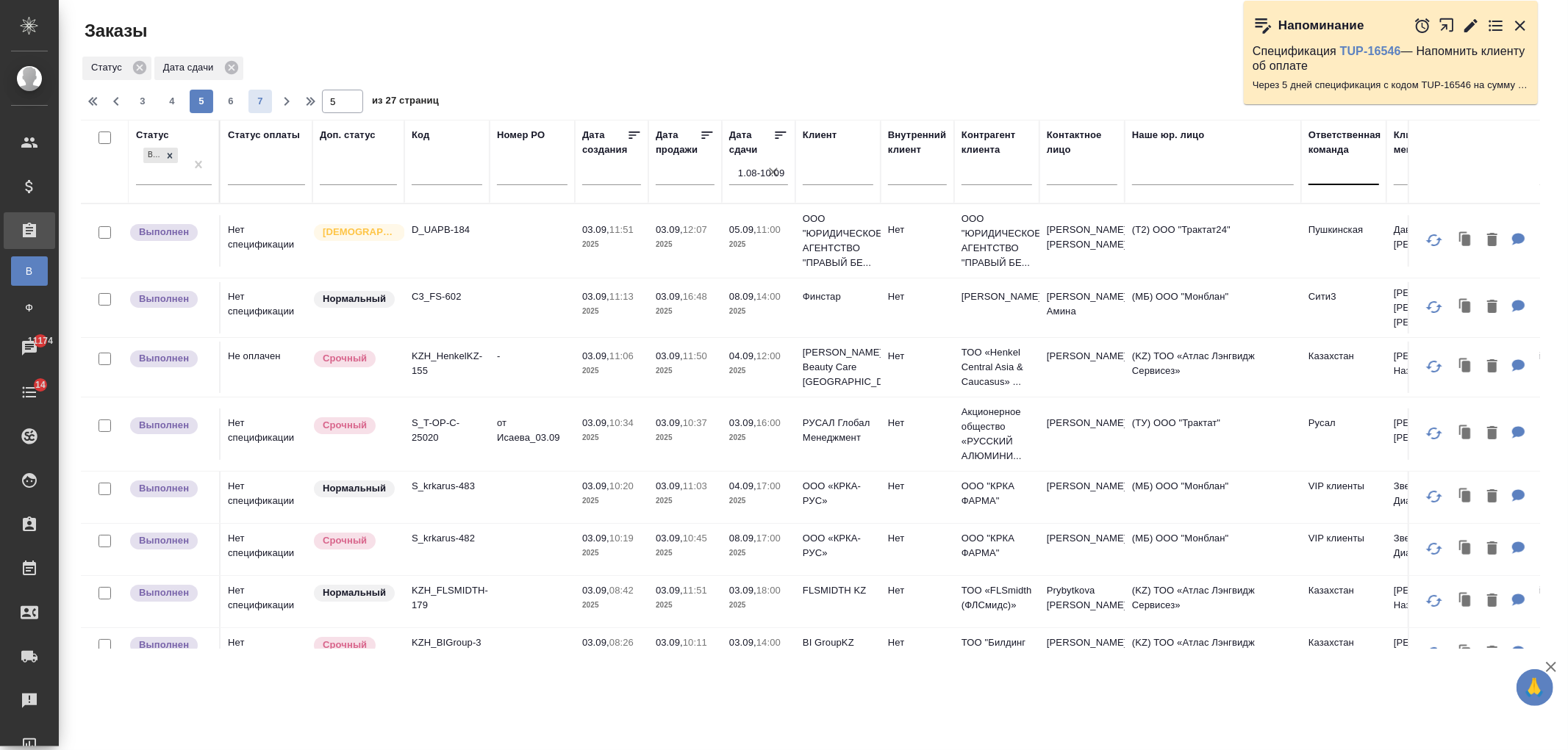
click at [255, 101] on span "7" at bounding box center [260, 101] width 23 height 15
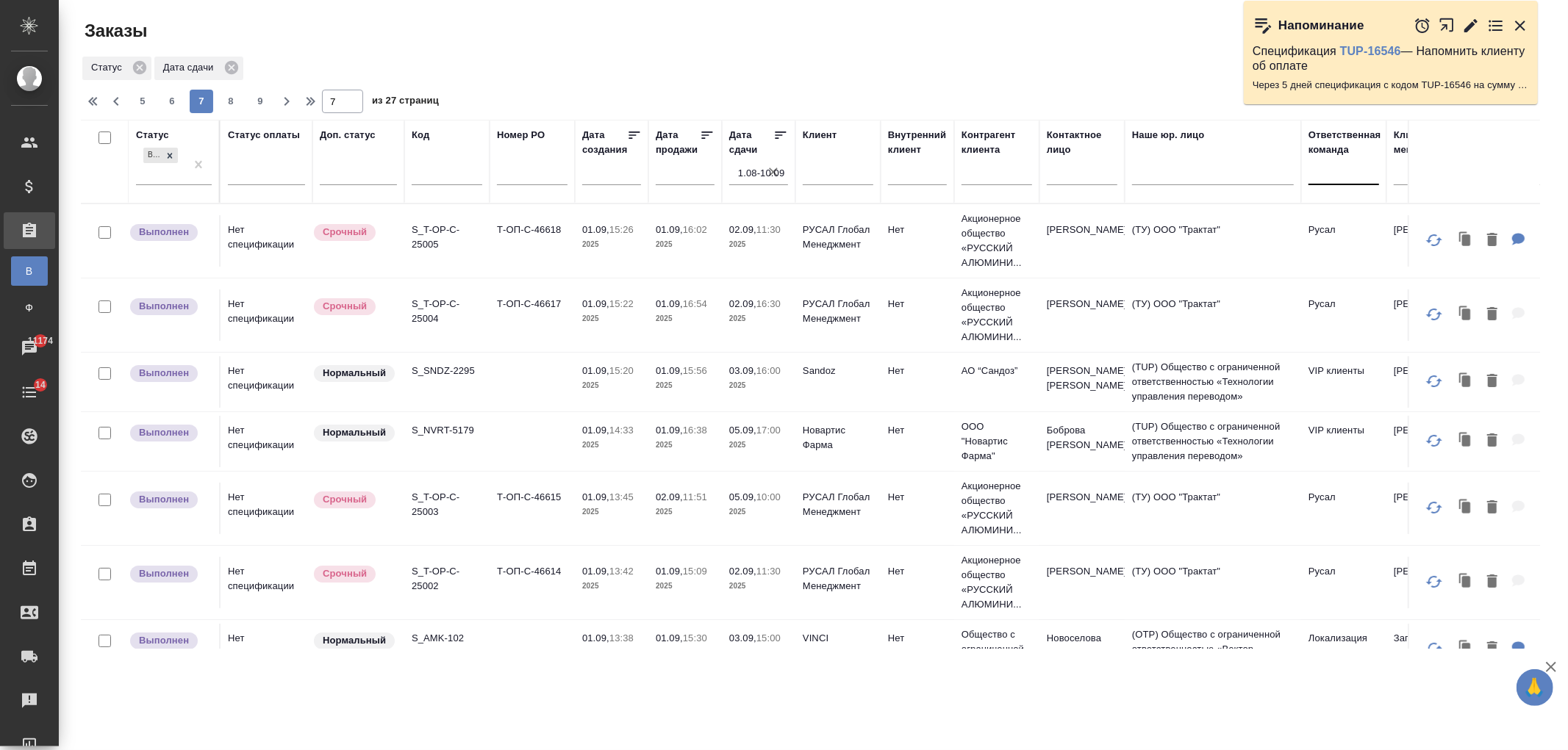
click at [255, 101] on span "9" at bounding box center [260, 101] width 23 height 15
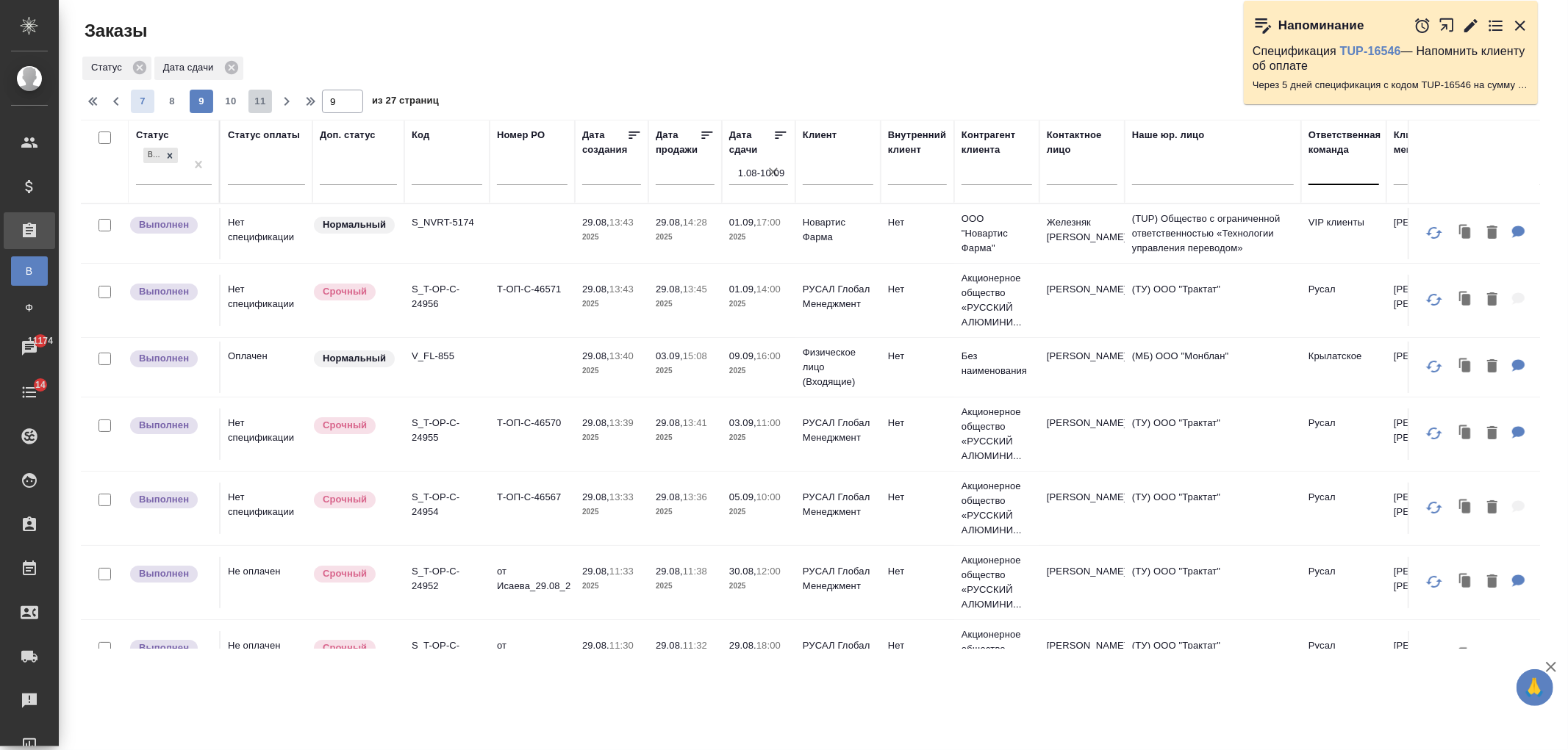
click at [255, 101] on span "11" at bounding box center [260, 101] width 23 height 15
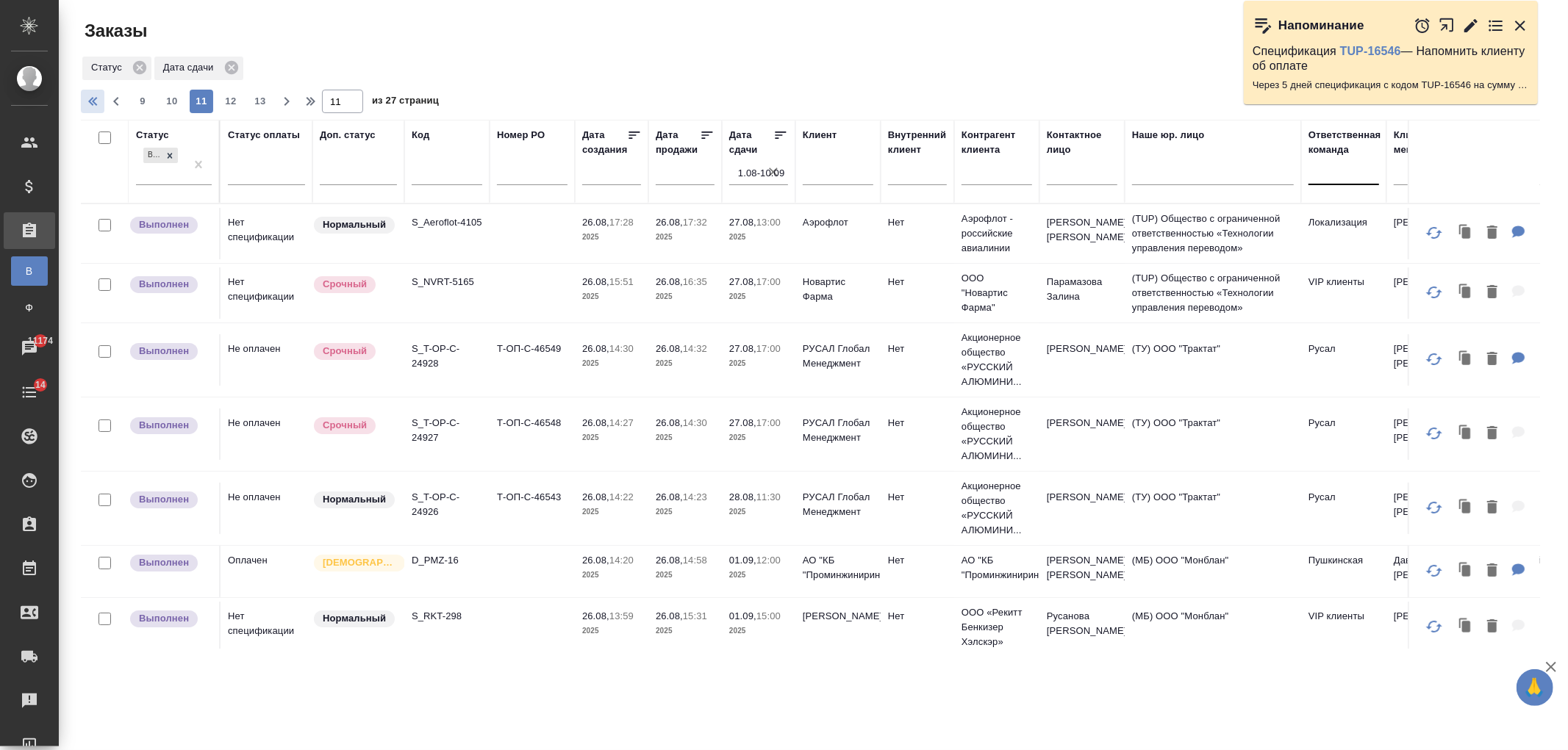
click at [96, 99] on icon "button" at bounding box center [94, 101] width 18 height 18
type input "1"
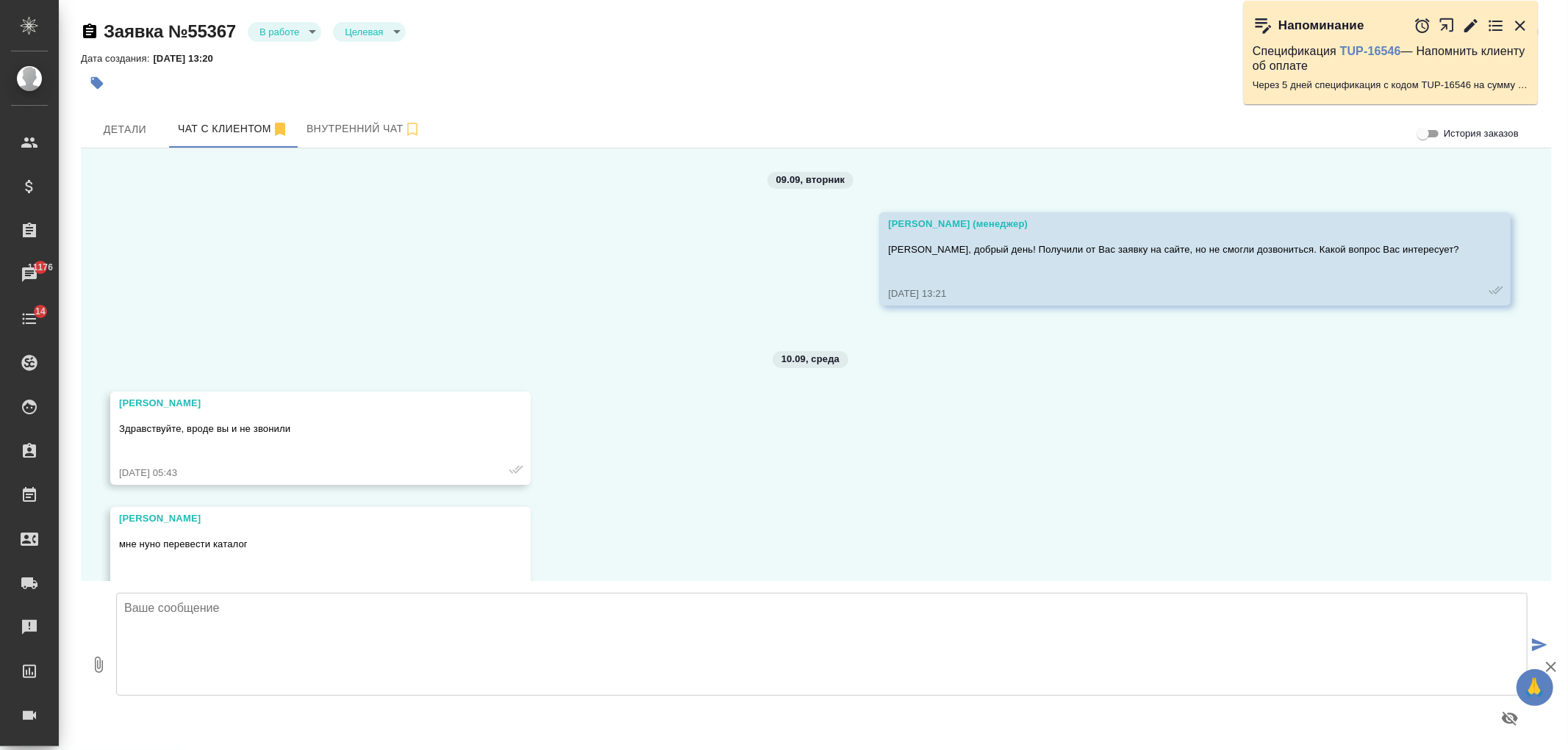
click at [122, 137] on span "Детали" at bounding box center [125, 130] width 70 height 19
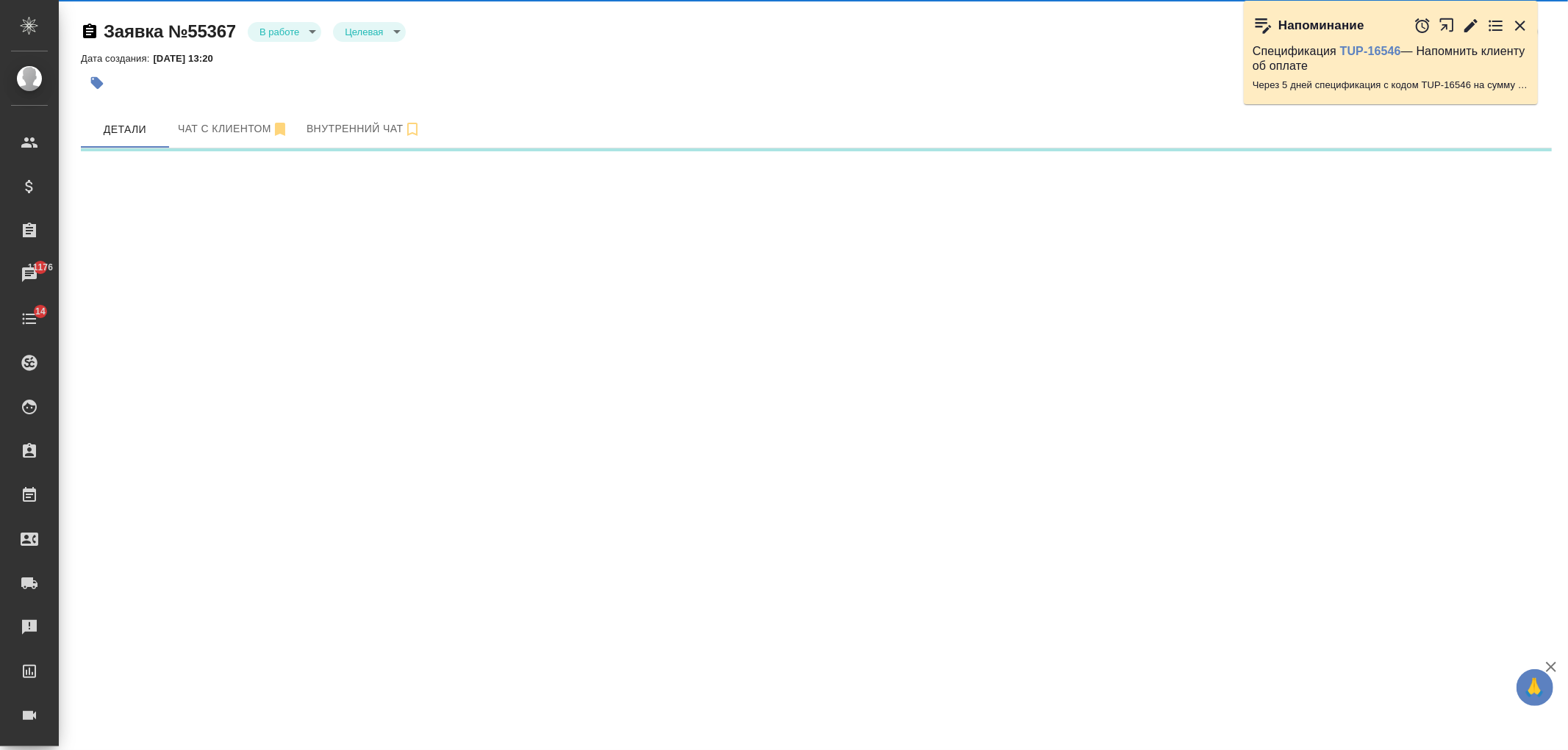
select select "RU"
select select "KZ"
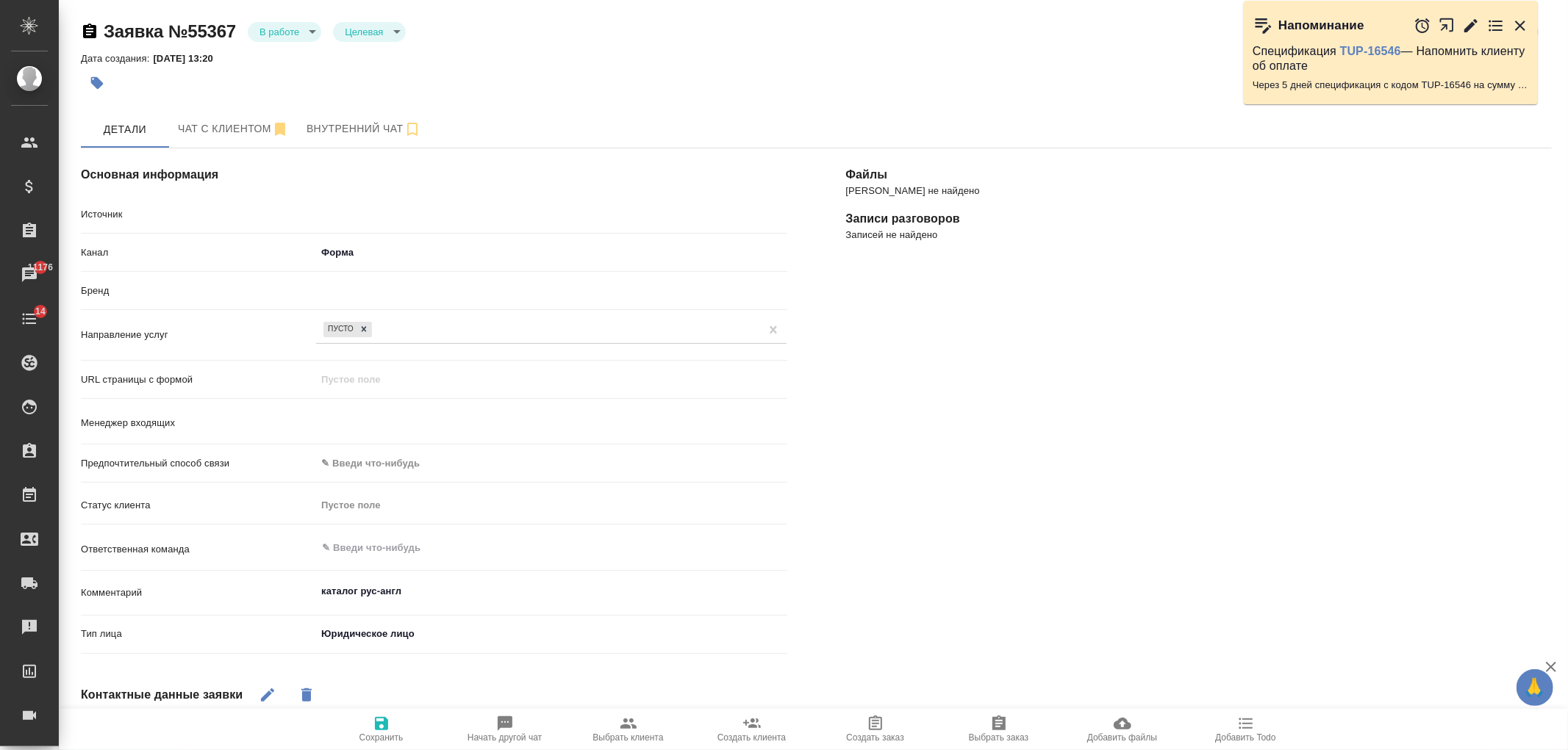
type textarea "x"
type input "Гудина Александра"
type textarea "x"
